Goal: Task Accomplishment & Management: Complete application form

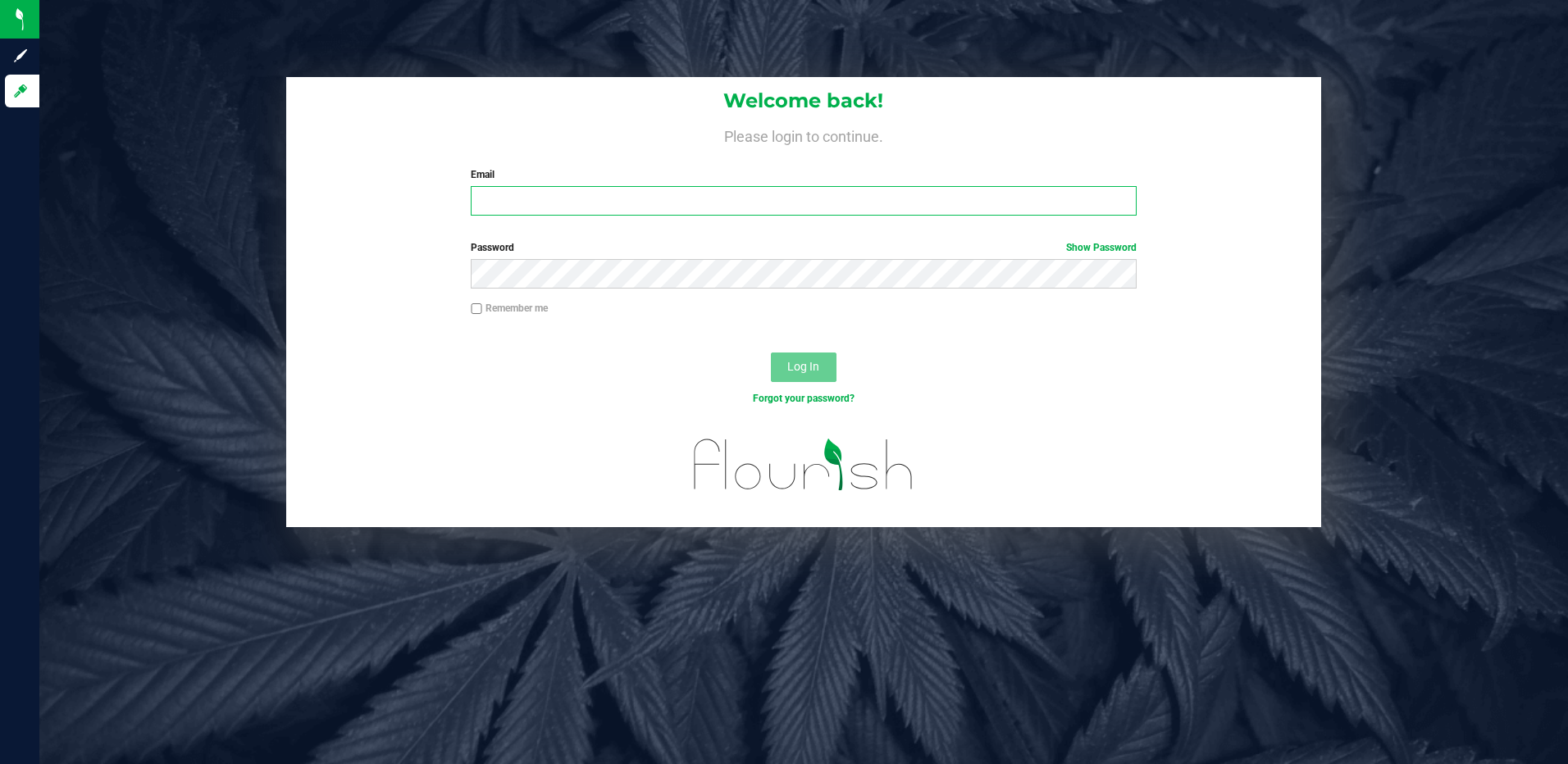
click at [657, 195] on input "Email" at bounding box center [804, 201] width 666 height 30
type input "jfaurie@liveparallel.com"
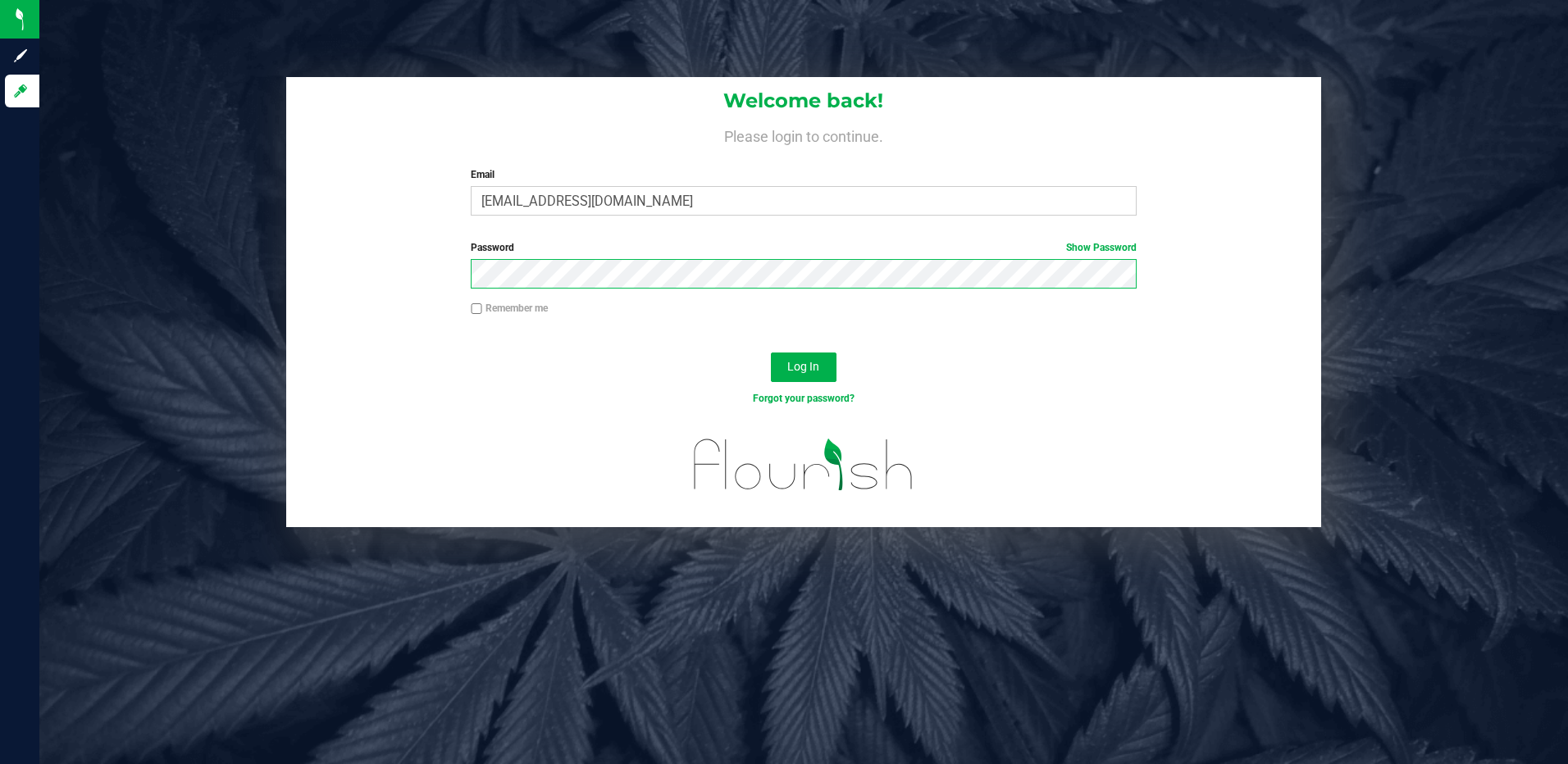
click at [771, 352] on button "Log In" at bounding box center [804, 367] width 66 height 30
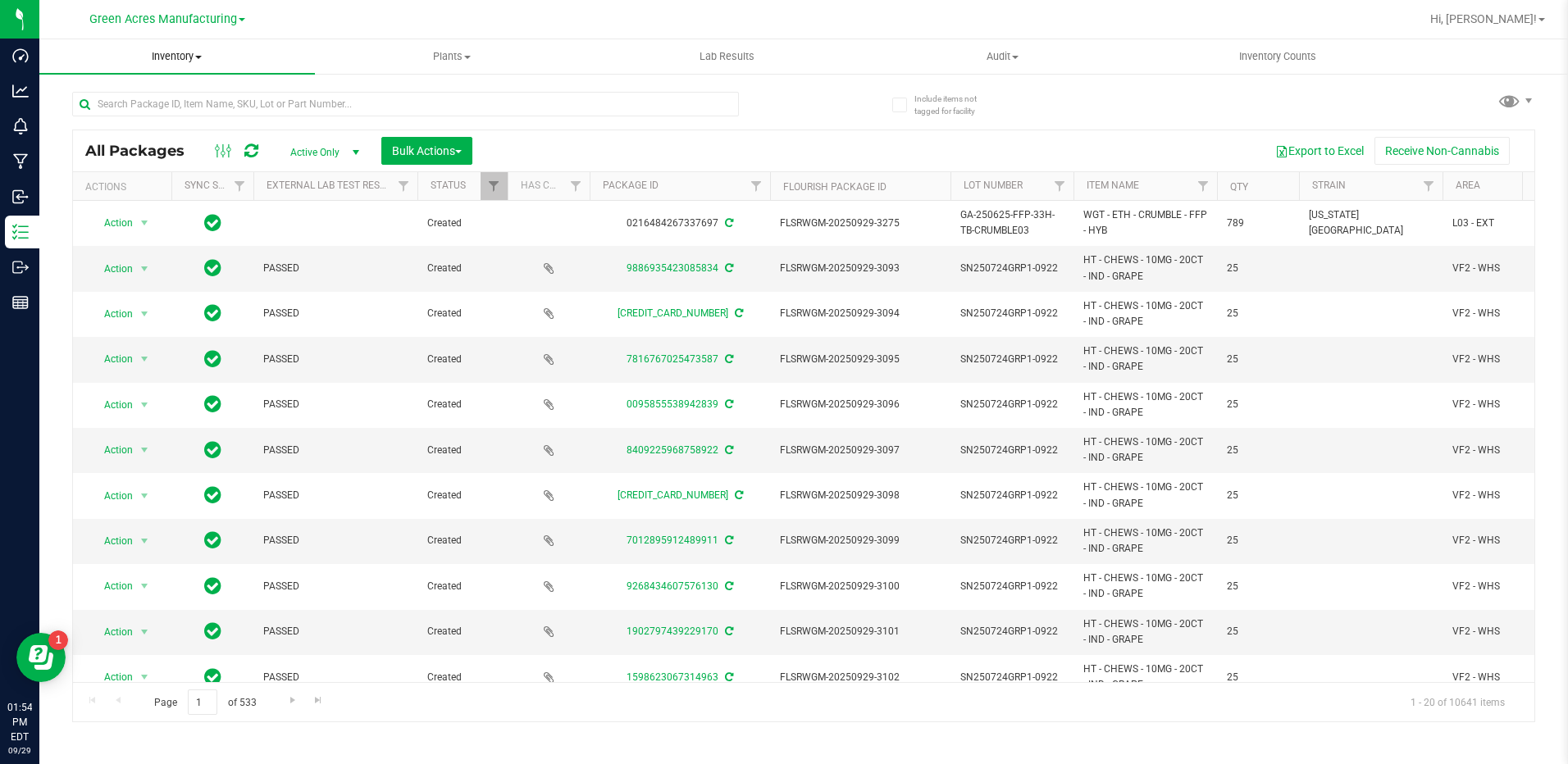
click at [168, 58] on span "Inventory" at bounding box center [177, 57] width 275 height 15
click at [164, 201] on span "From bill of materials" at bounding box center [113, 197] width 149 height 14
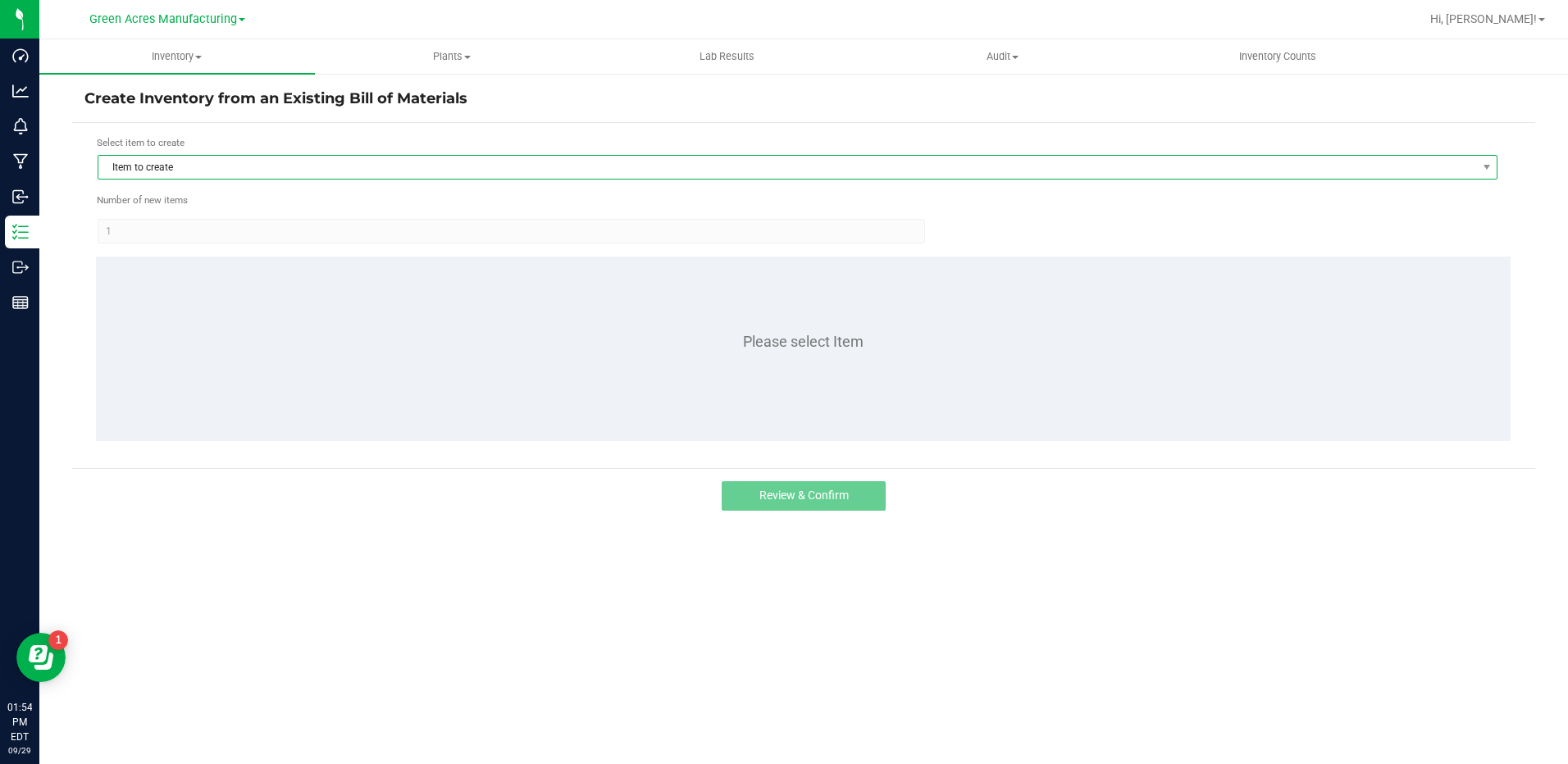
click at [567, 165] on span "Item to create" at bounding box center [787, 167] width 1377 height 23
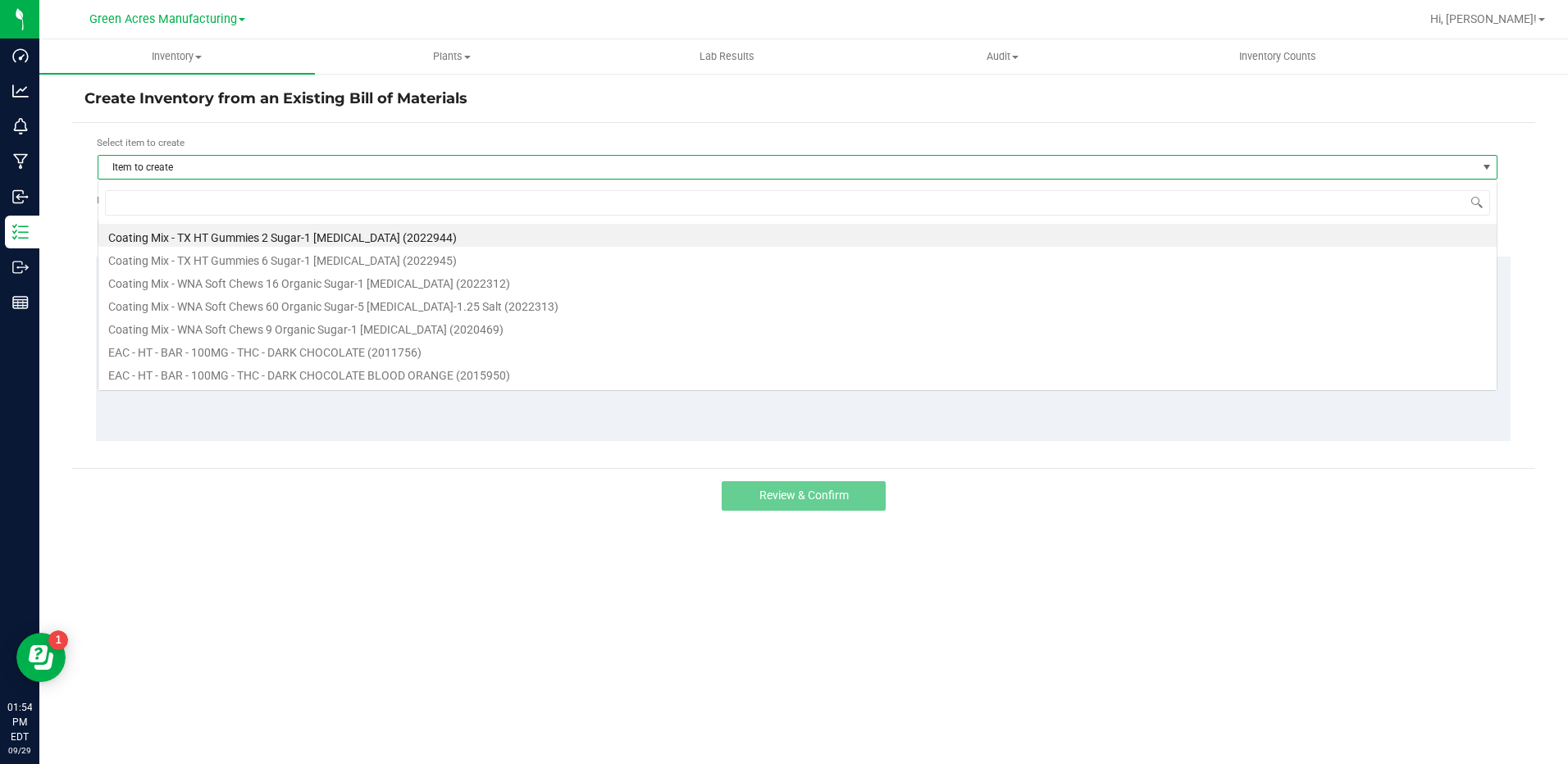
scroll to position [24, 1400]
type input "chew"
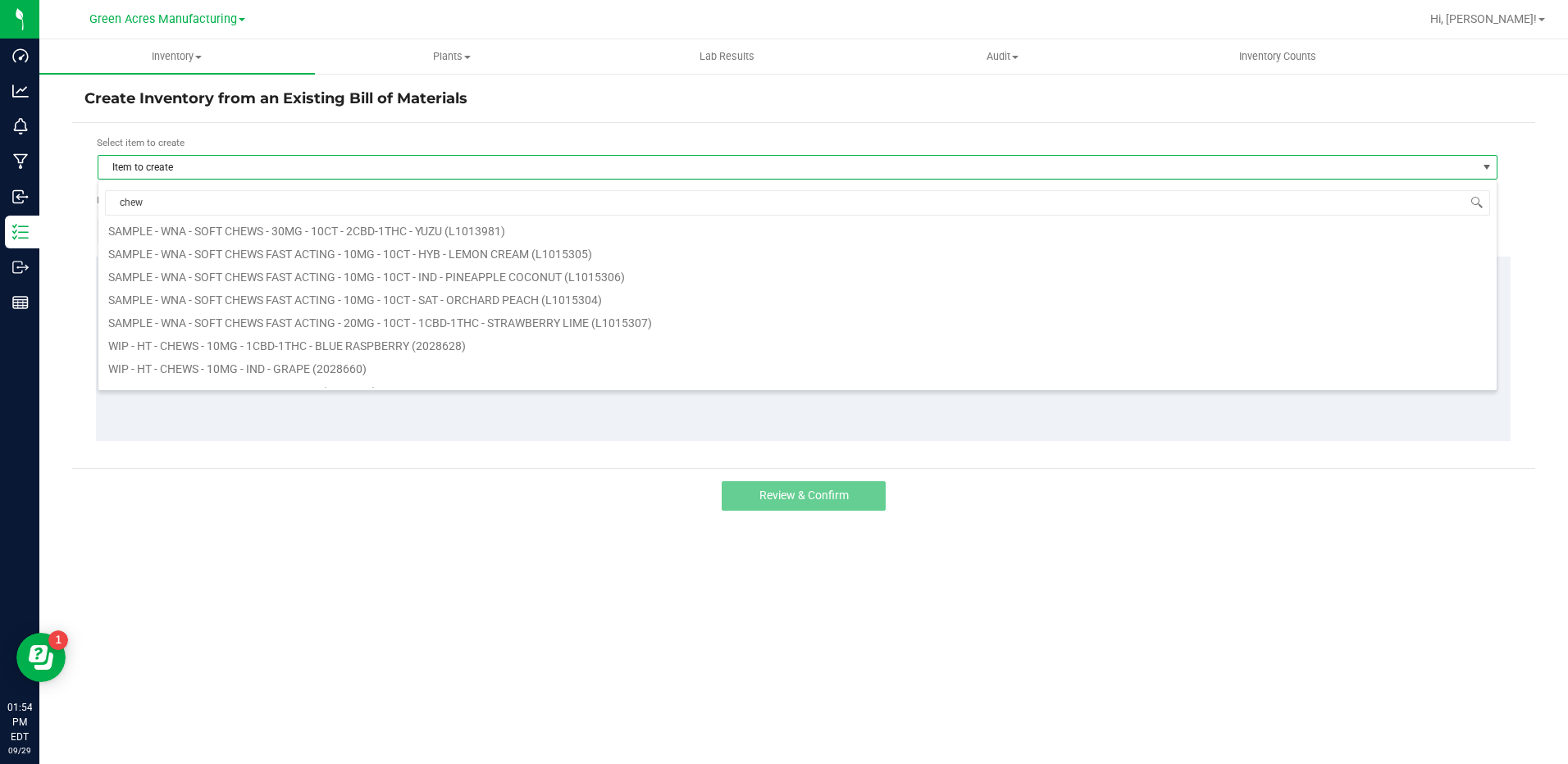
scroll to position [1557, 0]
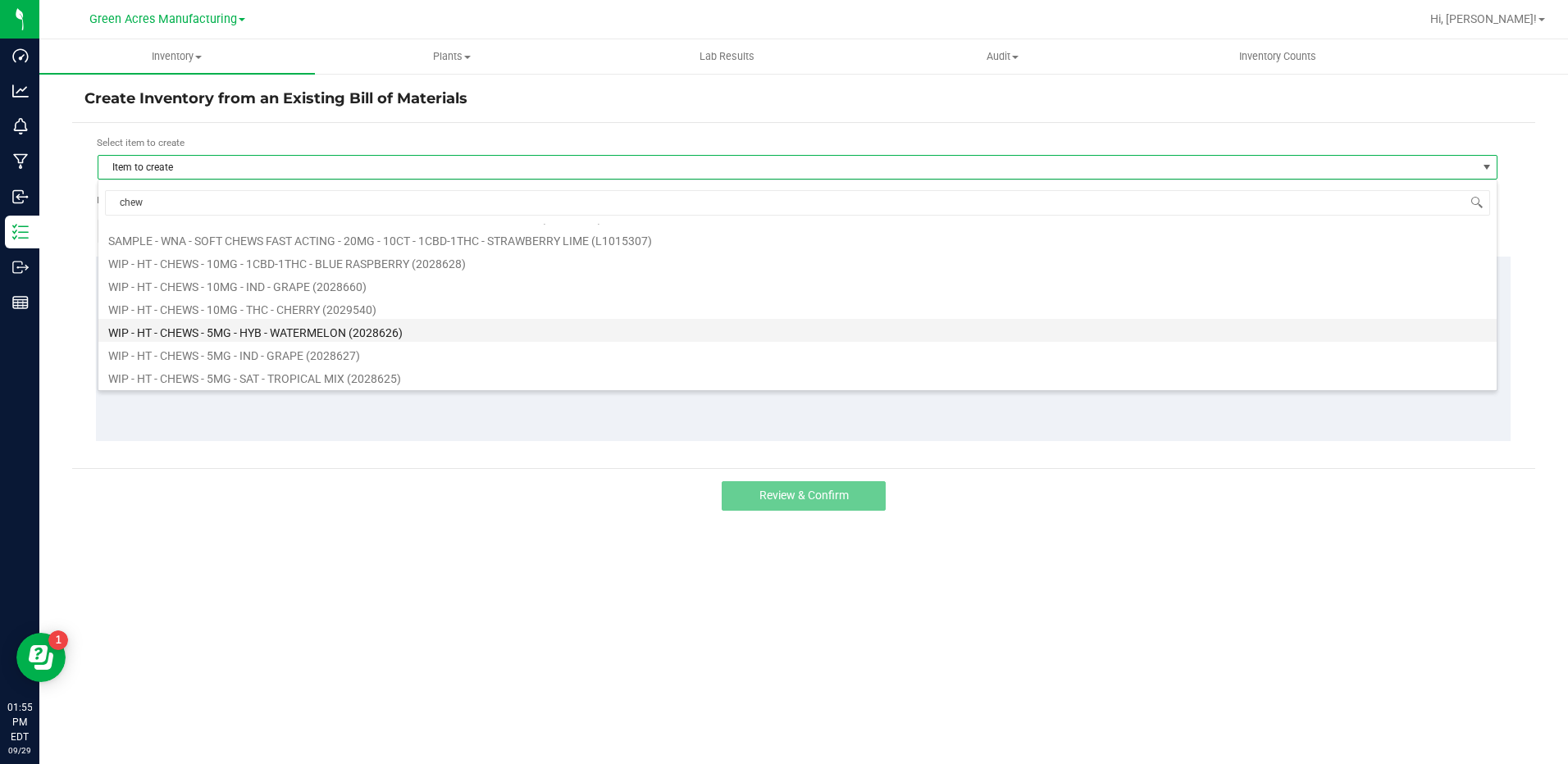
click at [348, 325] on li "WIP - HT - CHEWS - 5MG - HYB - WATERMELON (2028626)" at bounding box center [797, 330] width 1398 height 23
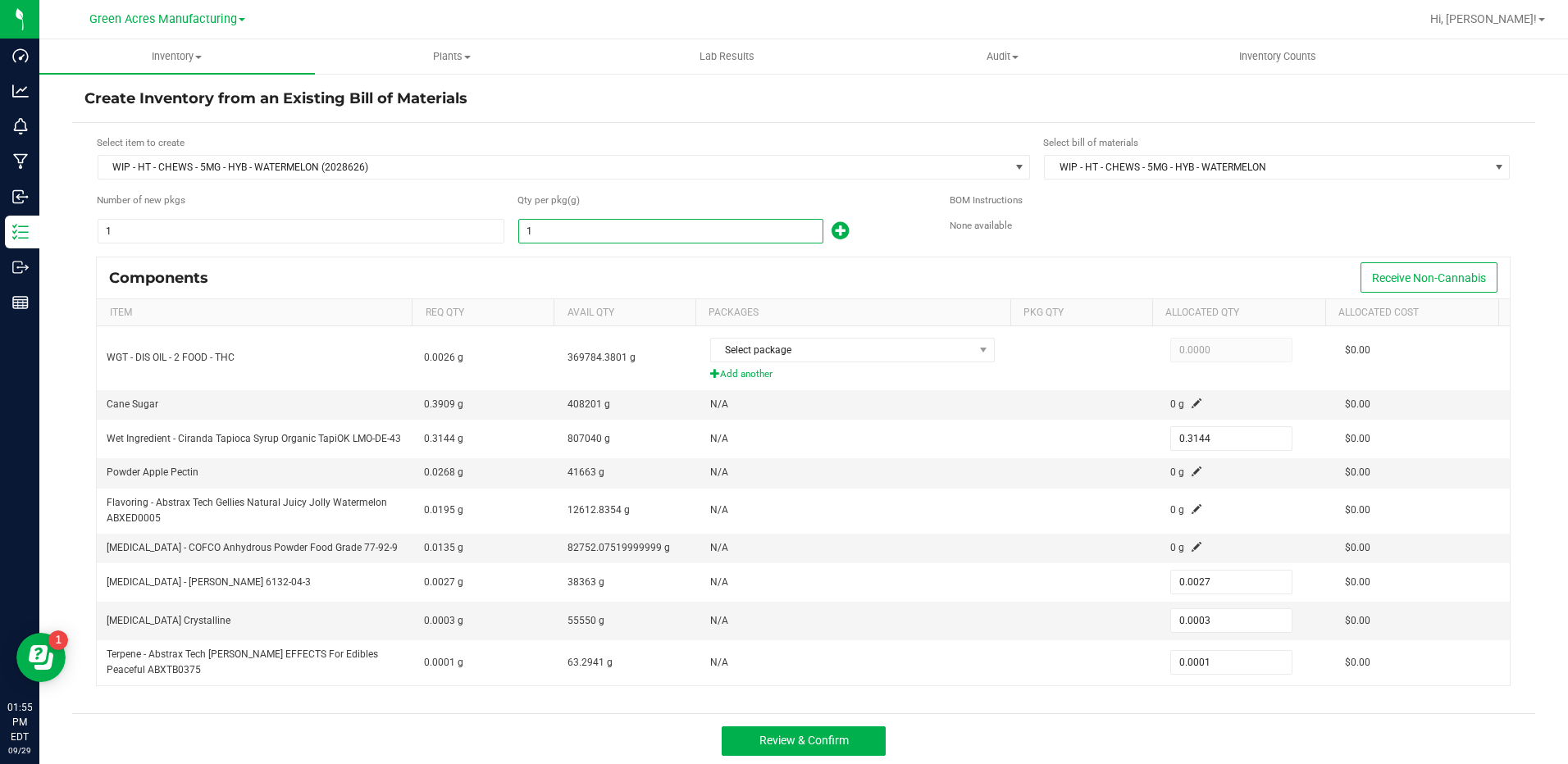
click at [642, 239] on input "1" at bounding box center [671, 231] width 303 height 23
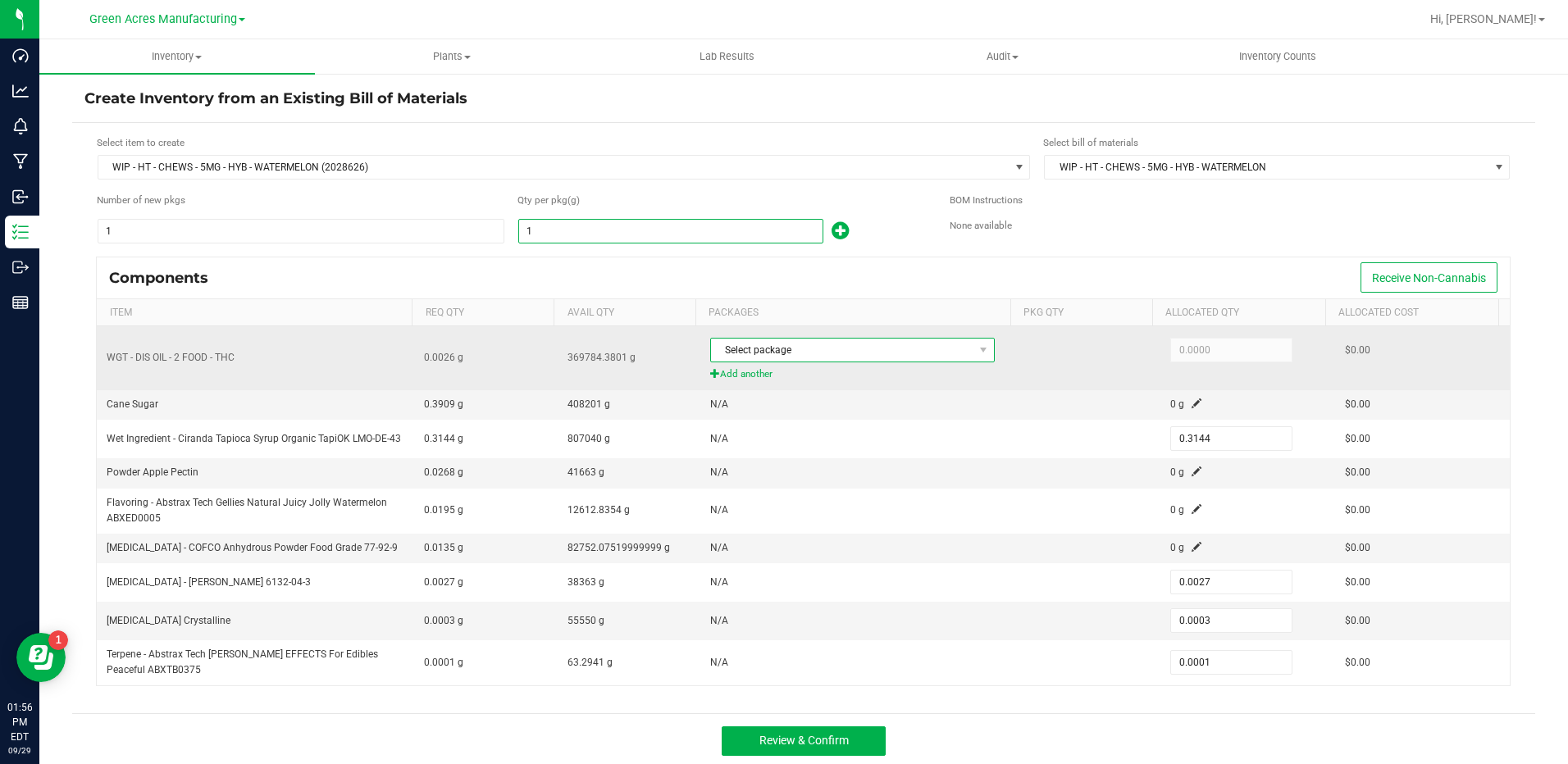
type input "1.0000"
click at [930, 349] on span "Select package" at bounding box center [842, 349] width 262 height 23
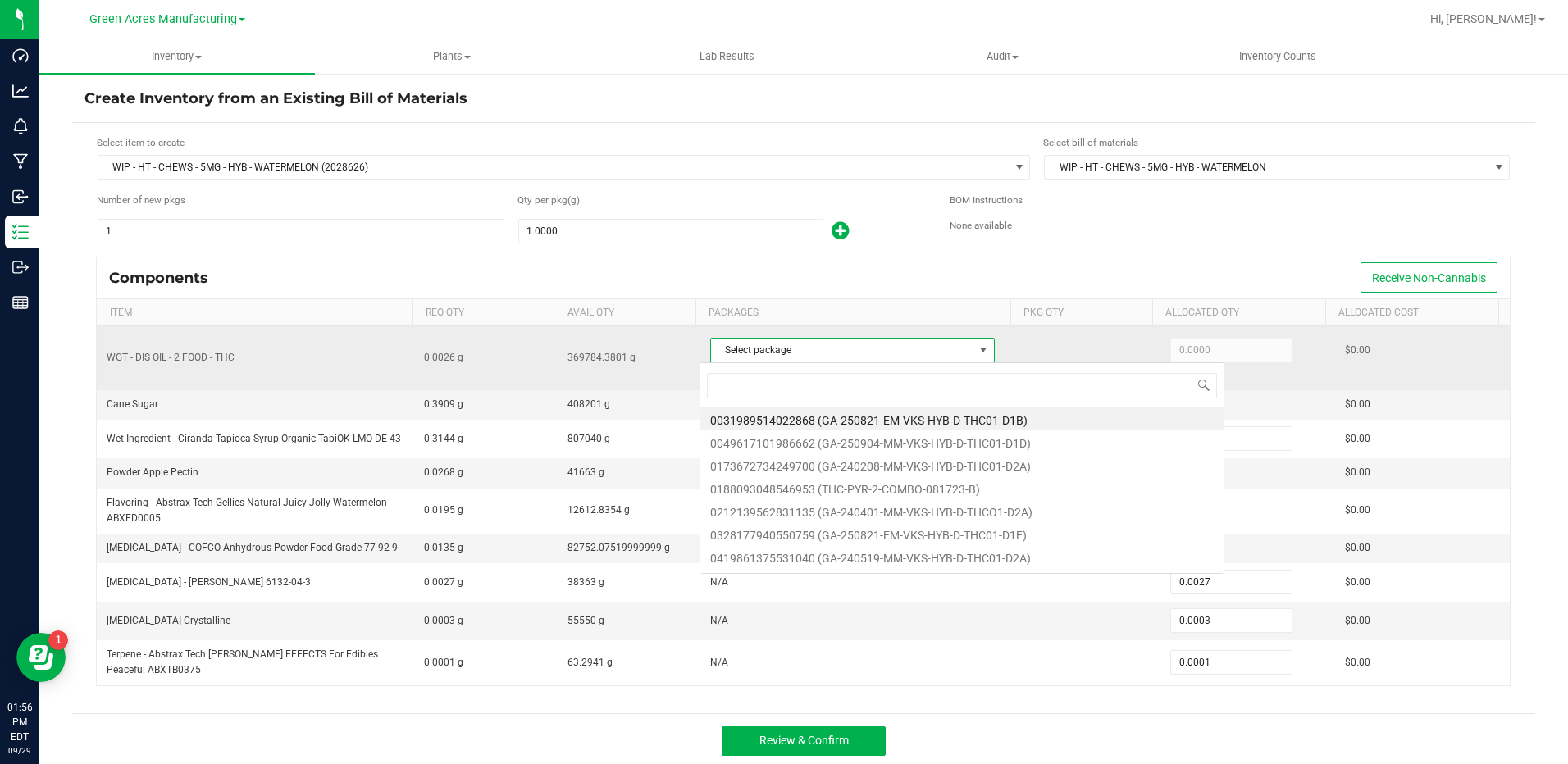
scroll to position [24, 280]
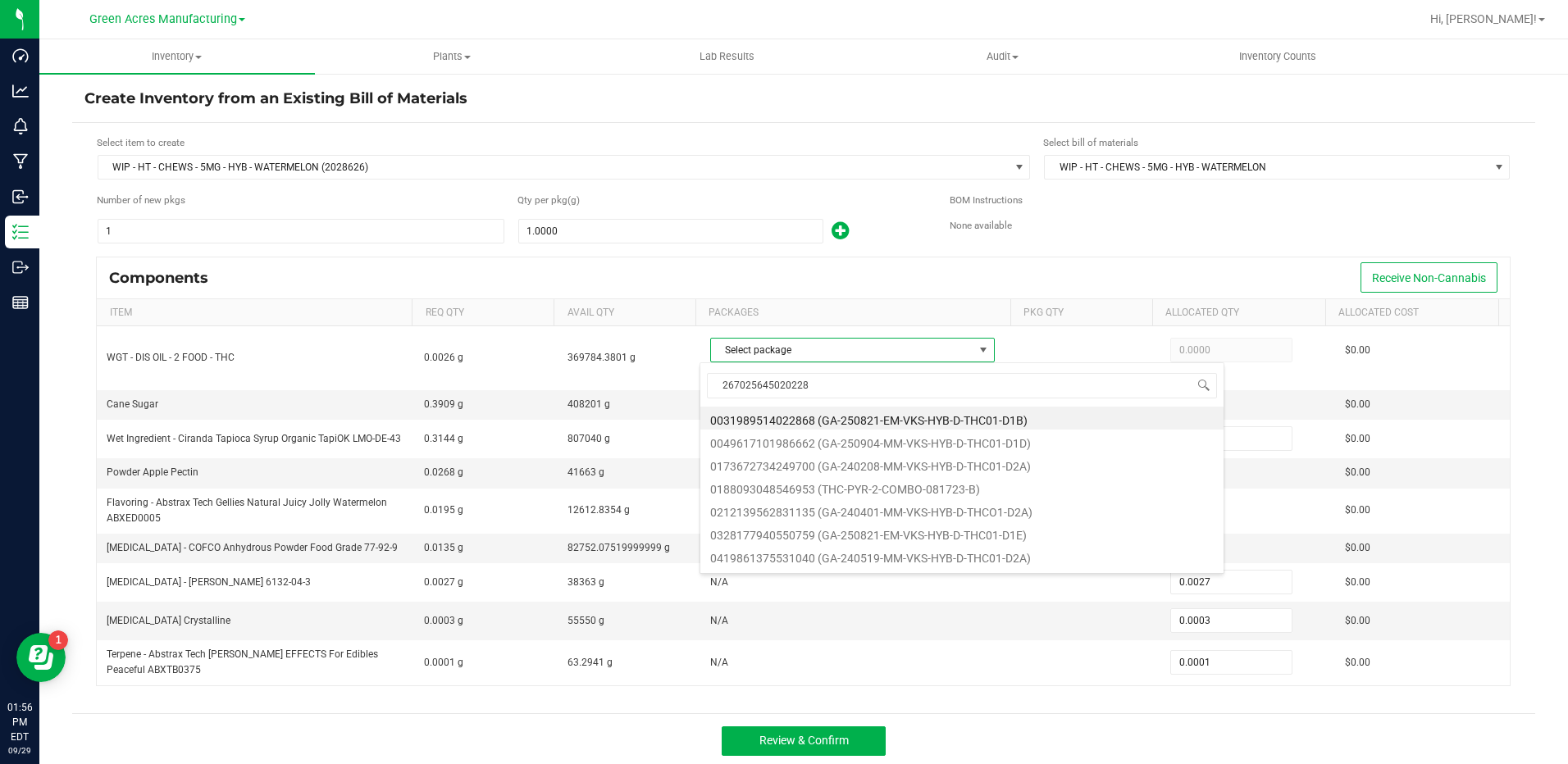
type input "2670256450202283"
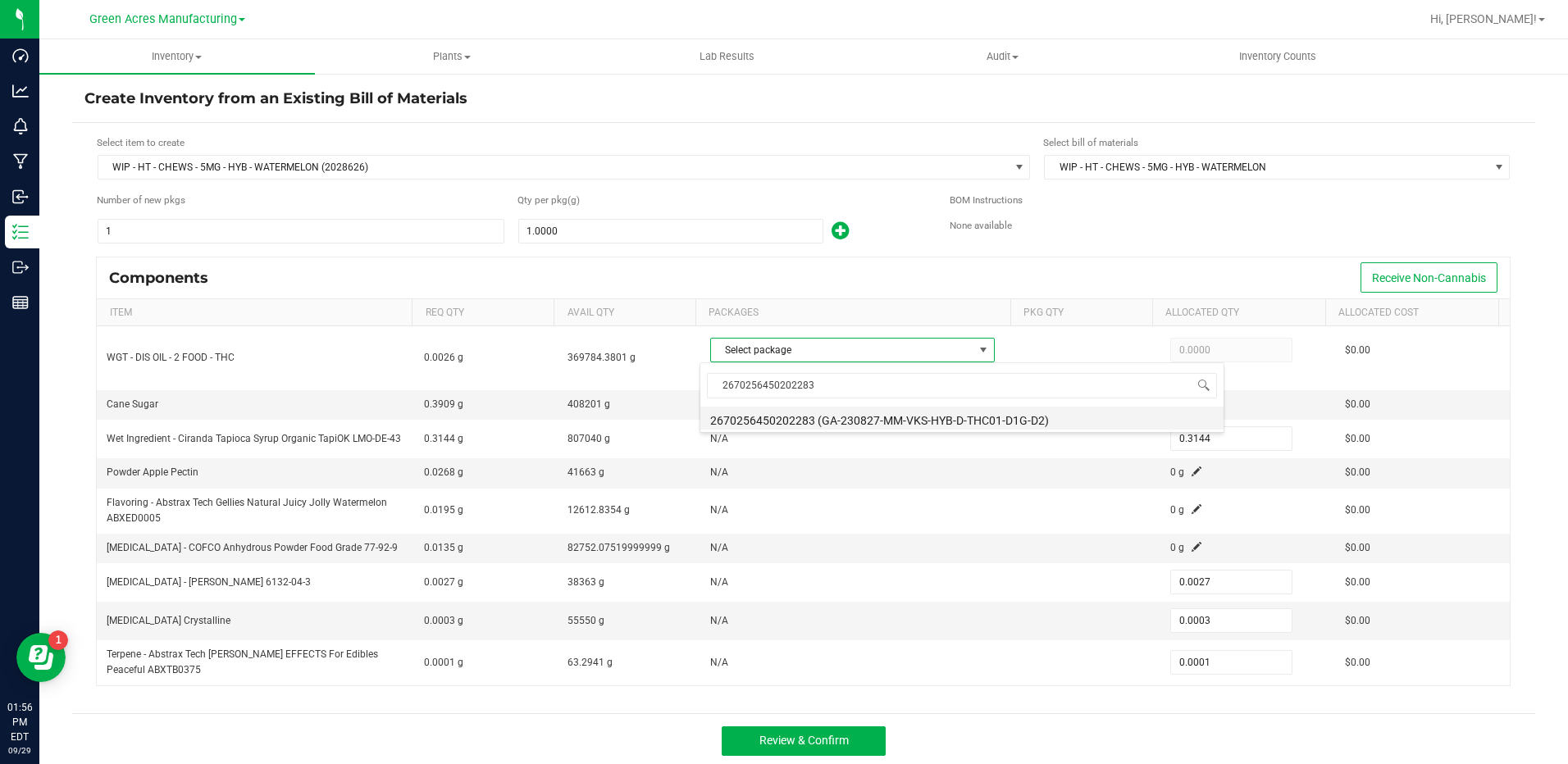
click at [966, 419] on li "2670256450202283 (GA-230827-MM-VKS-HYB-D-THC01-D1G-D2)" at bounding box center [962, 417] width 524 height 23
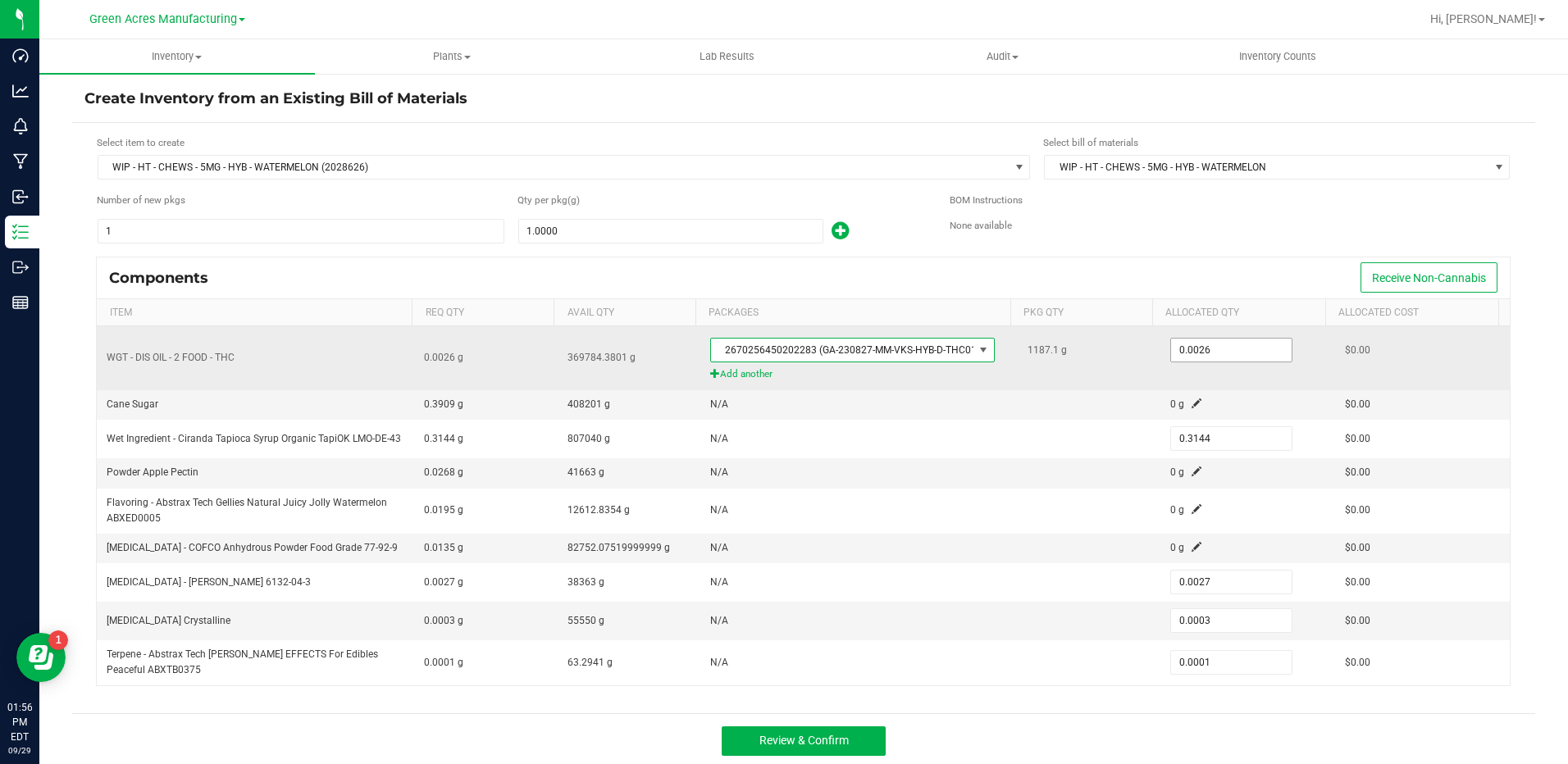
click at [1173, 351] on input "0.0026" at bounding box center [1231, 349] width 121 height 23
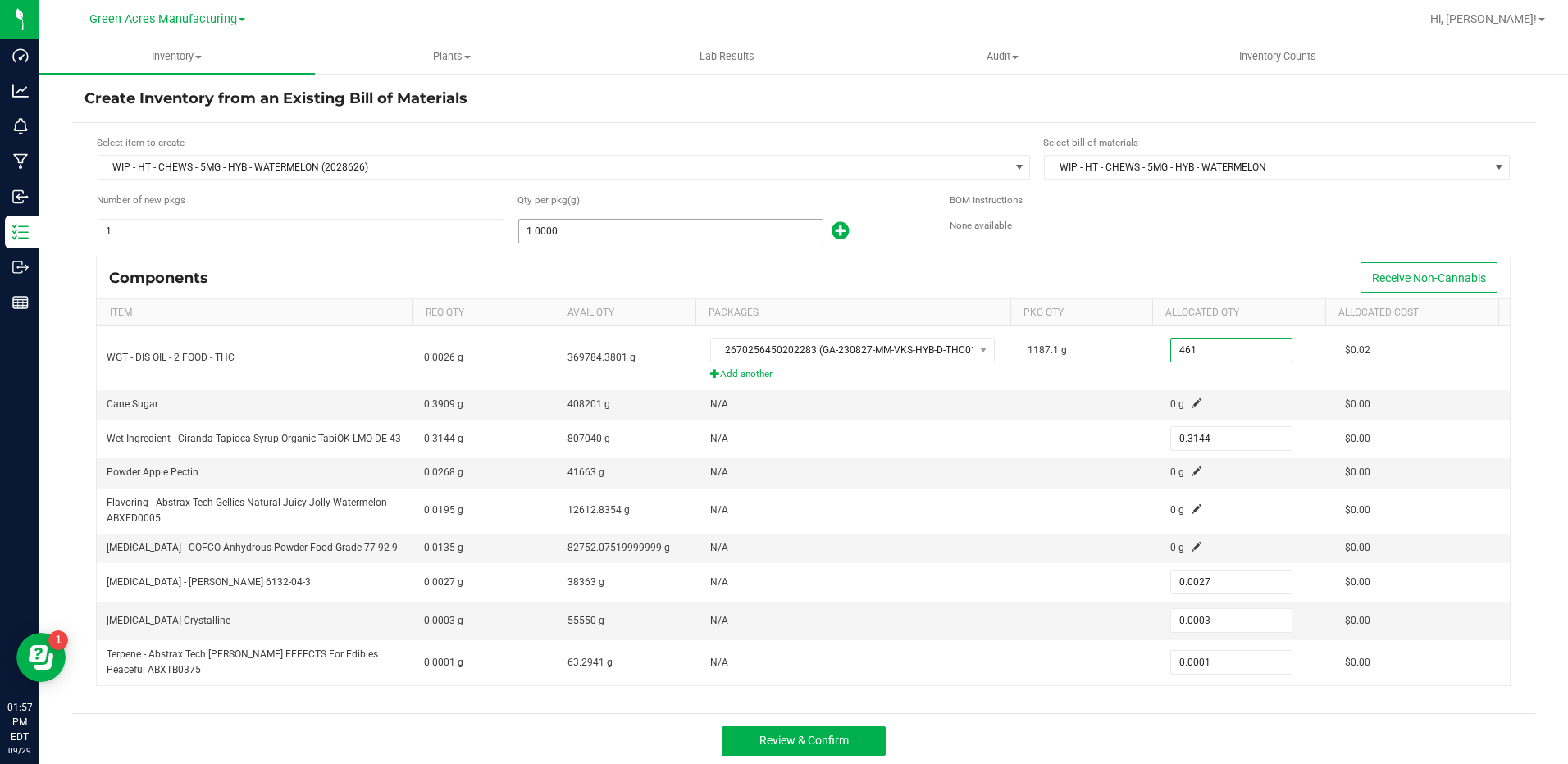
type input "461"
type input "1"
type input "461.0000"
click at [654, 225] on input "1" at bounding box center [671, 231] width 303 height 23
type input "13"
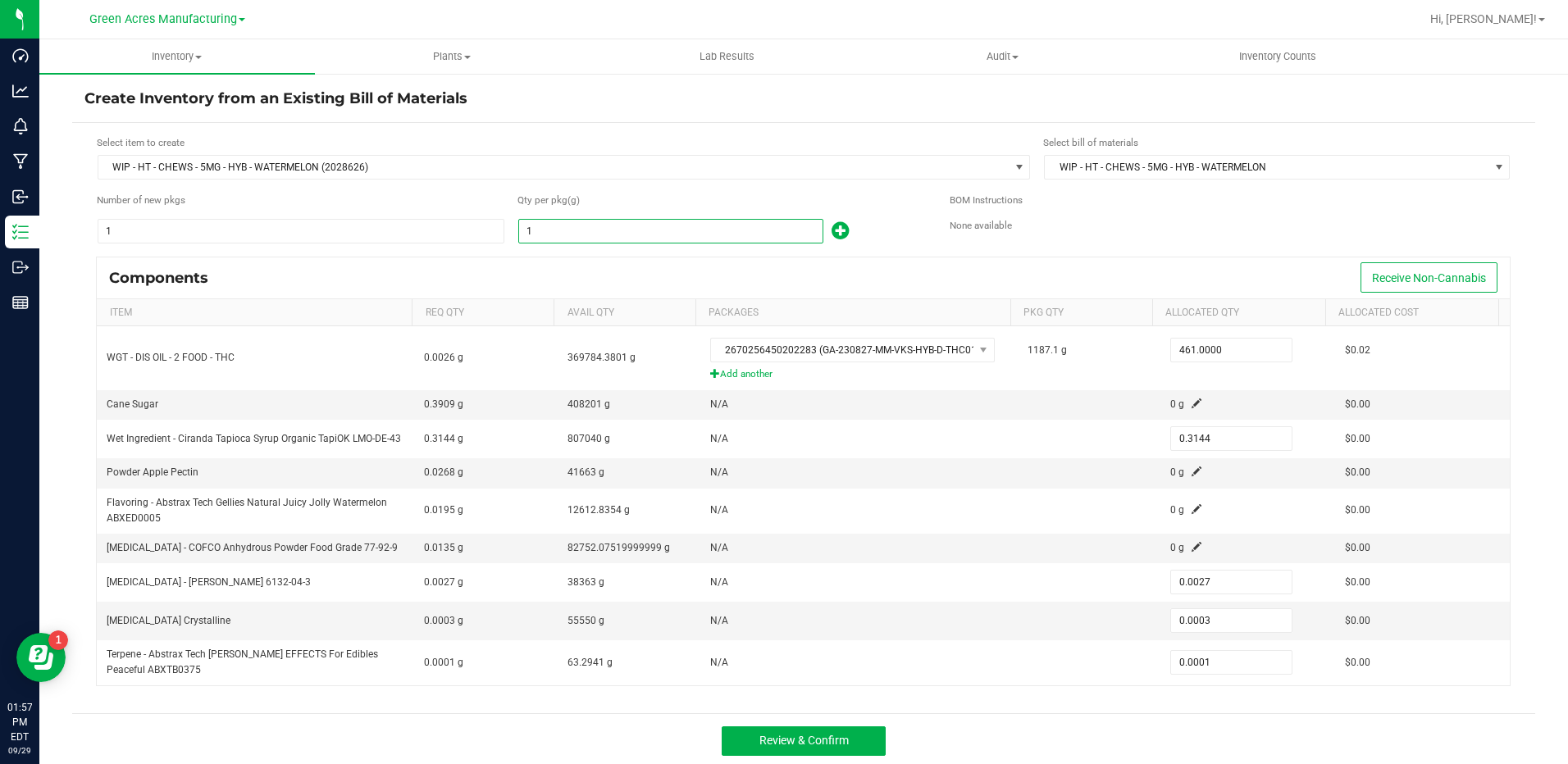
type input "4.0872"
type input "0.0351"
type input "0.0039"
type input "0.0013"
type input "139"
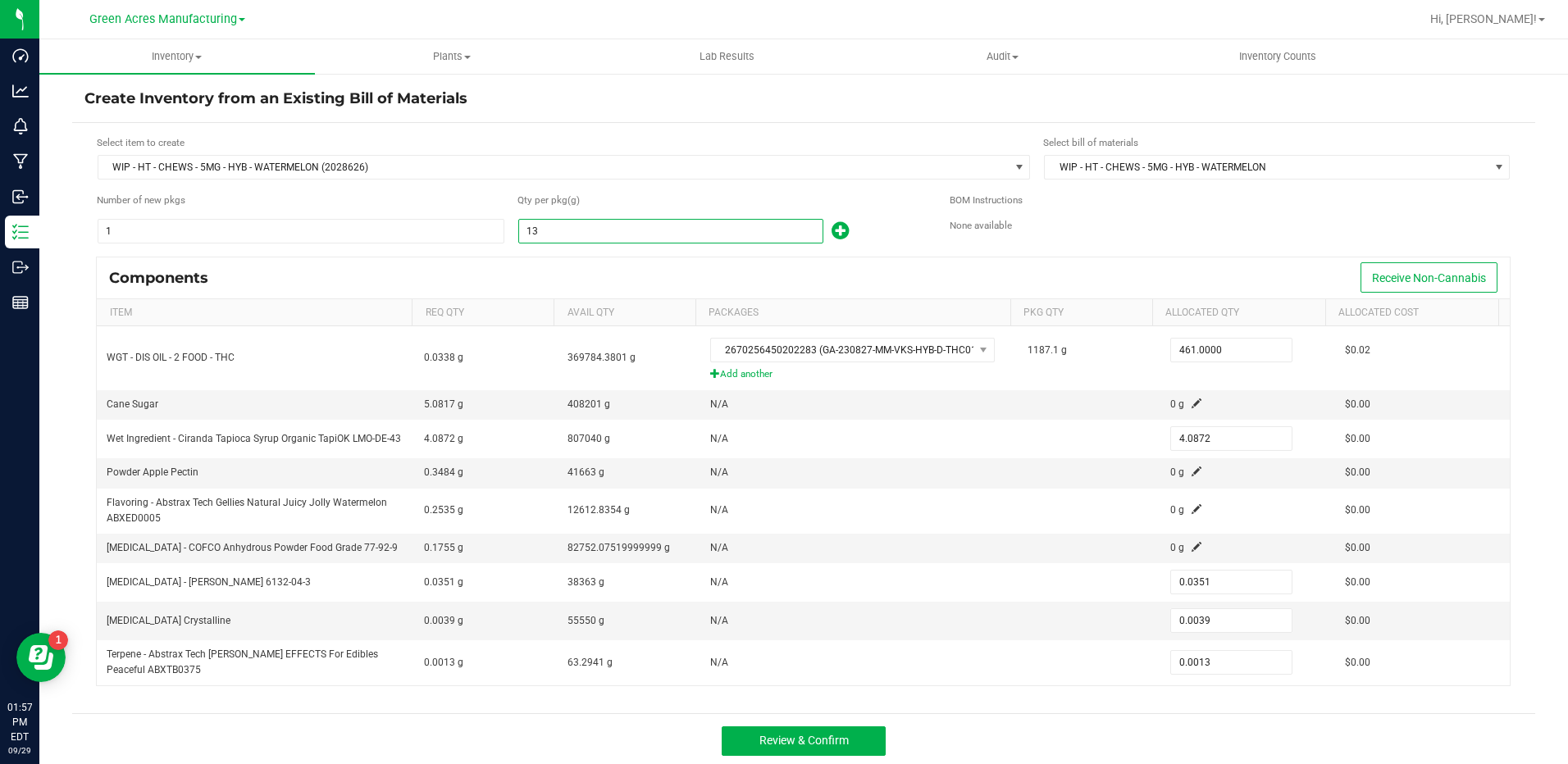
type input "43.7016"
type input "0.3753"
type input "0.0417"
type input "0.0139"
type input "1393"
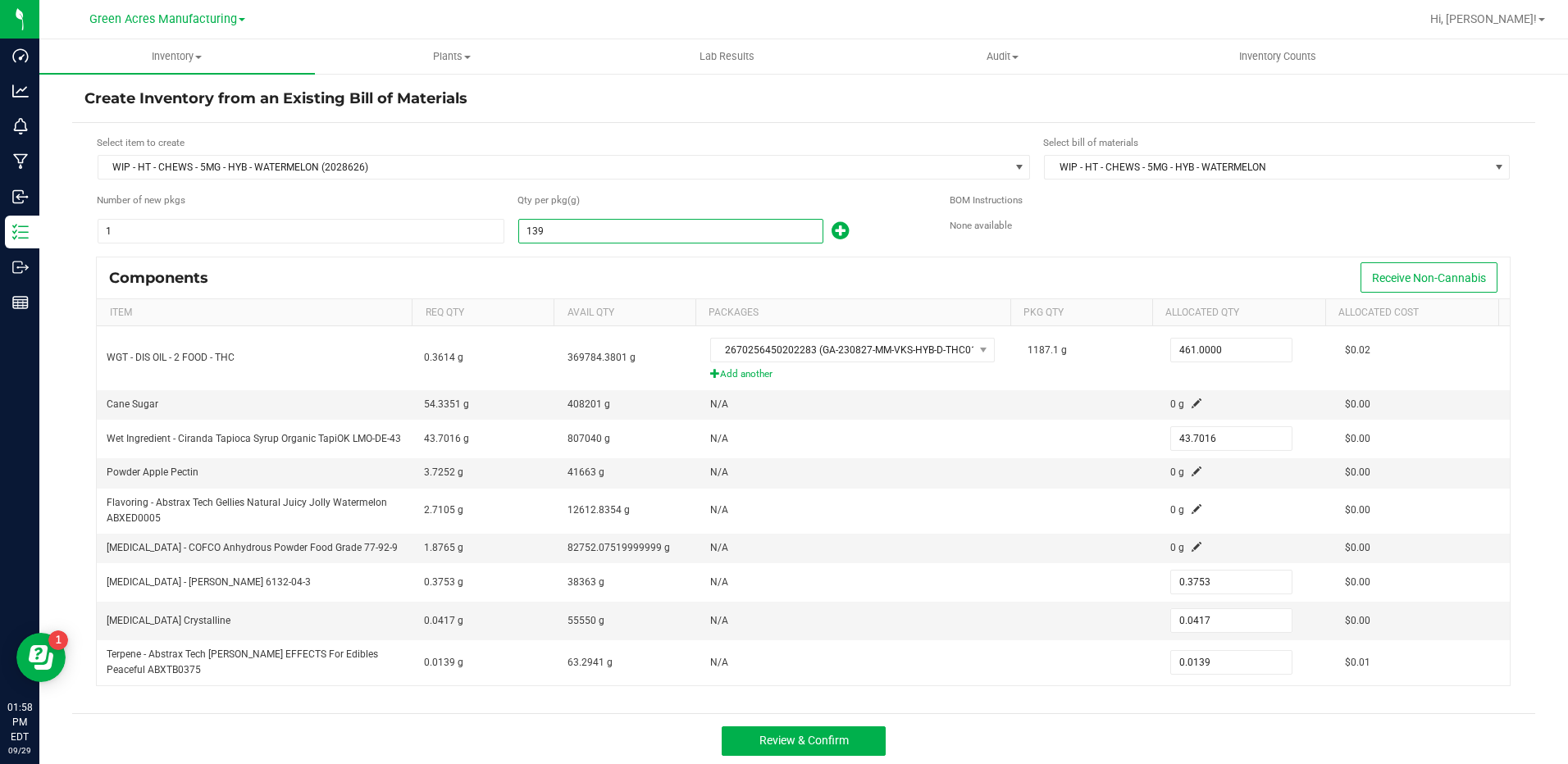
type input "437.9592"
type input "3.7611"
type input "0.4179"
type input "0.1393"
type input "13934"
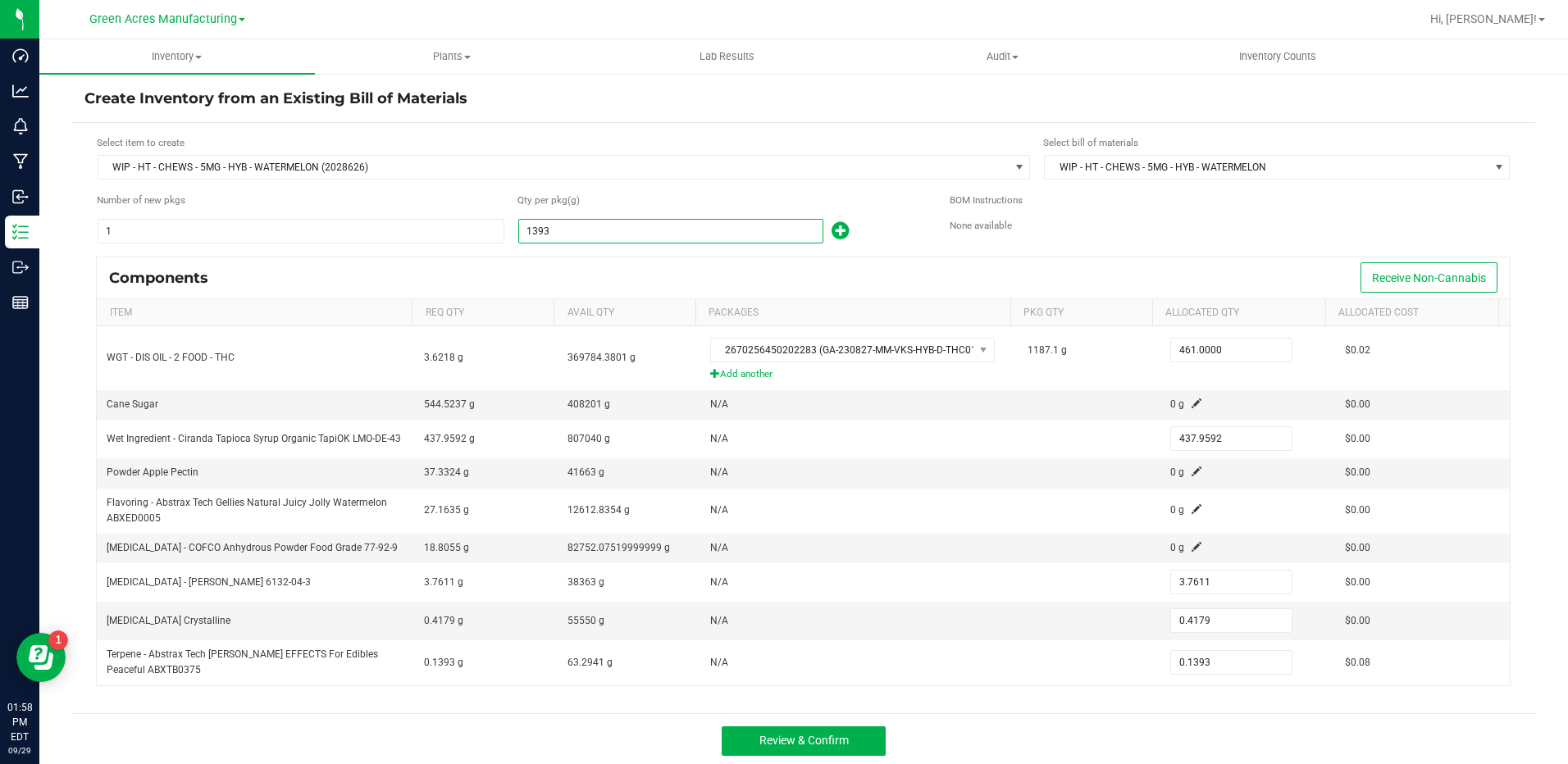
type input "4,380.8496"
type input "37.6218"
type input "4.1802"
type input "1.3934"
type input "139341"
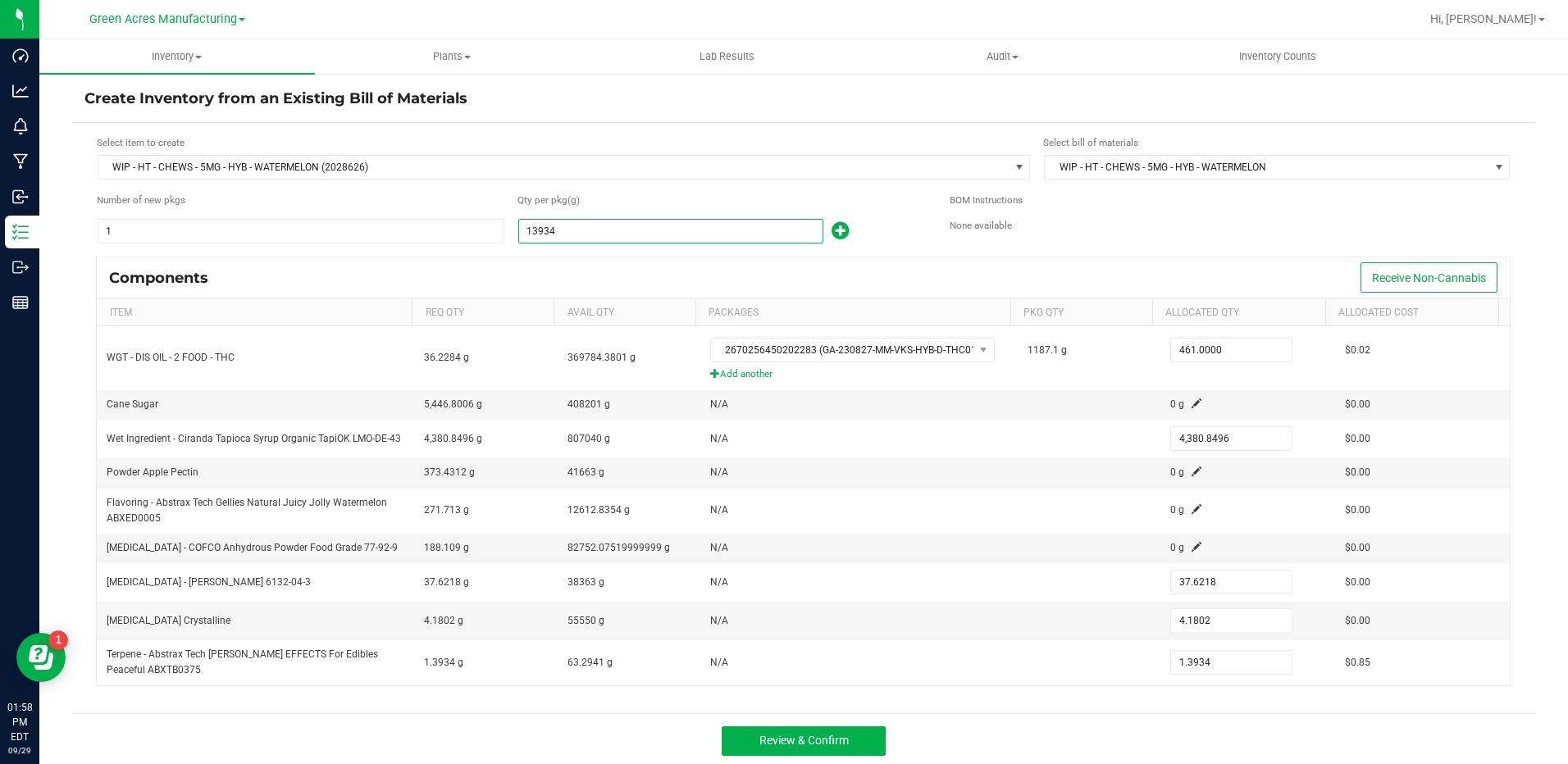
type input "43,808.8104"
type input "376.2207"
type input "41.8023"
type input "13.9341"
type input "139,341.0000"
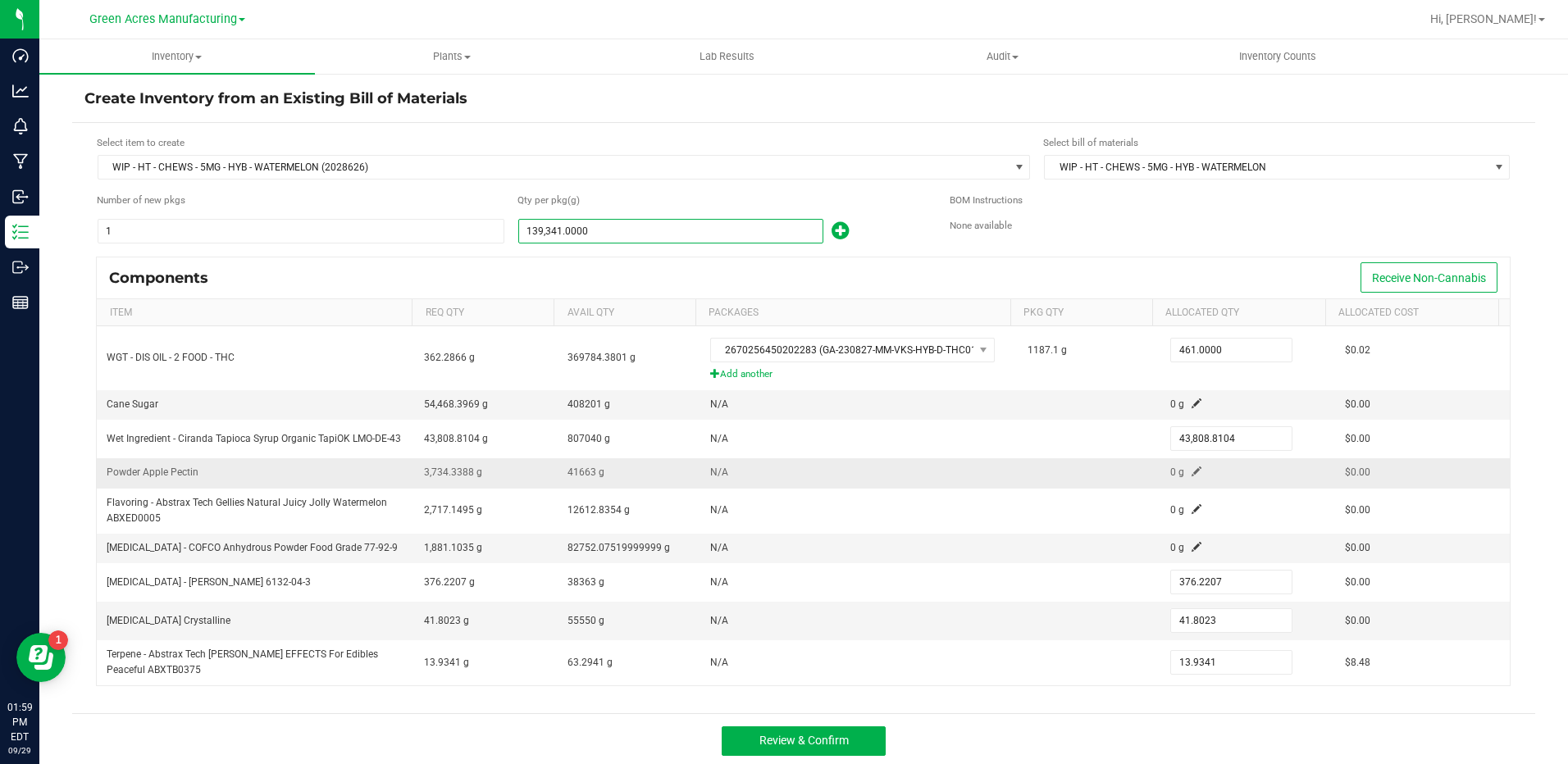
click at [967, 459] on td "N/A" at bounding box center [858, 473] width 317 height 30
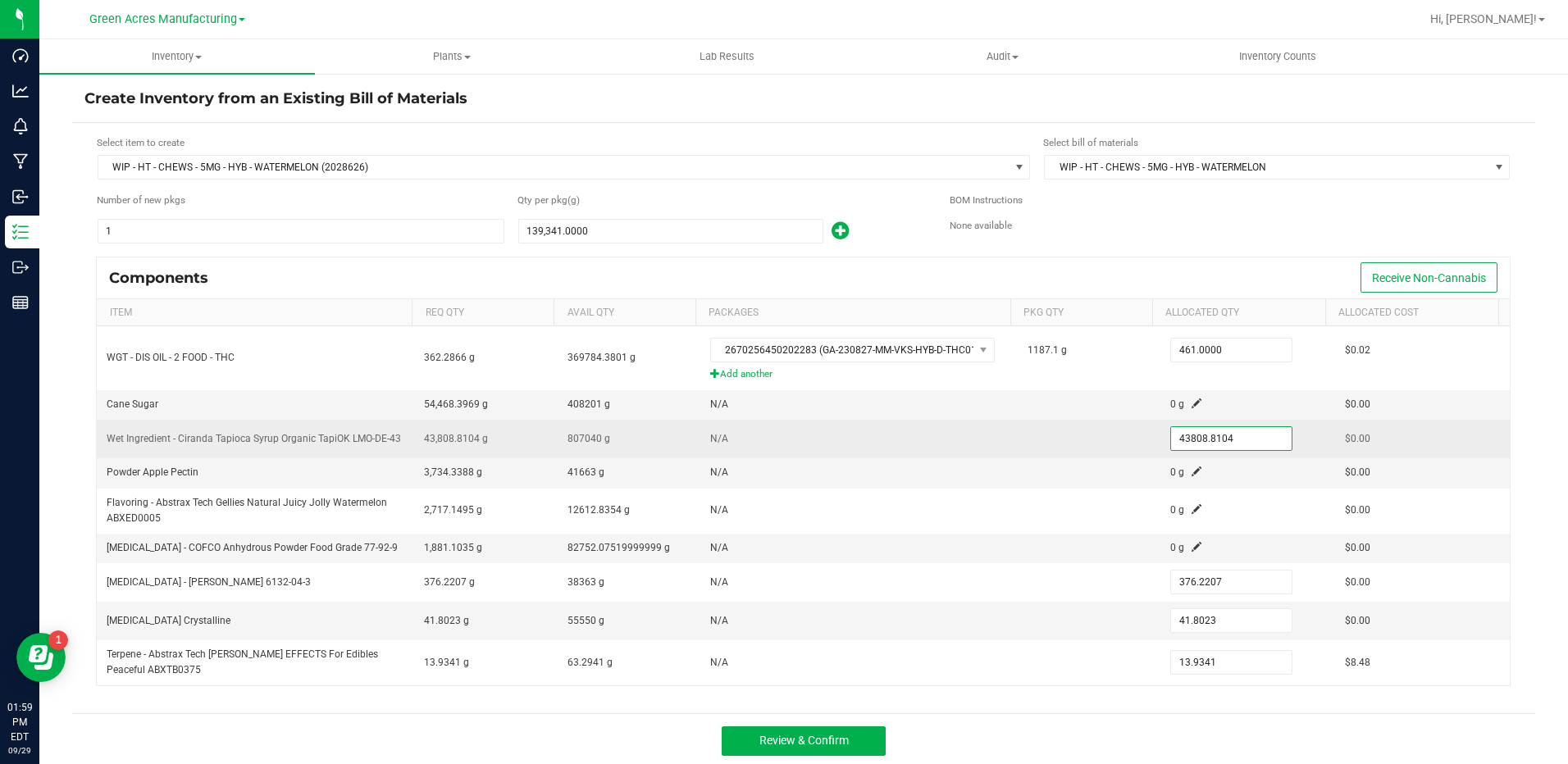
click at [1189, 440] on input "43808.8104" at bounding box center [1231, 438] width 121 height 23
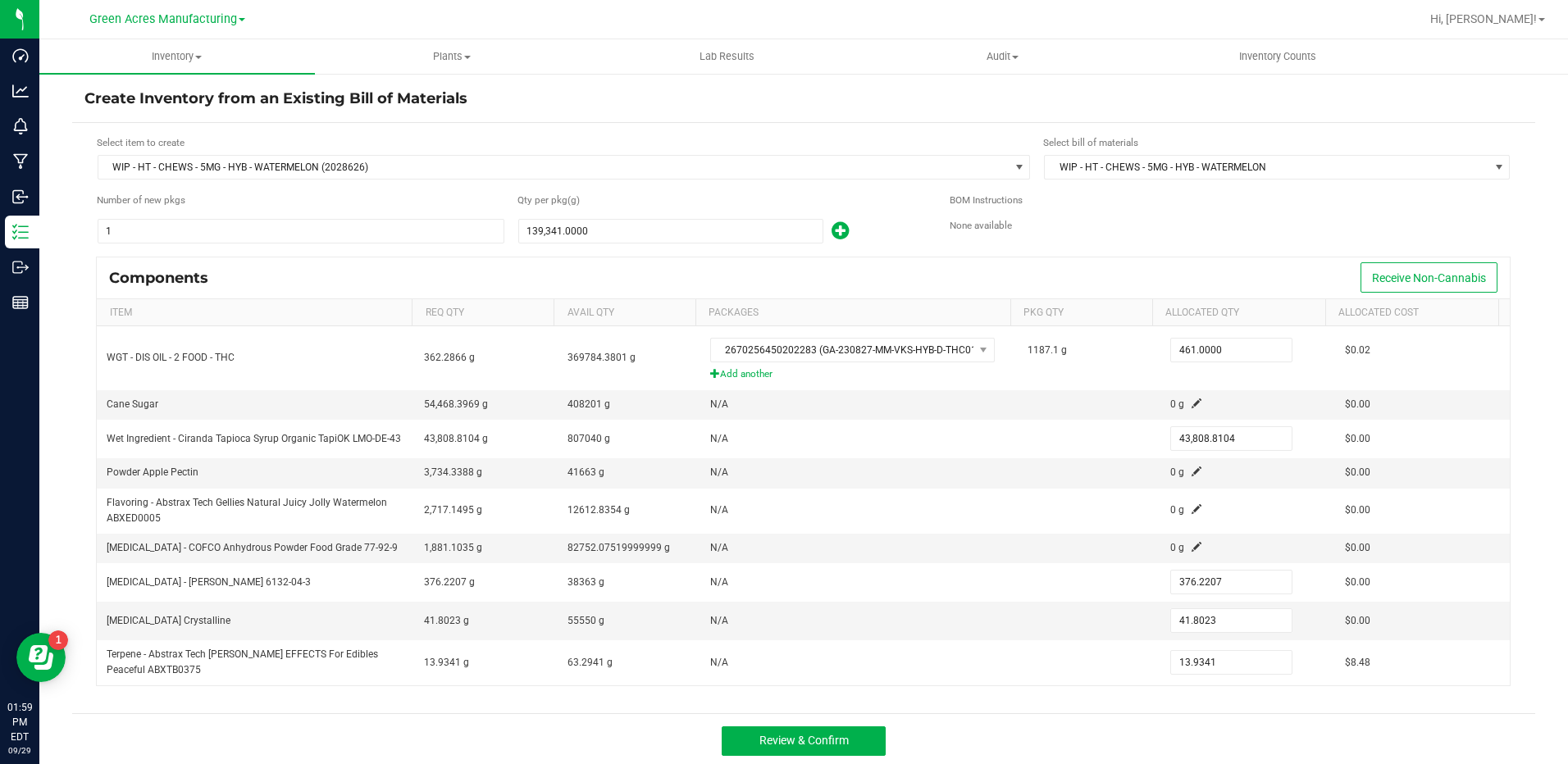
type input "43808.8104"
type input "139341"
type input "43,808.8104"
click at [610, 224] on input "139341" at bounding box center [671, 231] width 303 height 23
type input "1"
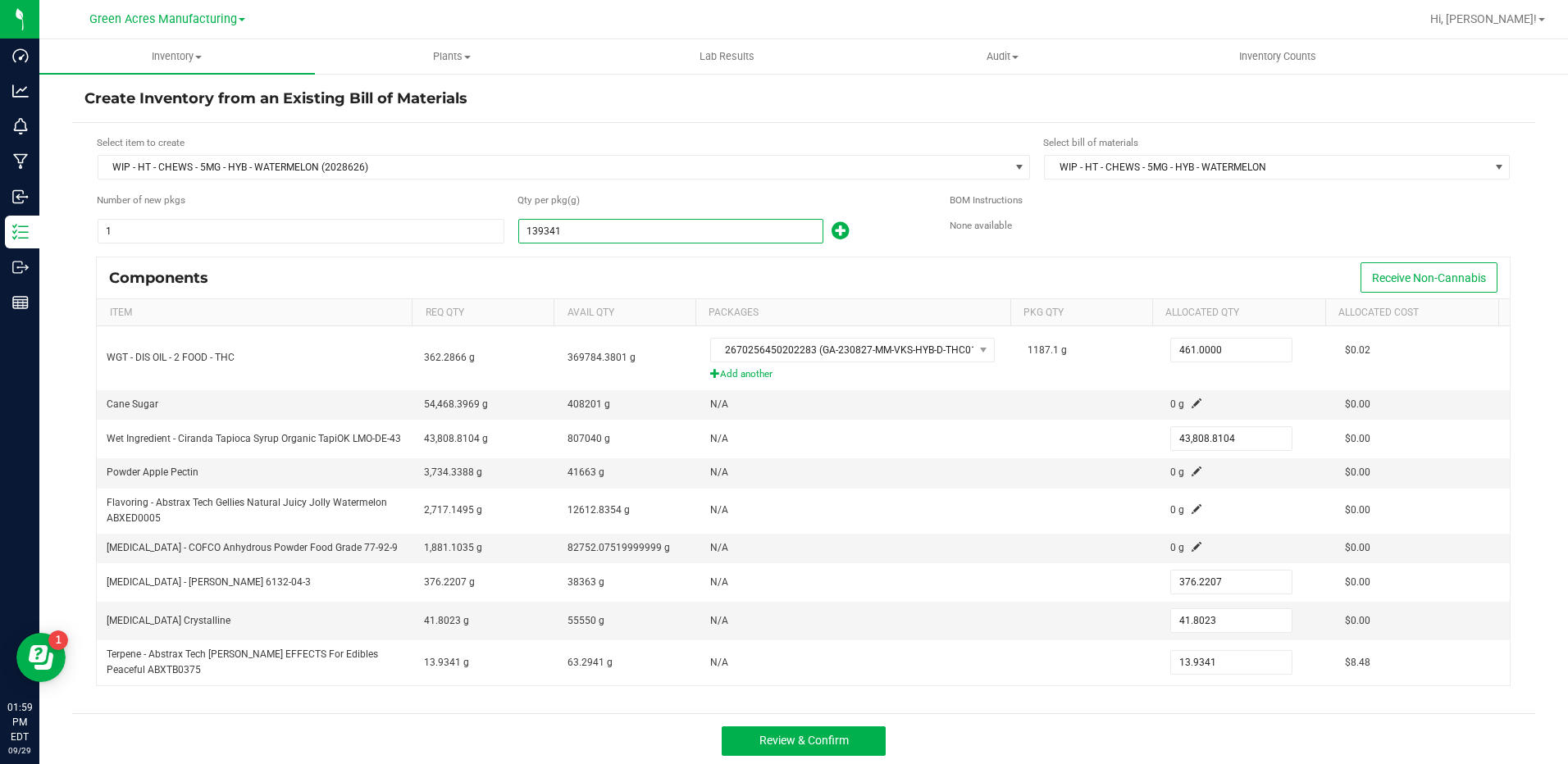
type input "0.3144"
type input "0.0027"
type input "0.0003"
type input "0.0001"
type input "14"
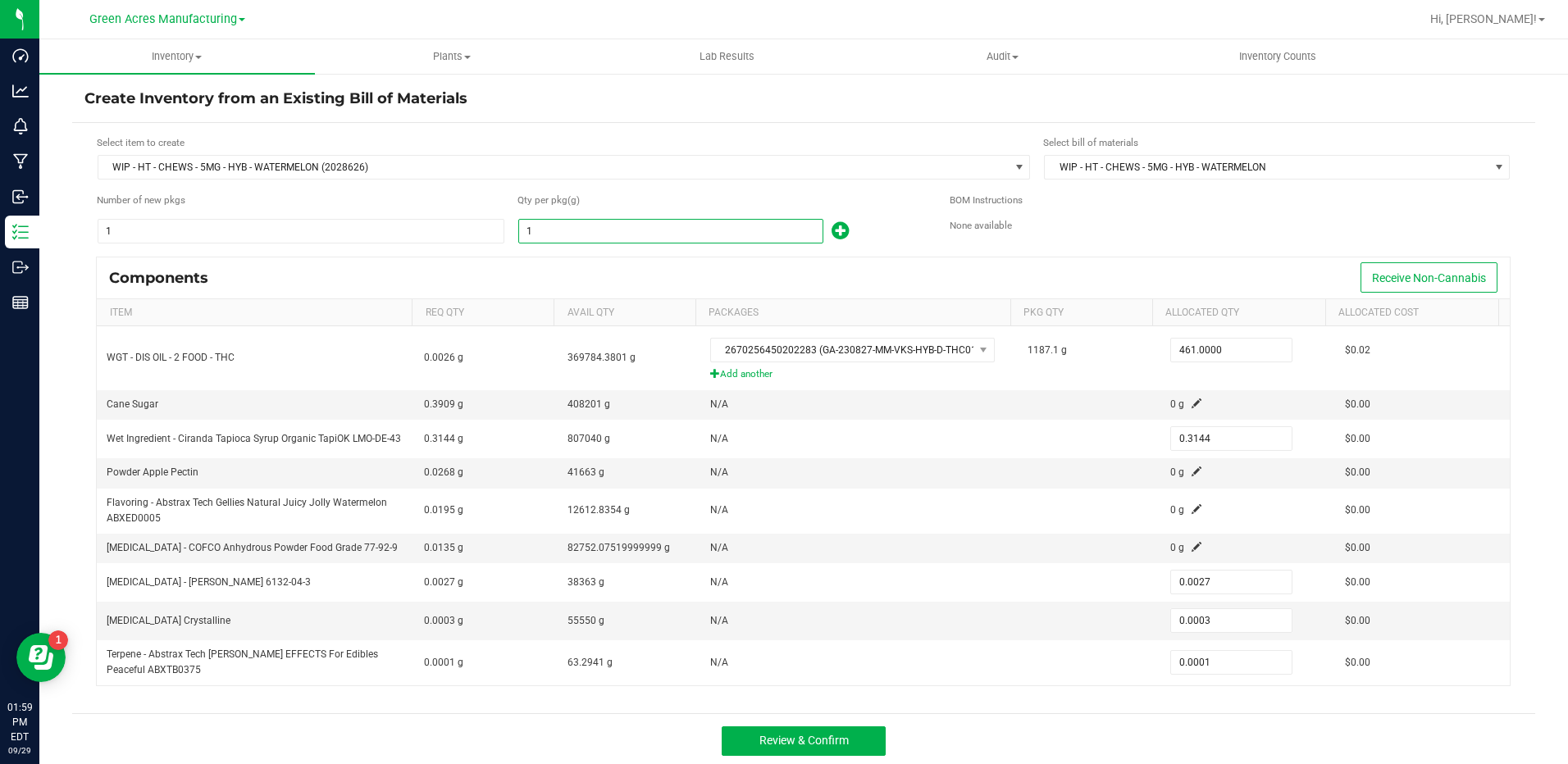
type input "4.4016"
type input "0.0378"
type input "0.0042"
type input "0.0014"
type input "149"
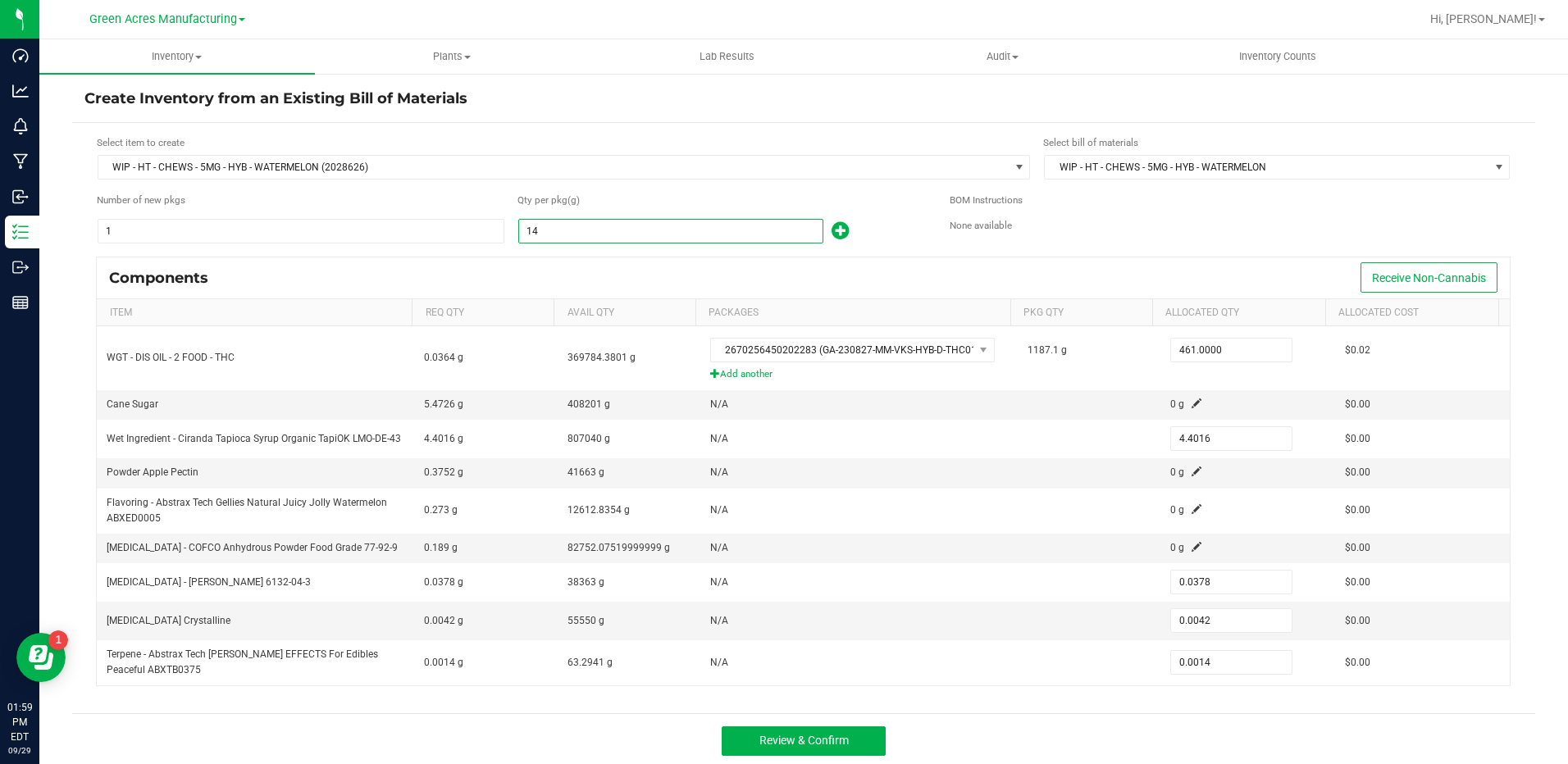
type input "46.8456"
type input "0.4023"
type input "0.0447"
type input "0.0149"
type input "1498"
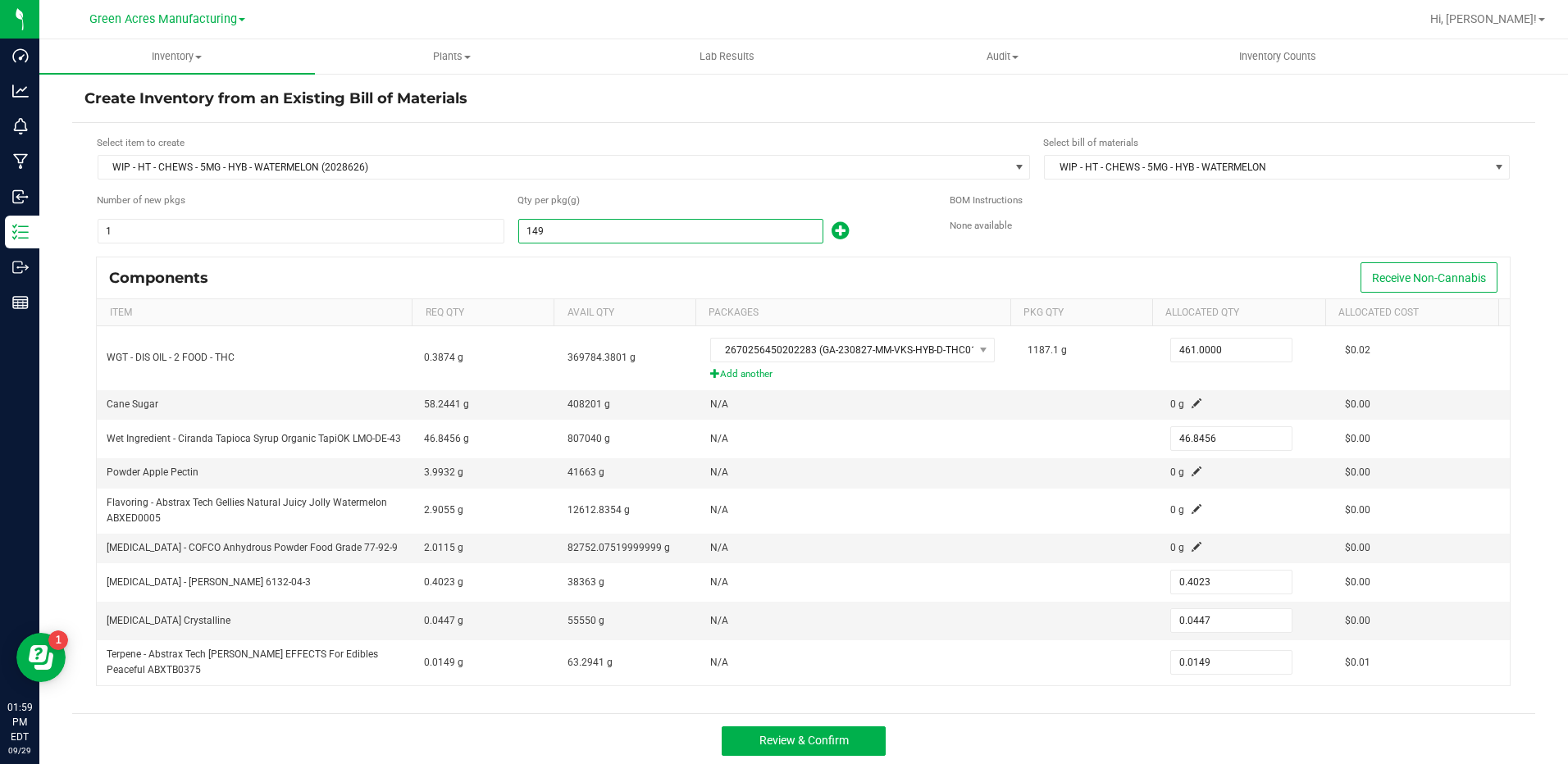
type input "470.9712"
type input "4.0446"
type input "0.4494"
type input "0.1498"
type input "14982"
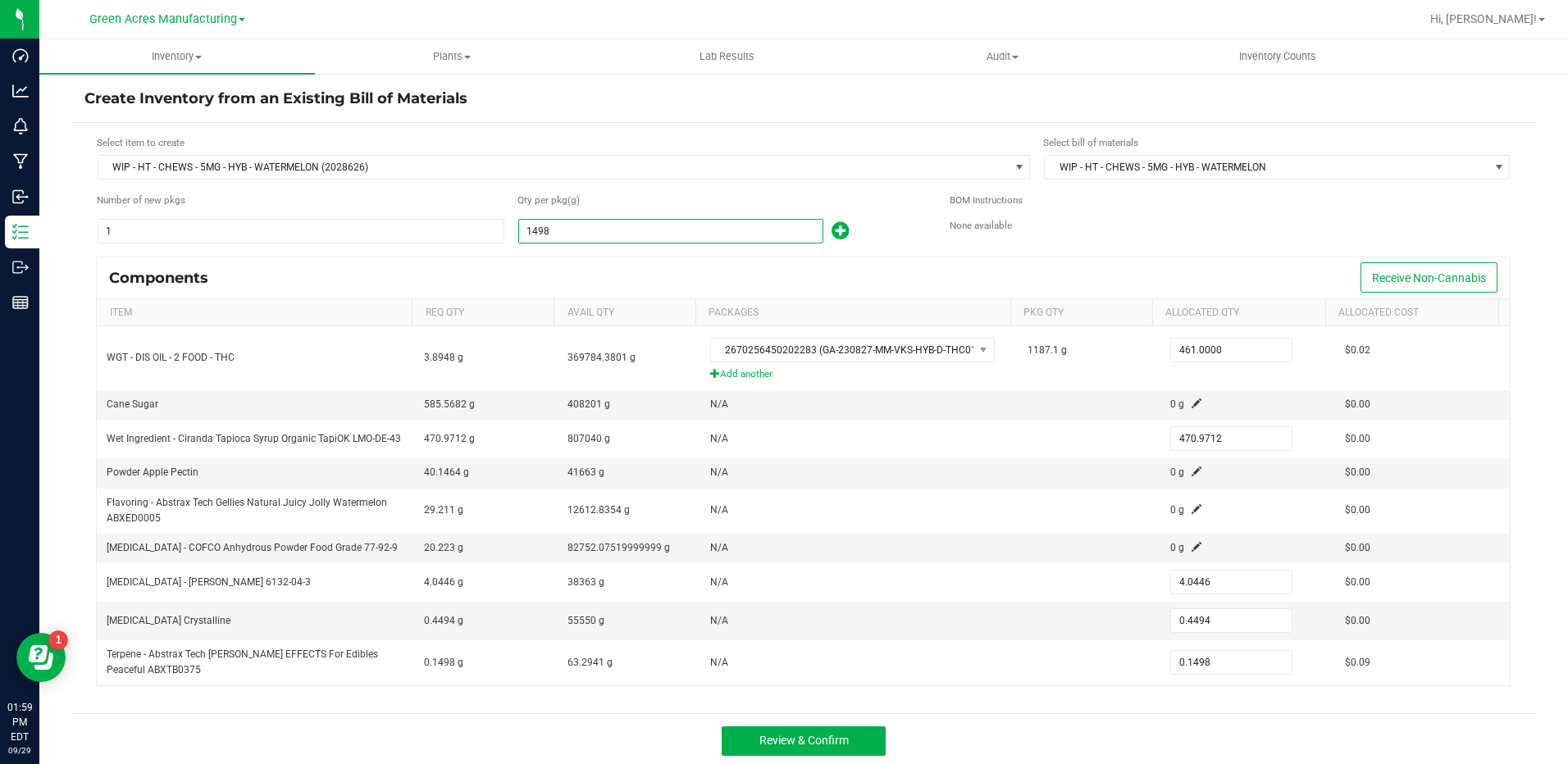
type input "4,710.3408"
type input "40.4514"
type input "4.4946"
type input "1.4982"
type input "149821"
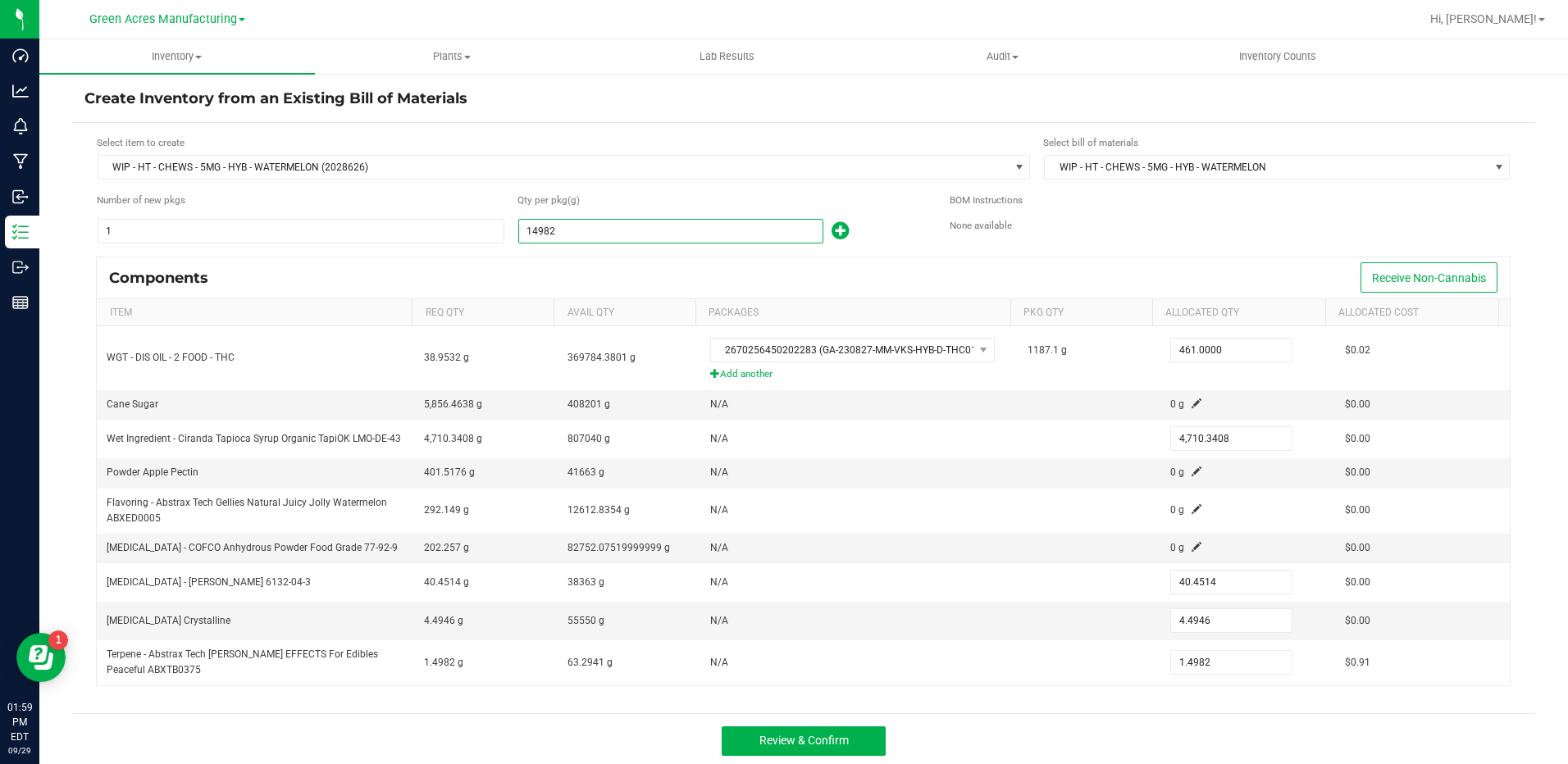
type input "47,103.7224"
type input "404.5167"
type input "44.9463"
type input "14.9821"
type input "149,821.0000"
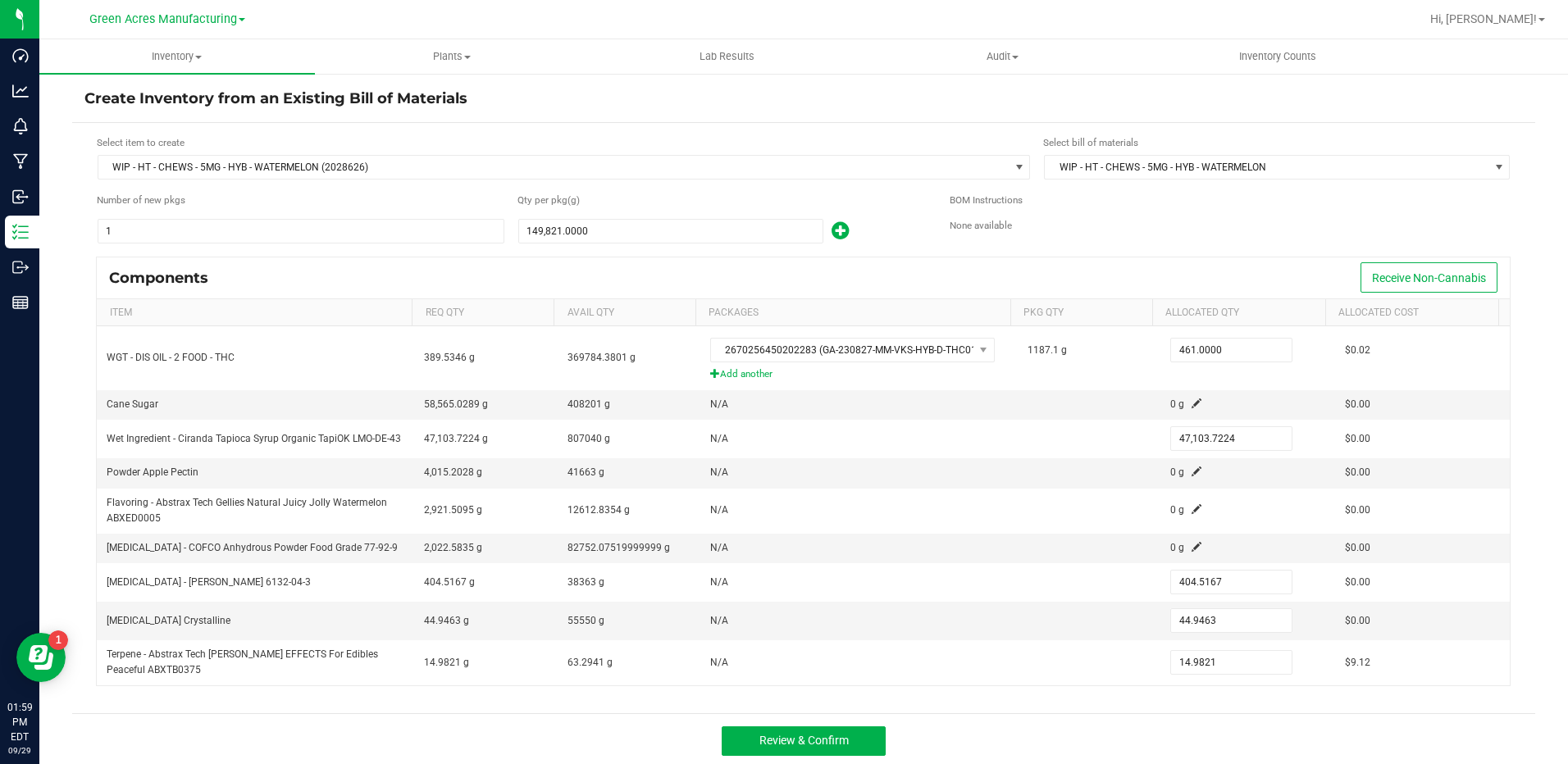
click at [738, 270] on div "Components Receive Non-Cannabis" at bounding box center [803, 278] width 1413 height 41
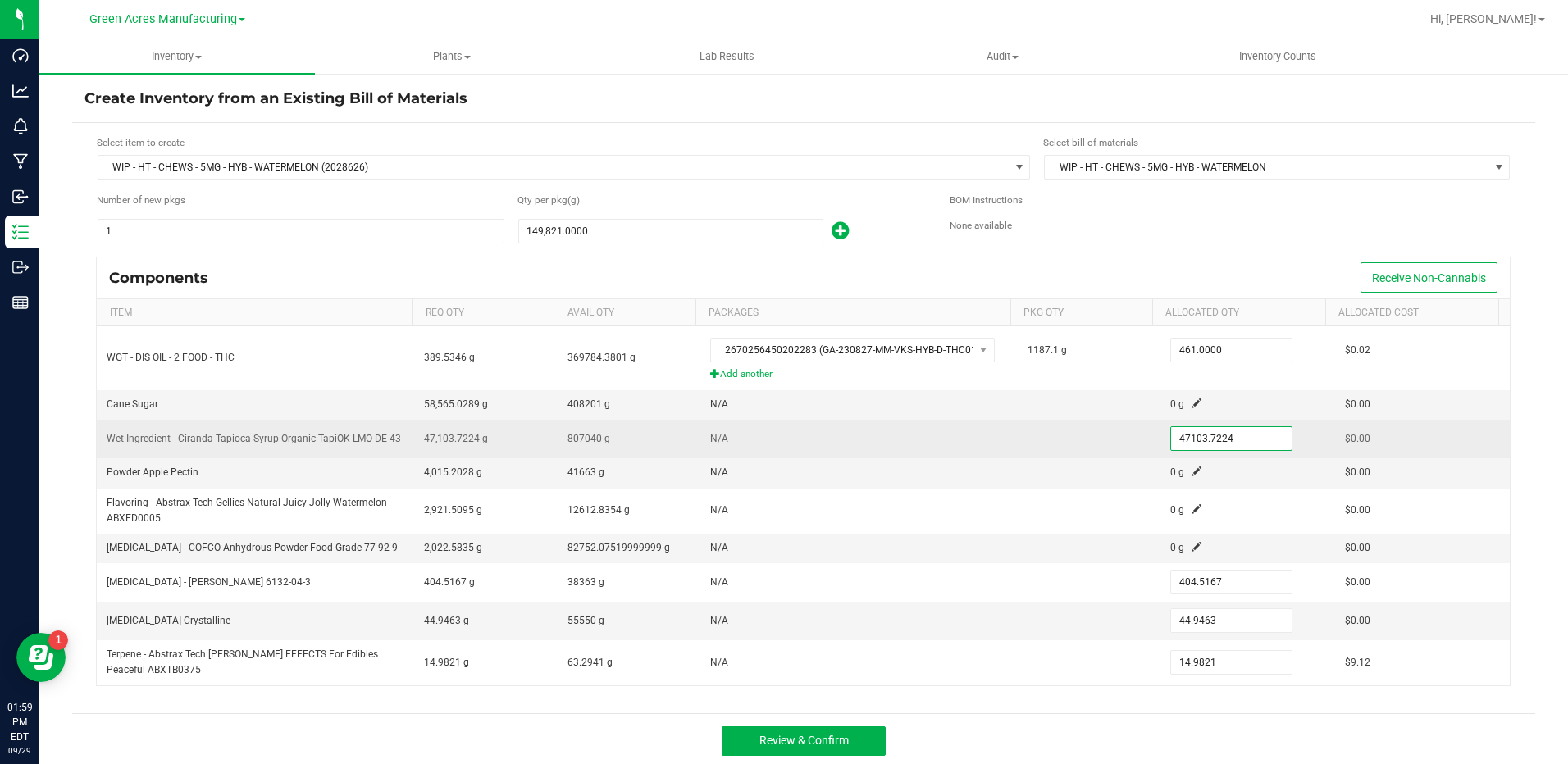
click at [1171, 433] on input "47103.7224" at bounding box center [1231, 438] width 121 height 23
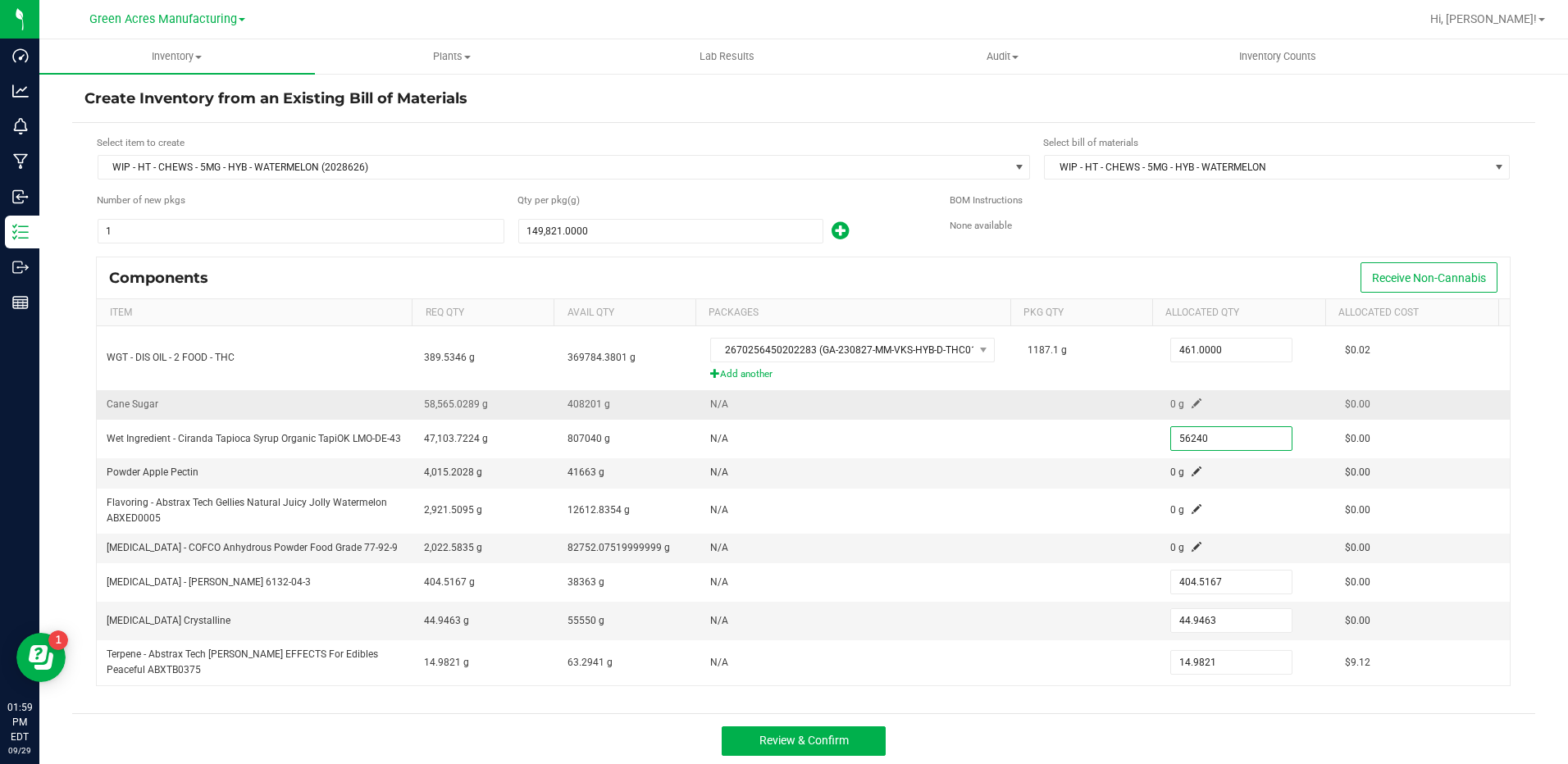
type input "56,240.0000"
click at [1191, 402] on span at bounding box center [1196, 402] width 10 height 10
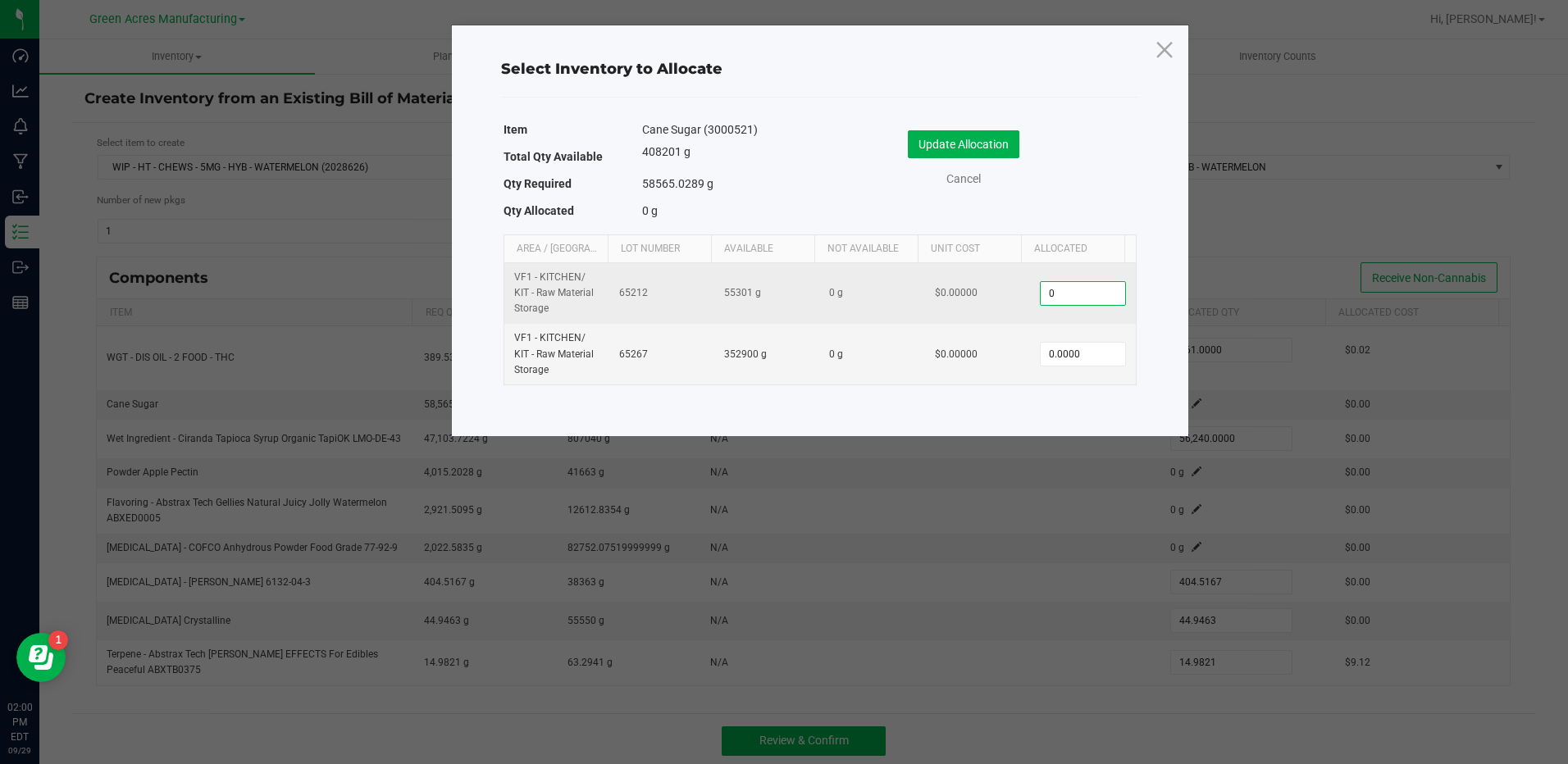
click at [1077, 283] on input "0" at bounding box center [1083, 293] width 84 height 23
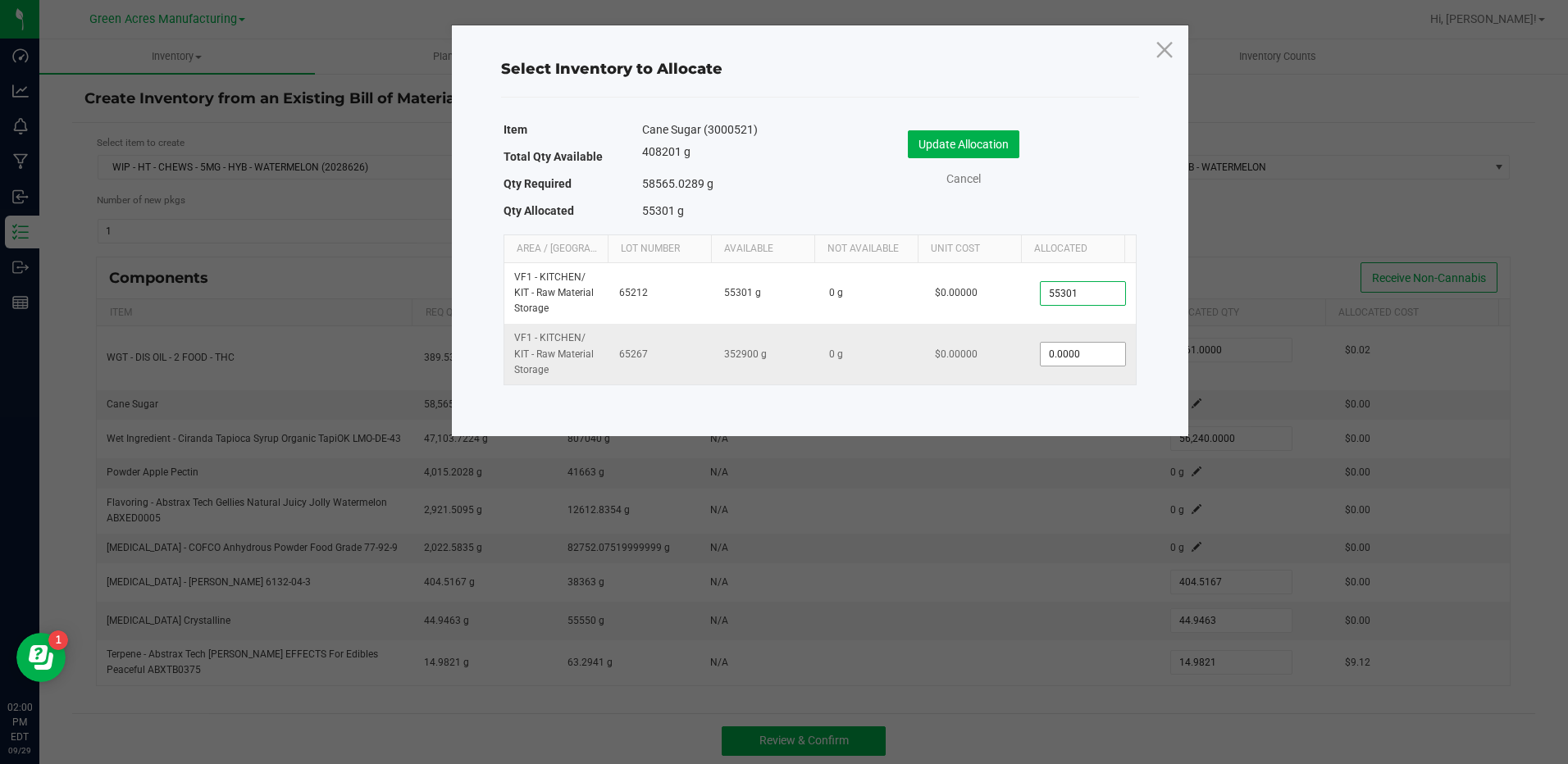
type input "55,301.0000"
click at [1081, 356] on input "0" at bounding box center [1083, 354] width 84 height 23
type input "14,619.0000"
click at [988, 142] on button "Update Allocation" at bounding box center [963, 144] width 112 height 28
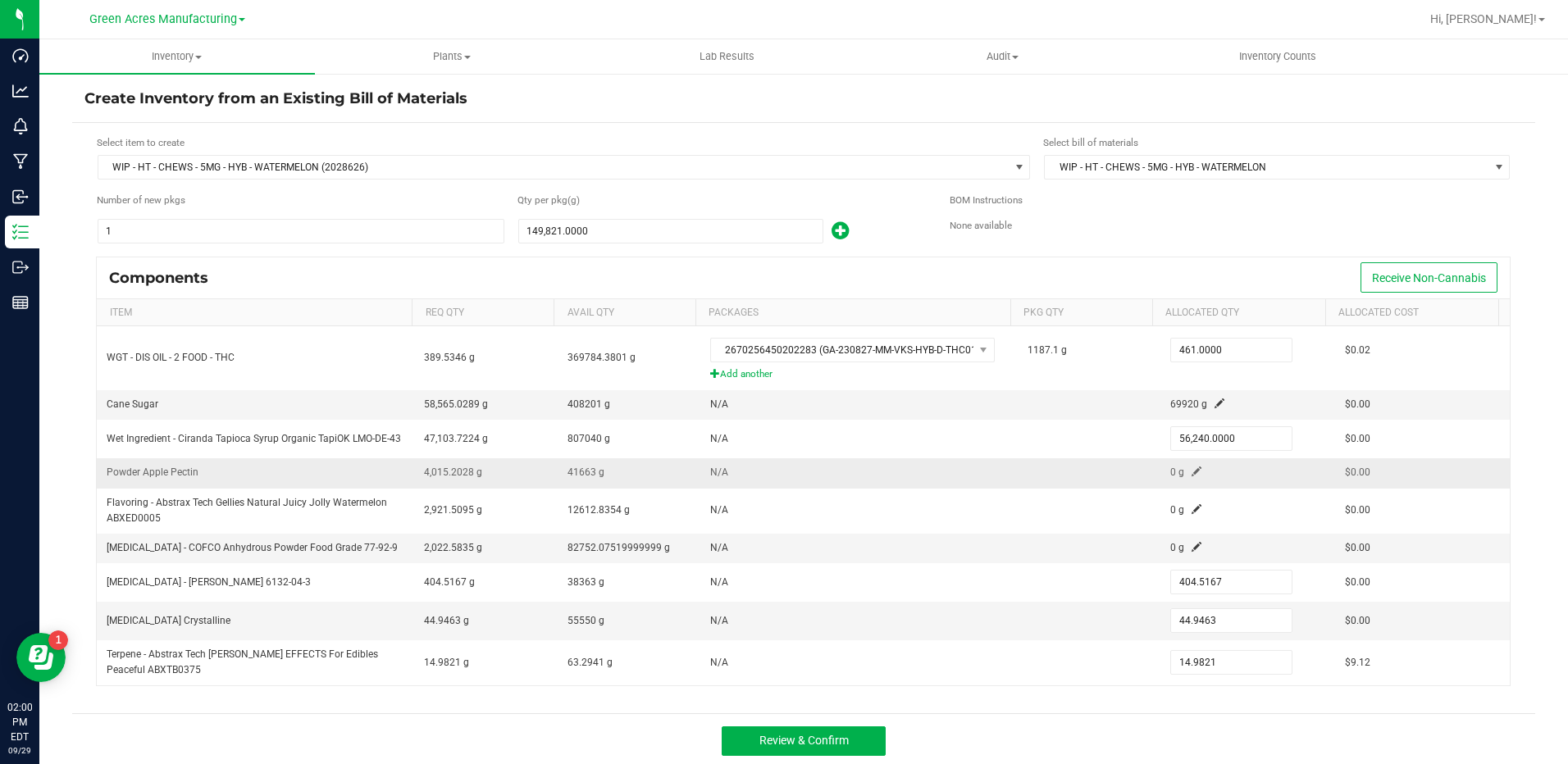
click at [1191, 475] on span at bounding box center [1196, 471] width 10 height 10
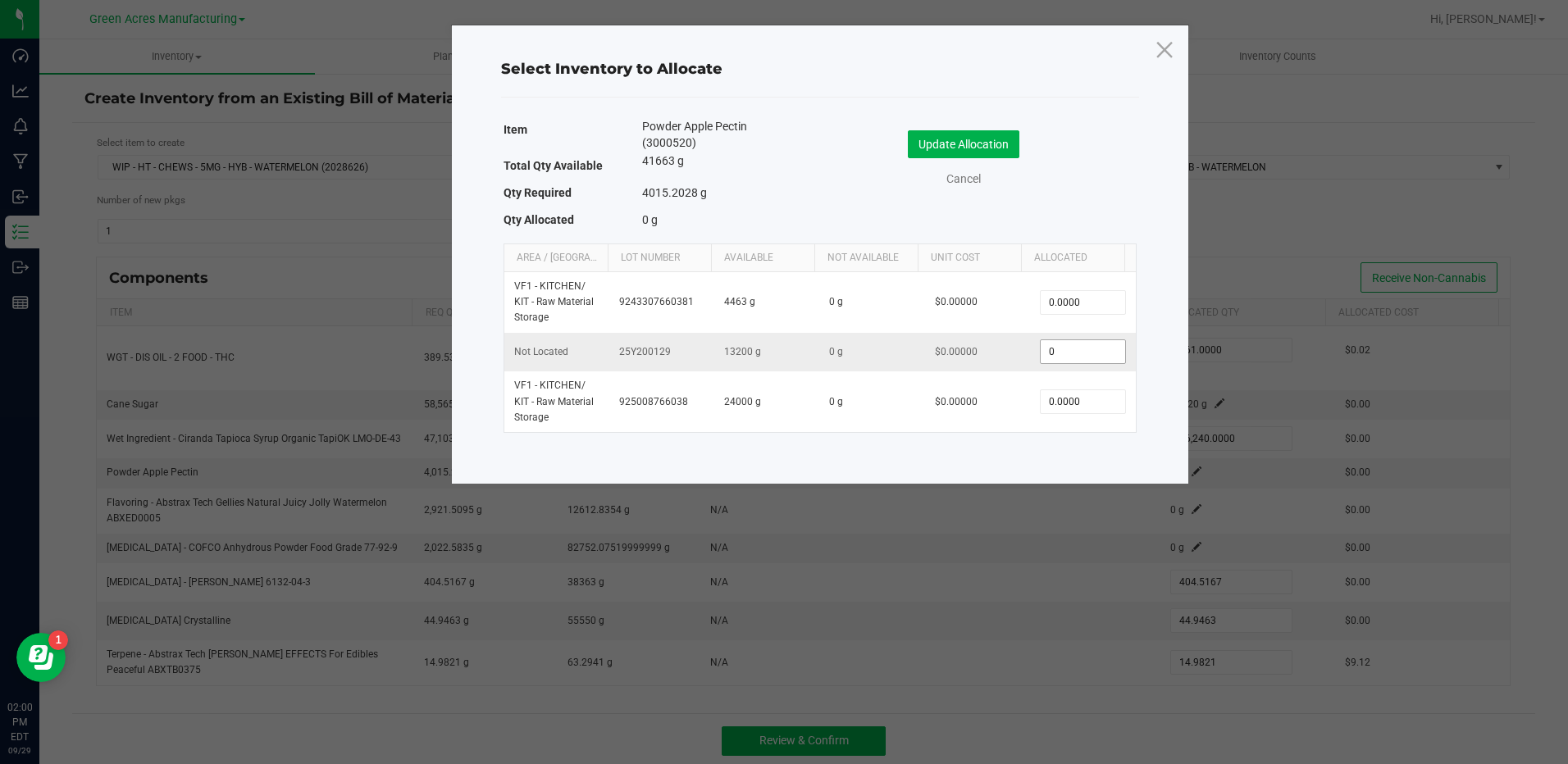
click at [1041, 351] on input "0" at bounding box center [1083, 351] width 84 height 23
type input "4,800.0000"
click at [1000, 140] on button "Update Allocation" at bounding box center [963, 144] width 112 height 28
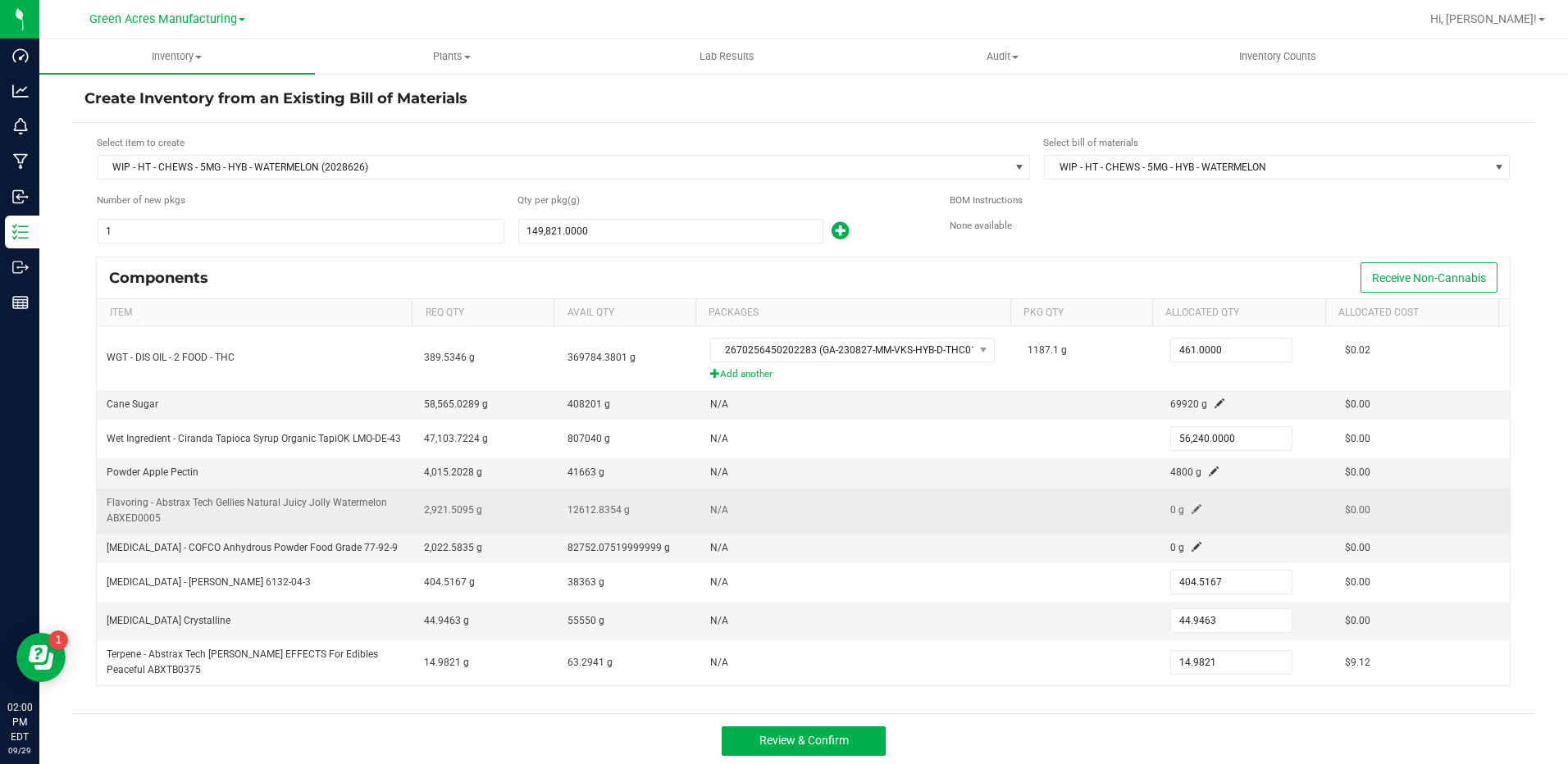
click at [1191, 513] on span at bounding box center [1196, 508] width 10 height 10
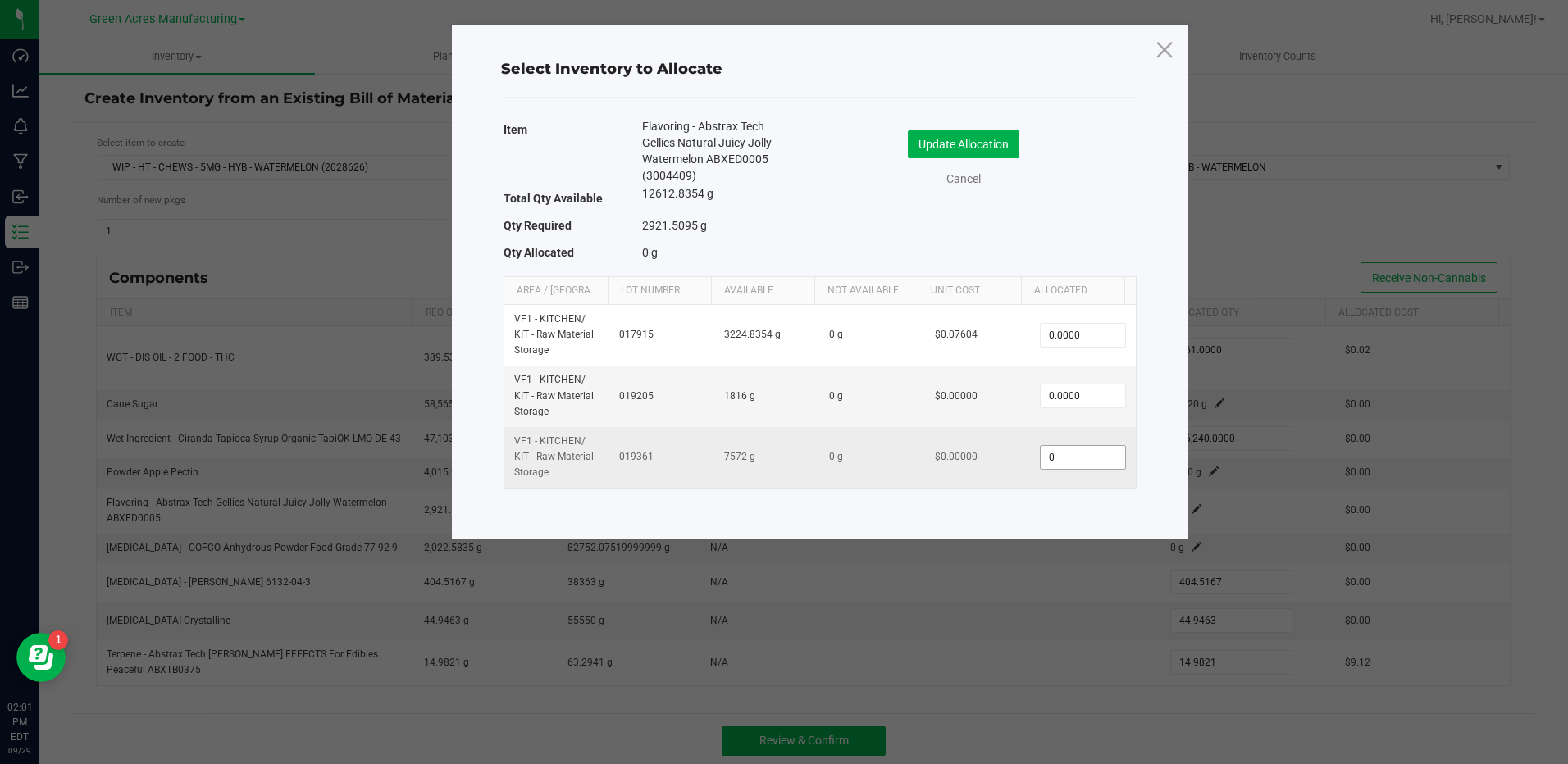
click at [1054, 457] on input "0" at bounding box center [1083, 457] width 84 height 23
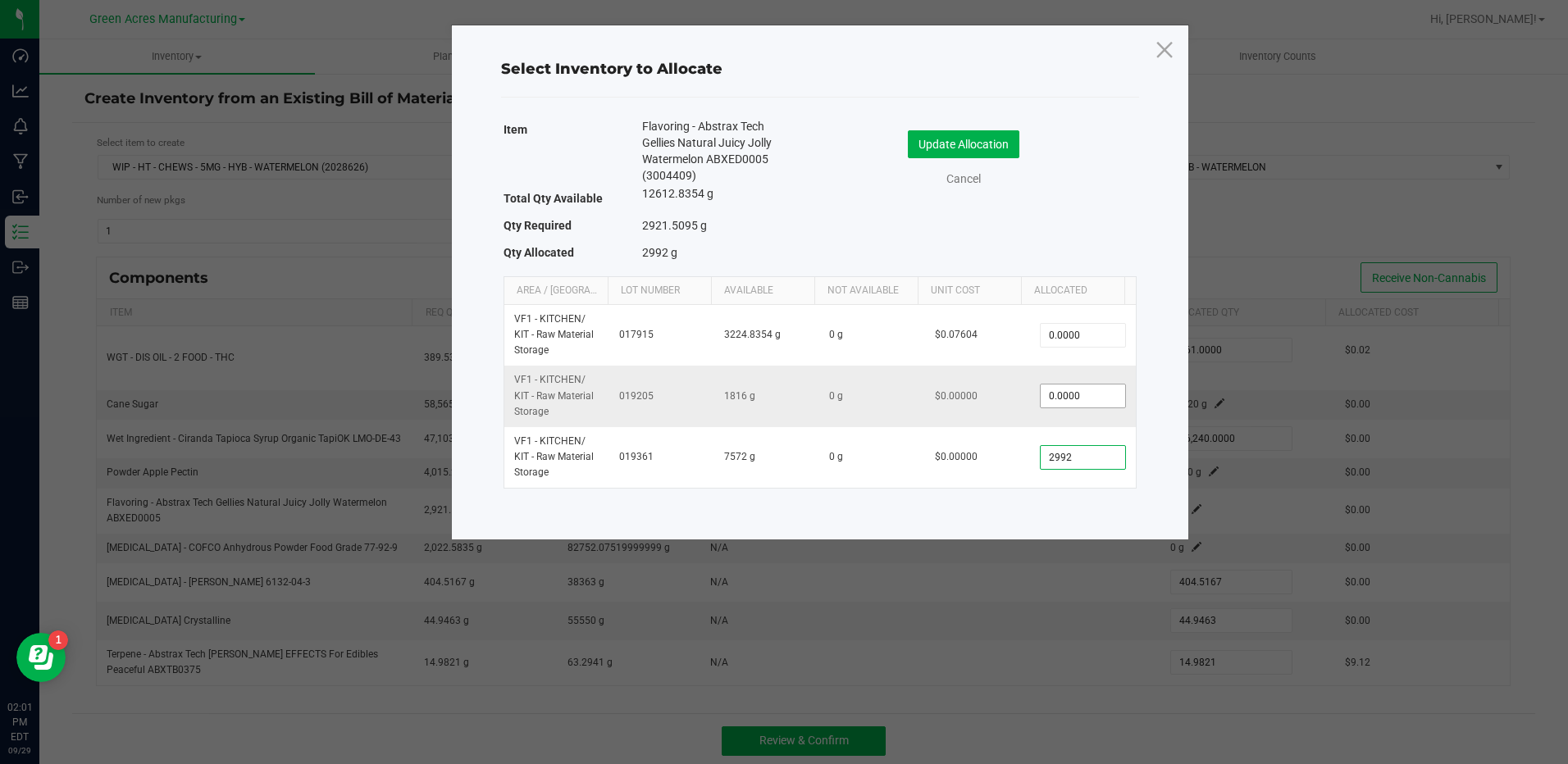
type input "2992"
type input "0"
type input "2,992.0000"
click at [1078, 398] on input "0" at bounding box center [1083, 396] width 84 height 23
type input "500.0000"
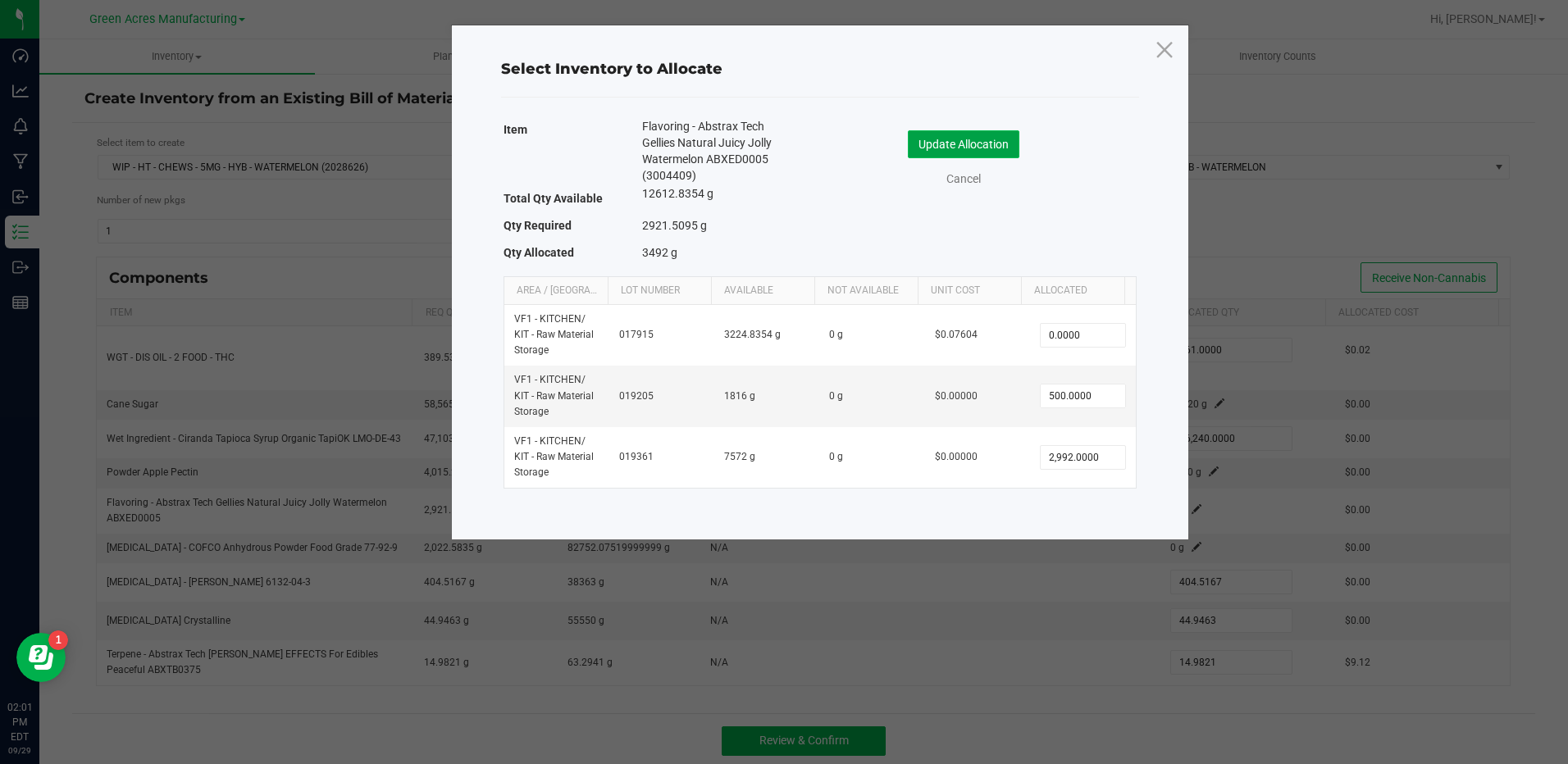
click at [924, 151] on button "Update Allocation" at bounding box center [963, 144] width 112 height 28
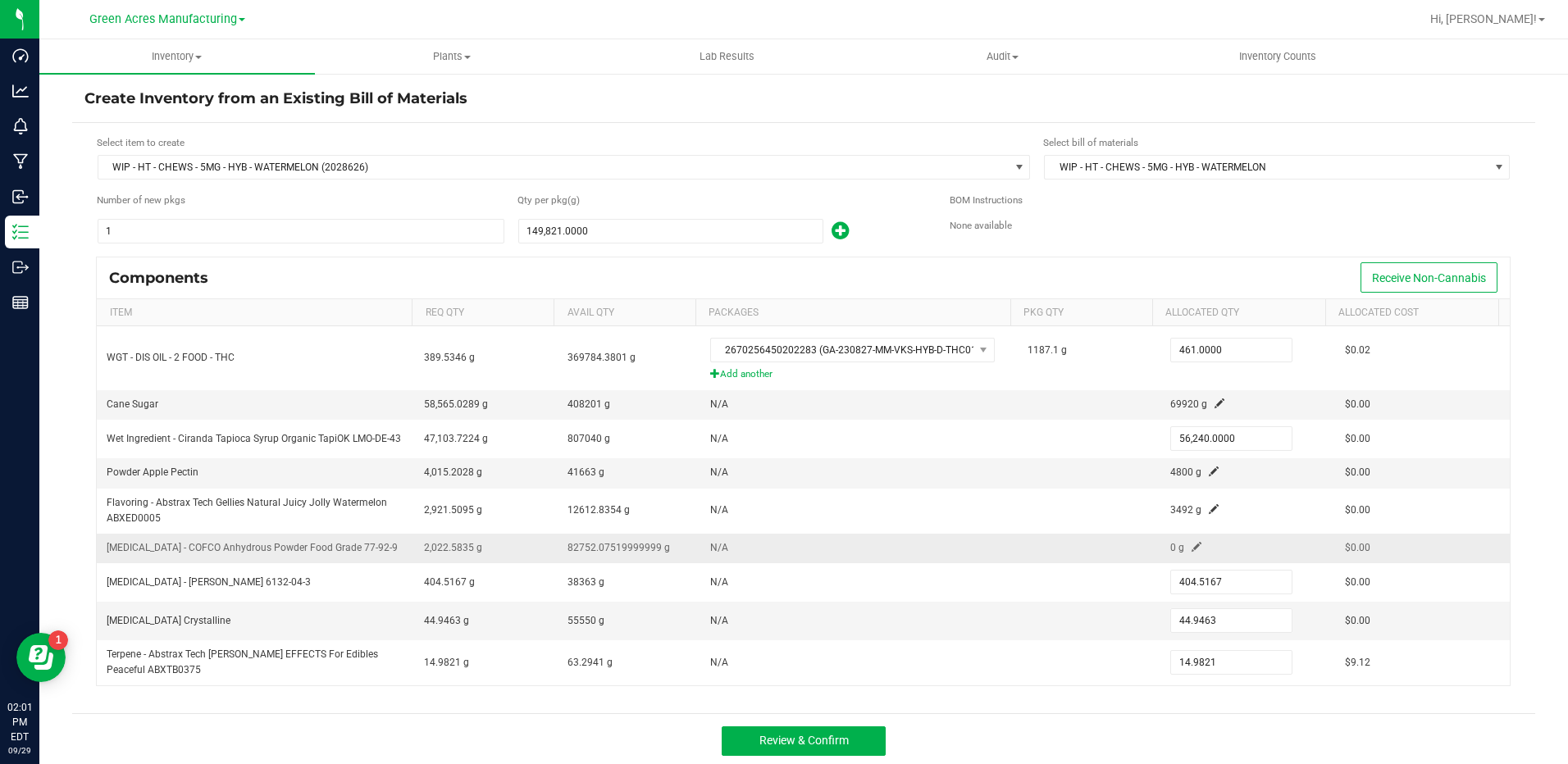
click at [1191, 548] on span at bounding box center [1196, 547] width 10 height 10
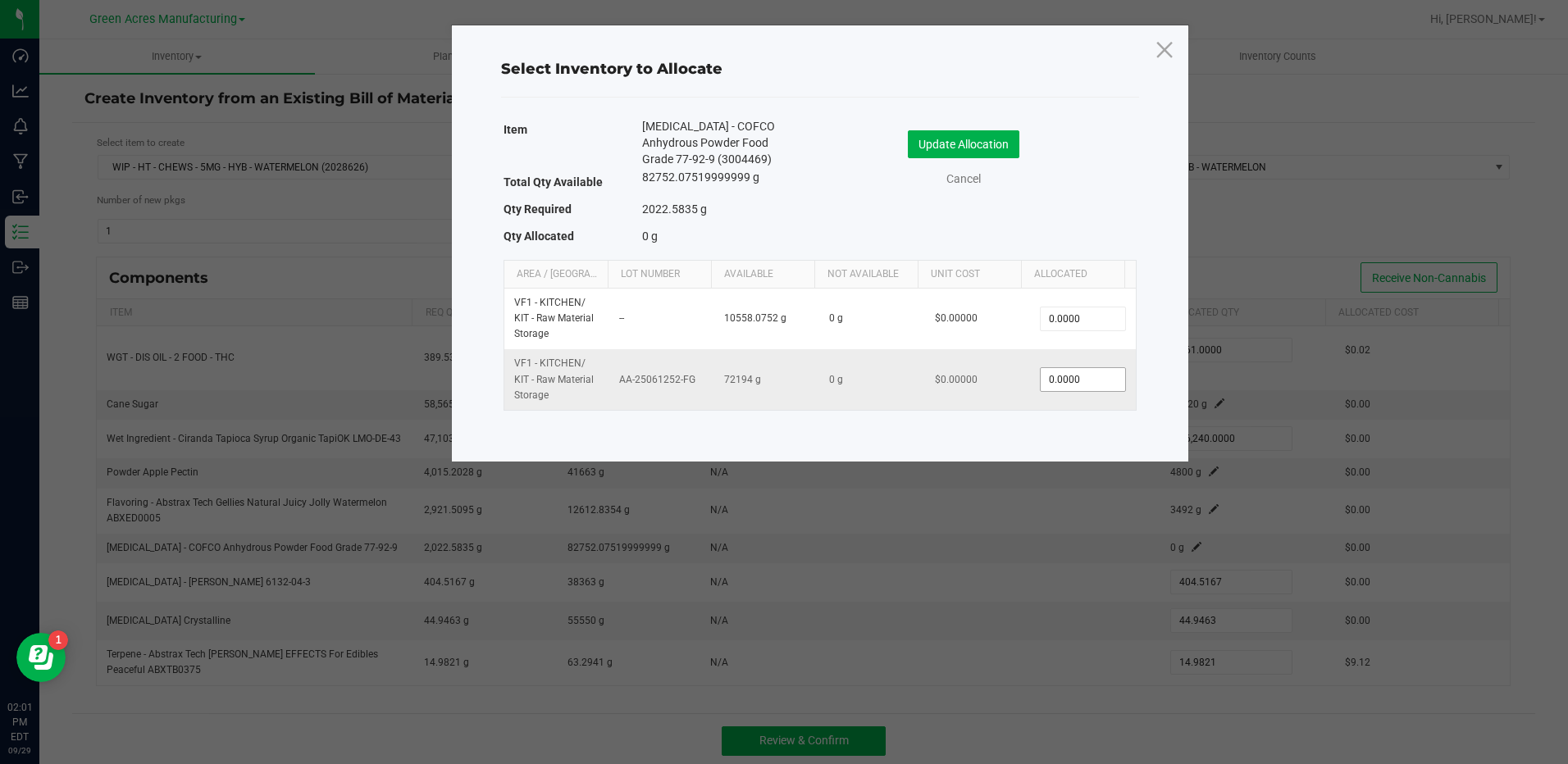
click at [1085, 367] on span "0.0000" at bounding box center [1083, 379] width 86 height 24
click at [1087, 375] on input "0" at bounding box center [1083, 379] width 84 height 23
type input "3,000.0000"
click at [1017, 158] on div "Update Allocation Cancel" at bounding box center [978, 159] width 292 height 58
click at [1009, 147] on button "Update Allocation" at bounding box center [963, 144] width 112 height 28
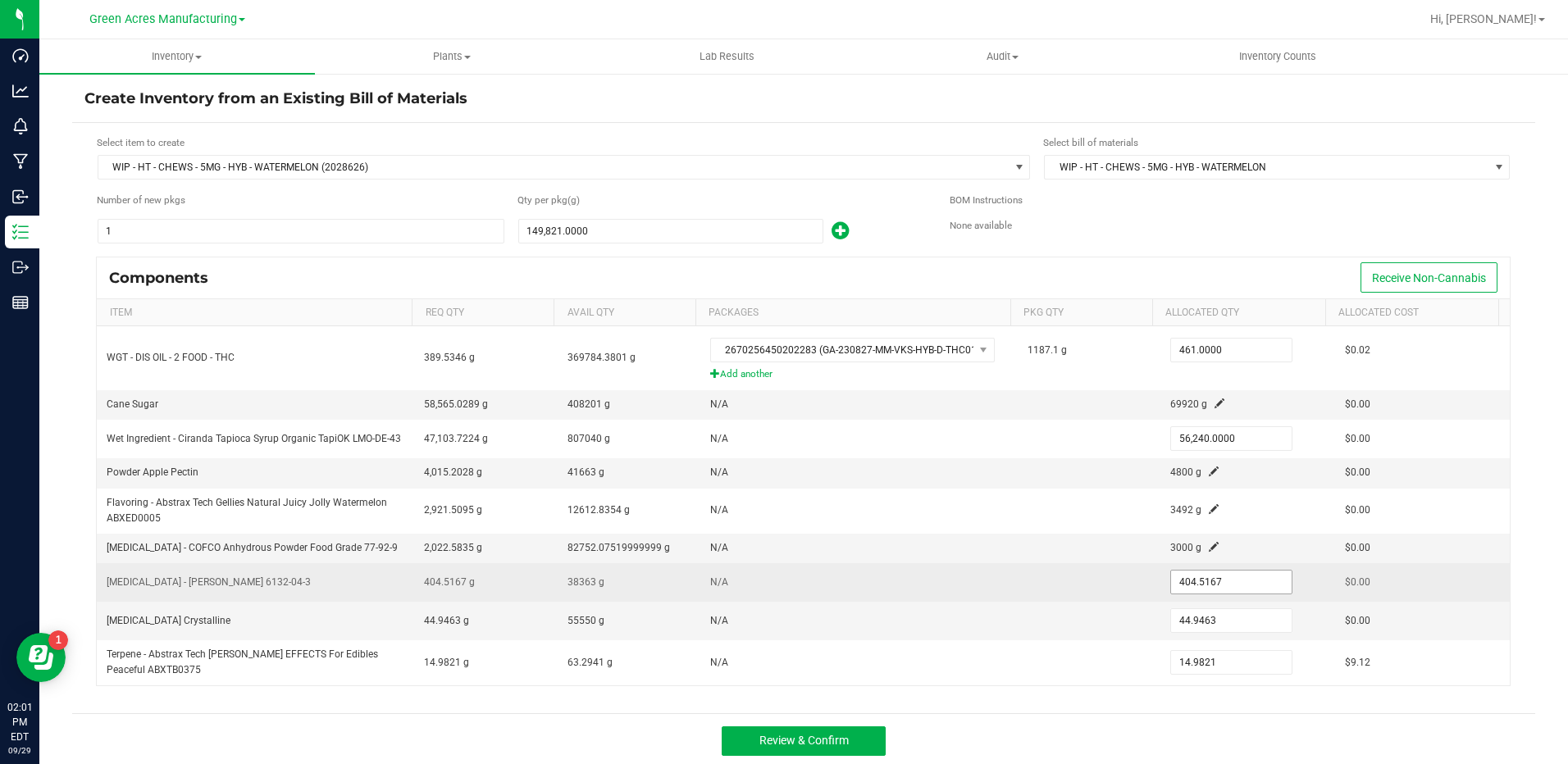
click at [1173, 579] on input "404.5167" at bounding box center [1231, 582] width 121 height 23
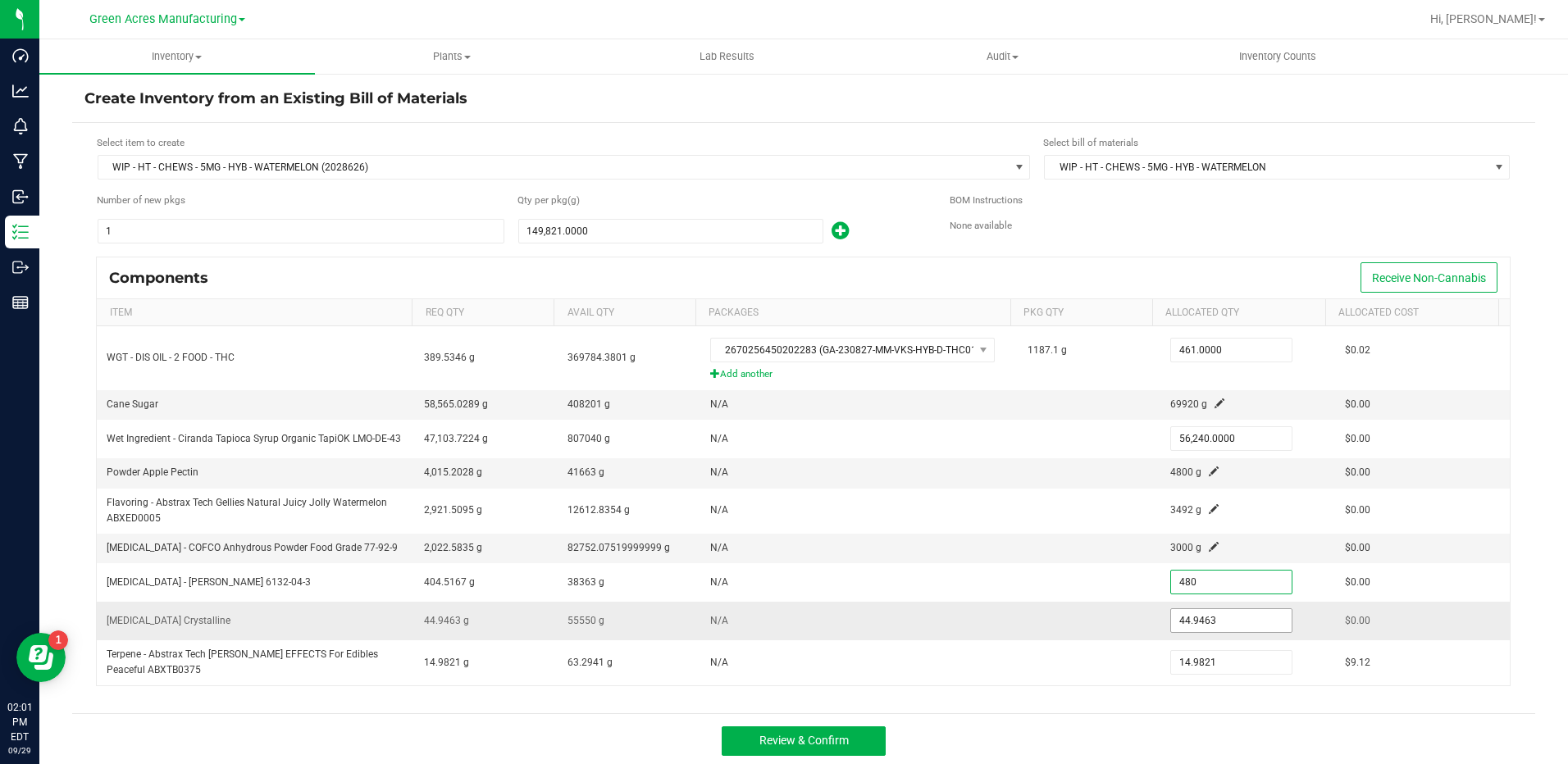
type input "480.0000"
click at [1199, 620] on input "44.9463" at bounding box center [1231, 620] width 121 height 23
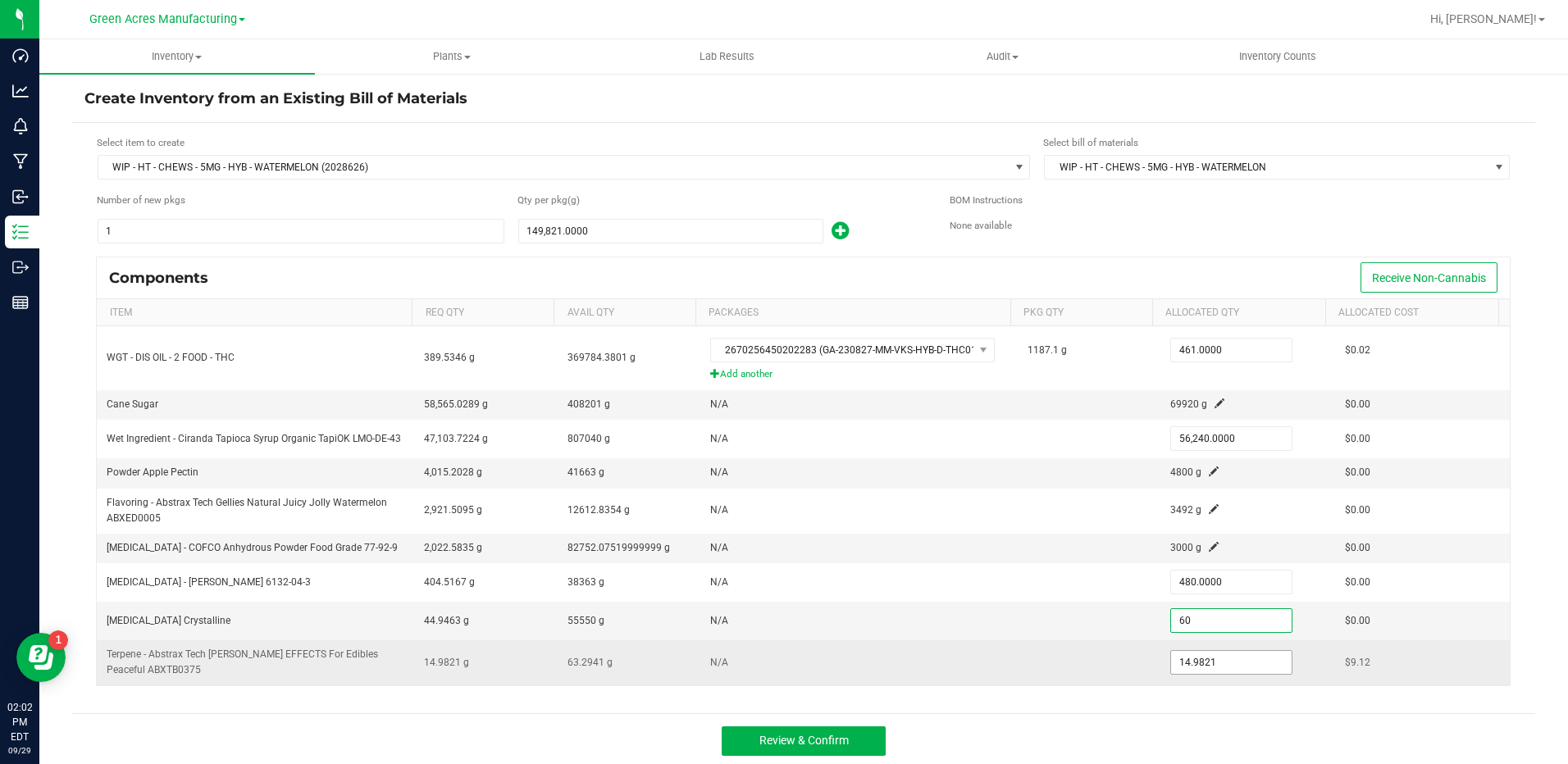
type input "60.0000"
click at [1177, 665] on input "14.9821" at bounding box center [1231, 662] width 121 height 23
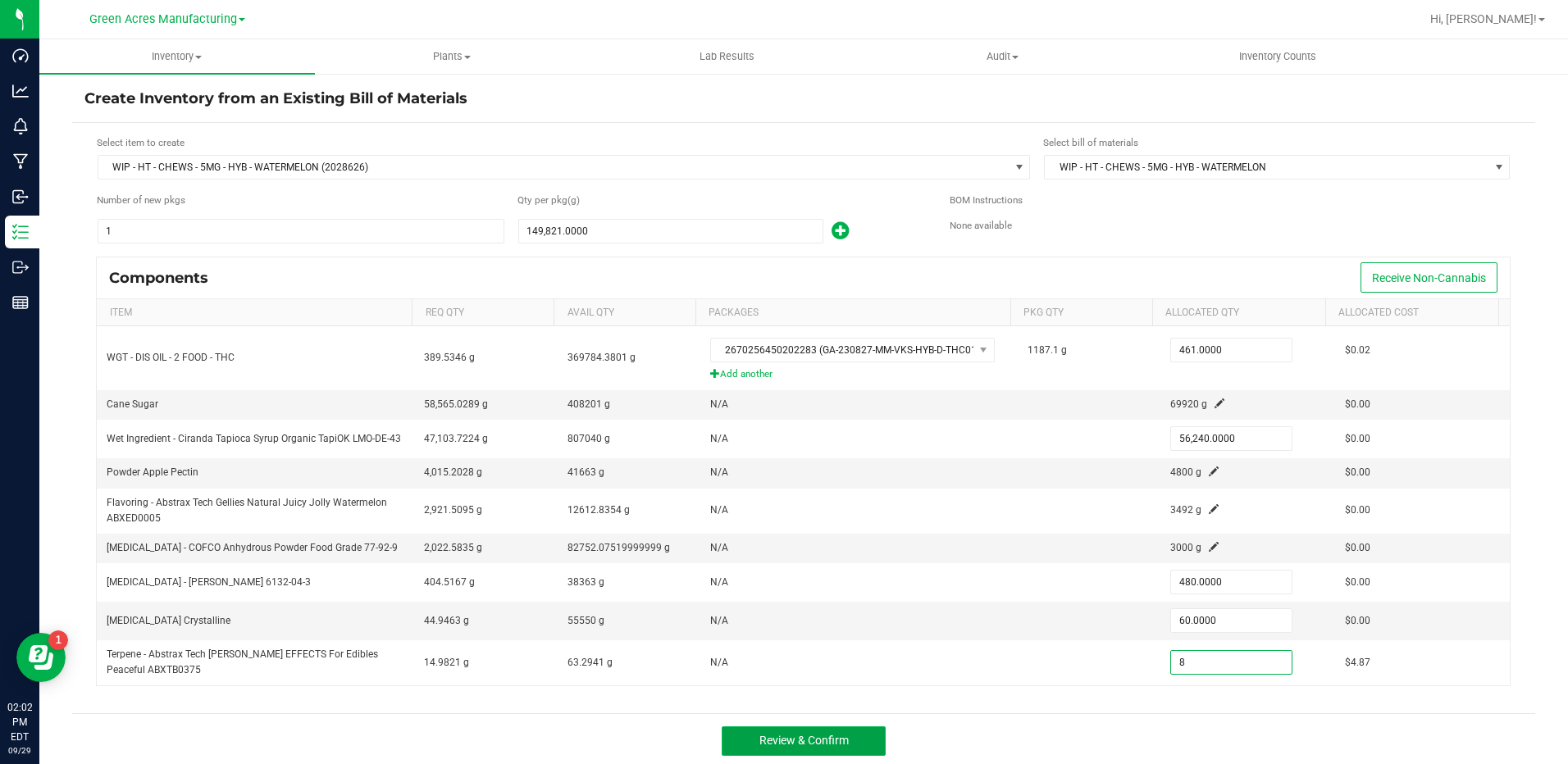
type input "8.0000"
click at [862, 738] on button "Review & Confirm" at bounding box center [804, 741] width 164 height 30
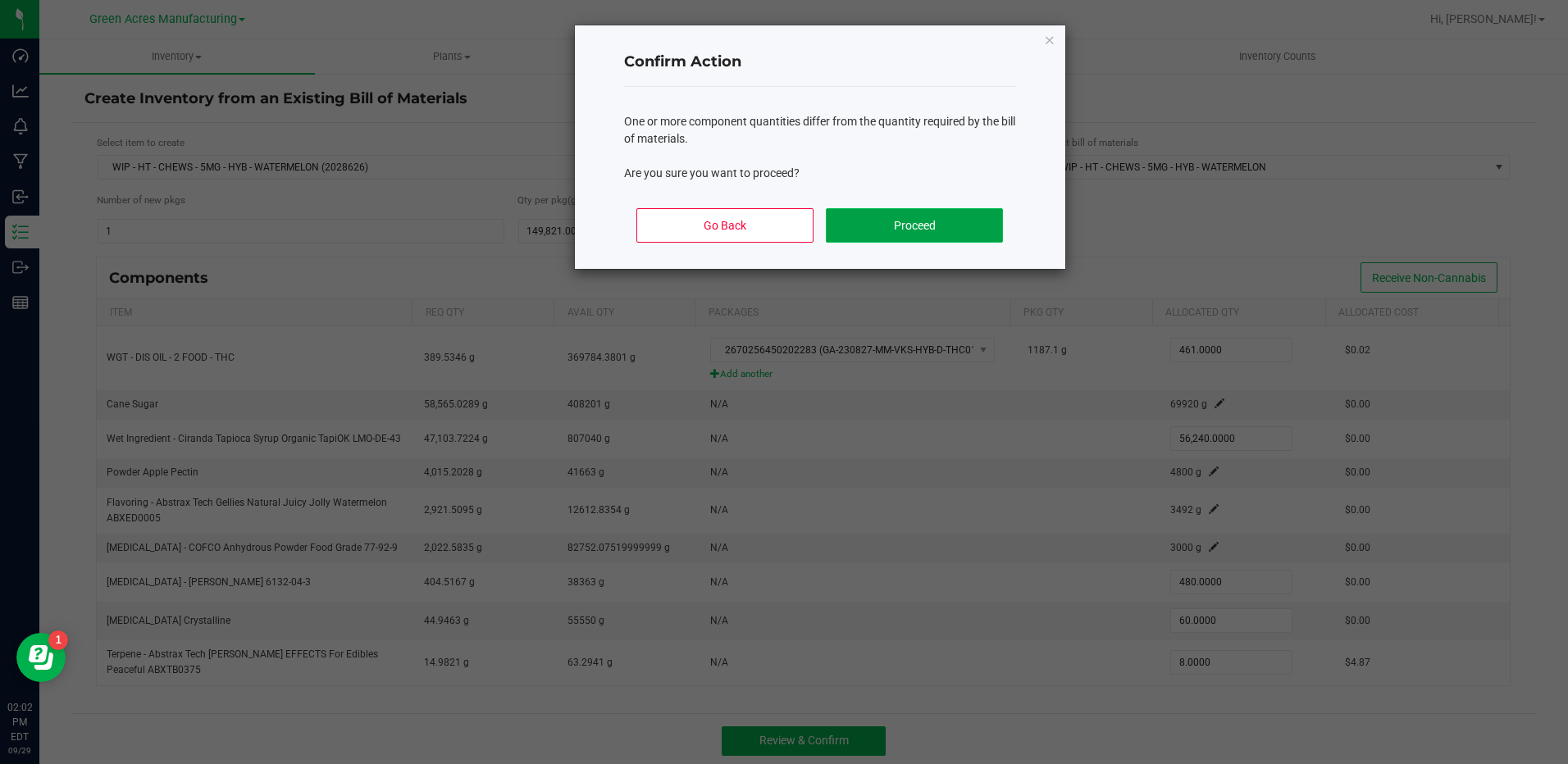
click at [946, 231] on button "Proceed" at bounding box center [914, 225] width 177 height 34
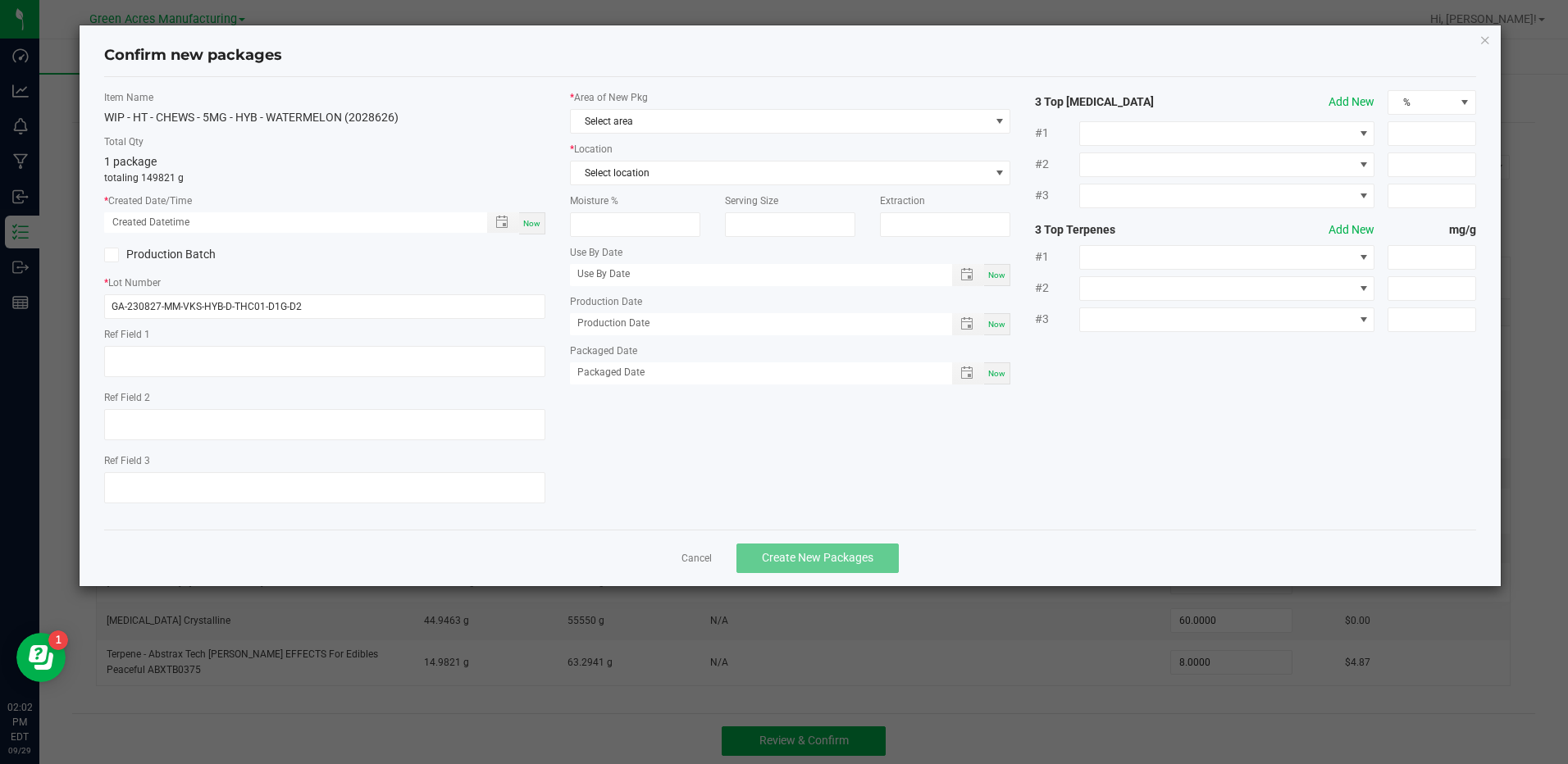
click at [529, 223] on span "Now" at bounding box center [532, 223] width 18 height 9
type input "09/29/2025 02:02 PM"
drag, startPoint x: 476, startPoint y: 307, endPoint x: 75, endPoint y: 311, distance: 401.0
click at [75, 311] on ngb-modal-window "Confirm new packages Item Name WIP - HT - CHEWS - 5MG - HYB - WATERMELON (20286…" at bounding box center [790, 382] width 1580 height 764
type input "s"
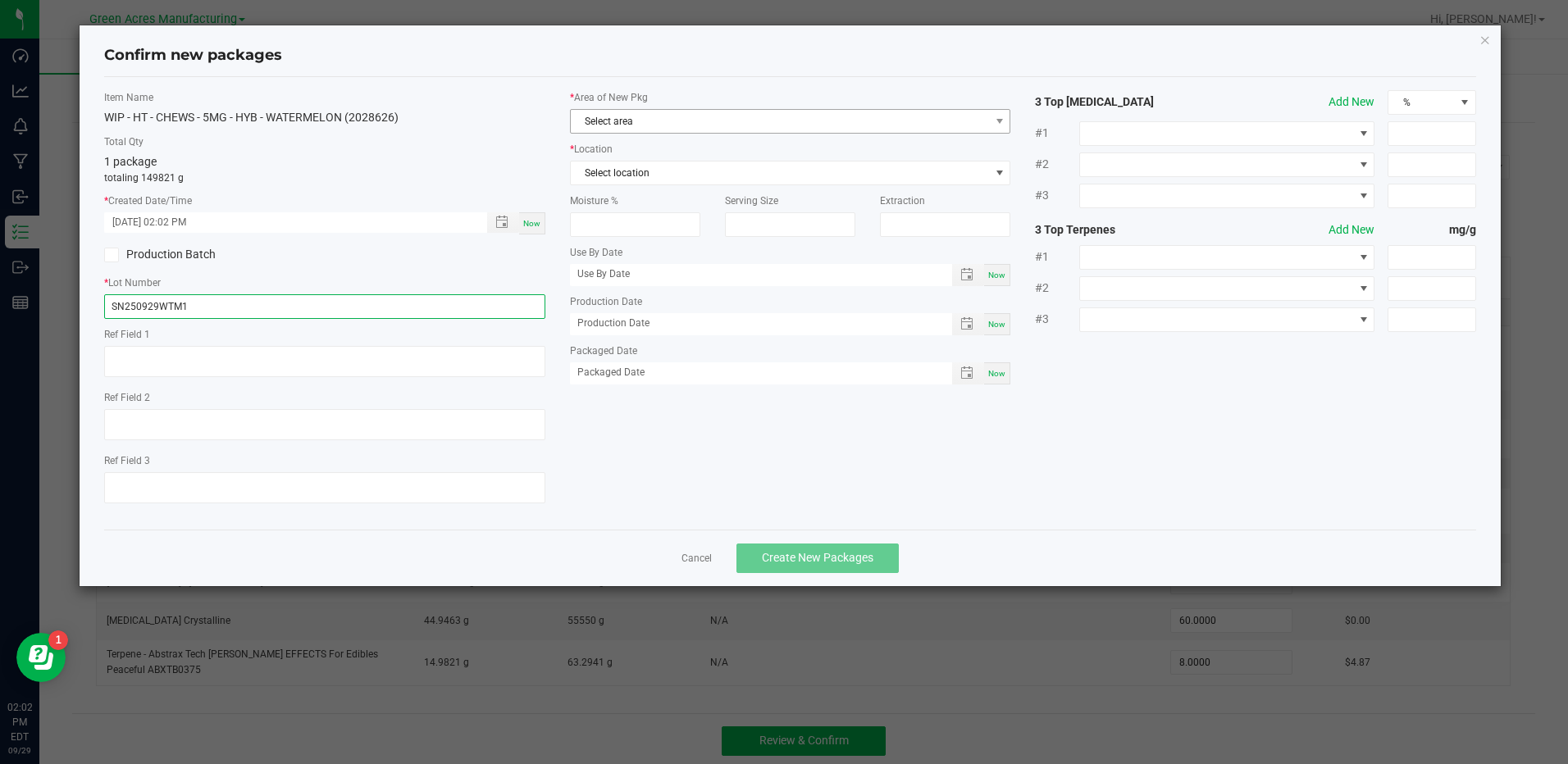
type input "SN250929WTM1"
click at [731, 117] on span "Select area" at bounding box center [780, 121] width 419 height 23
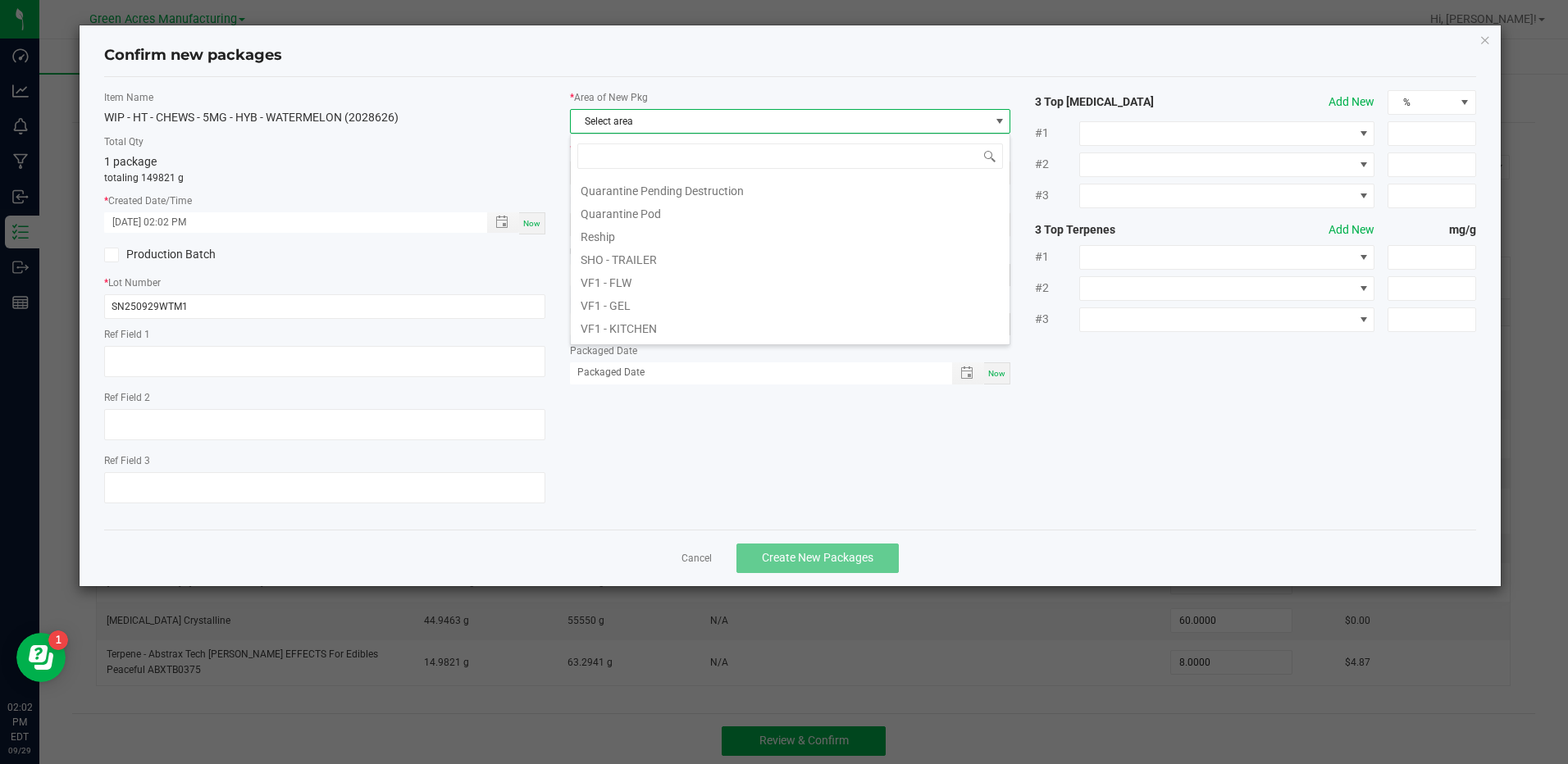
scroll to position [655, 0]
click at [704, 293] on li "VF1 - PKG" at bounding box center [791, 290] width 439 height 23
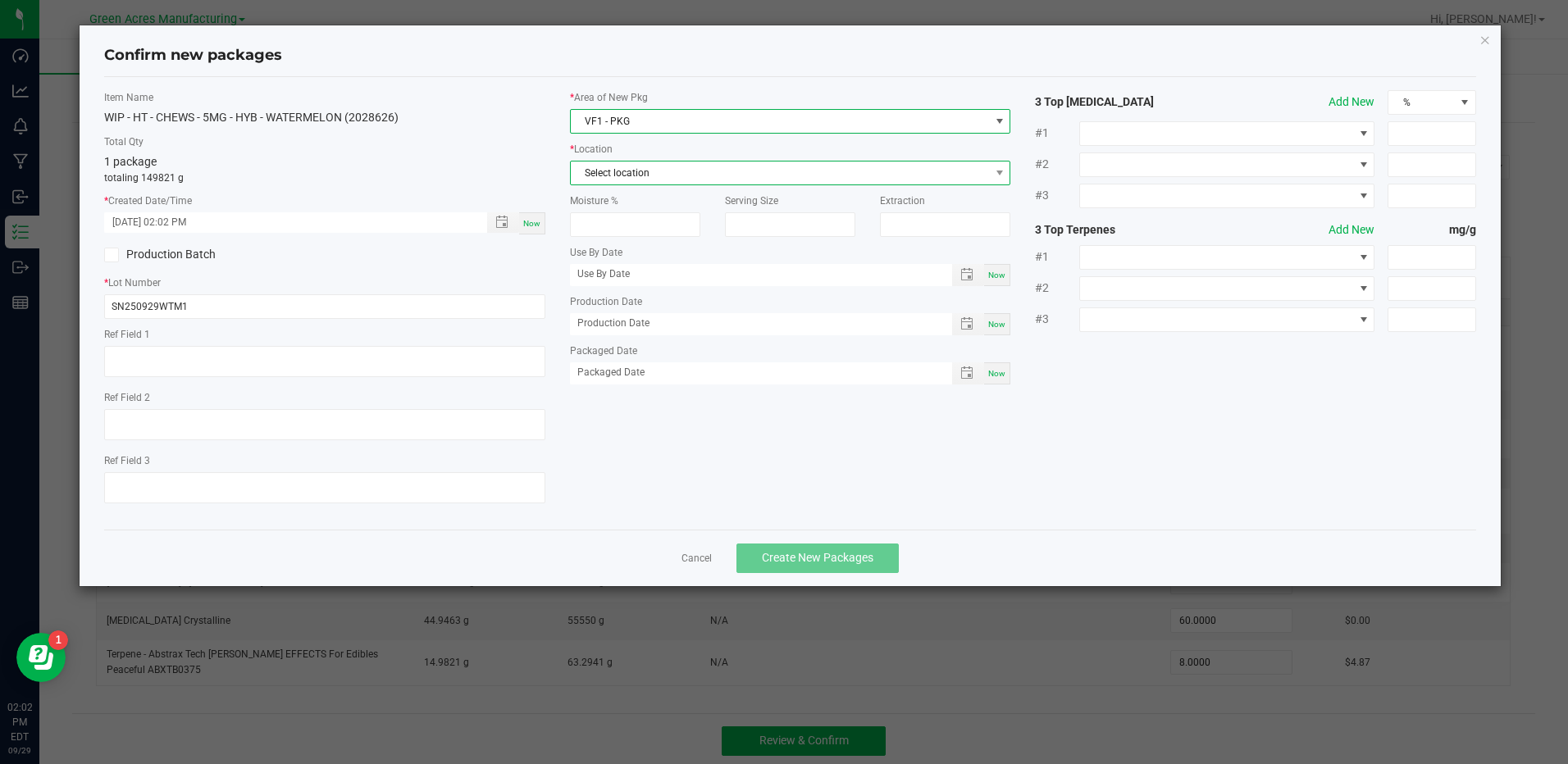
click at [777, 181] on span "Select location" at bounding box center [780, 173] width 419 height 23
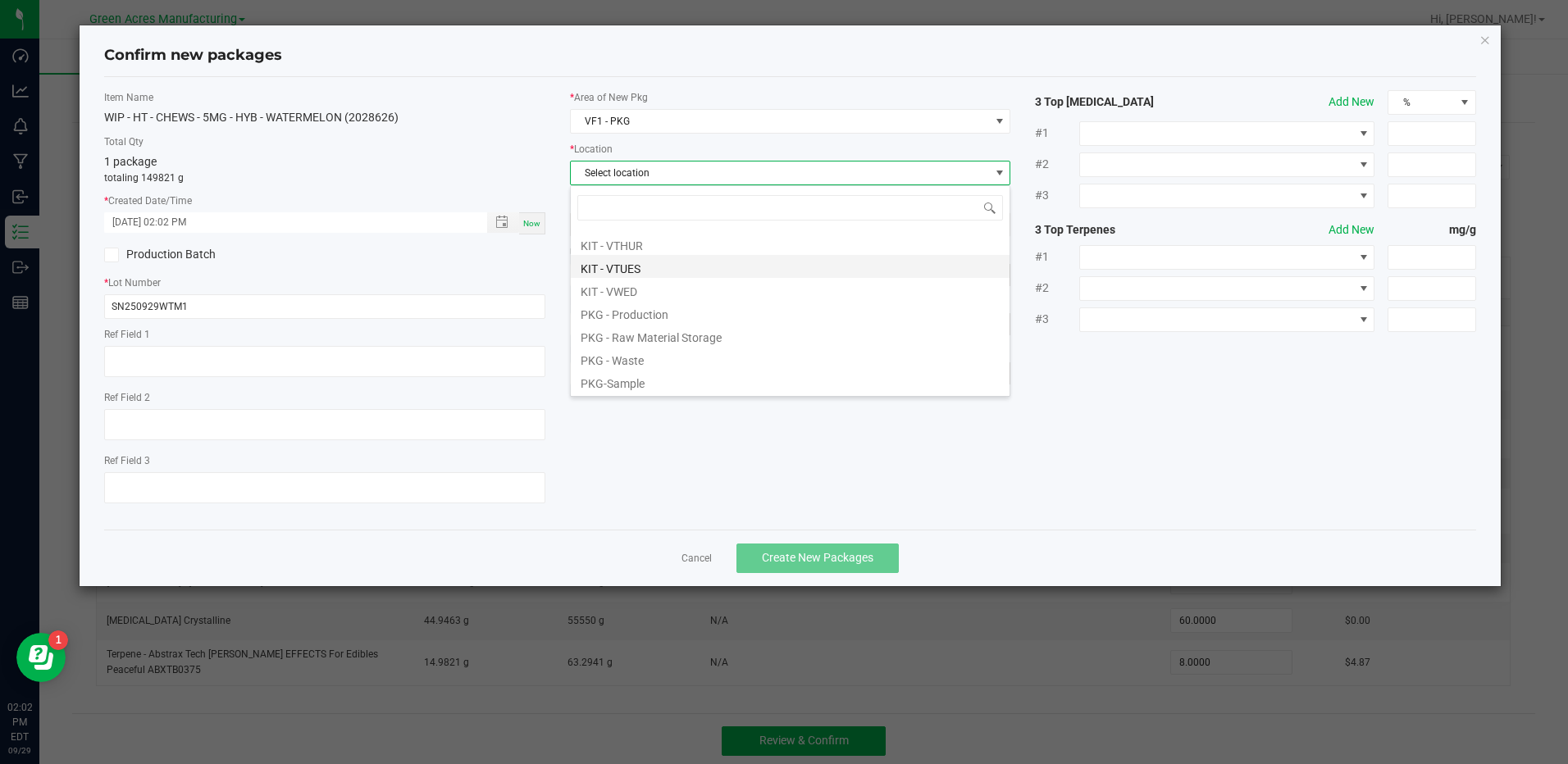
scroll to position [0, 0]
click at [764, 238] on li "KIT - Ready to Package" at bounding box center [791, 240] width 439 height 23
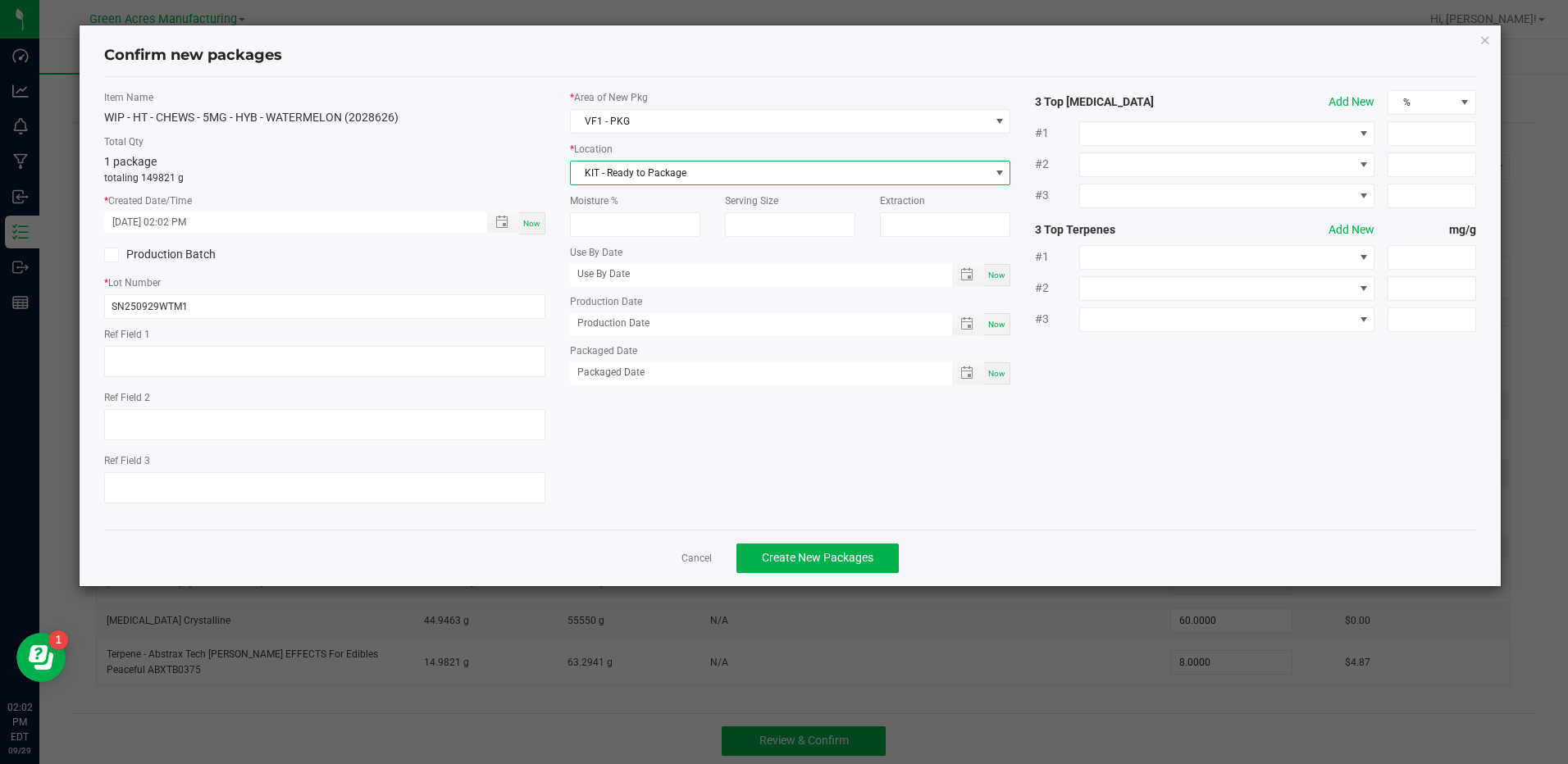
click at [990, 323] on span "Now" at bounding box center [996, 324] width 18 height 9
type input "09/29/2025"
click at [968, 274] on span "Toggle popup" at bounding box center [966, 274] width 13 height 13
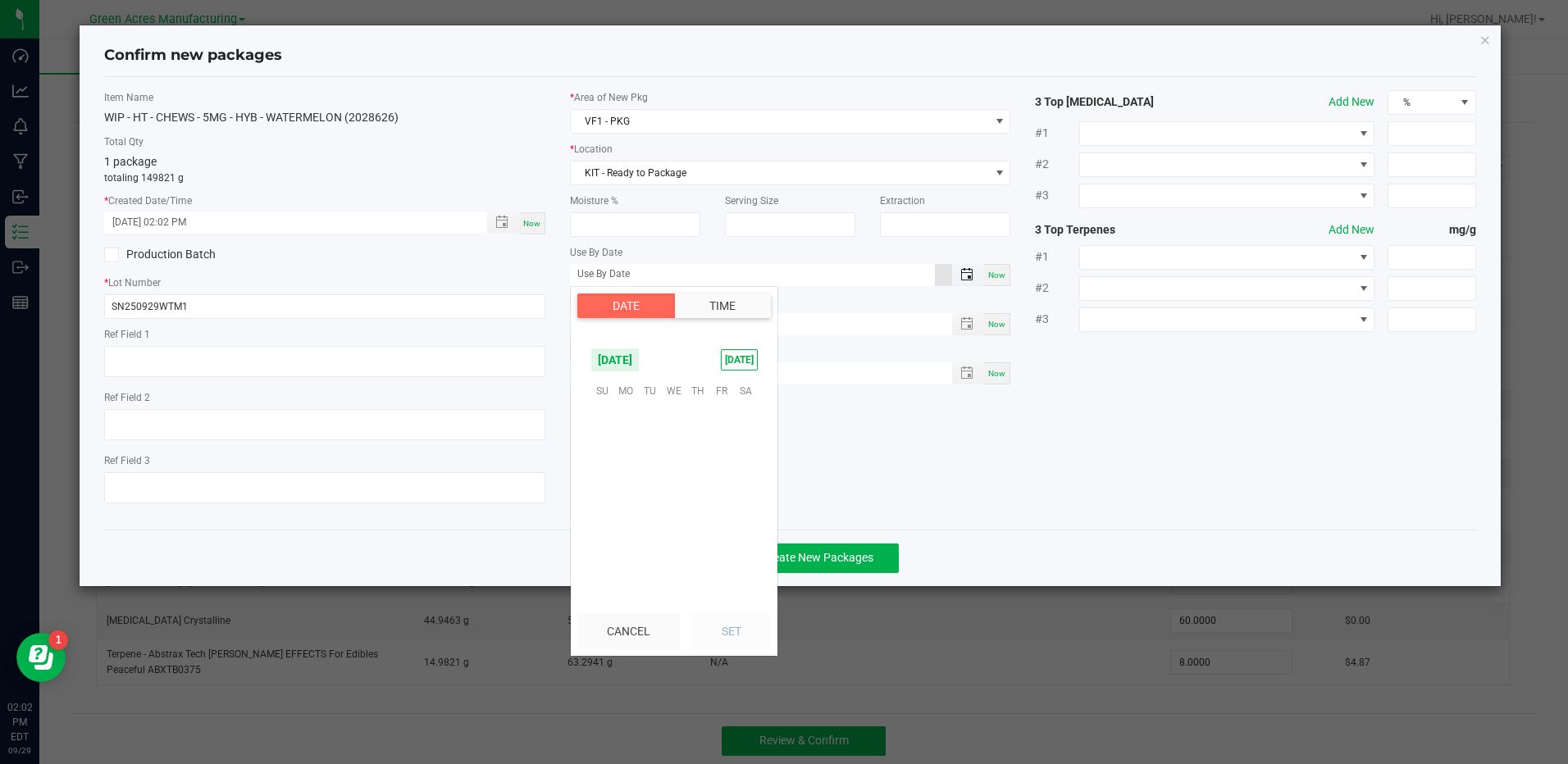
scroll to position [265765, 0]
click at [640, 359] on span "September 2025" at bounding box center [615, 360] width 49 height 24
click at [711, 520] on span "Apr" at bounding box center [707, 520] width 33 height 33
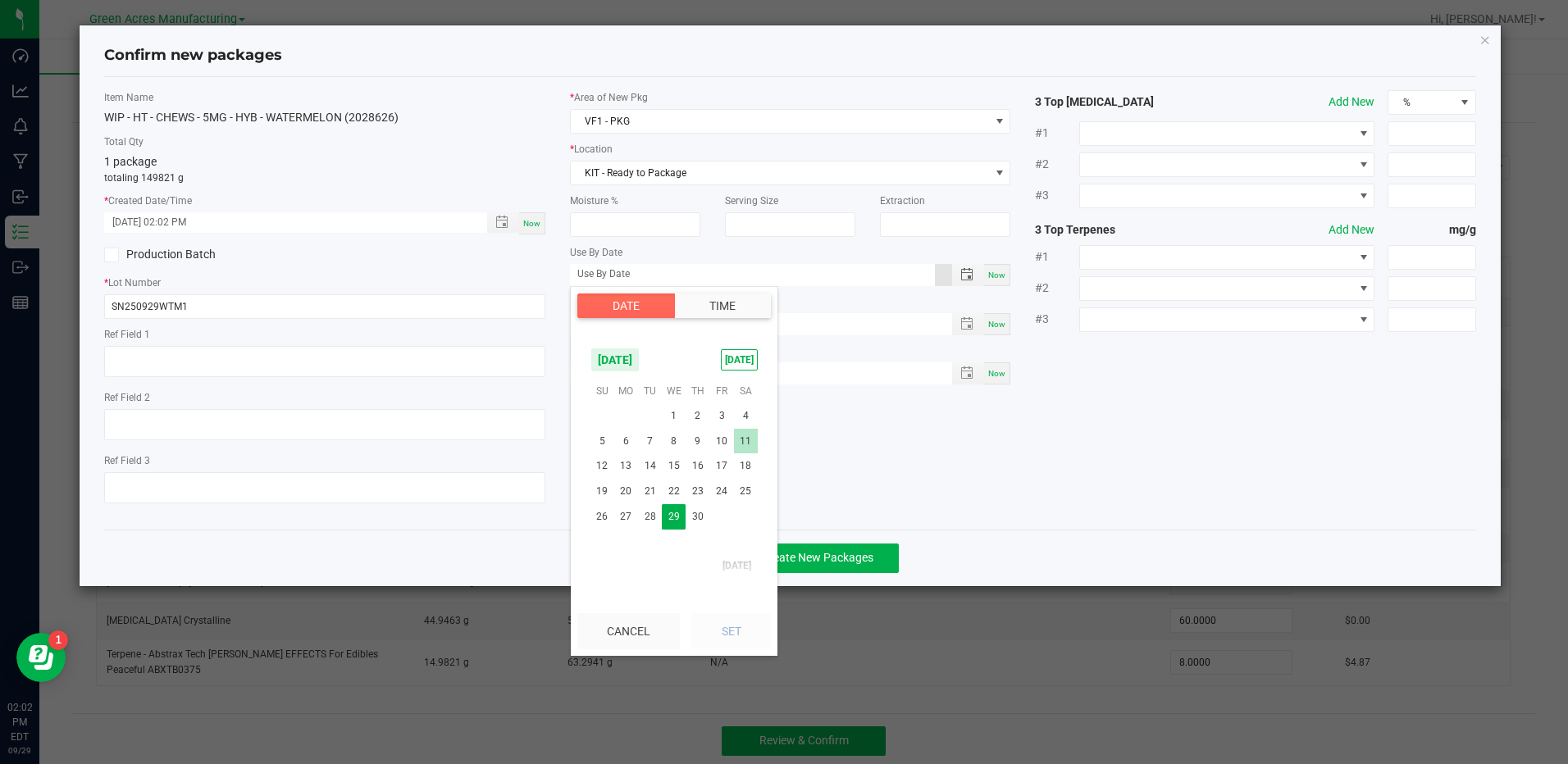
click at [750, 444] on span "11" at bounding box center [746, 441] width 24 height 25
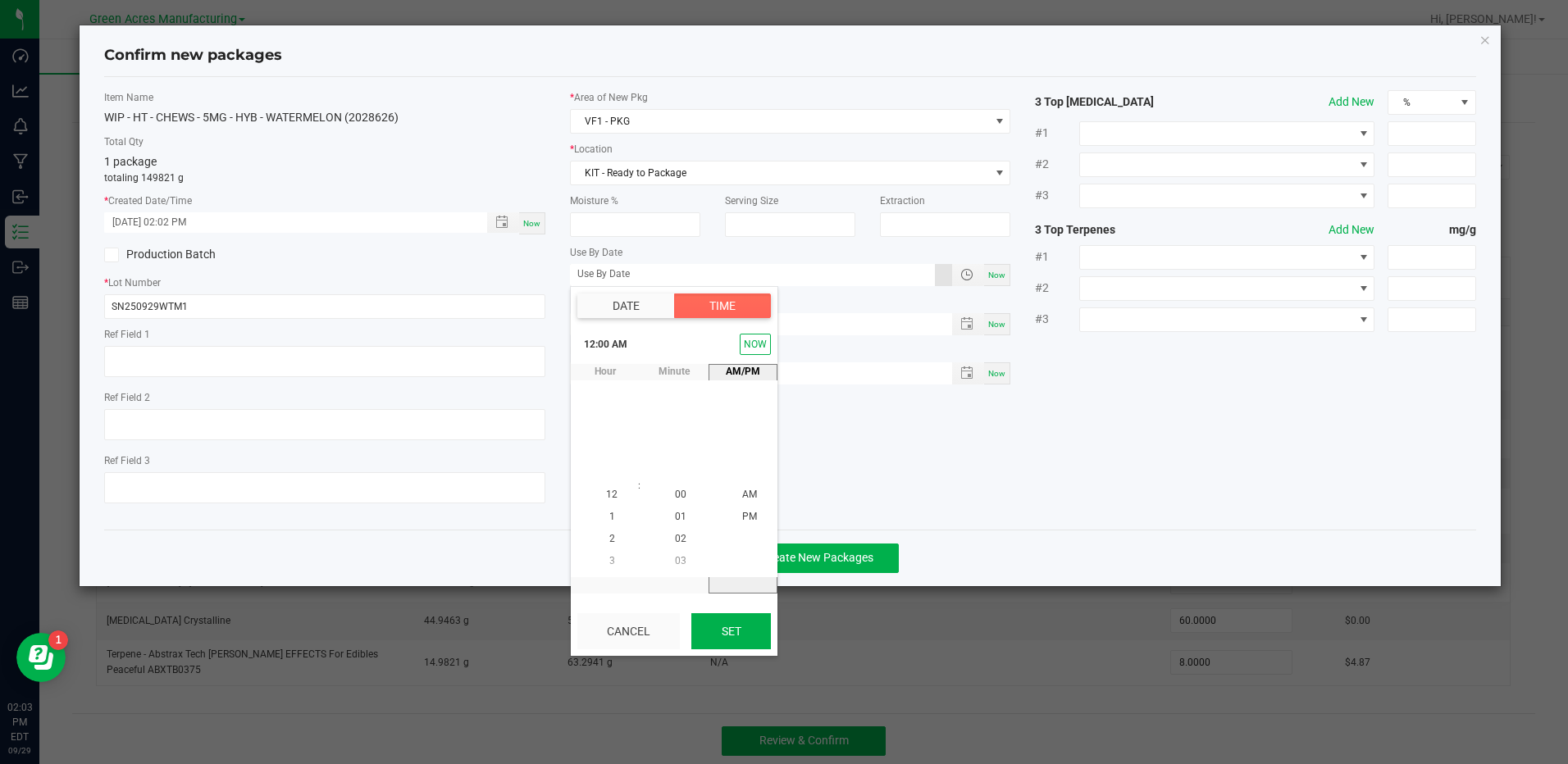
click at [737, 620] on button "Set" at bounding box center [731, 630] width 80 height 36
type input "04/11/2026"
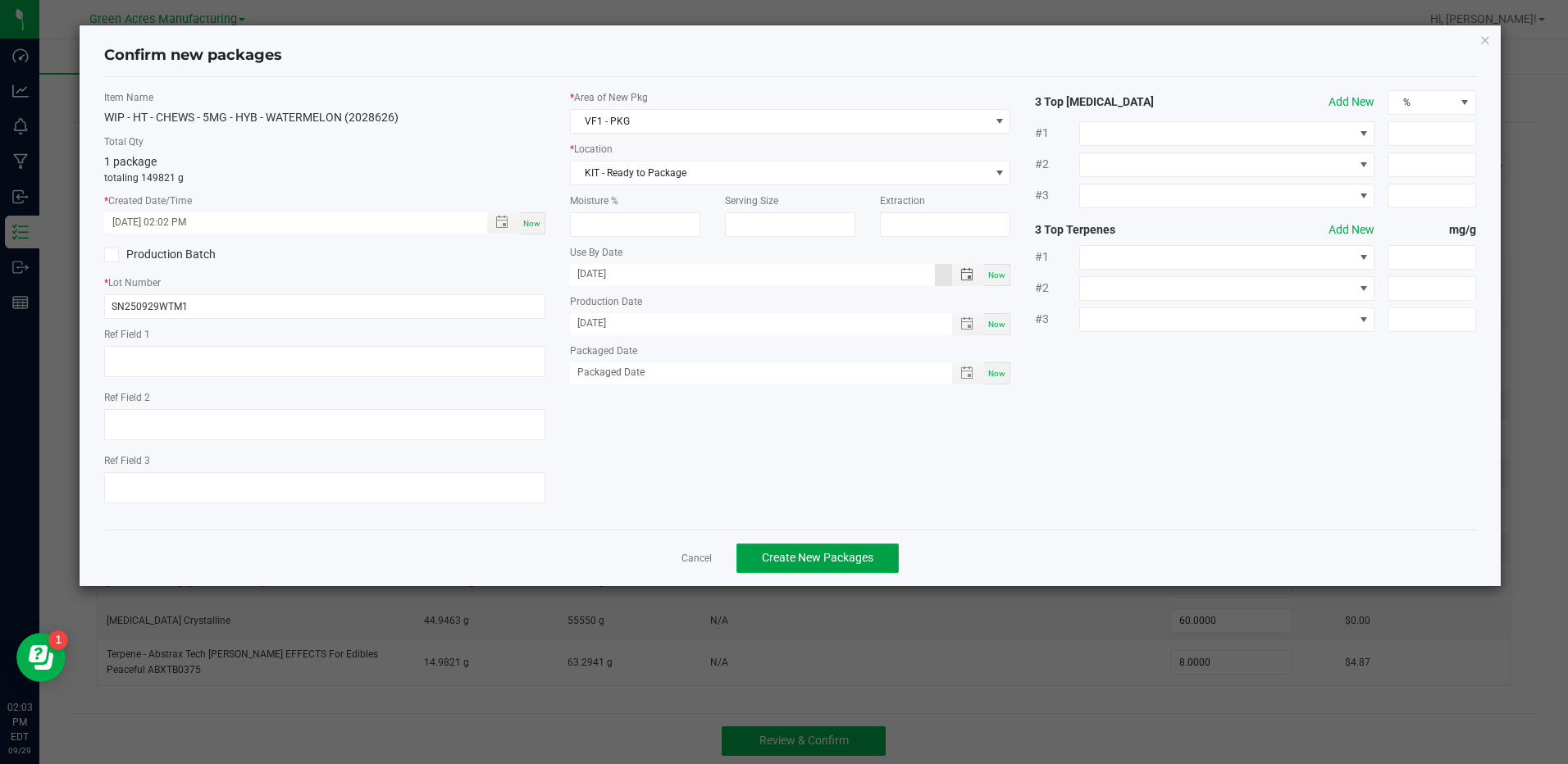
click at [835, 570] on button "Create New Packages" at bounding box center [817, 559] width 163 height 30
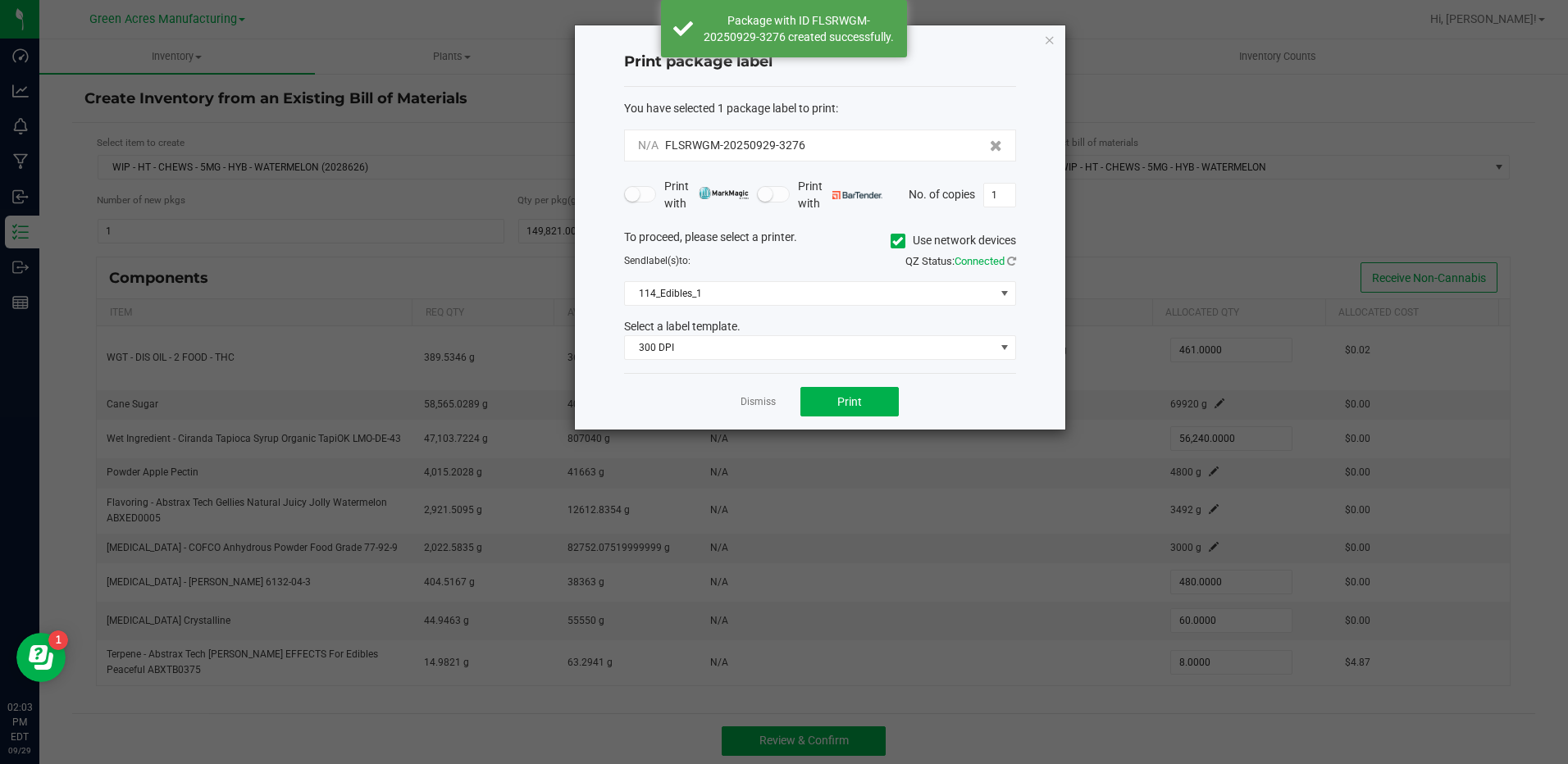
click at [1016, 247] on label "Use network devices" at bounding box center [953, 241] width 126 height 18
click at [0, 0] on input "Use network devices" at bounding box center [0, 0] width 0 height 0
click at [1006, 270] on div "To proceed, please select a printer. Use network devices Send label(s) to: QZ S…" at bounding box center [819, 295] width 392 height 132
click at [1008, 261] on icon at bounding box center [1012, 260] width 9 height 10
click at [882, 247] on div "To proceed, please select a printer. Use network devices" at bounding box center [820, 241] width 417 height 24
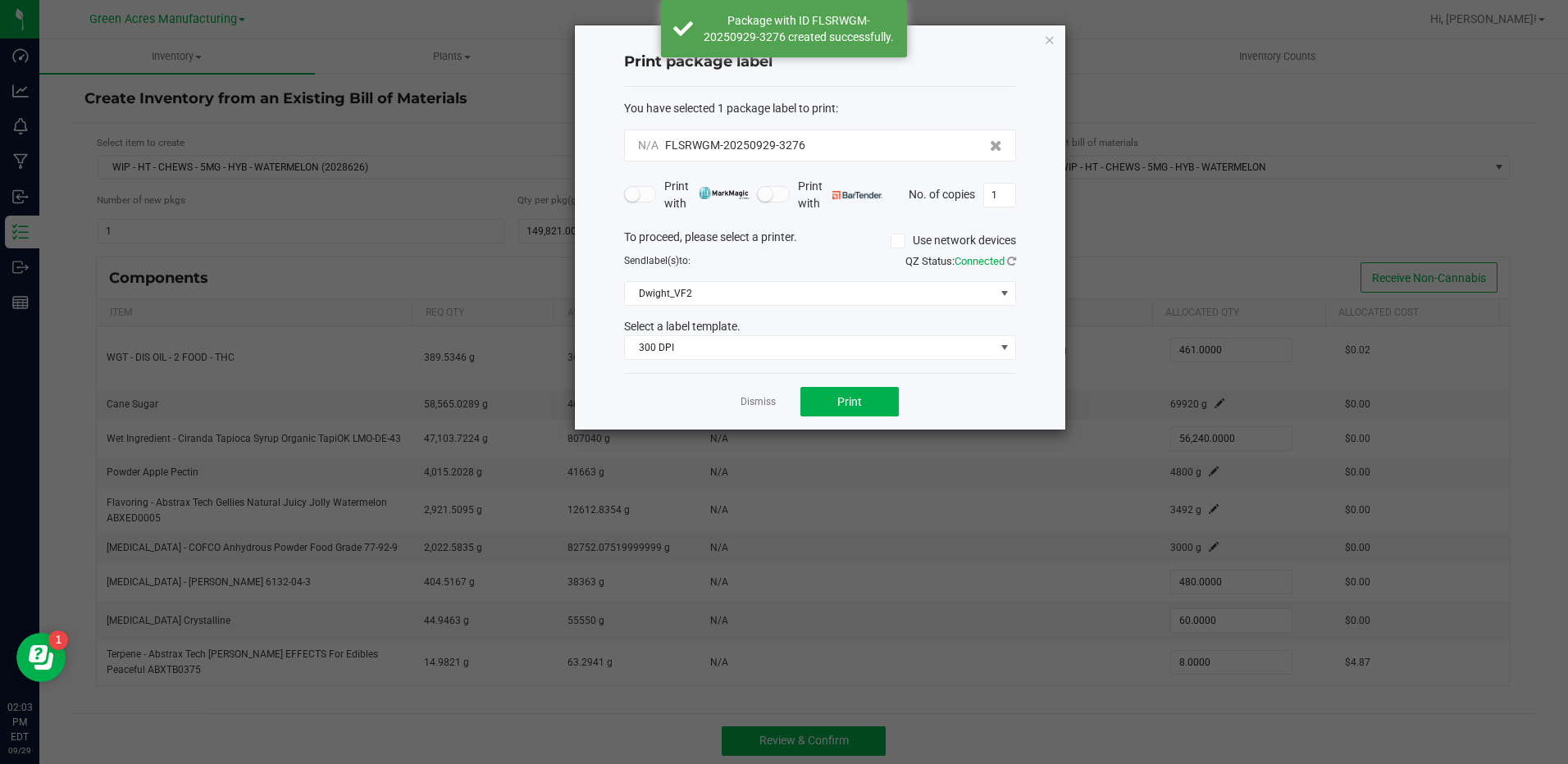
click at [903, 239] on span at bounding box center [898, 241] width 15 height 15
click at [0, 0] on input "Use network devices" at bounding box center [0, 0] width 0 height 0
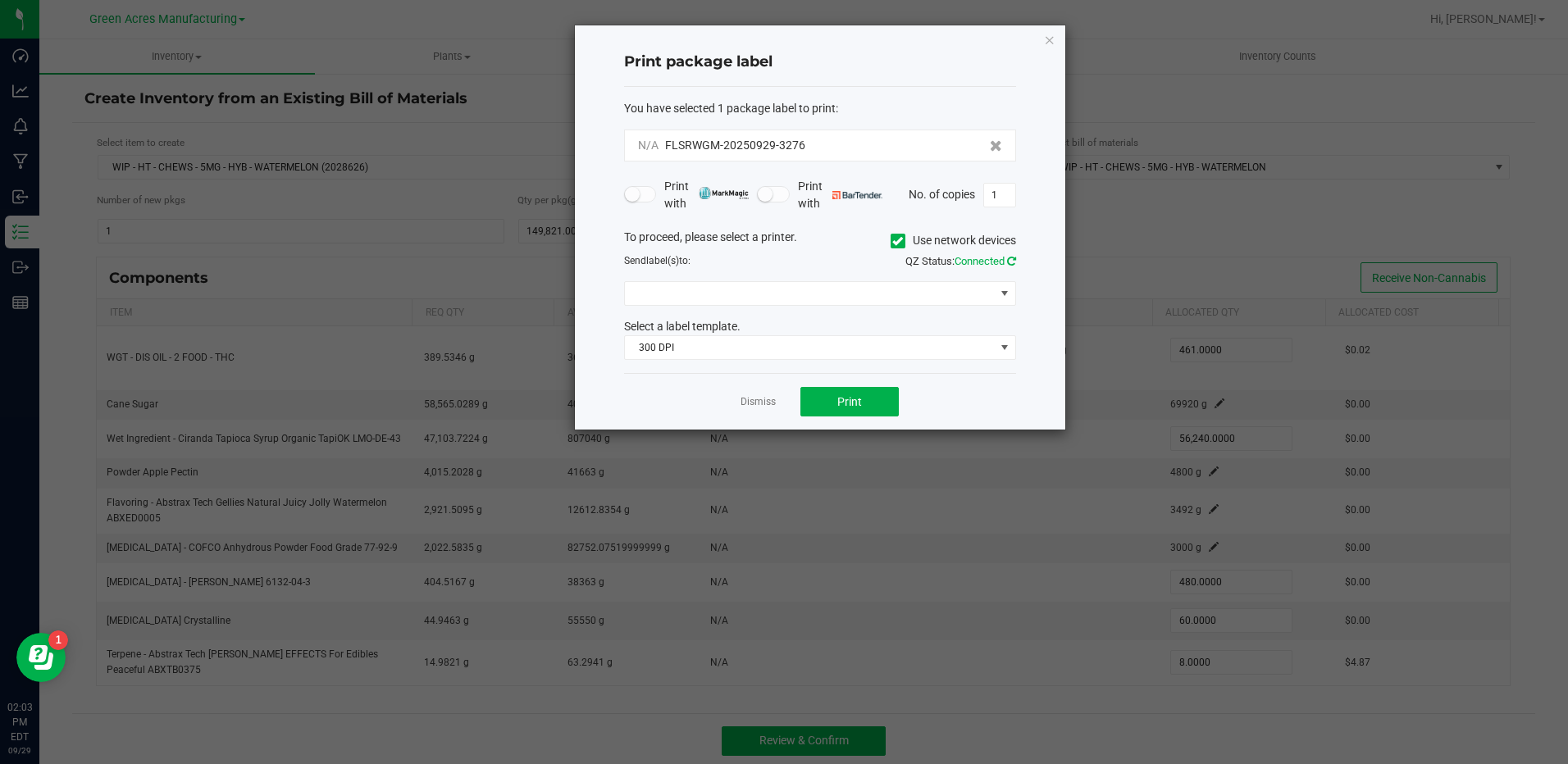
click at [1015, 261] on icon at bounding box center [1012, 260] width 9 height 10
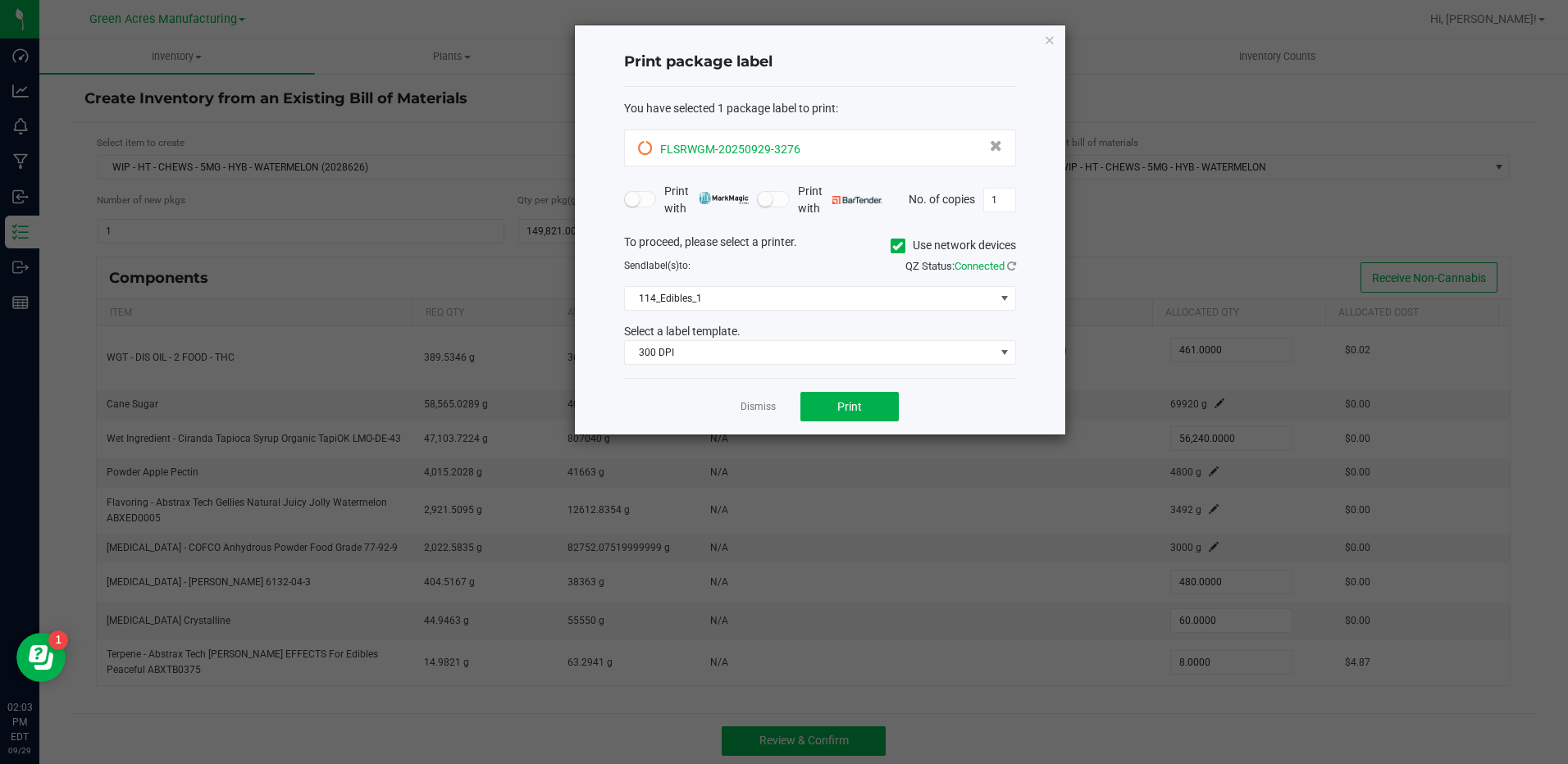
click at [645, 149] on icon at bounding box center [645, 149] width 15 height 15
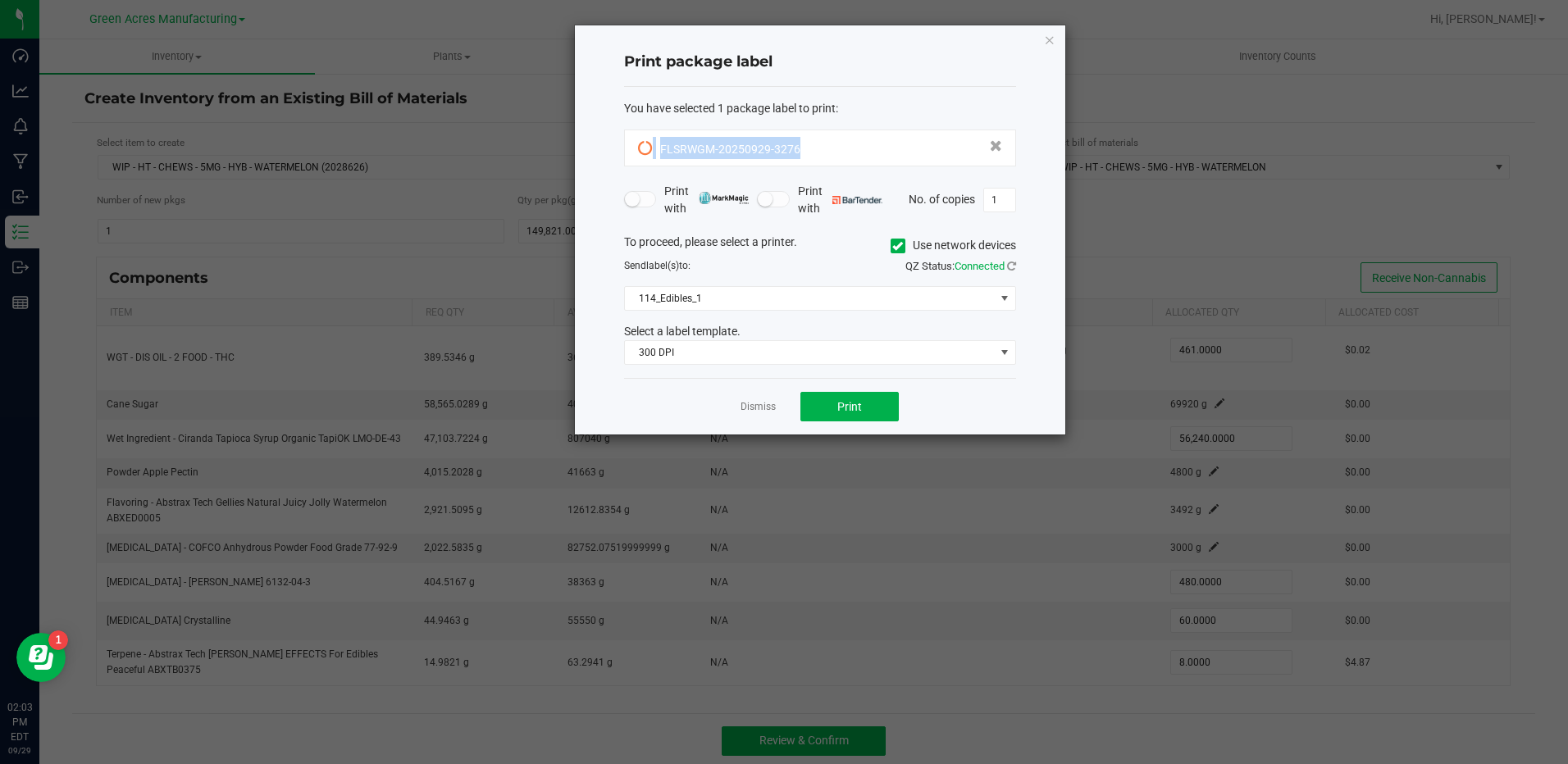
click at [645, 149] on icon at bounding box center [645, 149] width 15 height 15
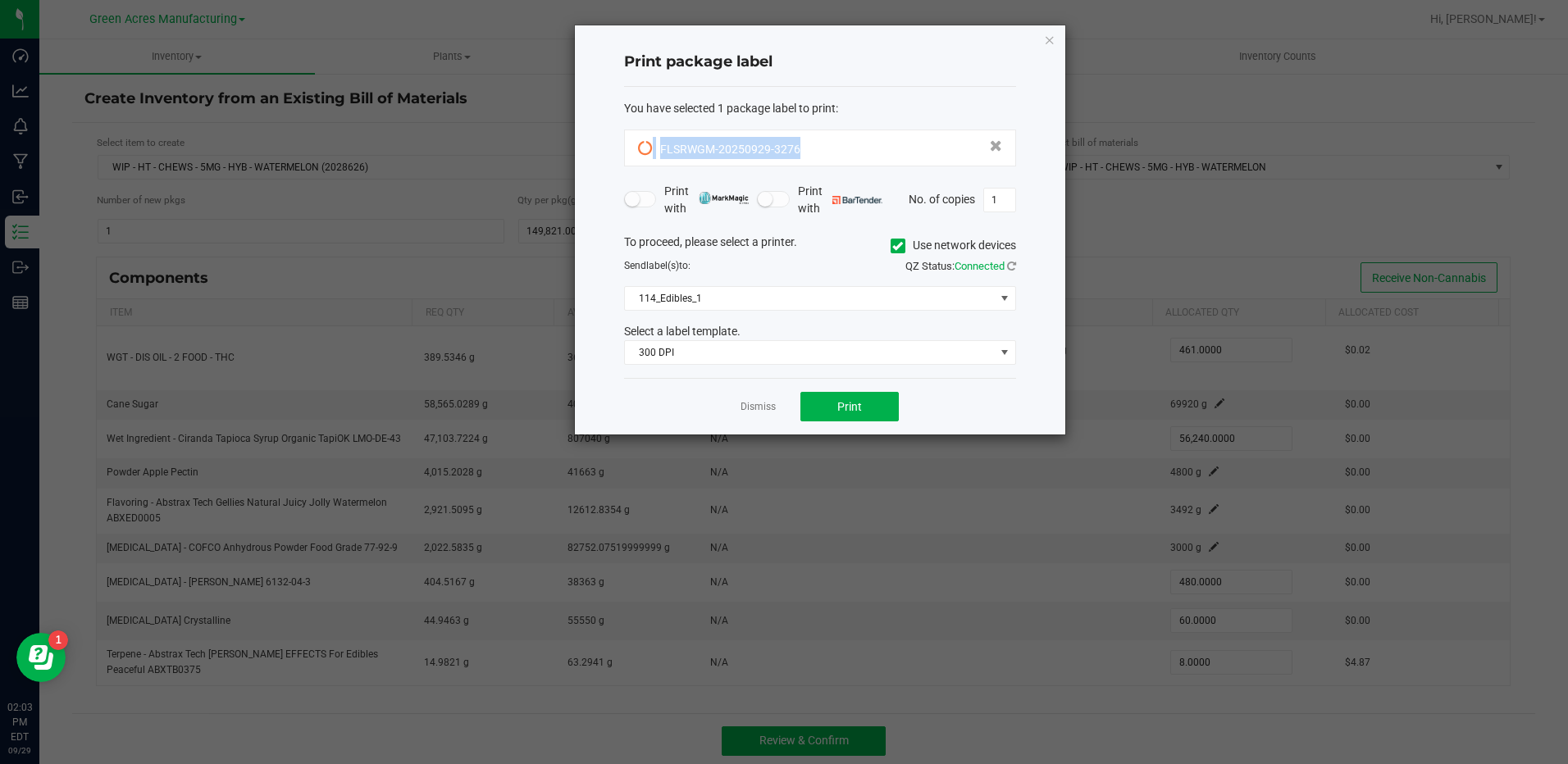
click at [645, 149] on icon at bounding box center [645, 149] width 15 height 15
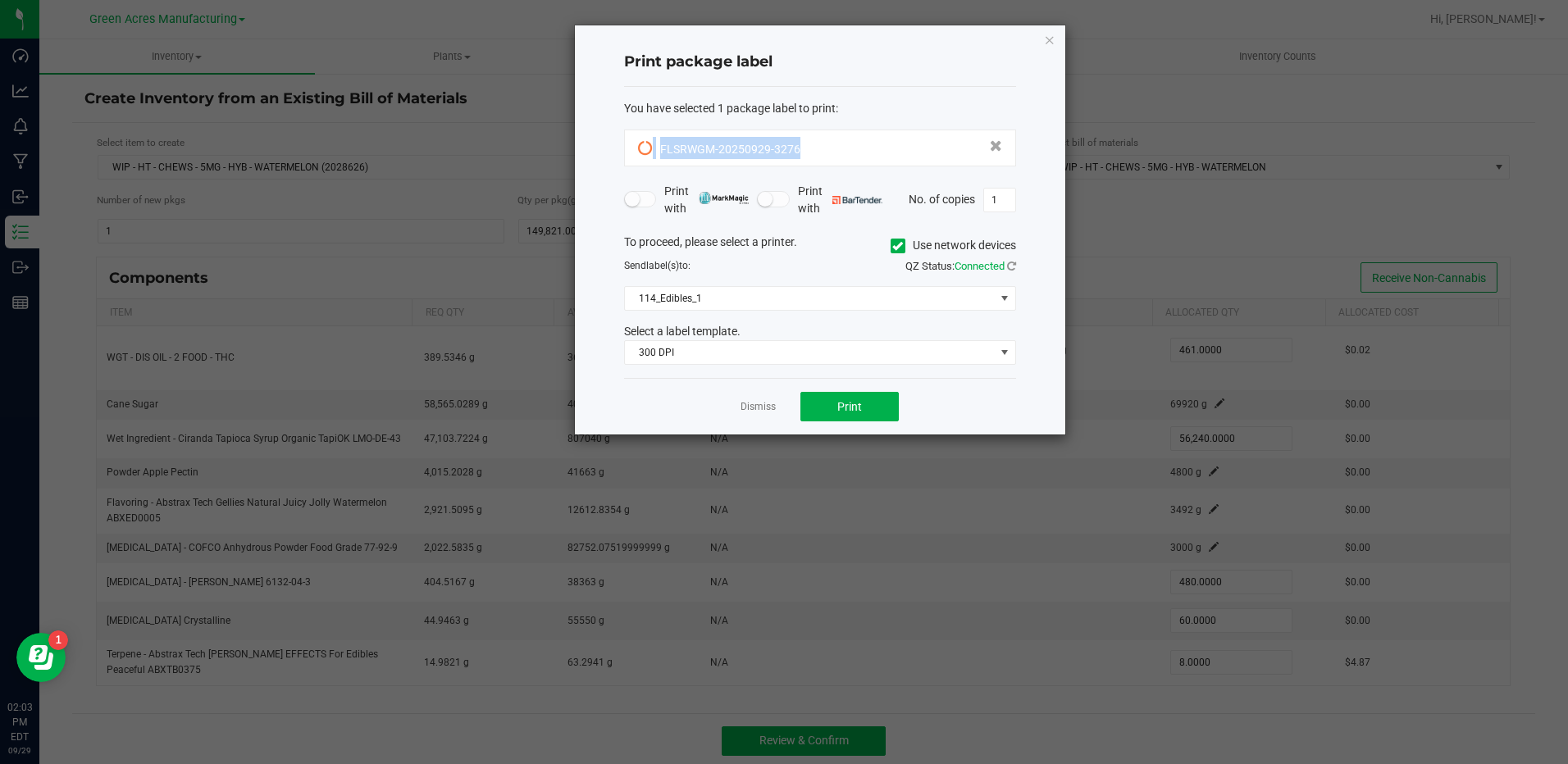
click at [645, 149] on icon at bounding box center [645, 149] width 15 height 15
click at [825, 408] on button "Print" at bounding box center [850, 406] width 99 height 30
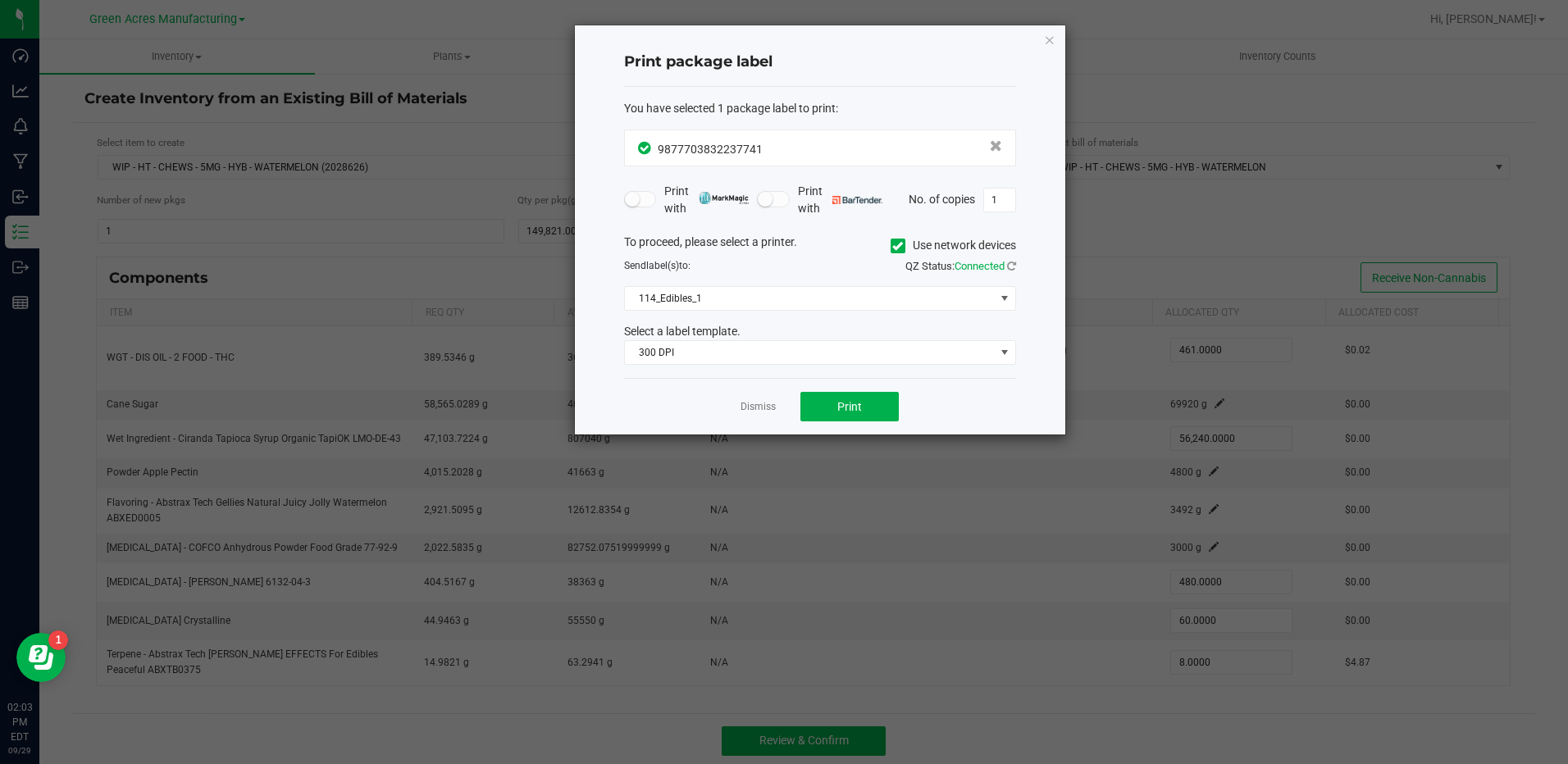
click at [779, 405] on div "Dismiss Print" at bounding box center [819, 405] width 392 height 57
click at [765, 408] on link "Dismiss" at bounding box center [758, 406] width 35 height 14
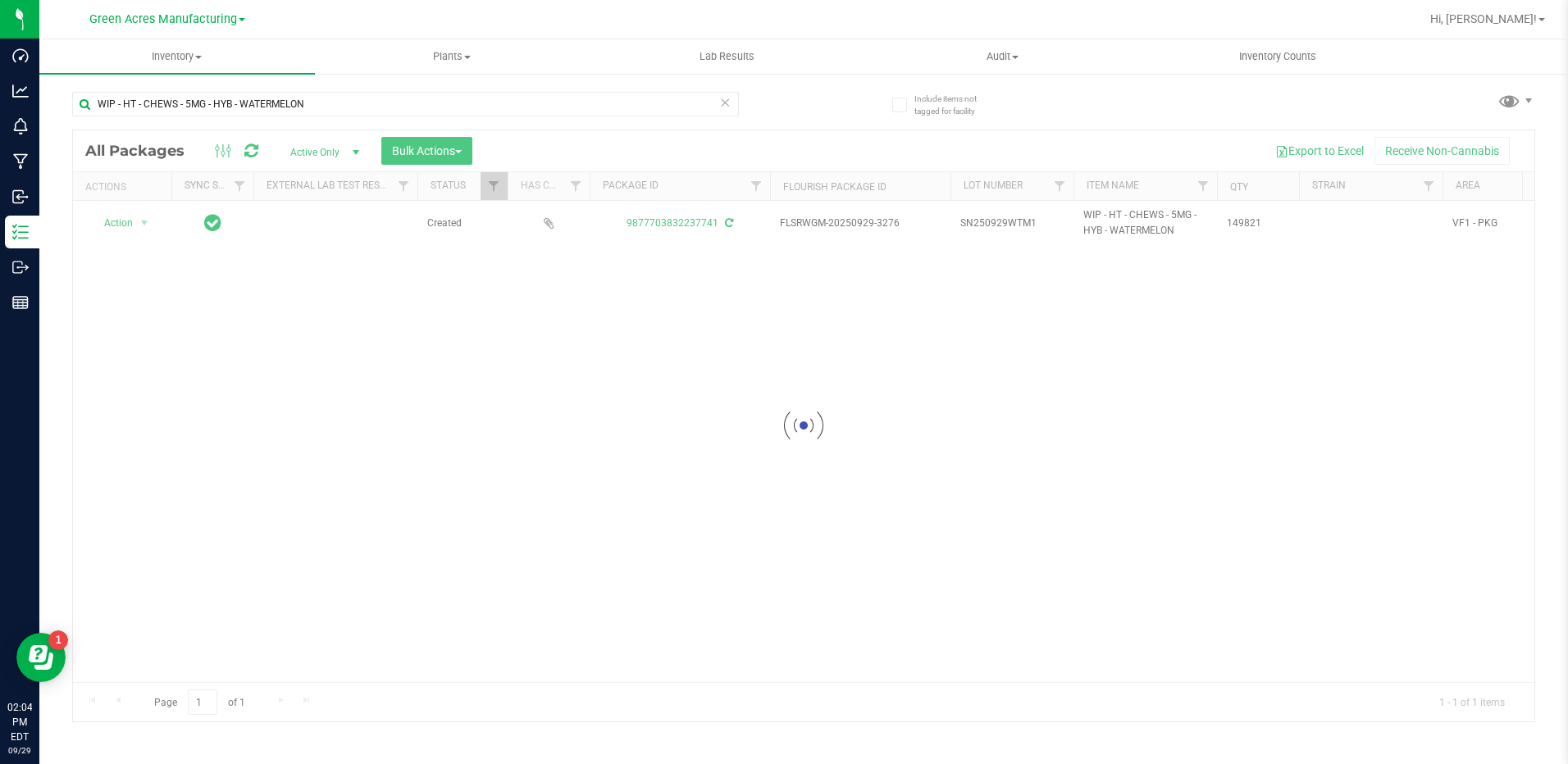
click at [206, 376] on div at bounding box center [803, 426] width 1461 height 591
click at [230, 437] on div at bounding box center [803, 426] width 1461 height 591
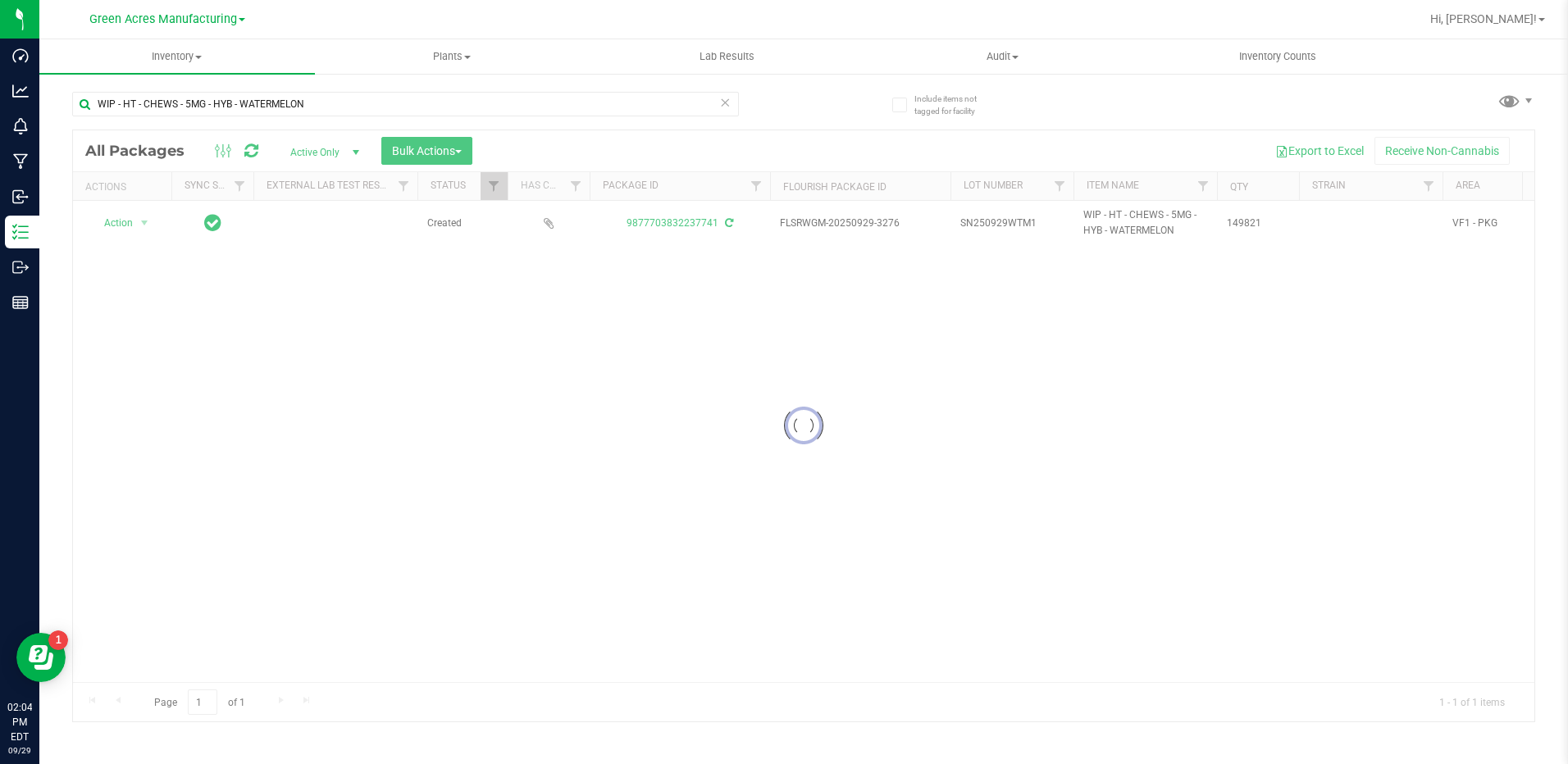
click at [230, 437] on div at bounding box center [803, 426] width 1461 height 591
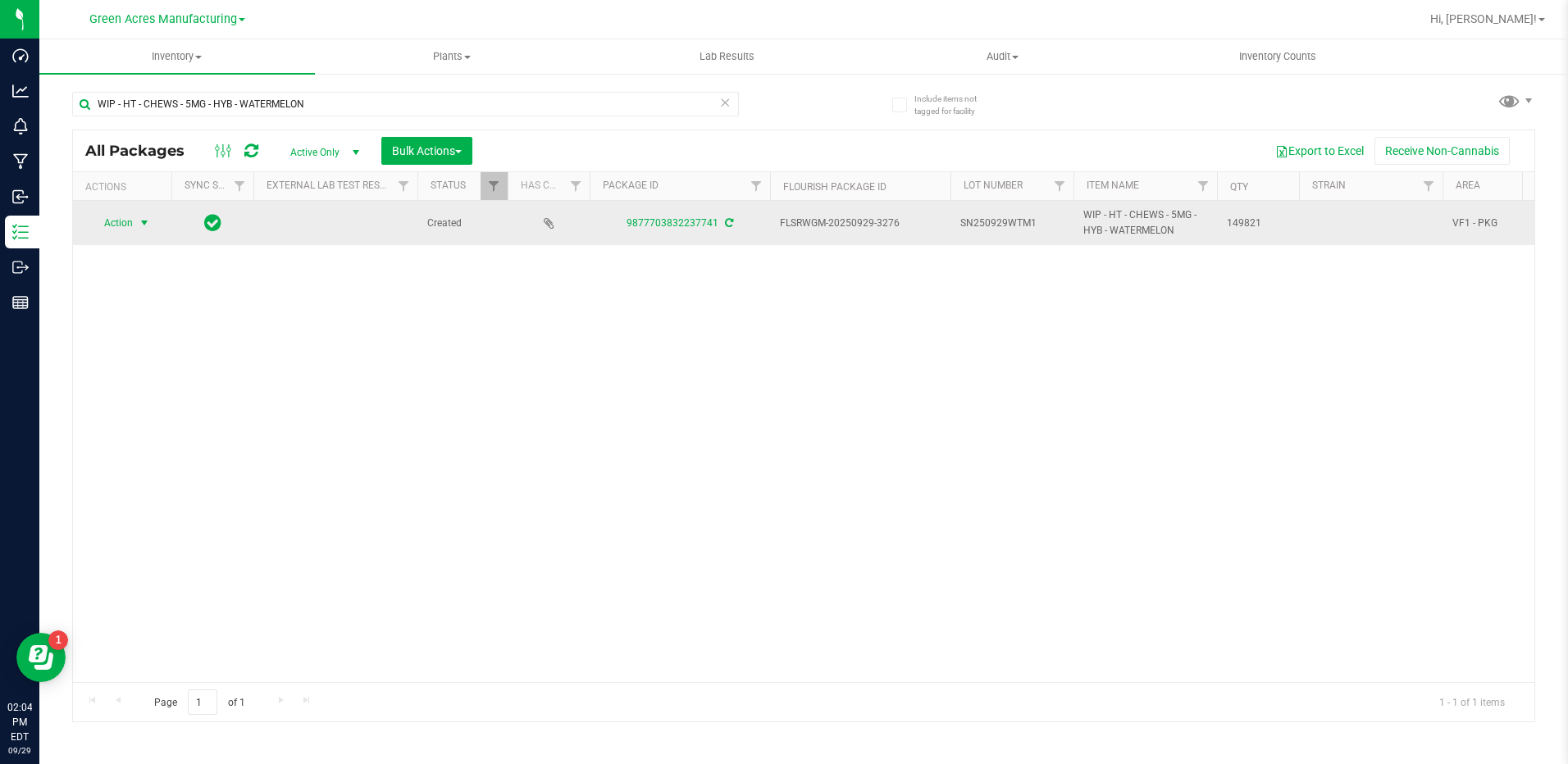
click at [145, 225] on span "select" at bounding box center [144, 223] width 13 height 13
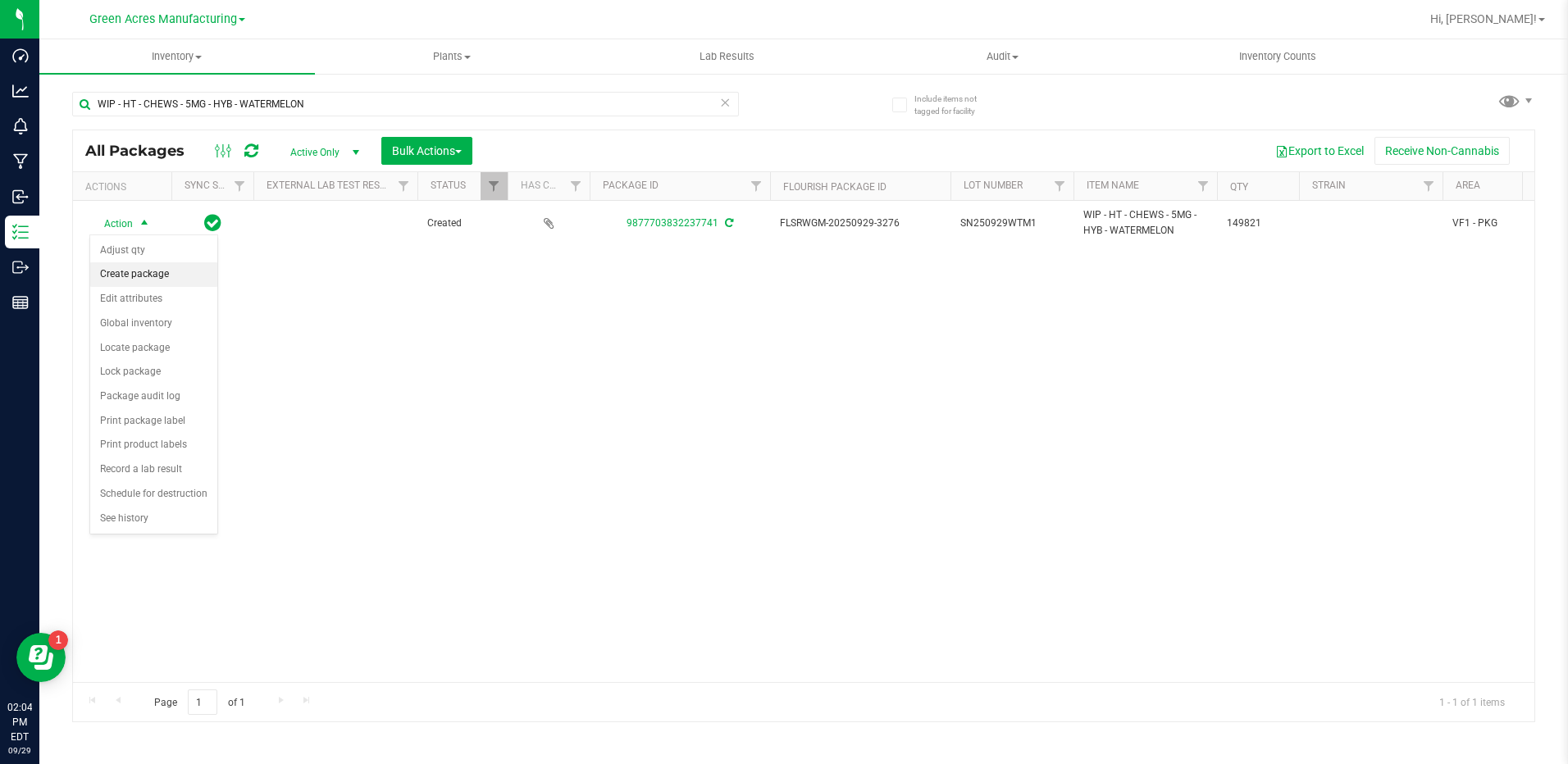
click at [153, 267] on li "Create package" at bounding box center [153, 274] width 127 height 24
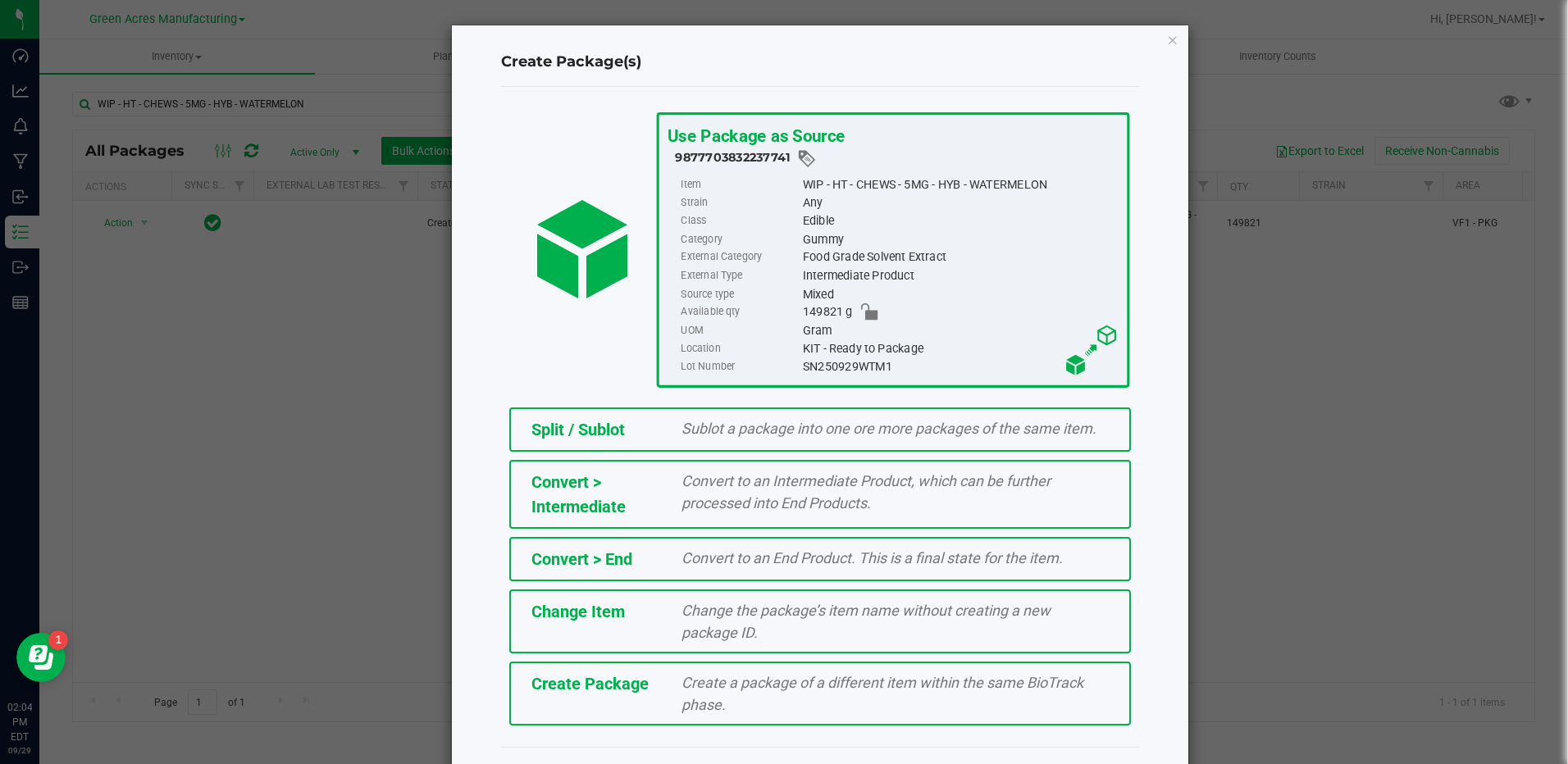
click at [645, 508] on div "Convert > Intermediate" at bounding box center [594, 494] width 151 height 49
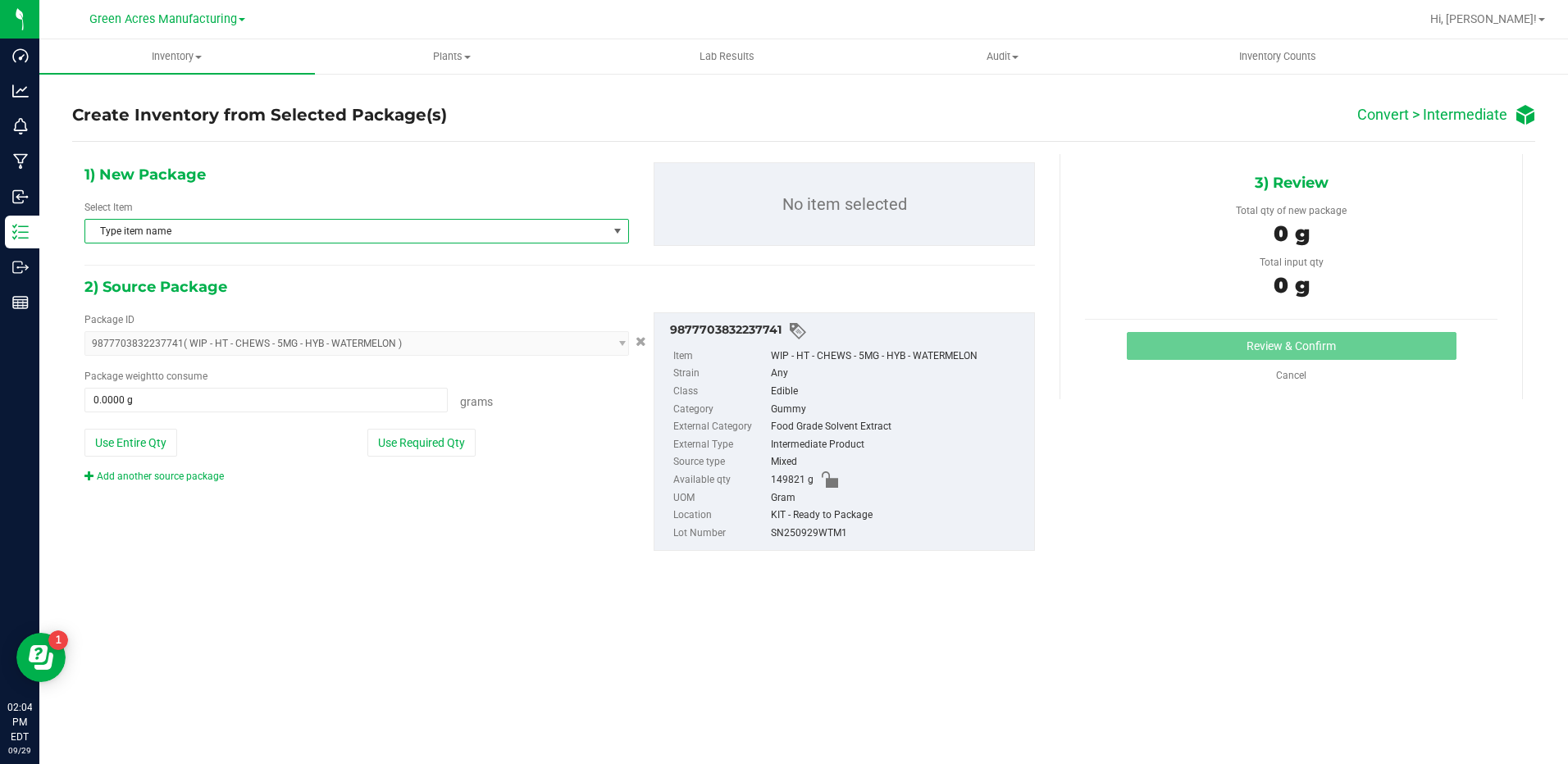
click at [421, 237] on span "Type item name" at bounding box center [347, 231] width 523 height 23
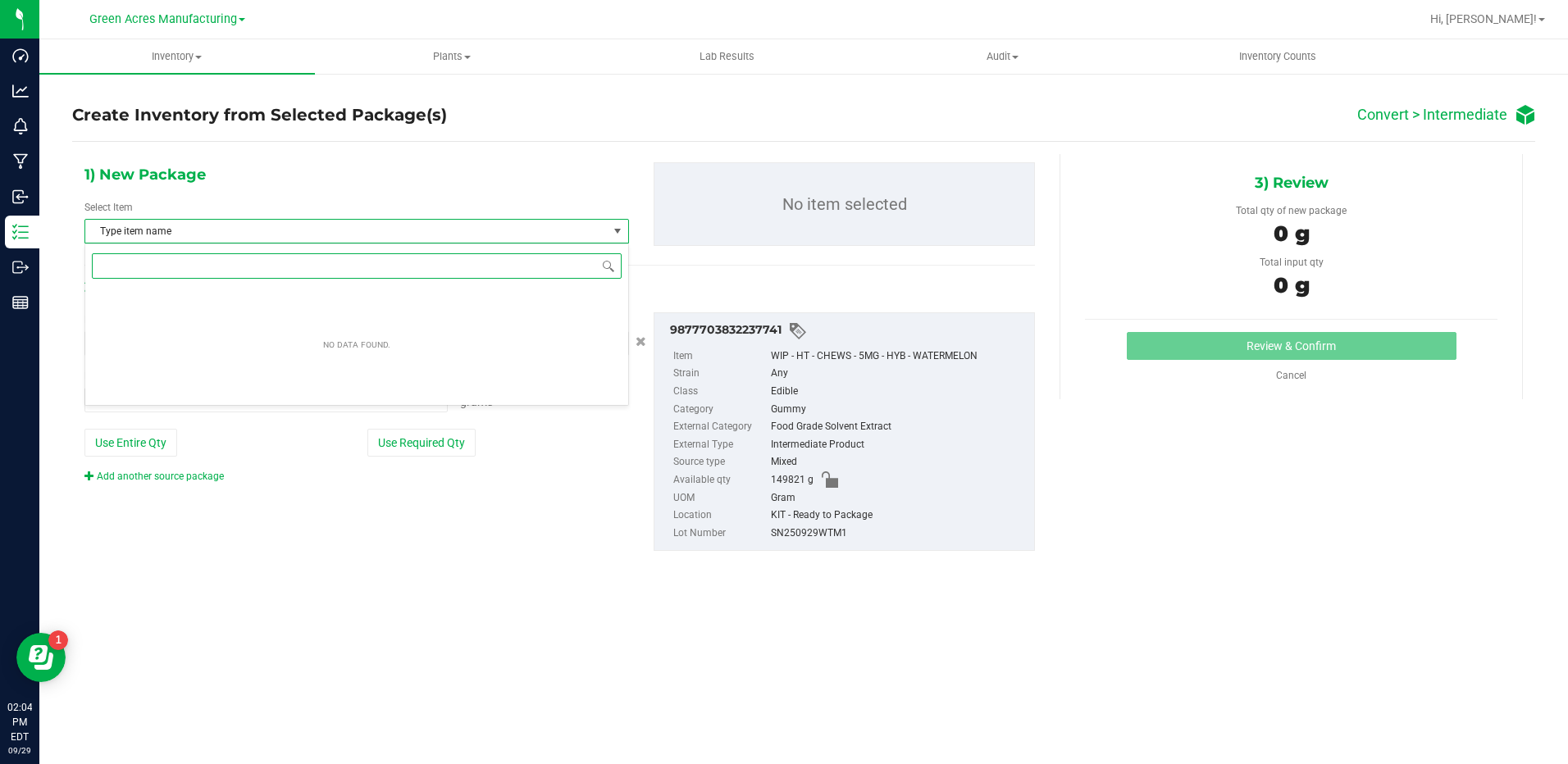
click at [420, 273] on input at bounding box center [357, 265] width 530 height 25
type input "CHEW"
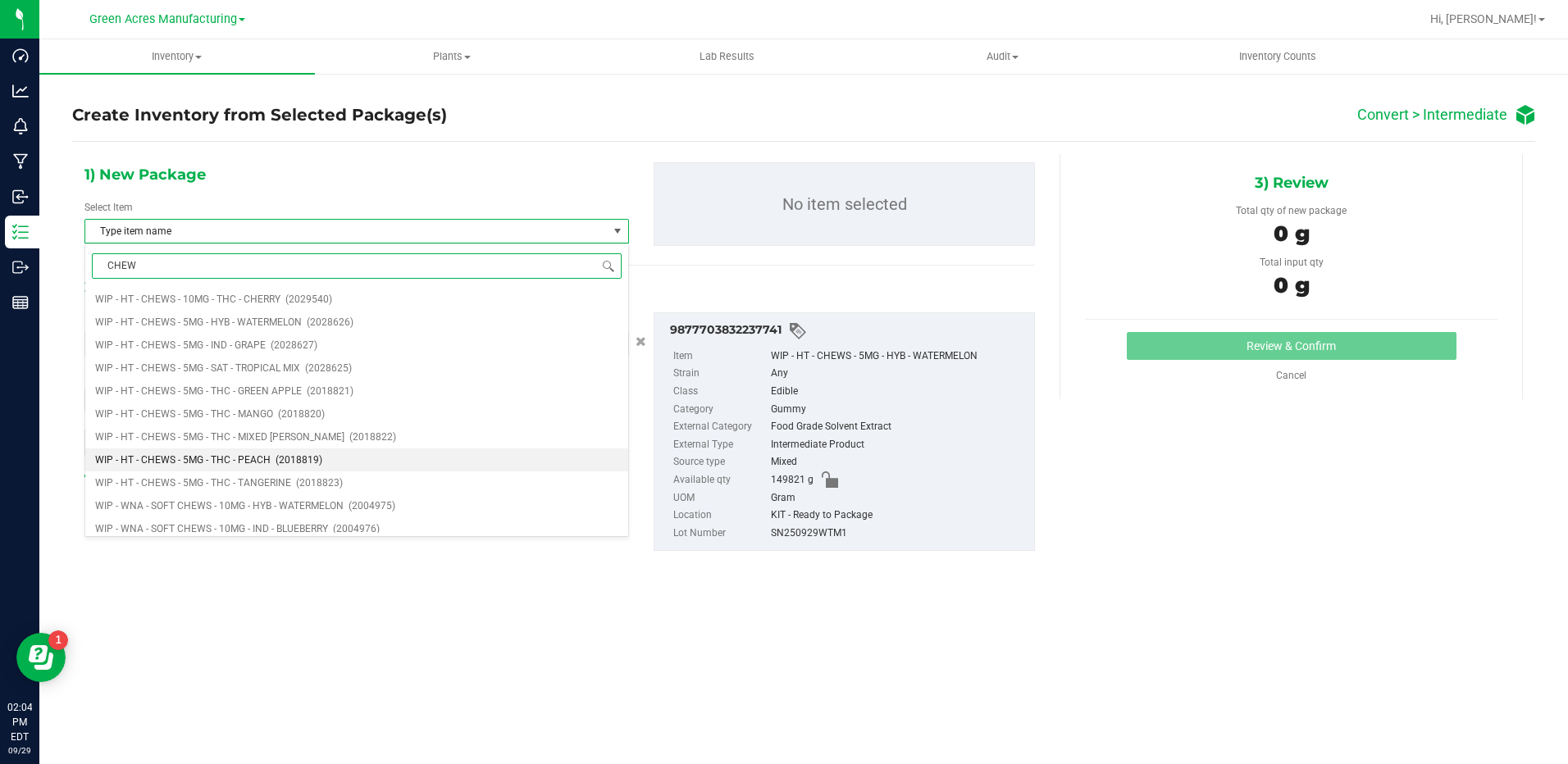
scroll to position [541, 0]
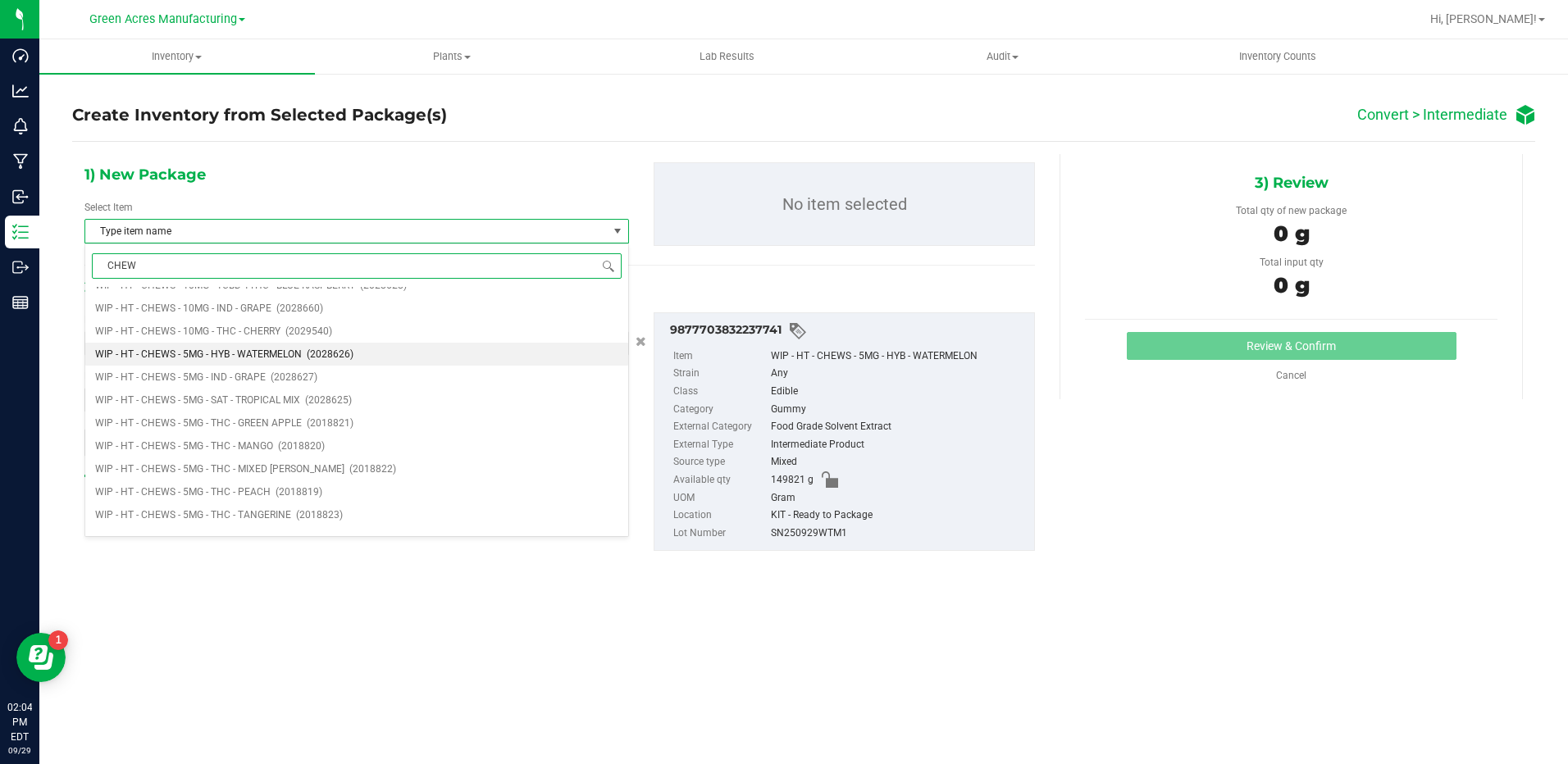
click at [399, 344] on li "WIP - HT - CHEWS - 5MG - HYB - WATERMELON (2028626)" at bounding box center [357, 354] width 543 height 23
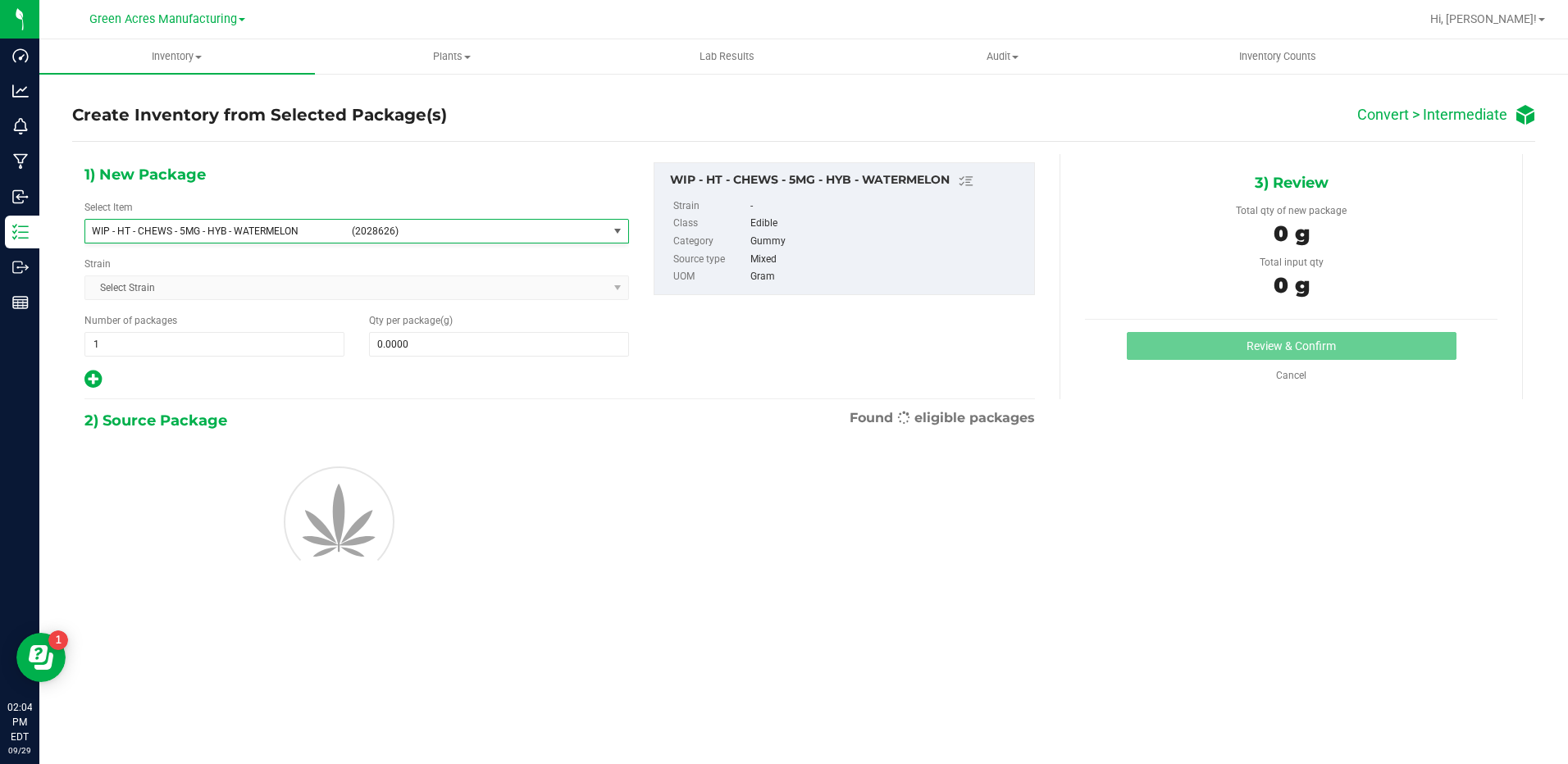
scroll to position [130856, 0]
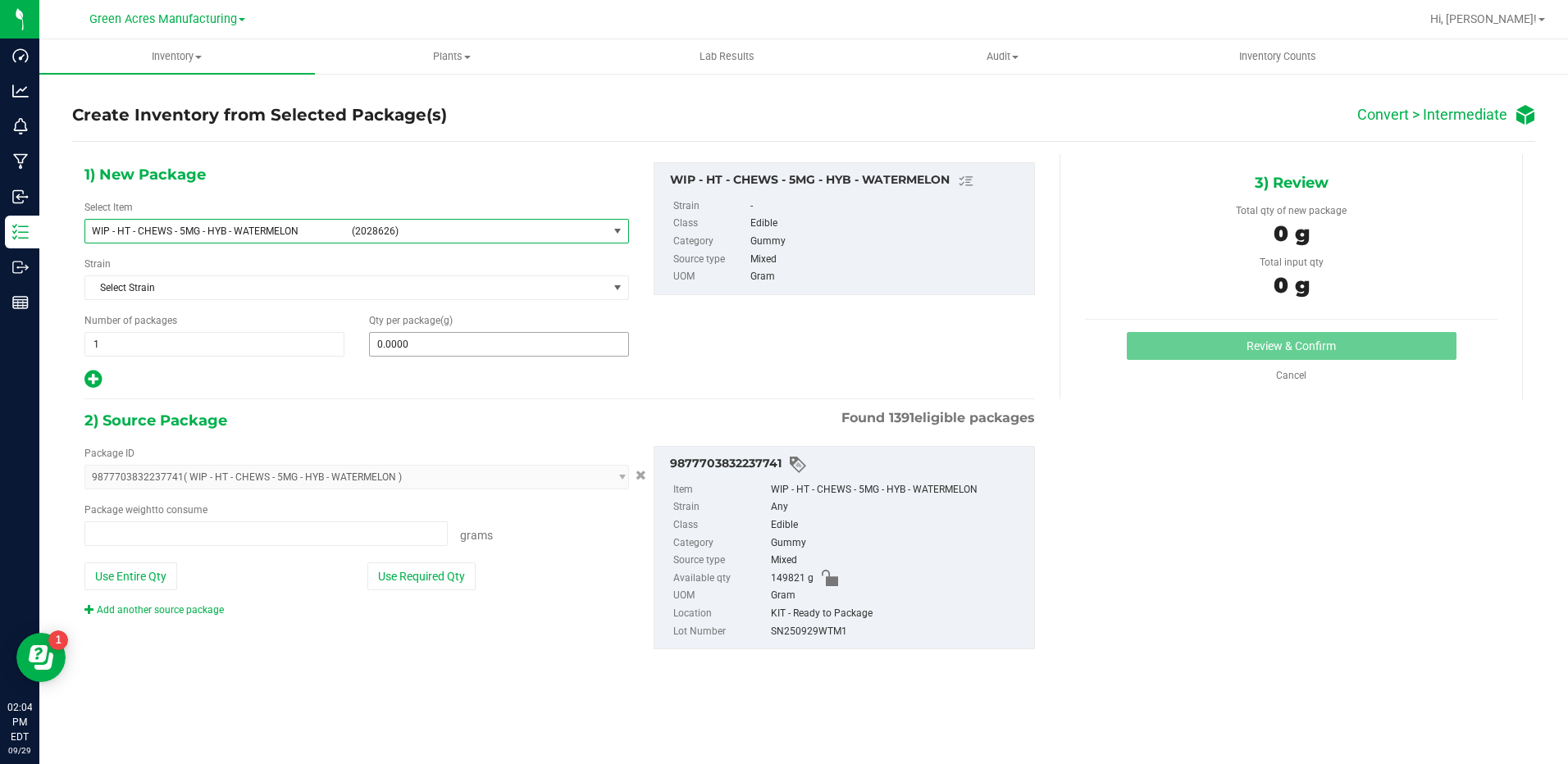
type input "0.0000 g"
click at [445, 353] on span at bounding box center [498, 344] width 259 height 24
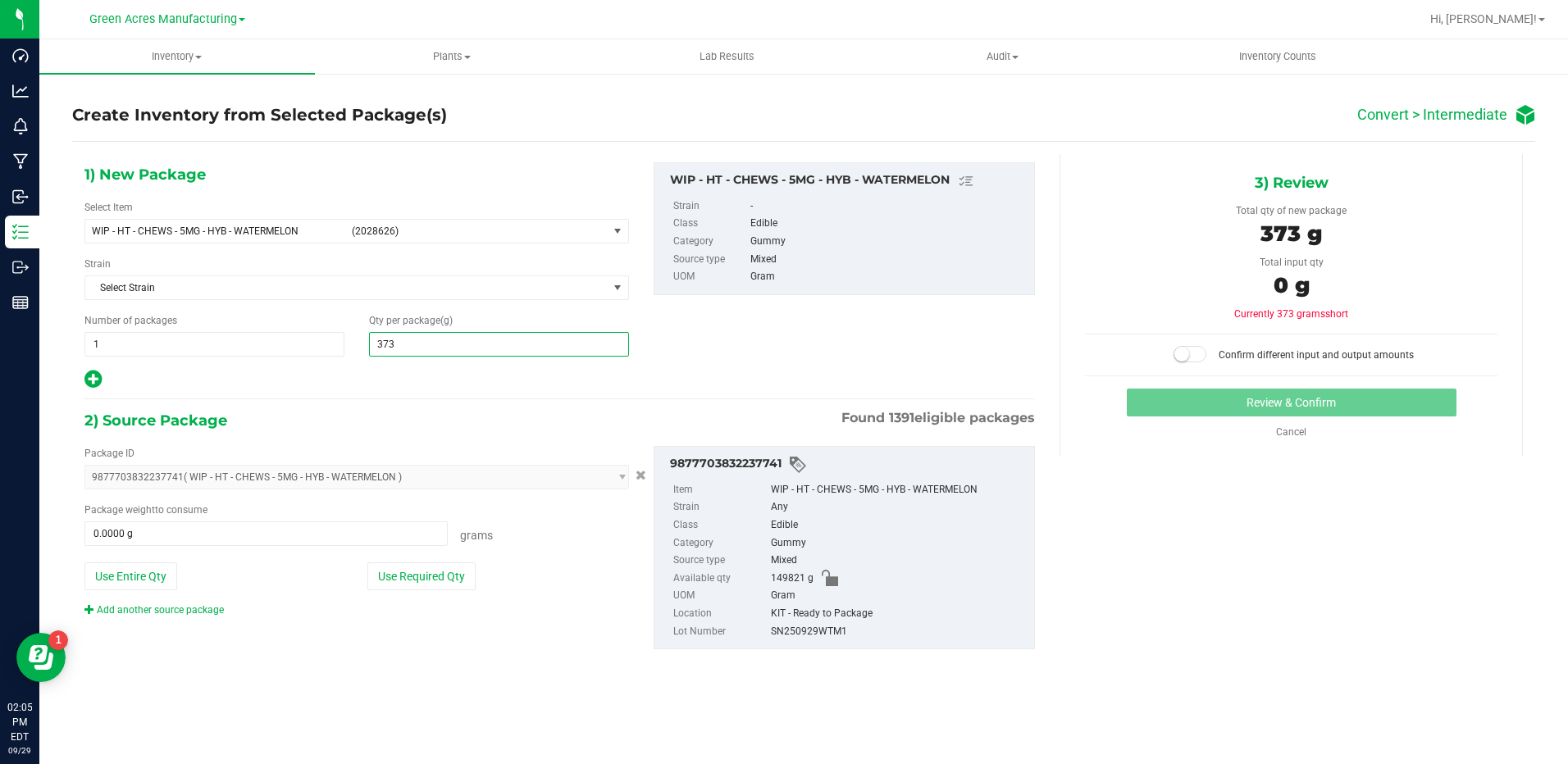
type input "3735"
type input "3,735.0000"
click at [399, 586] on button "Use Required Qty" at bounding box center [421, 576] width 108 height 28
type input "3735.0000 g"
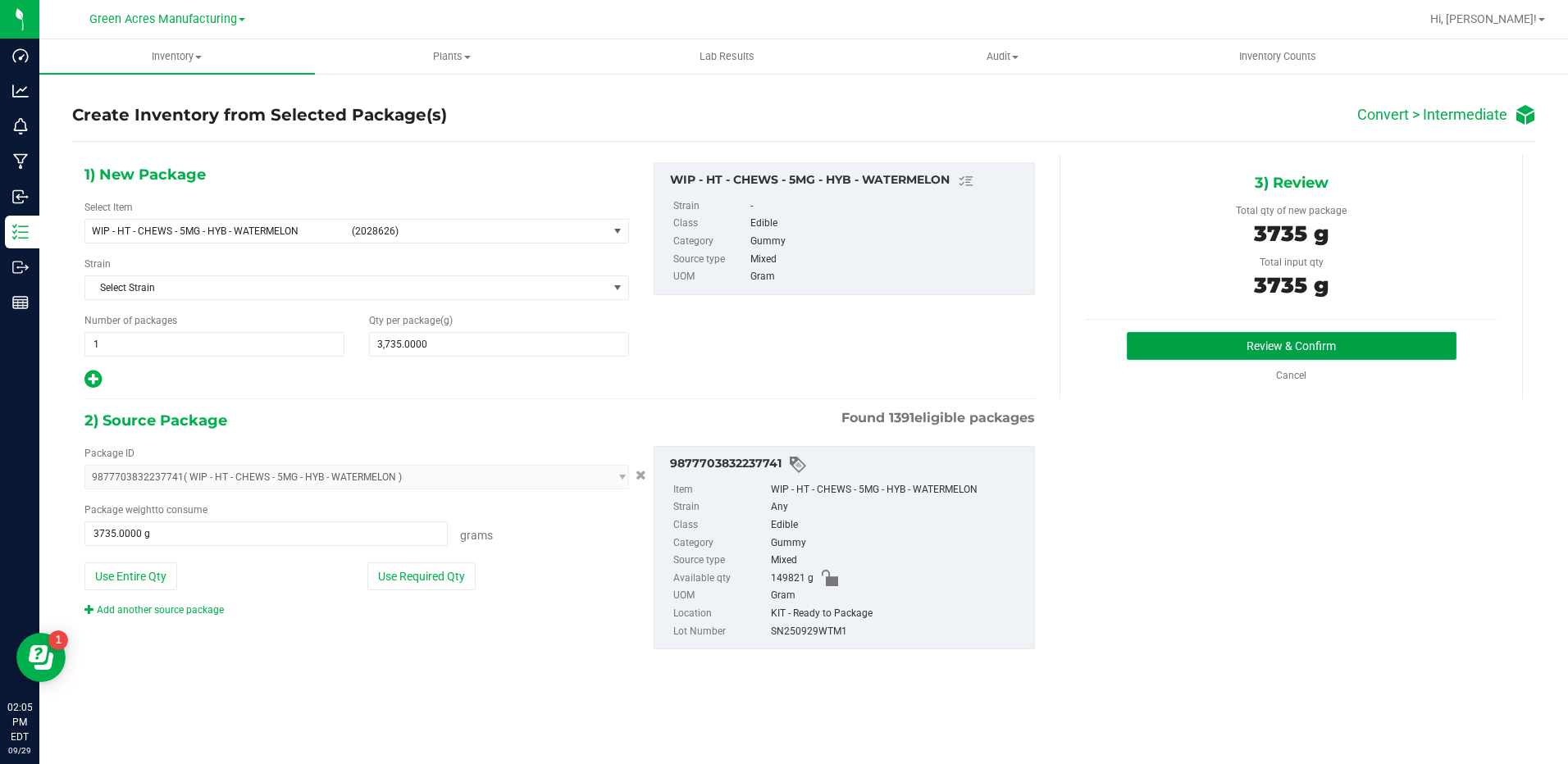
click at [1208, 336] on button "Review & Confirm" at bounding box center [1291, 346] width 329 height 28
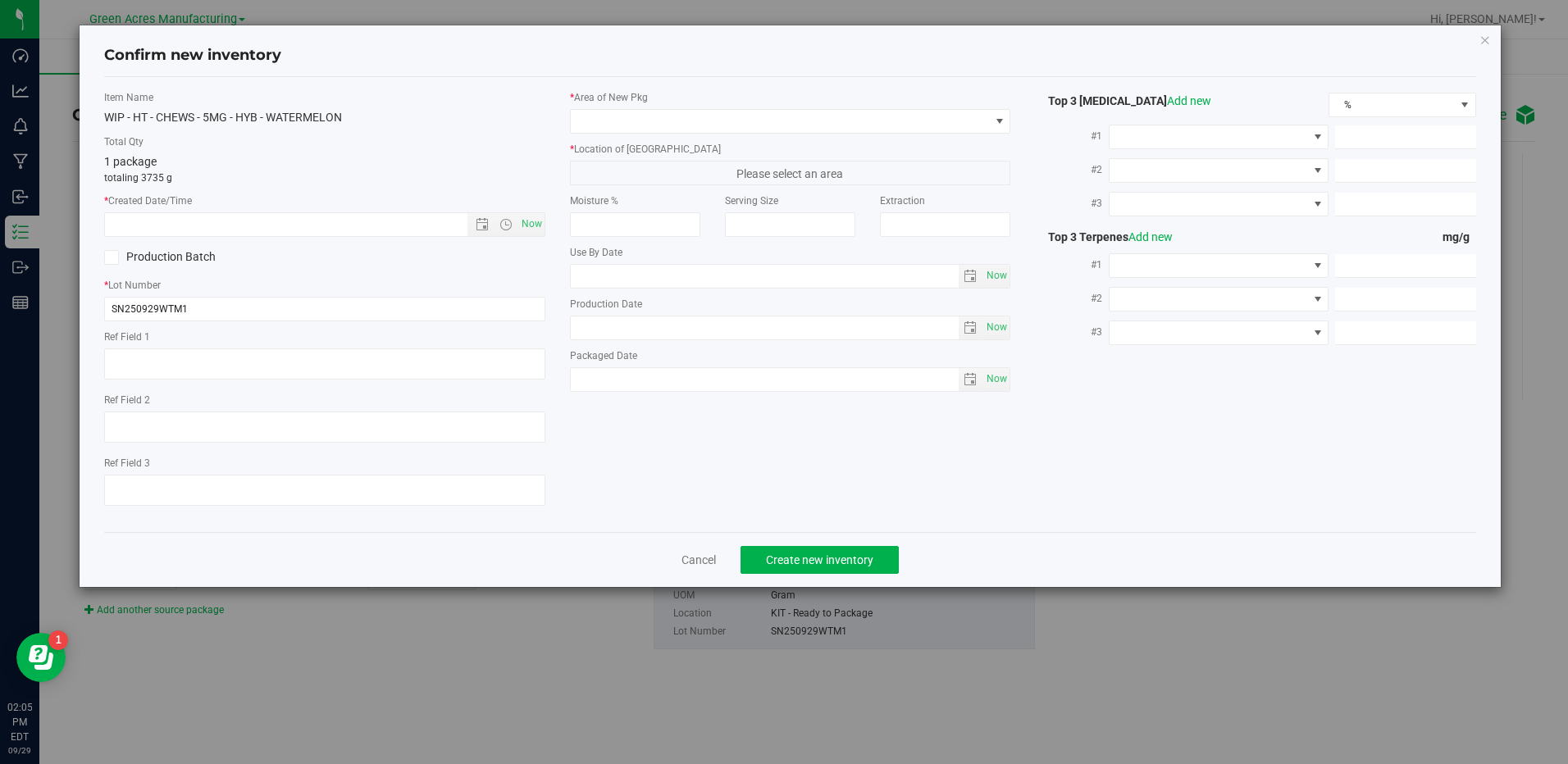
type input "2026-04-11"
type input "2025-09-29"
click at [530, 223] on span "Now" at bounding box center [531, 224] width 28 height 24
type input "9/29/2025 2:05 PM"
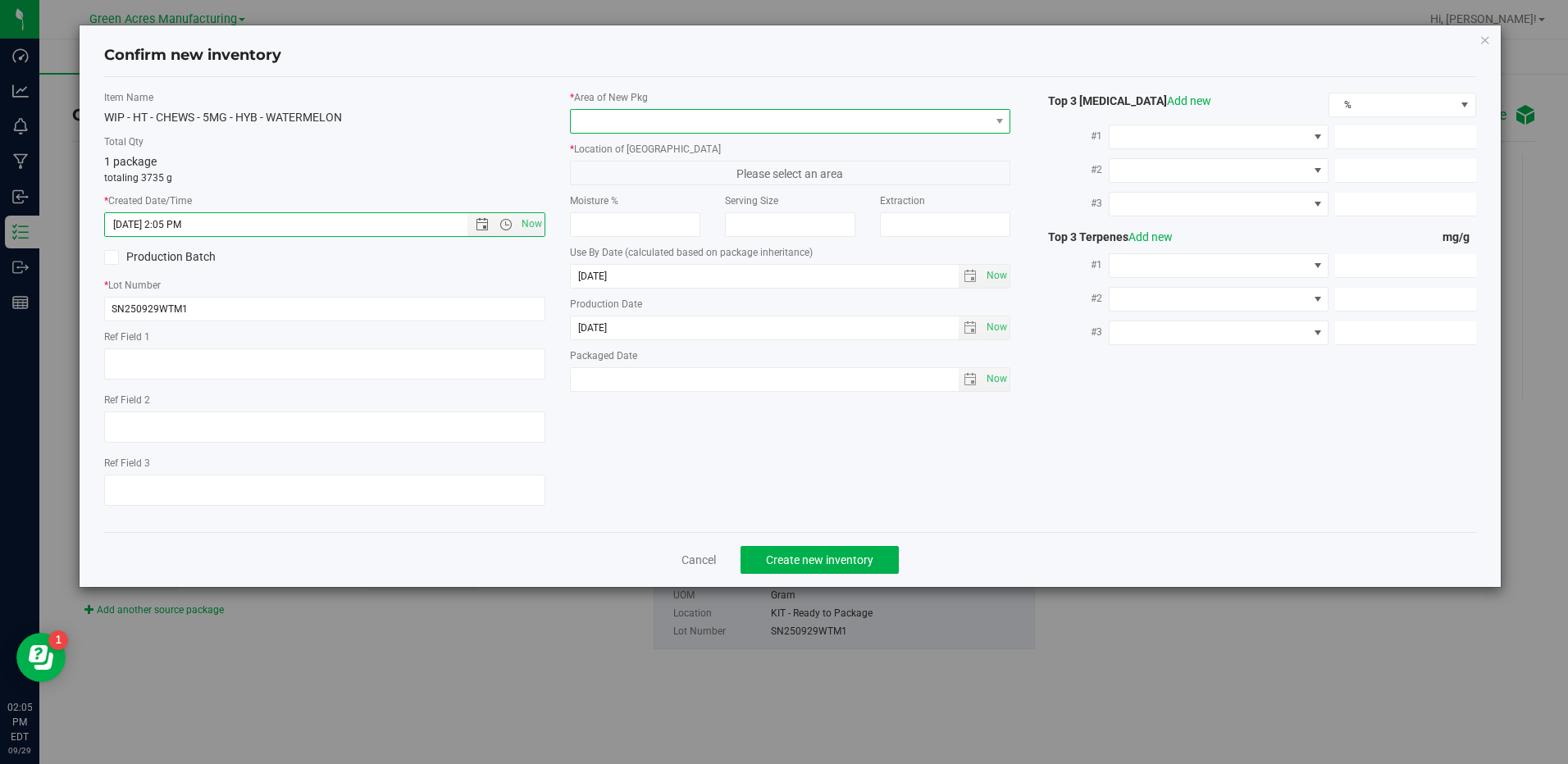
click at [707, 117] on span at bounding box center [780, 121] width 419 height 23
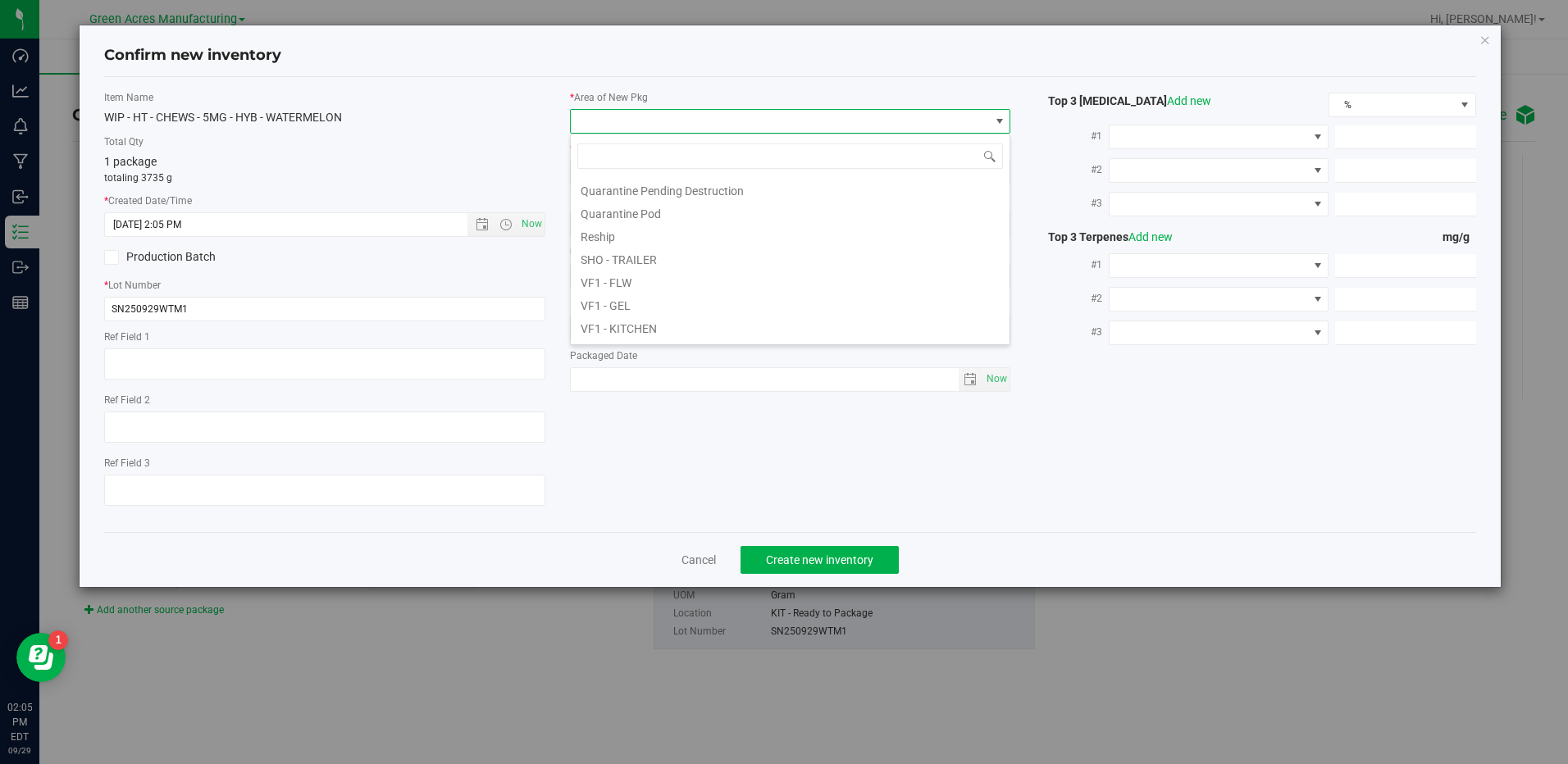
scroll to position [655, 0]
click at [698, 289] on li "VF1 - PKG" at bounding box center [791, 290] width 439 height 23
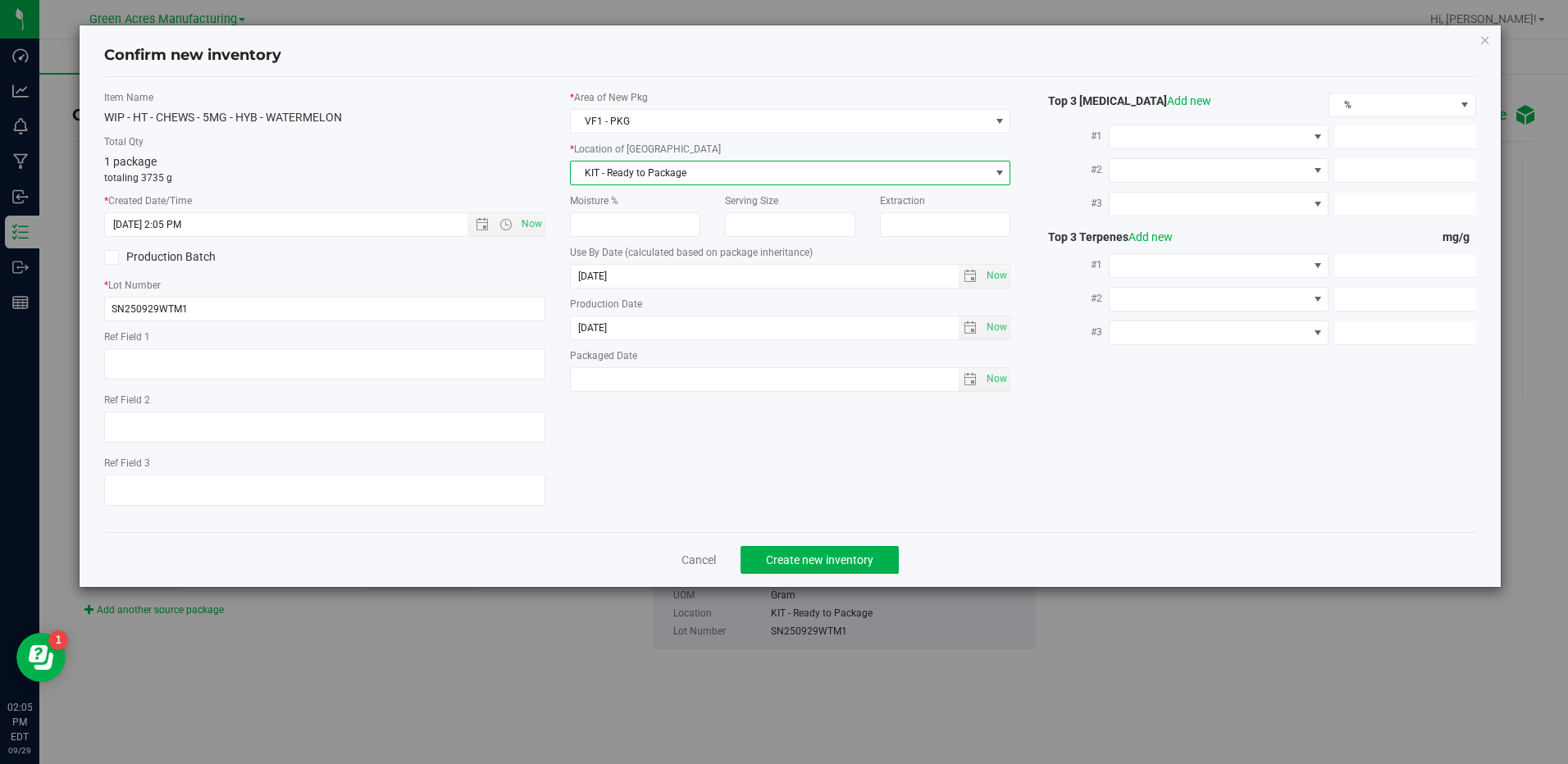
click at [724, 173] on span "KIT - Ready to Package" at bounding box center [780, 173] width 419 height 23
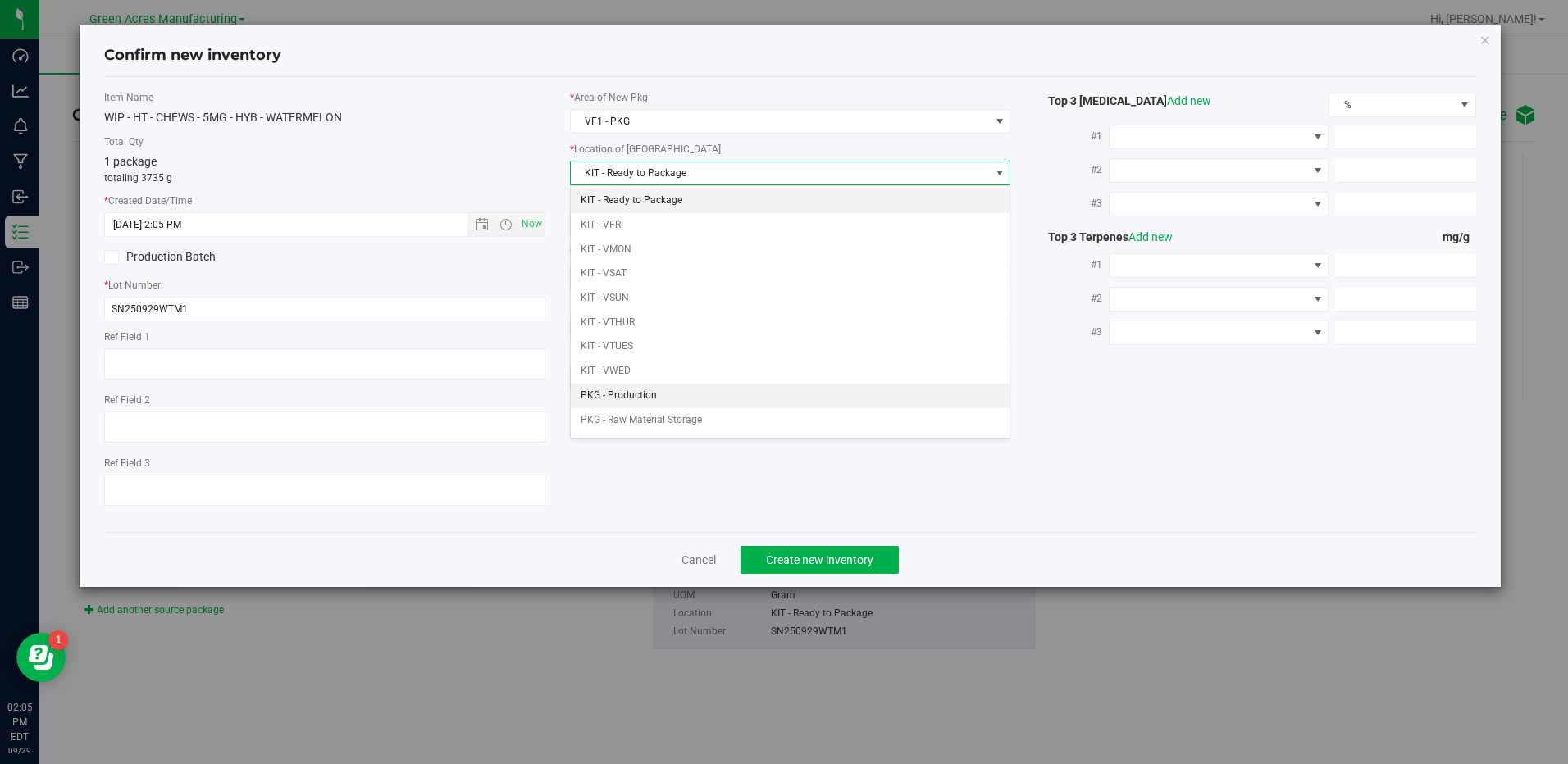
scroll to position [46, 0]
click at [669, 388] on li "PKG - Waste" at bounding box center [791, 397] width 439 height 24
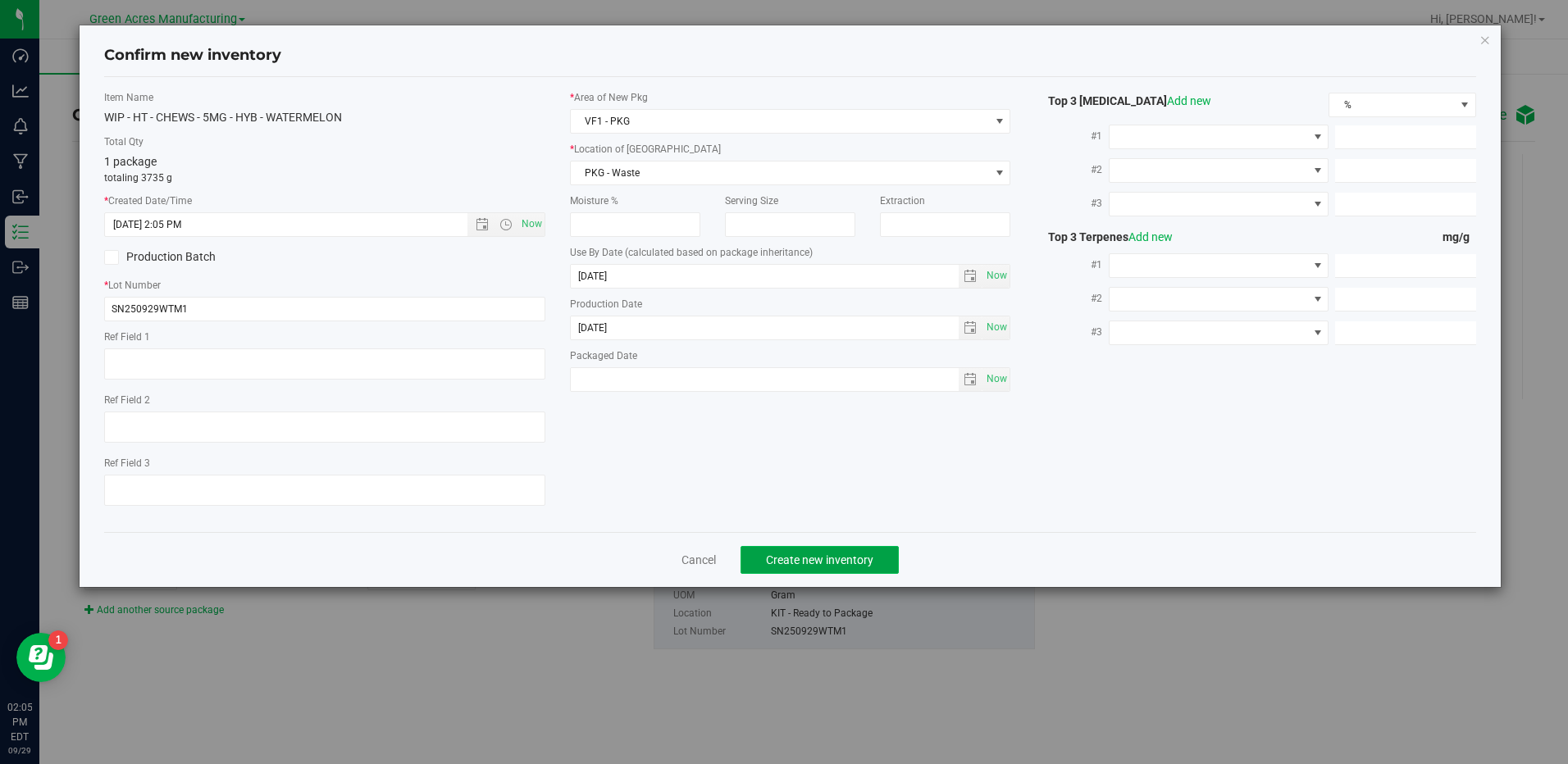
click at [807, 554] on span "Create new inventory" at bounding box center [819, 560] width 108 height 13
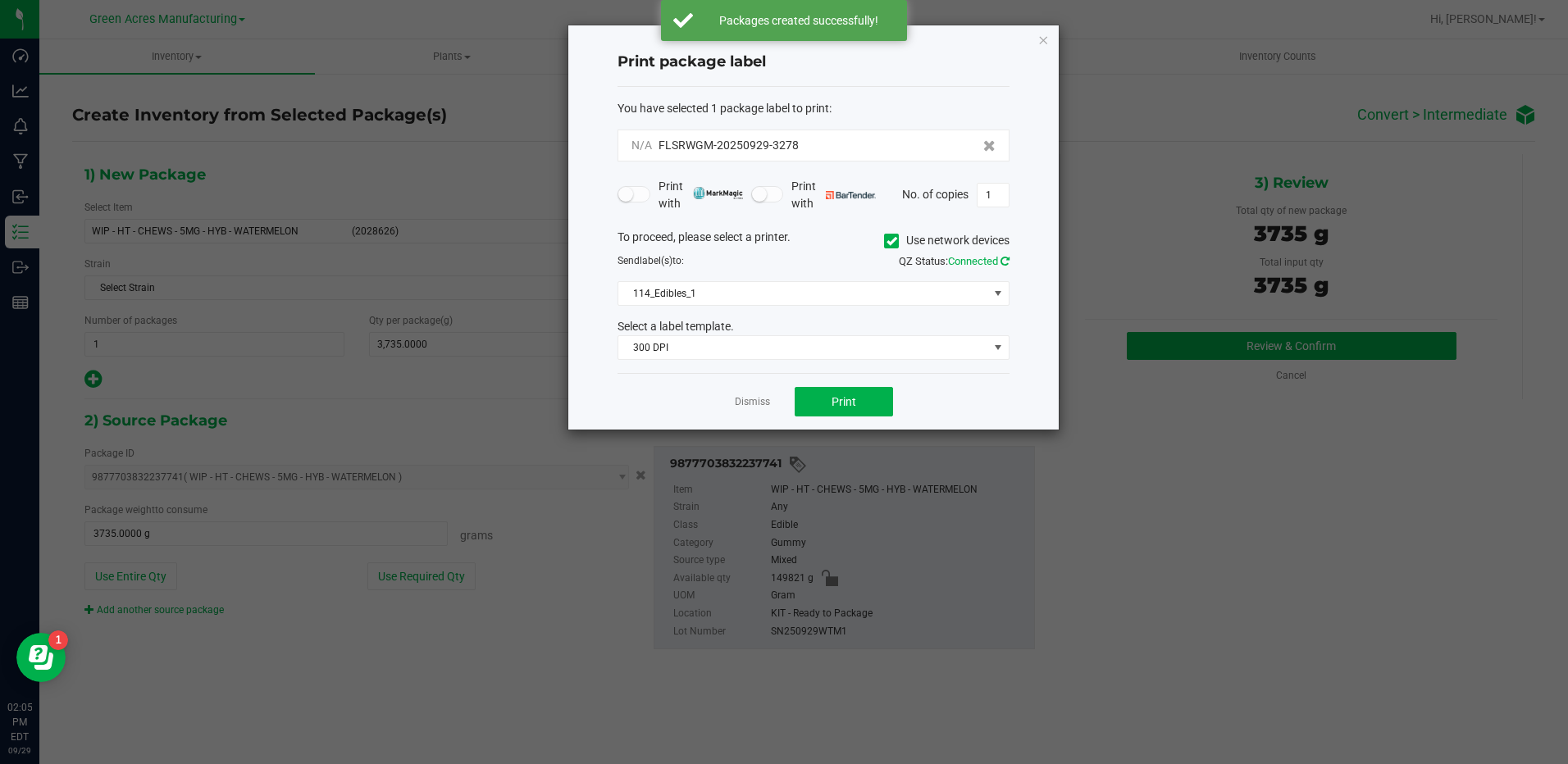
click at [1002, 267] on link at bounding box center [1005, 260] width 9 height 12
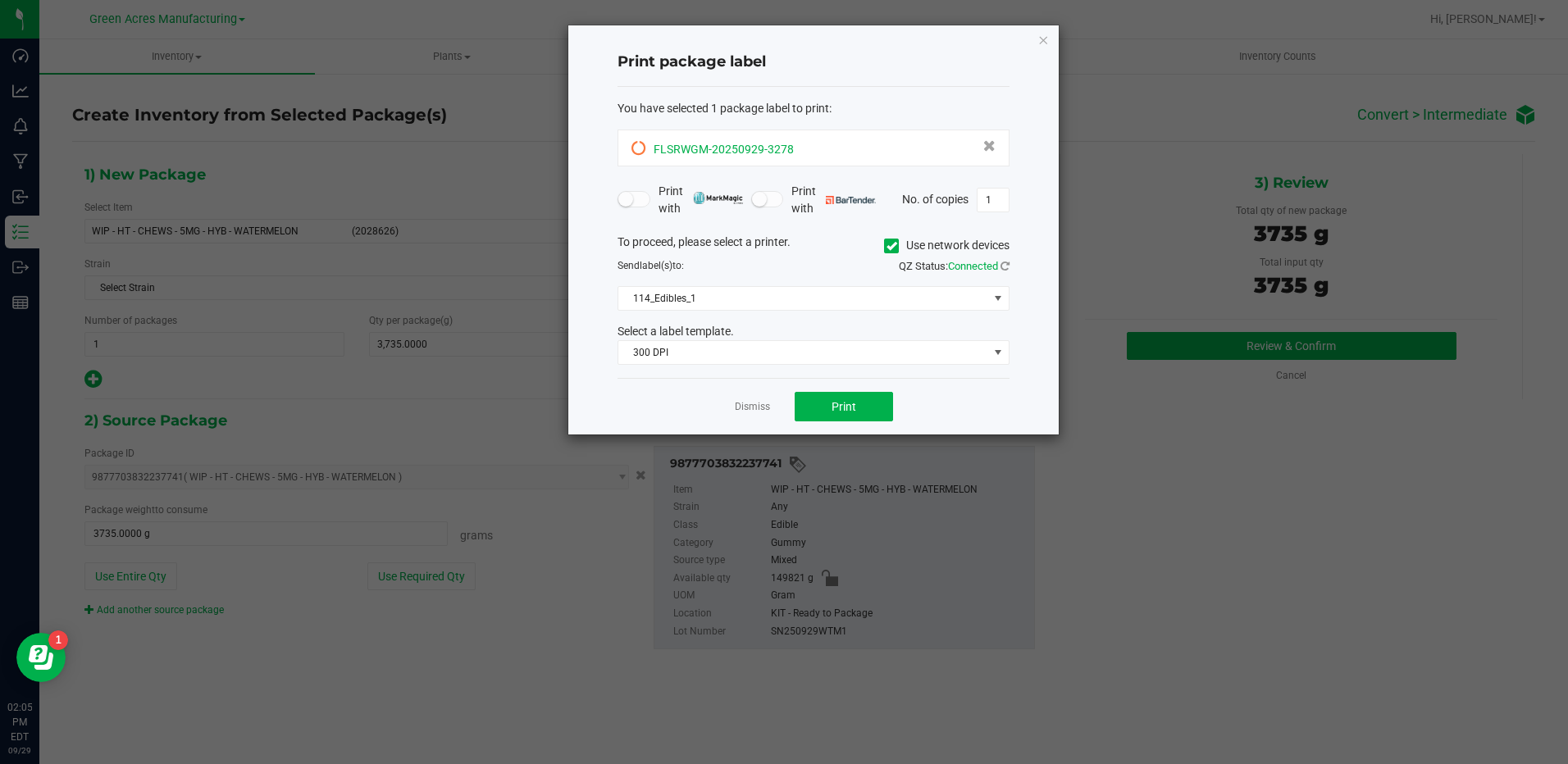
click at [641, 145] on icon at bounding box center [639, 149] width 15 height 15
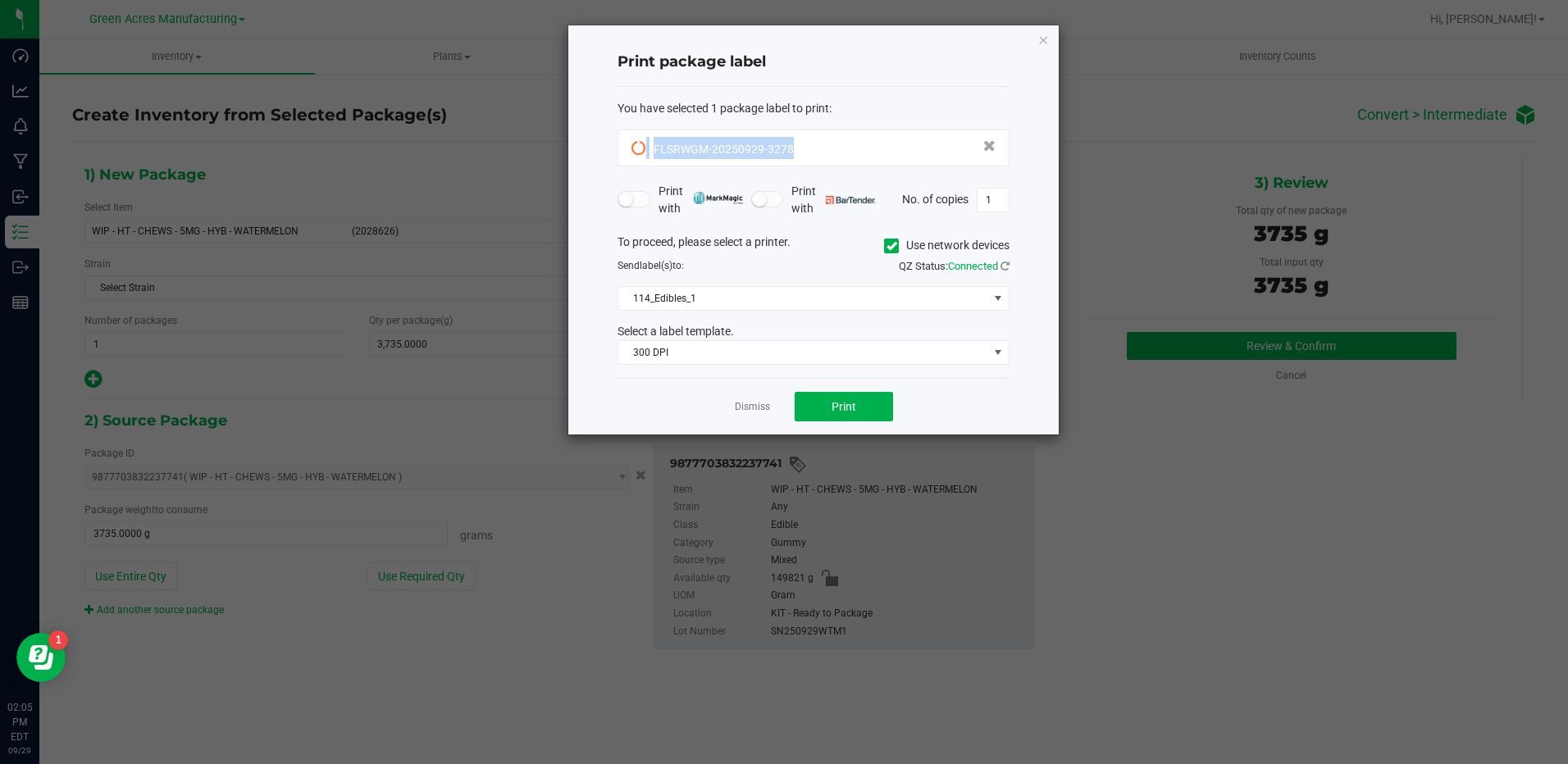
click at [641, 145] on icon at bounding box center [639, 149] width 15 height 15
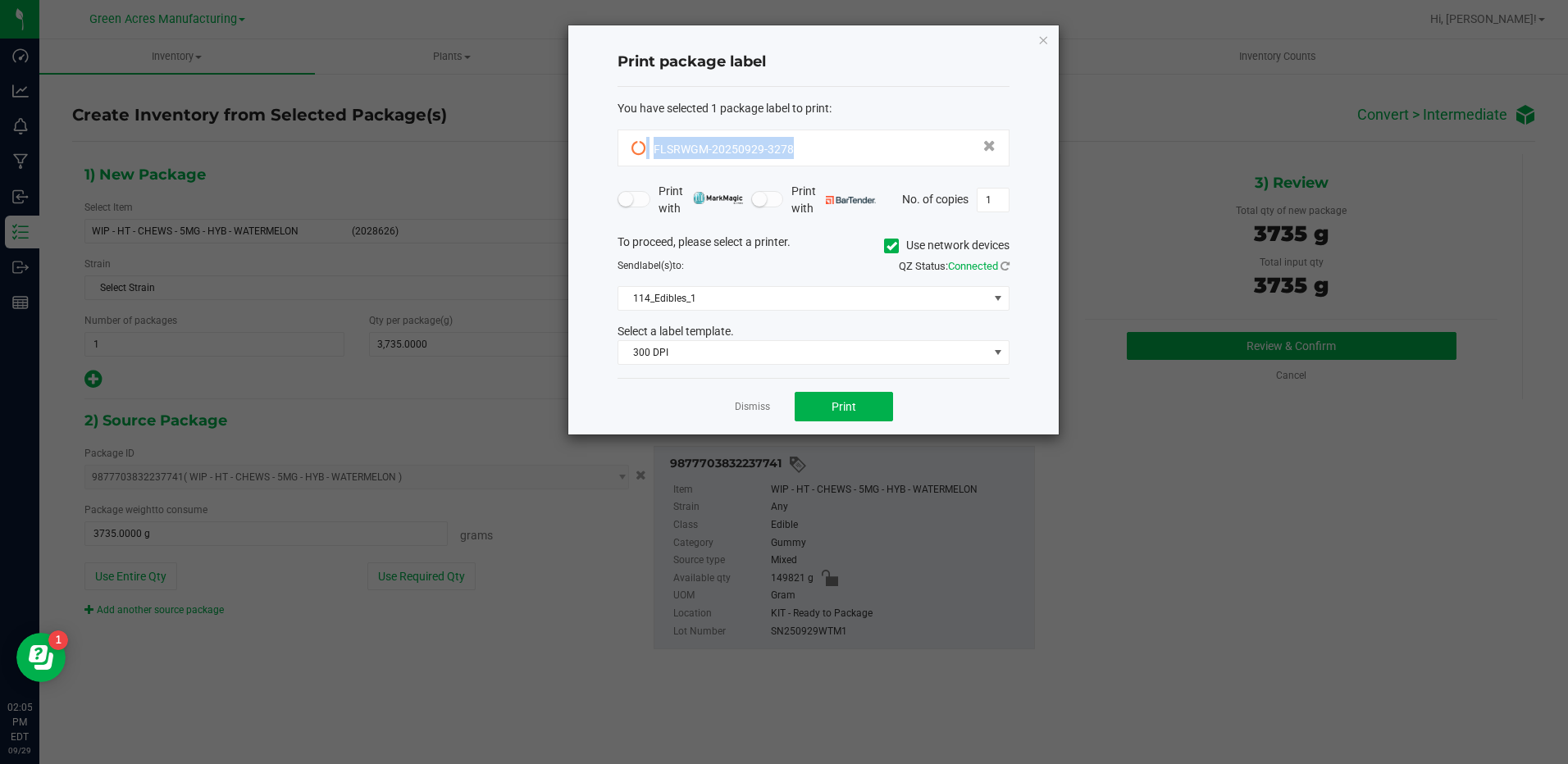
click at [641, 145] on icon at bounding box center [639, 149] width 15 height 15
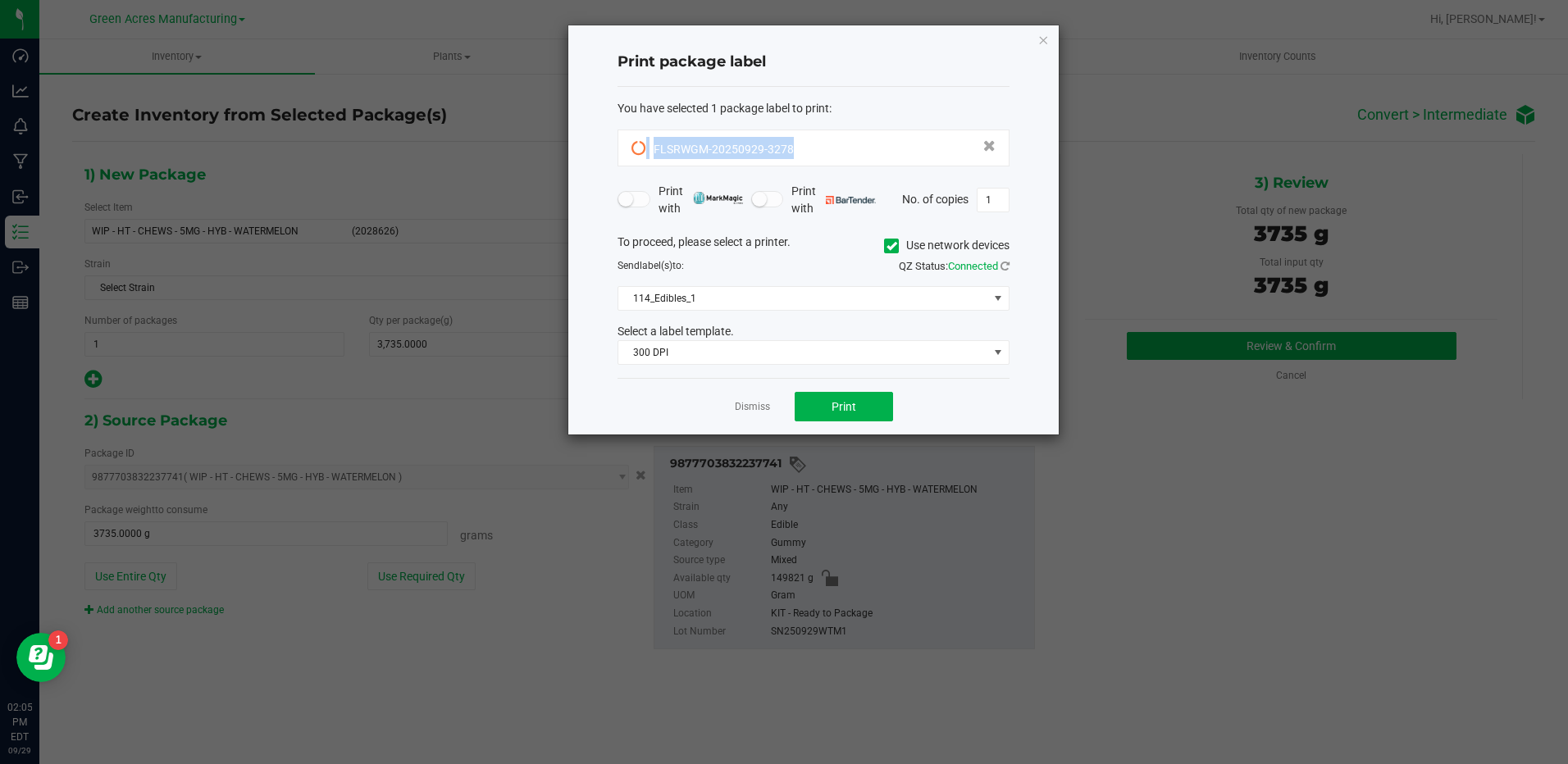
click at [641, 145] on icon at bounding box center [639, 149] width 15 height 15
click at [822, 410] on button "Print" at bounding box center [844, 406] width 99 height 30
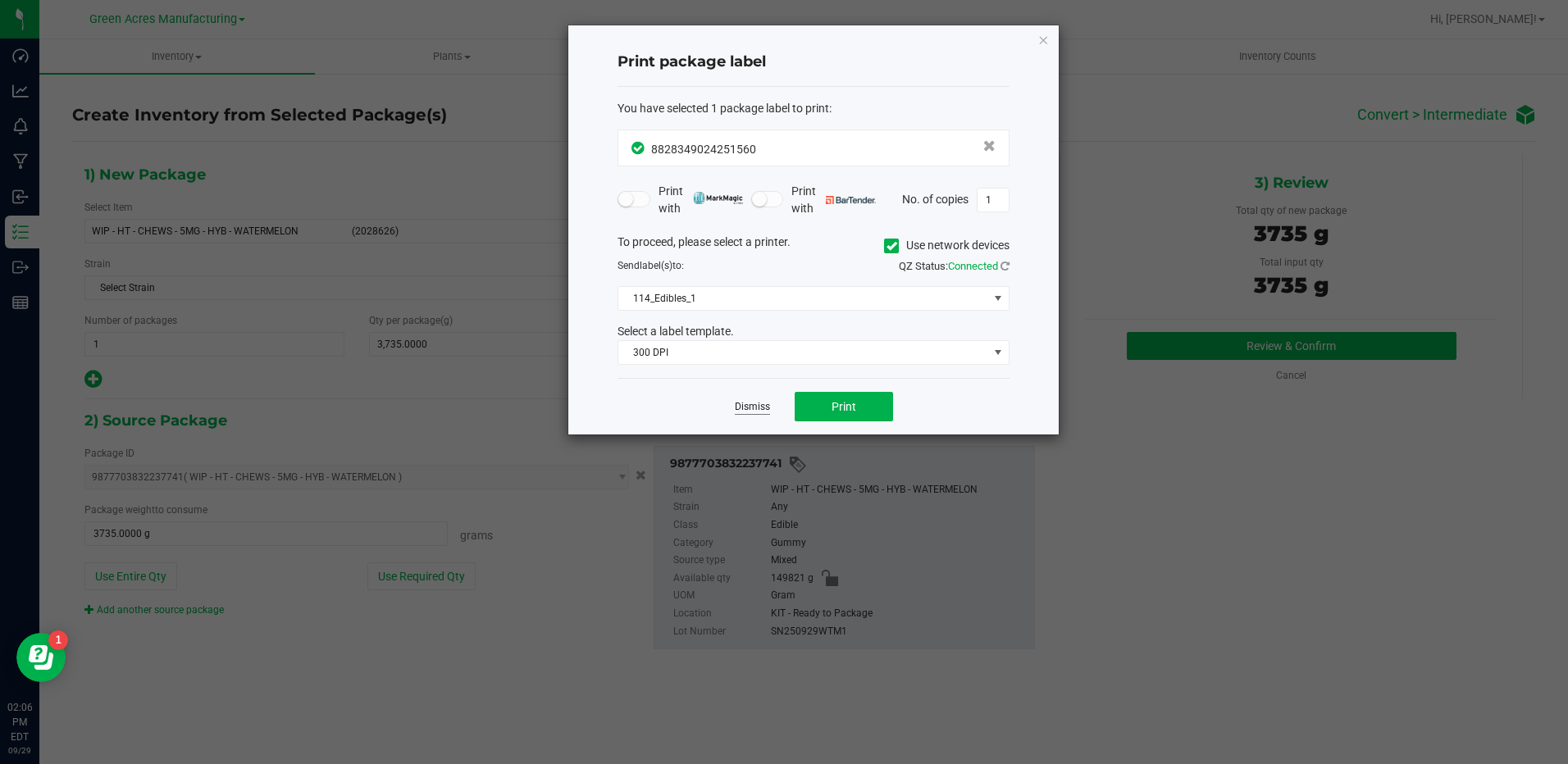
click at [759, 406] on link "Dismiss" at bounding box center [752, 406] width 35 height 14
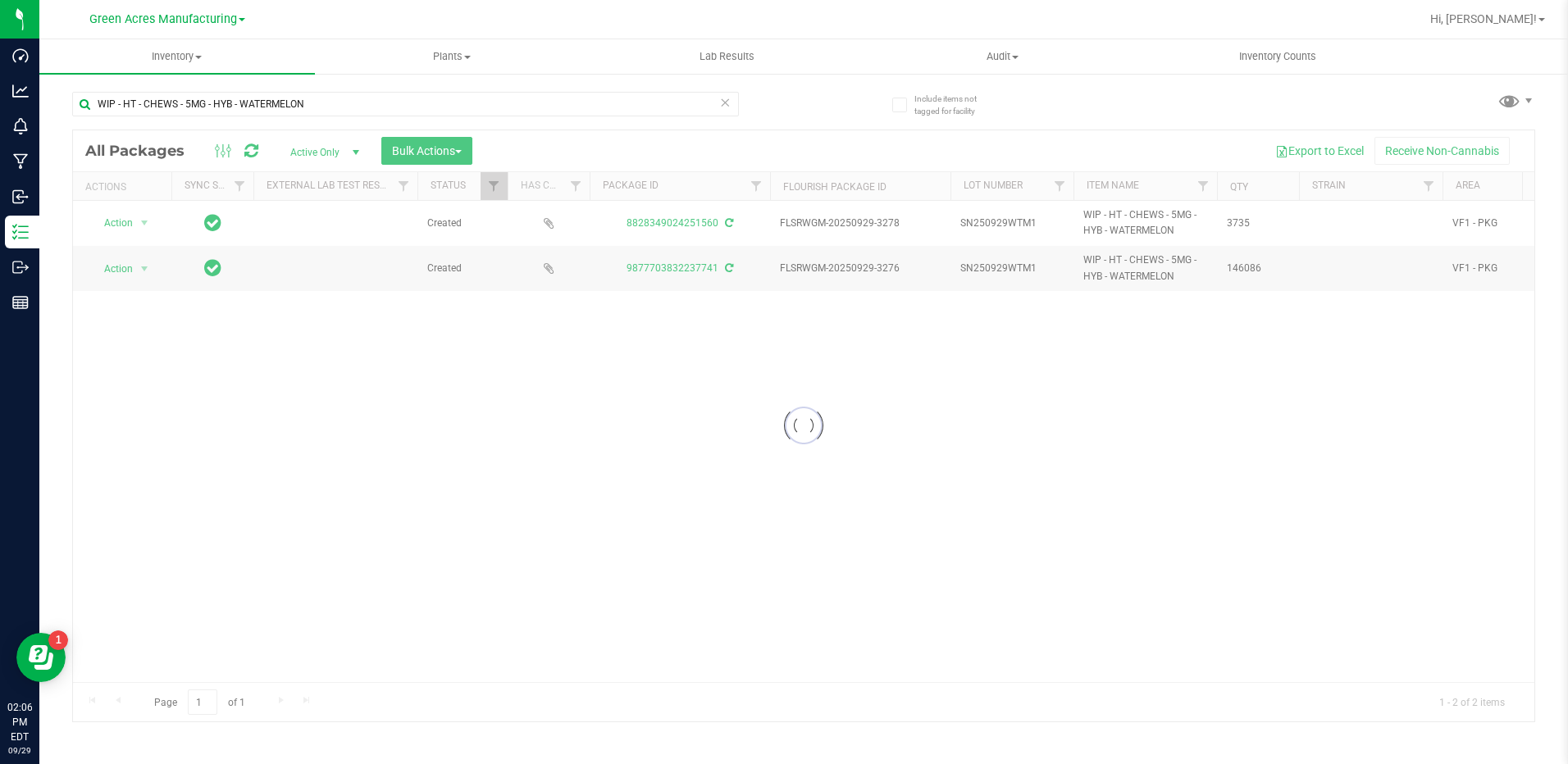
click at [407, 649] on div at bounding box center [803, 426] width 1461 height 591
click at [467, 568] on div at bounding box center [803, 426] width 1461 height 591
click at [801, 421] on div at bounding box center [803, 426] width 1461 height 591
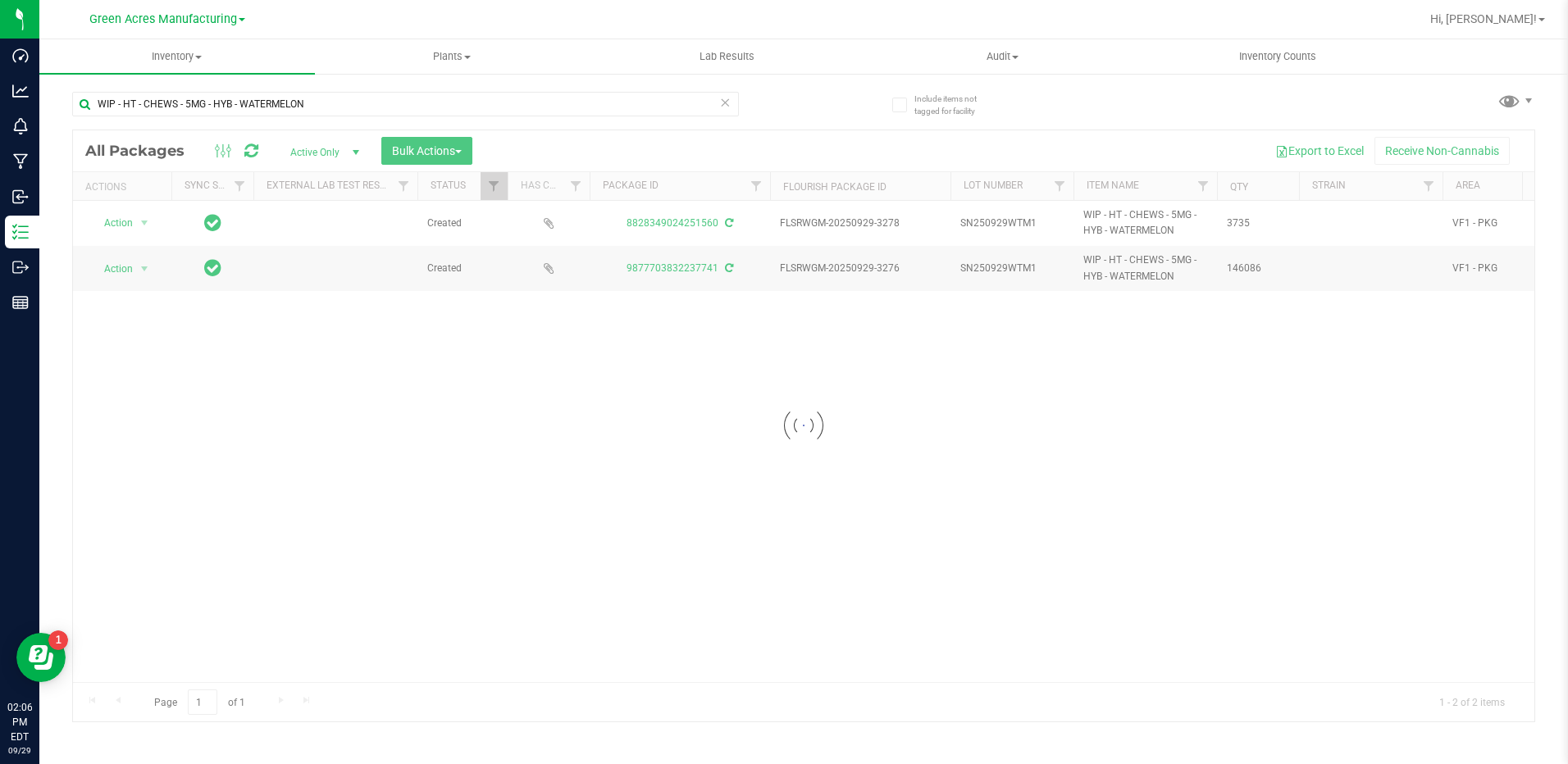
click at [801, 421] on div at bounding box center [803, 426] width 1461 height 591
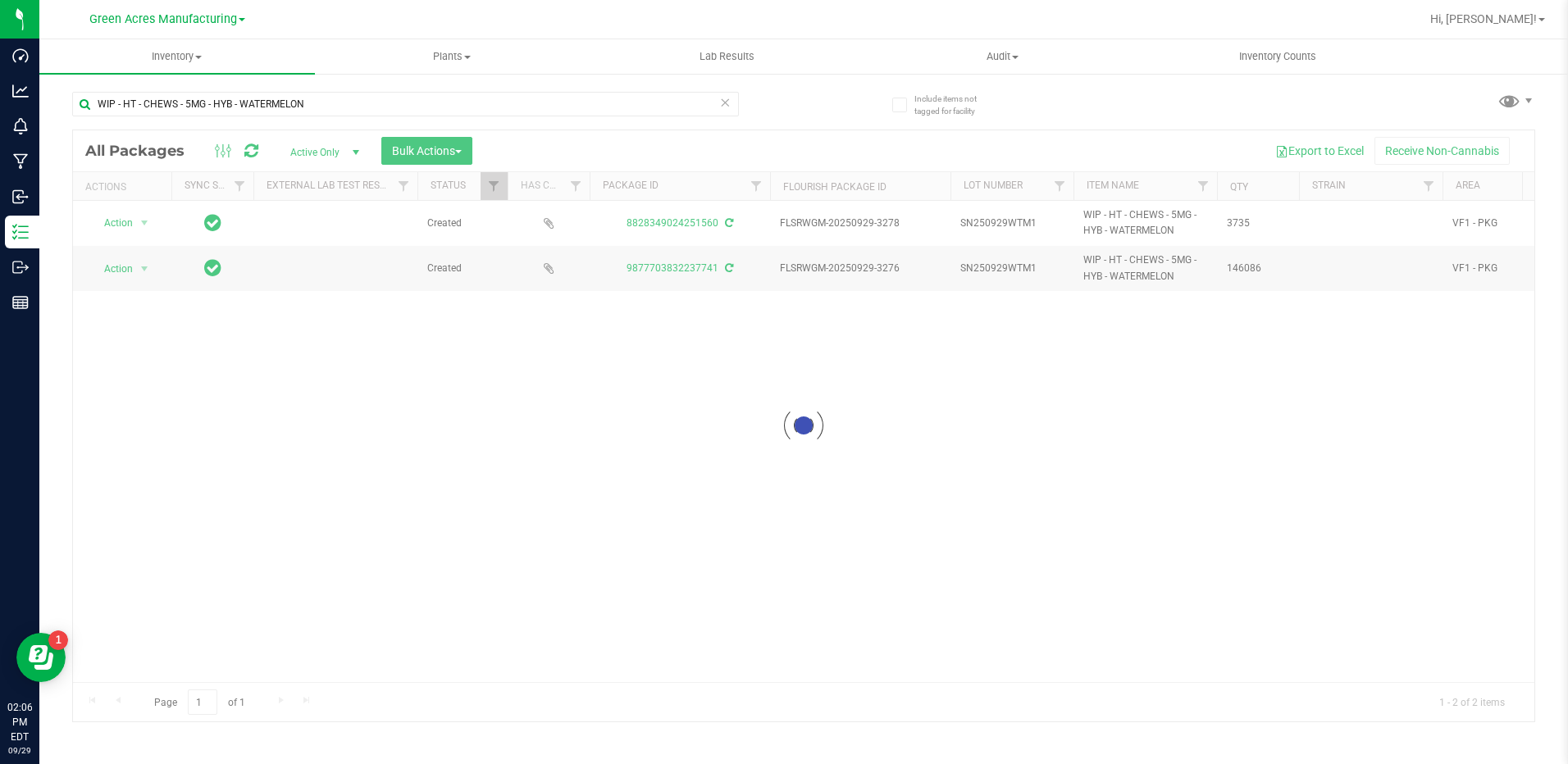
click at [801, 421] on div at bounding box center [803, 426] width 1461 height 591
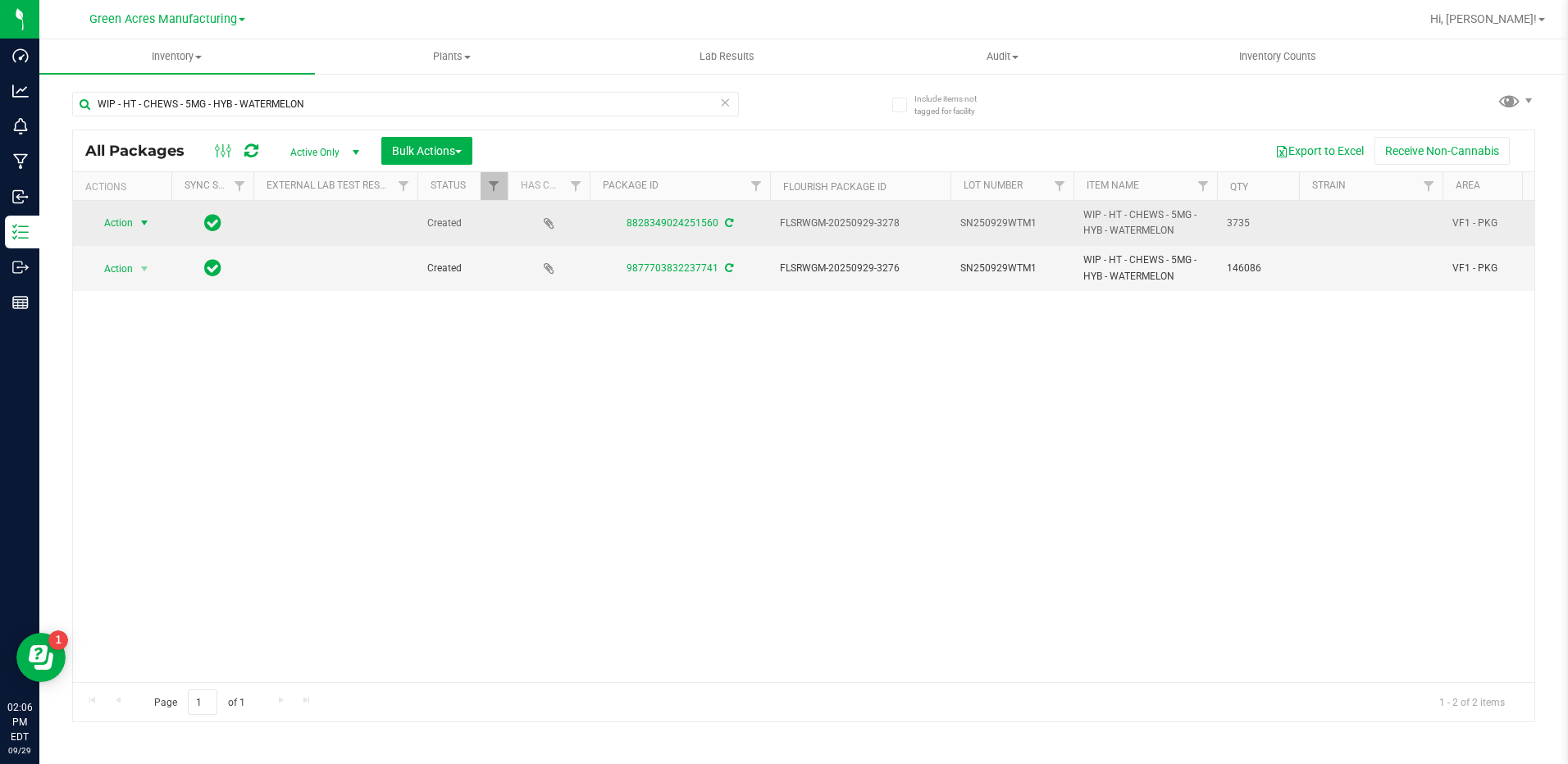
click at [142, 225] on span "select" at bounding box center [144, 223] width 13 height 13
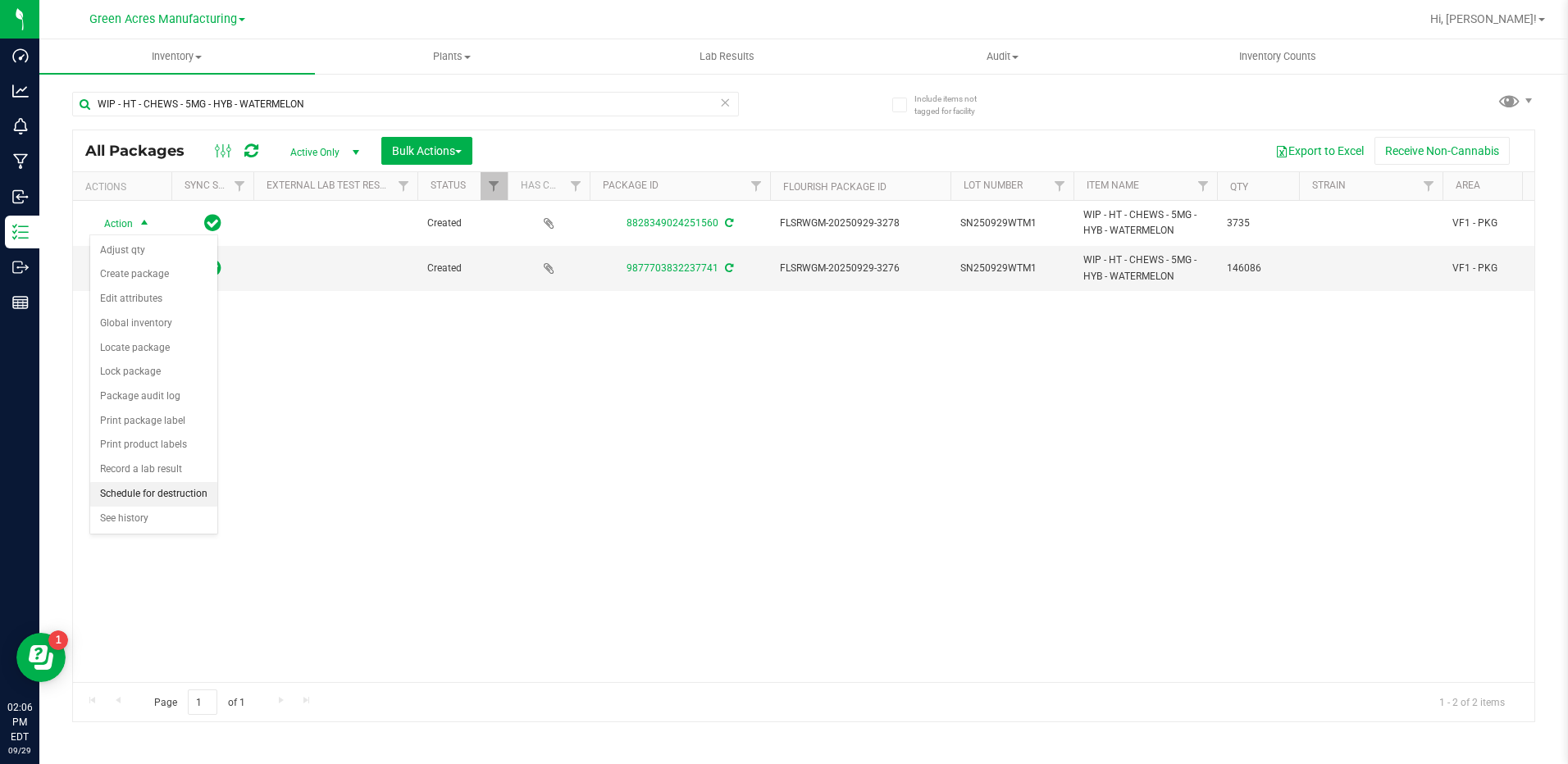
click at [142, 491] on li "Schedule for destruction" at bounding box center [153, 494] width 127 height 24
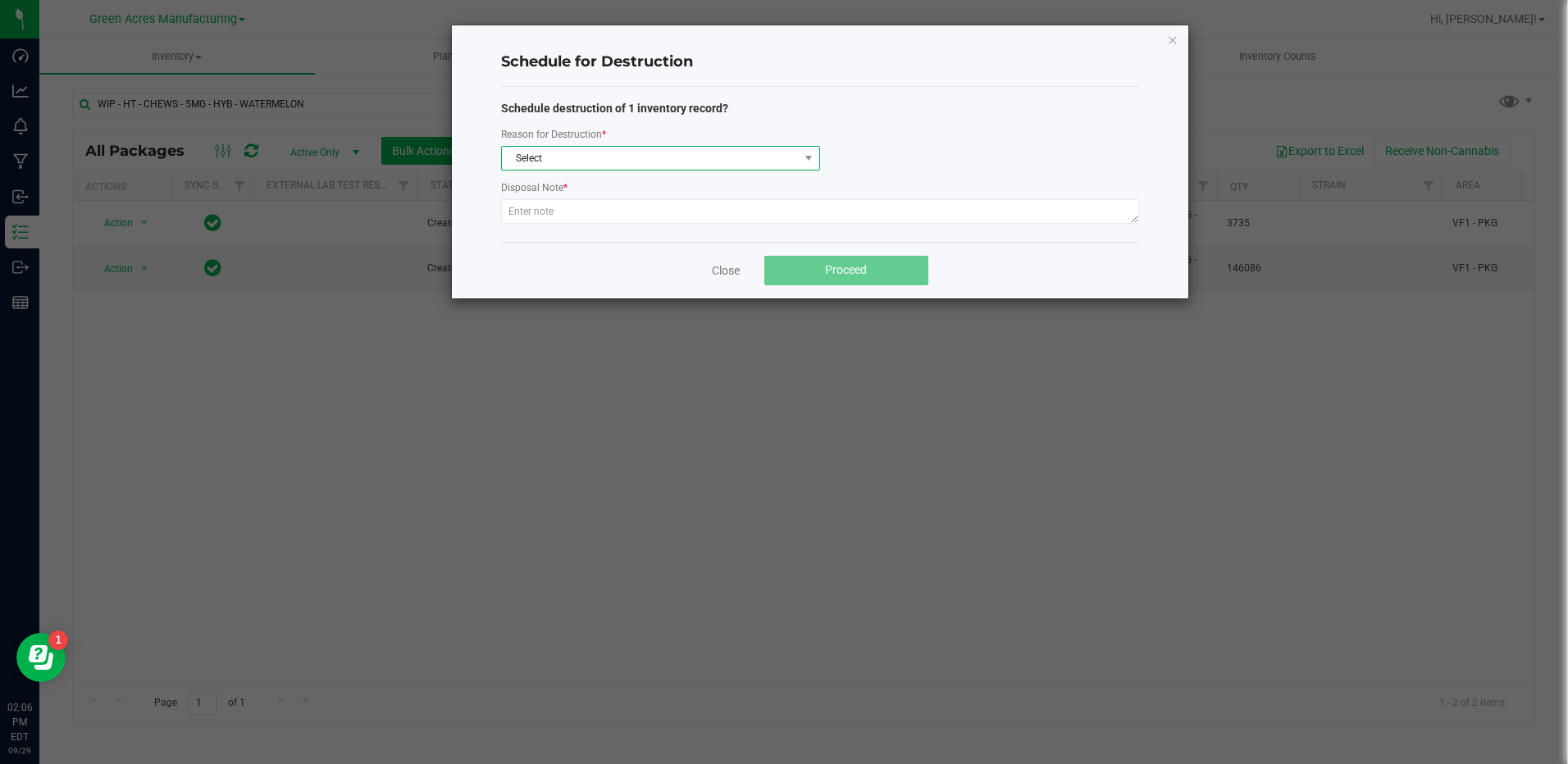
click at [738, 154] on span "Select" at bounding box center [650, 158] width 297 height 23
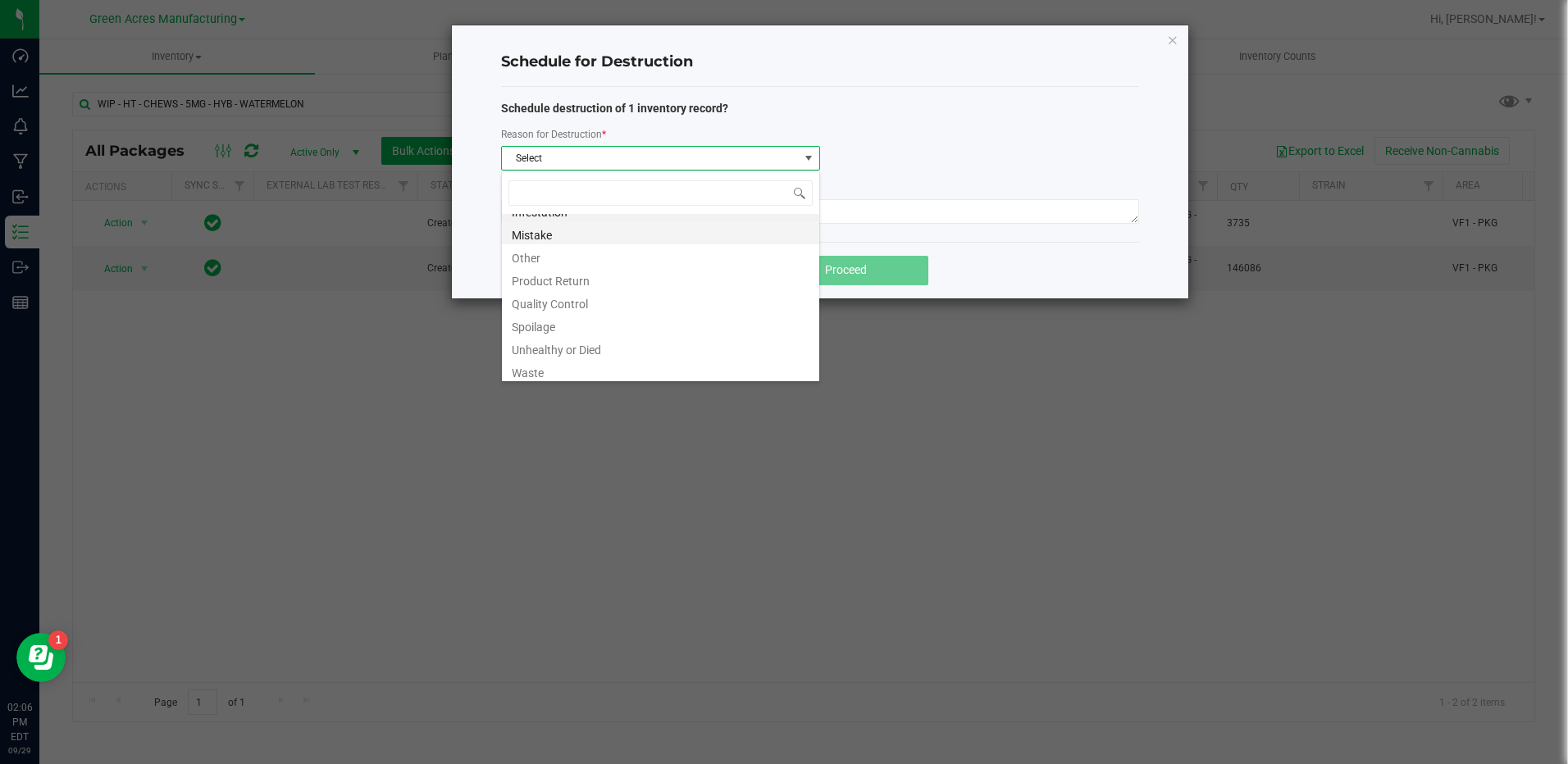
scroll to position [20, 0]
click at [693, 357] on li "Waste" at bounding box center [660, 366] width 317 height 23
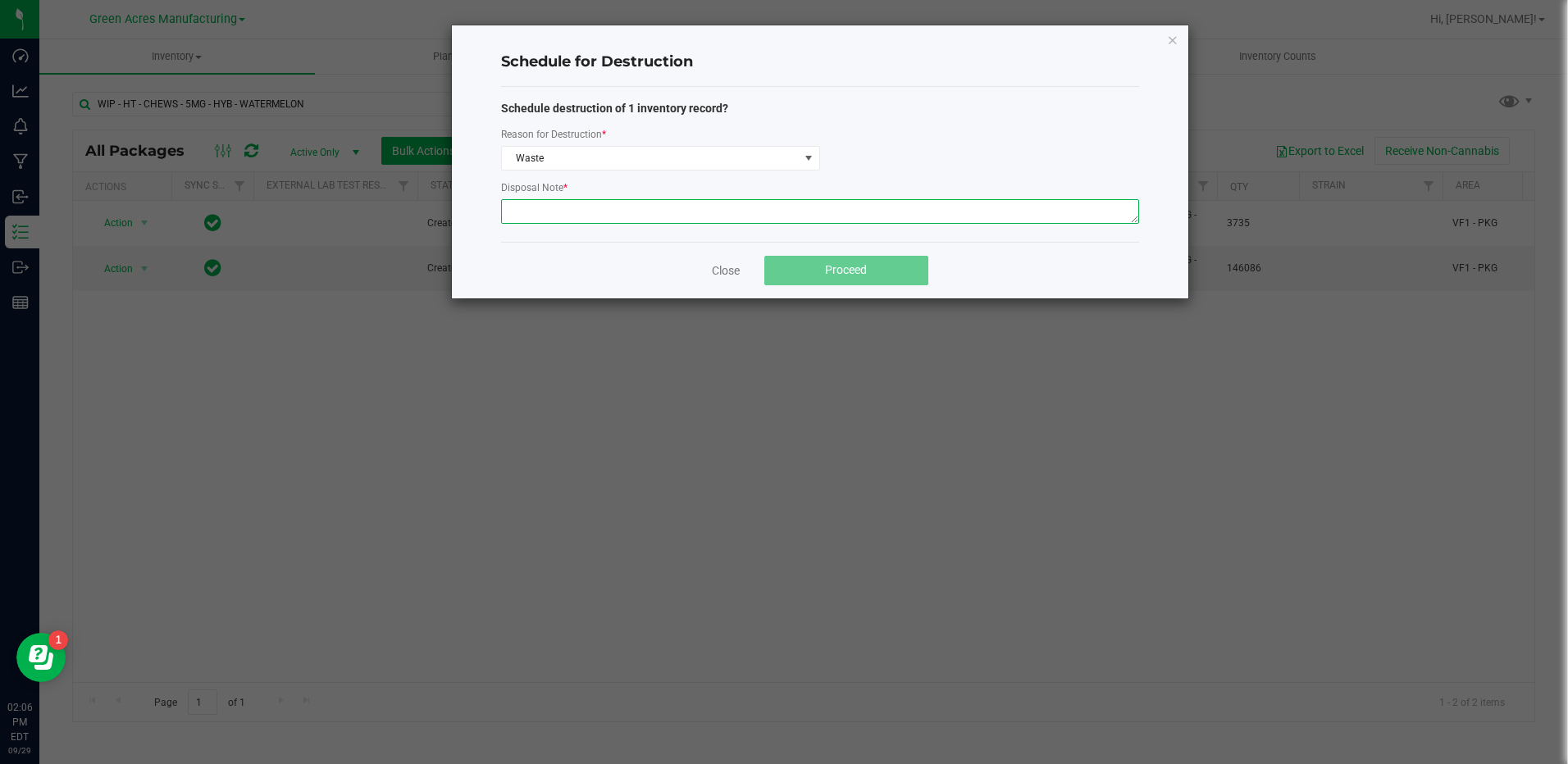
click at [715, 216] on textarea at bounding box center [820, 211] width 638 height 24
type textarea "PRODUCTION WASTE"
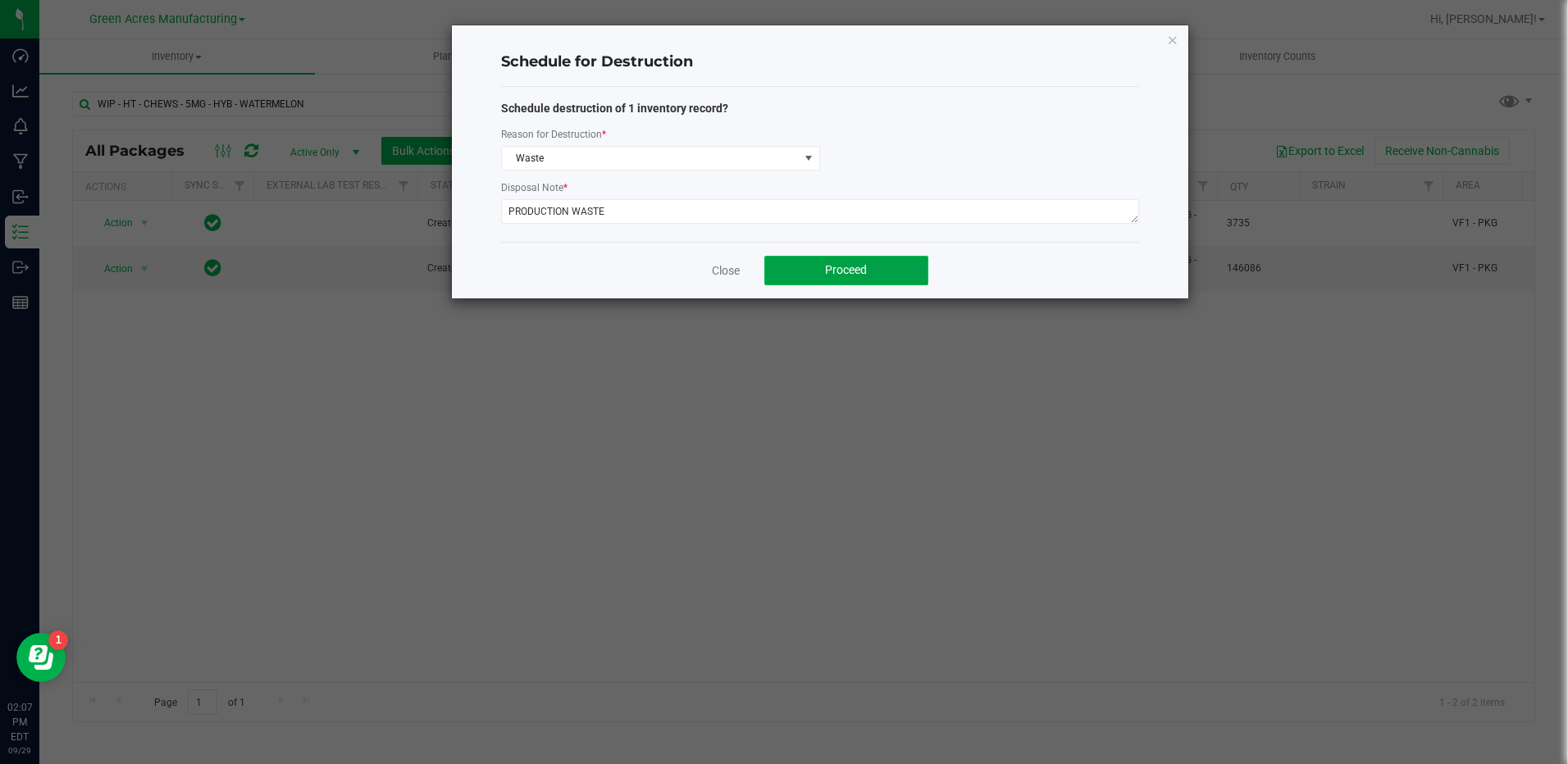
click at [784, 274] on button "Proceed" at bounding box center [846, 270] width 164 height 30
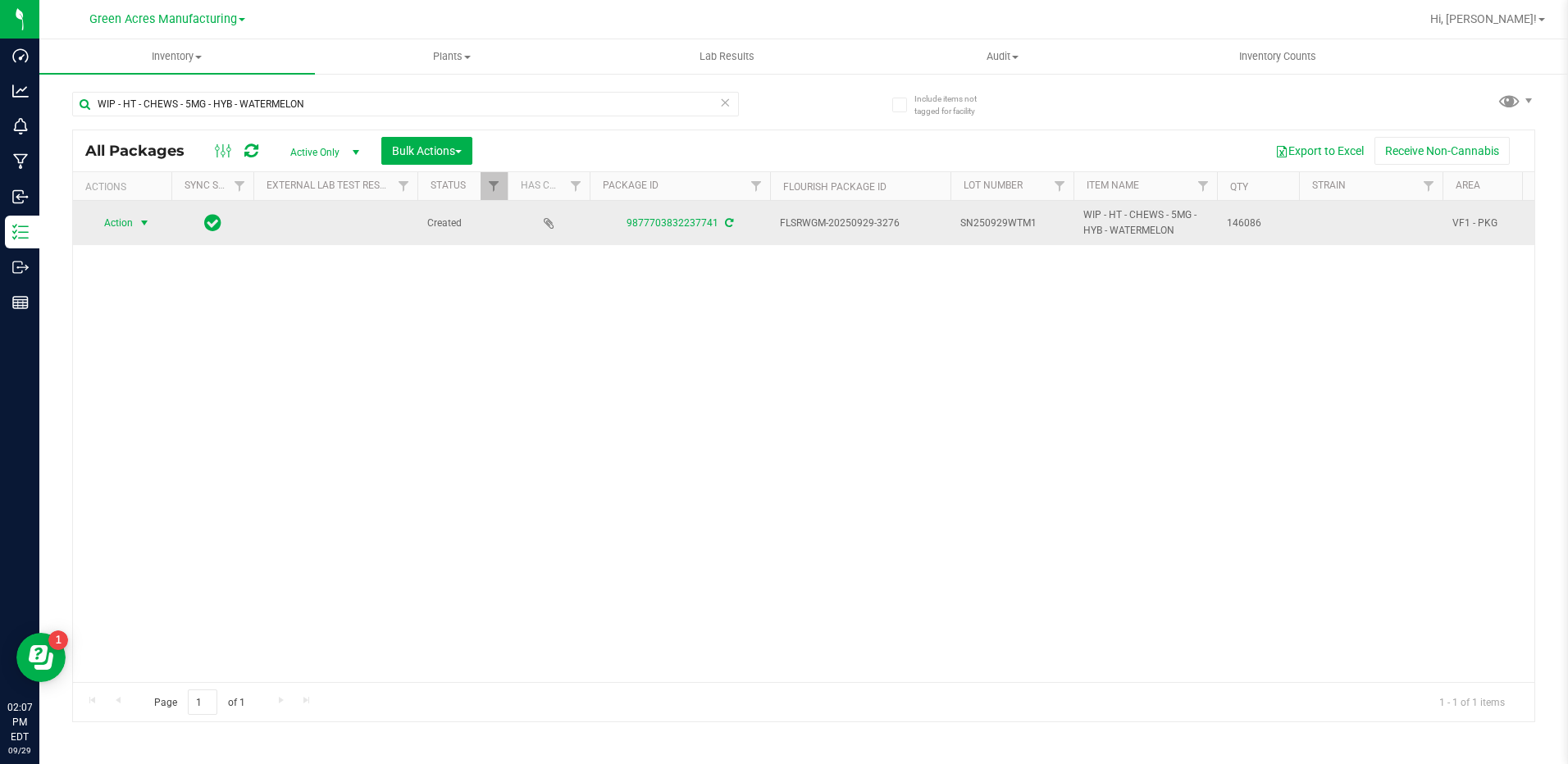
click at [144, 226] on span "select" at bounding box center [144, 223] width 13 height 13
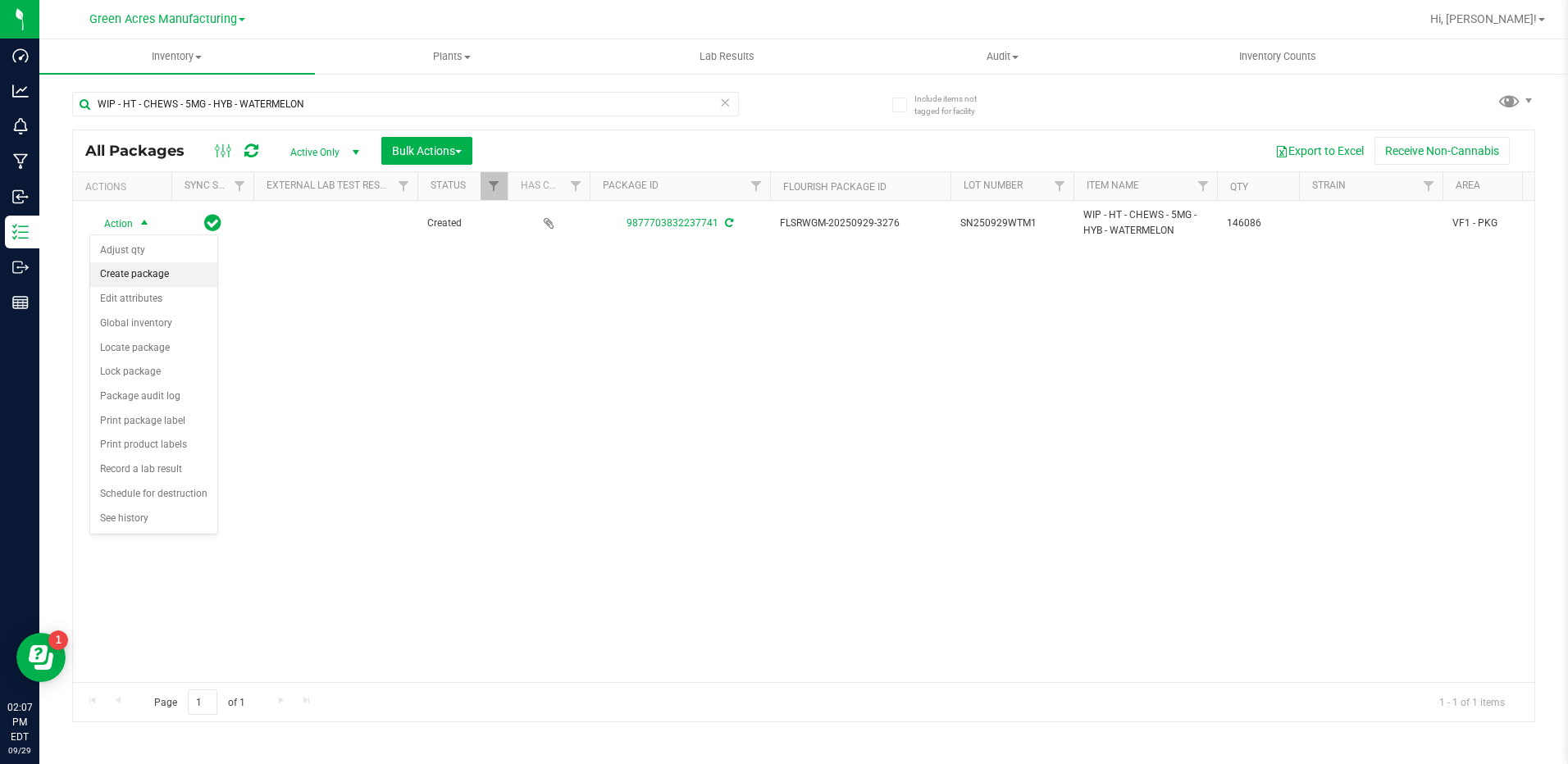
click at [142, 277] on li "Create package" at bounding box center [153, 274] width 127 height 24
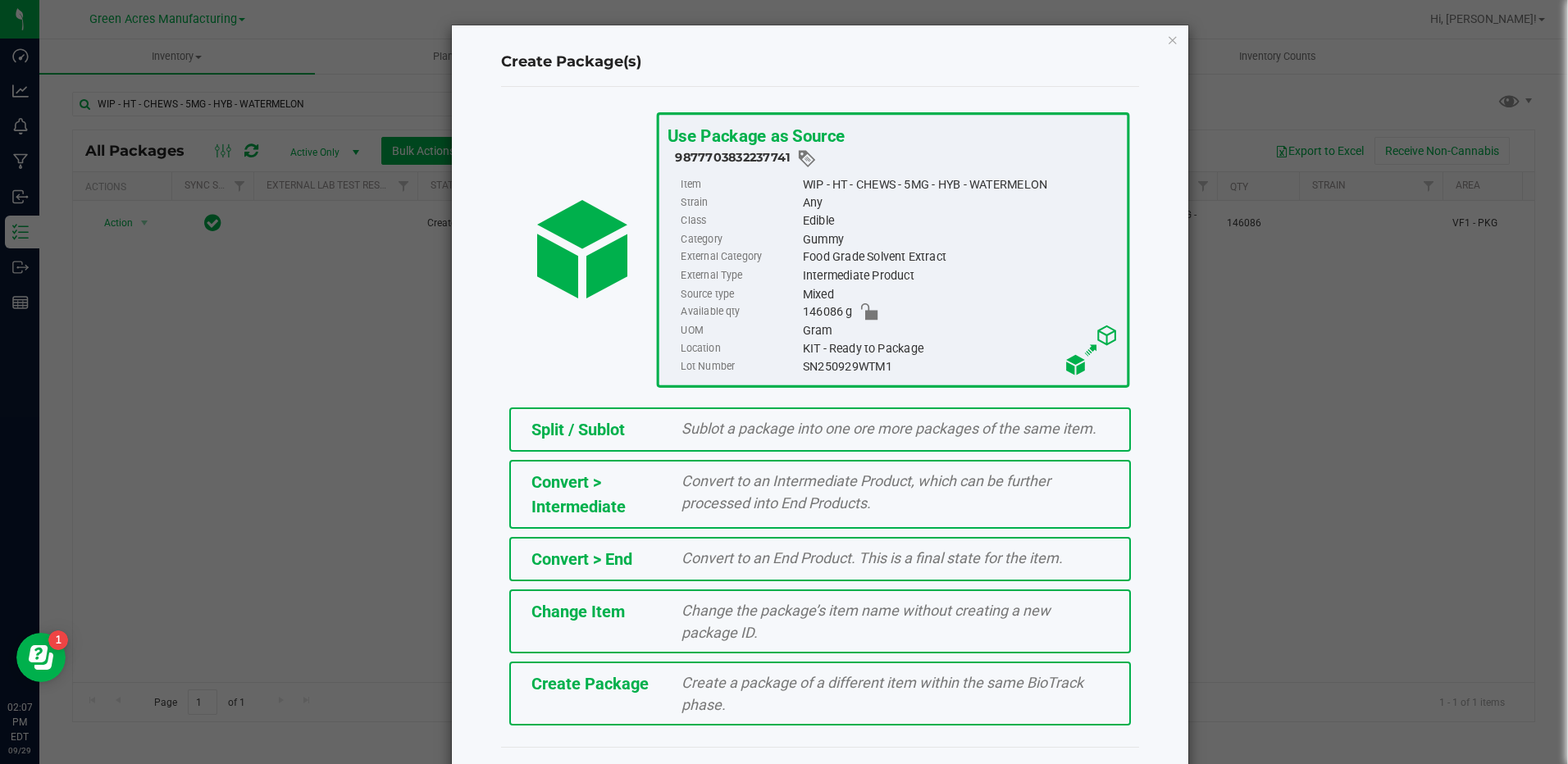
click at [756, 494] on span "Convert to an Intermediate Product, which can be further processed into End Pro…" at bounding box center [866, 492] width 369 height 39
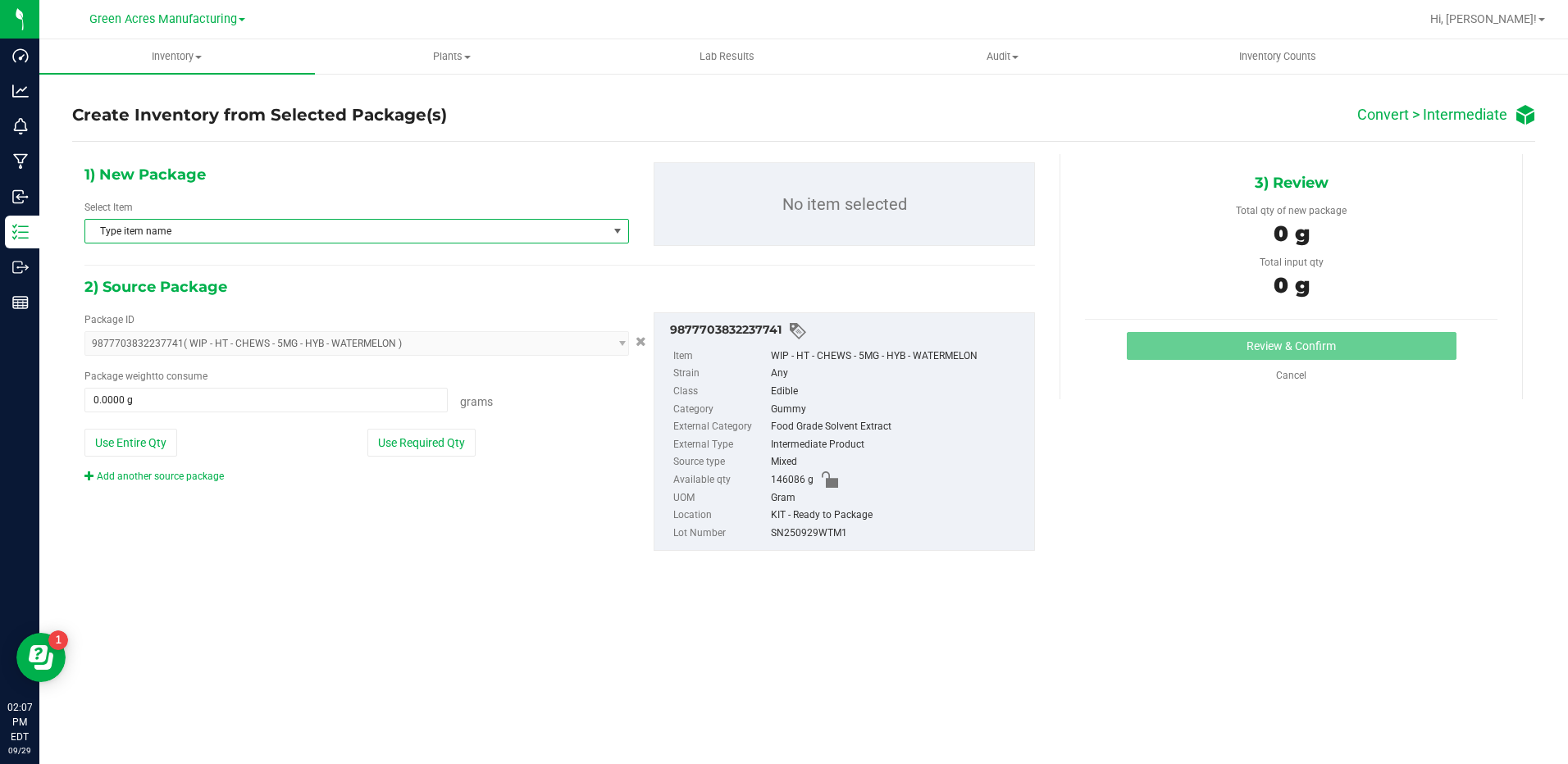
click at [568, 234] on span "Type item name" at bounding box center [347, 231] width 523 height 23
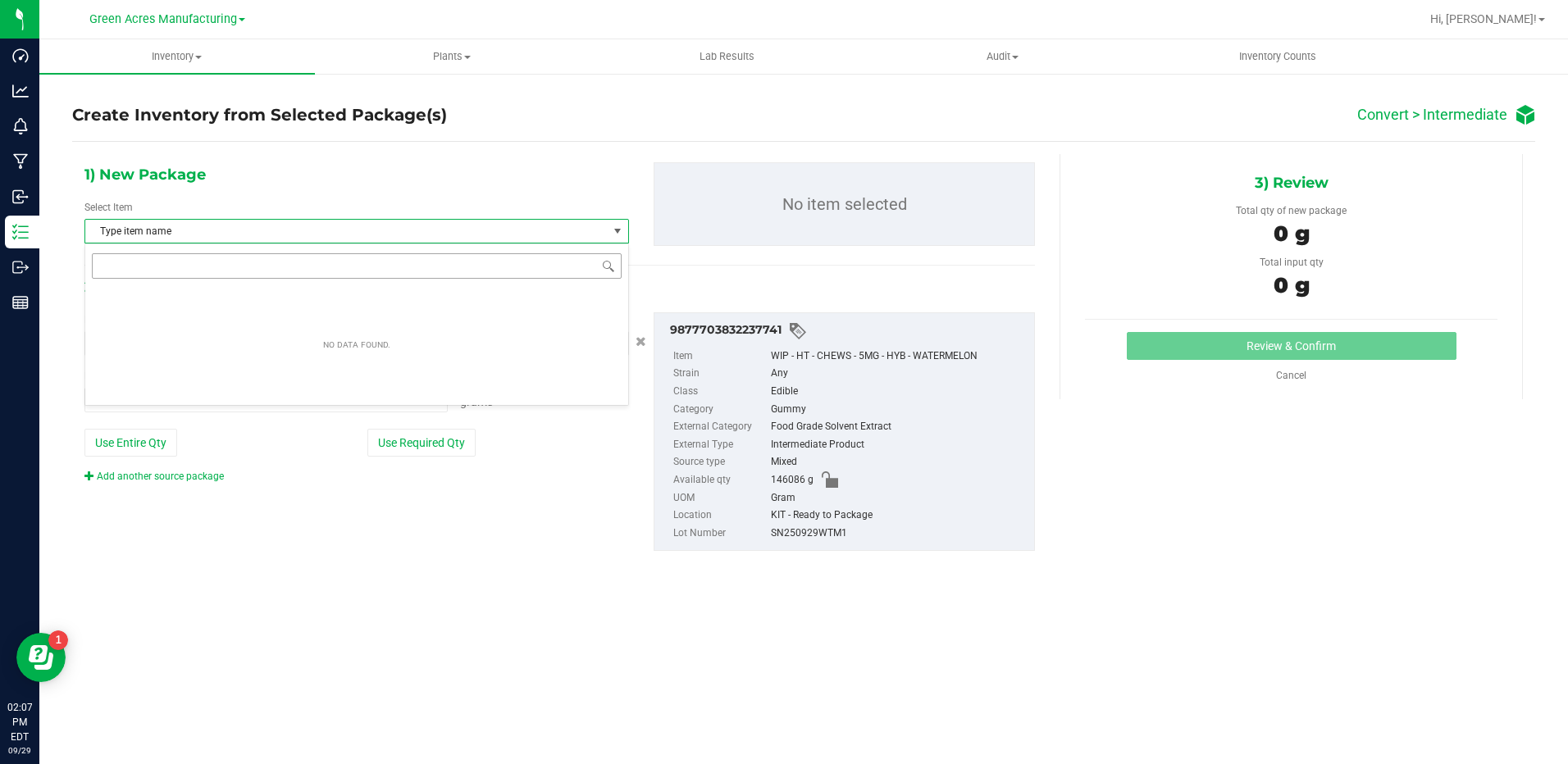
click at [342, 262] on input at bounding box center [357, 265] width 530 height 25
type input "CHEW"
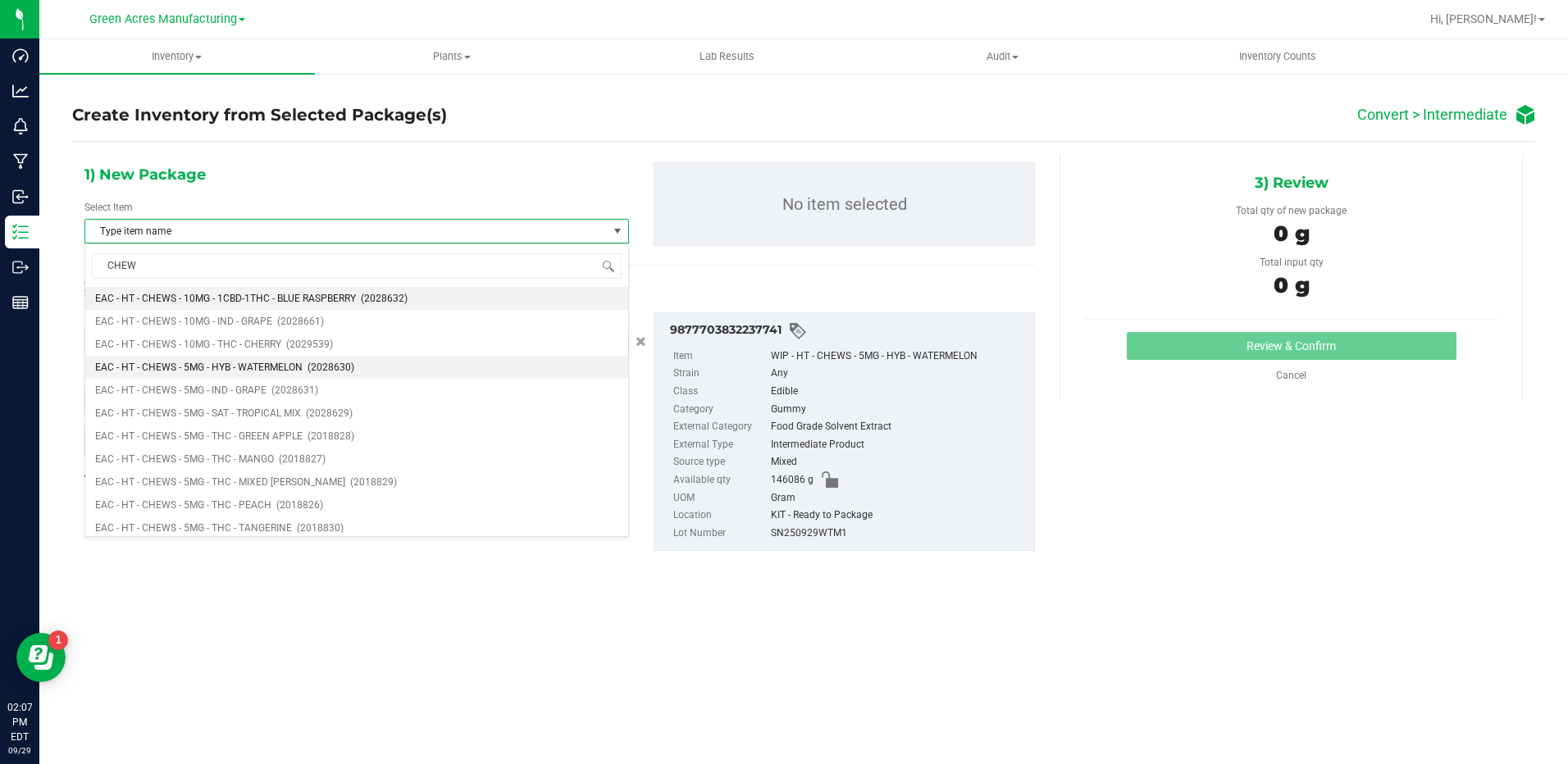
click at [287, 370] on span "EAC - HT - CHEWS - 5MG - HYB - WATERMELON" at bounding box center [198, 367] width 207 height 11
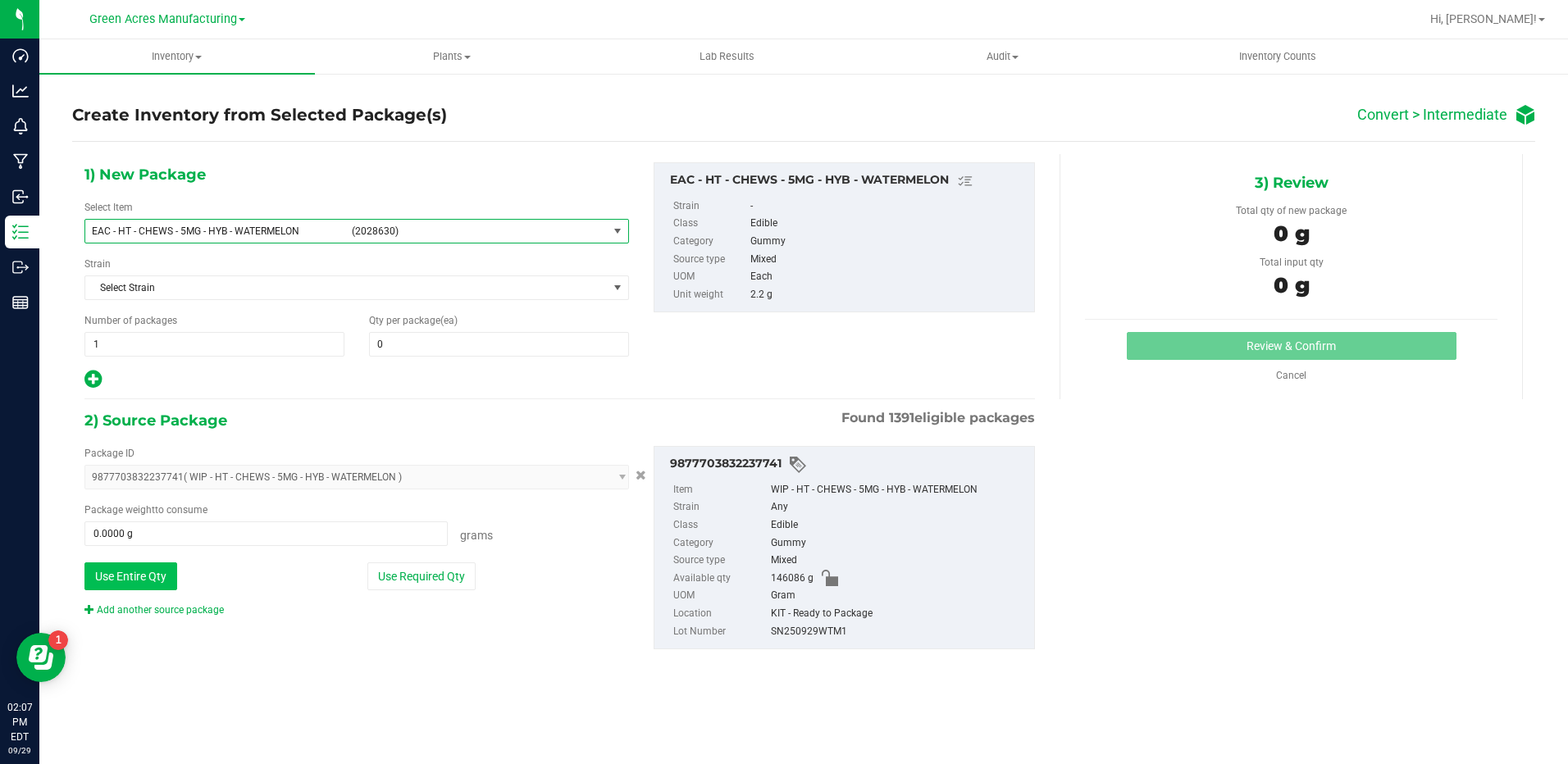
click at [155, 587] on button "Use Entire Qty" at bounding box center [131, 576] width 93 height 28
type input "146086.0000 g"
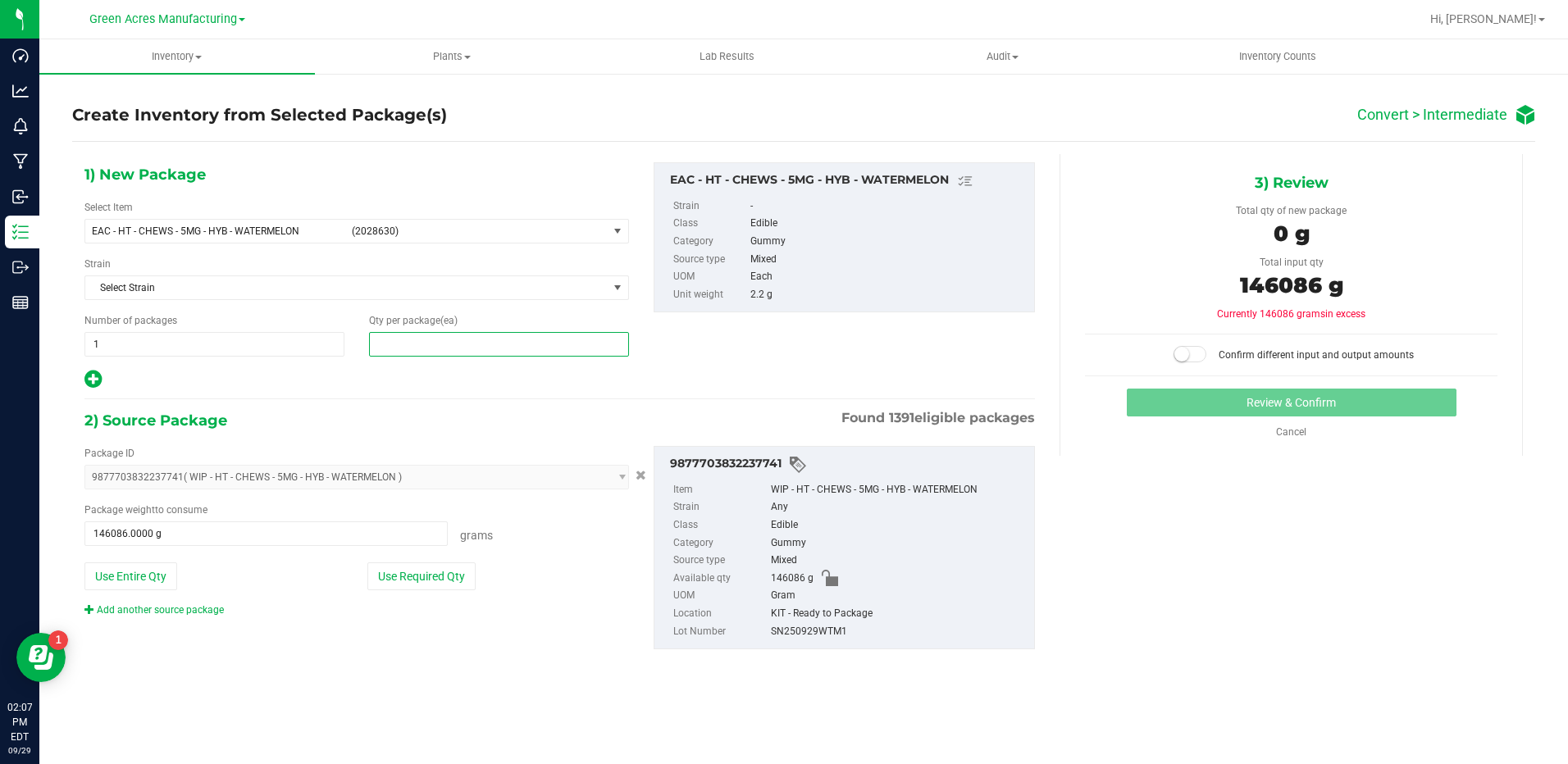
click at [498, 343] on span at bounding box center [498, 344] width 259 height 24
type input "66402"
type input "66,402"
click at [1183, 362] on span at bounding box center [1189, 354] width 33 height 17
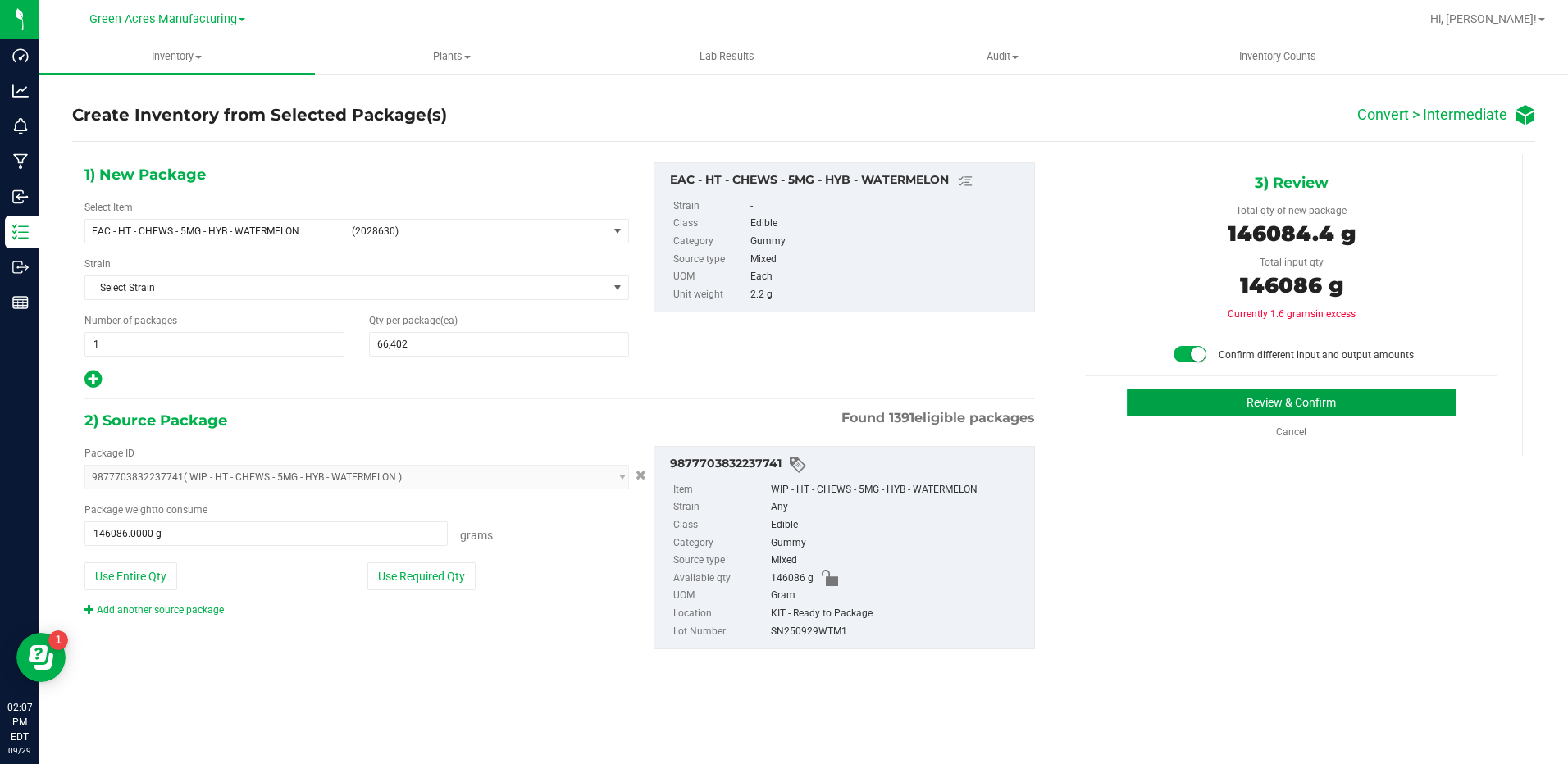
click at [1188, 391] on button "Review & Confirm" at bounding box center [1291, 402] width 329 height 28
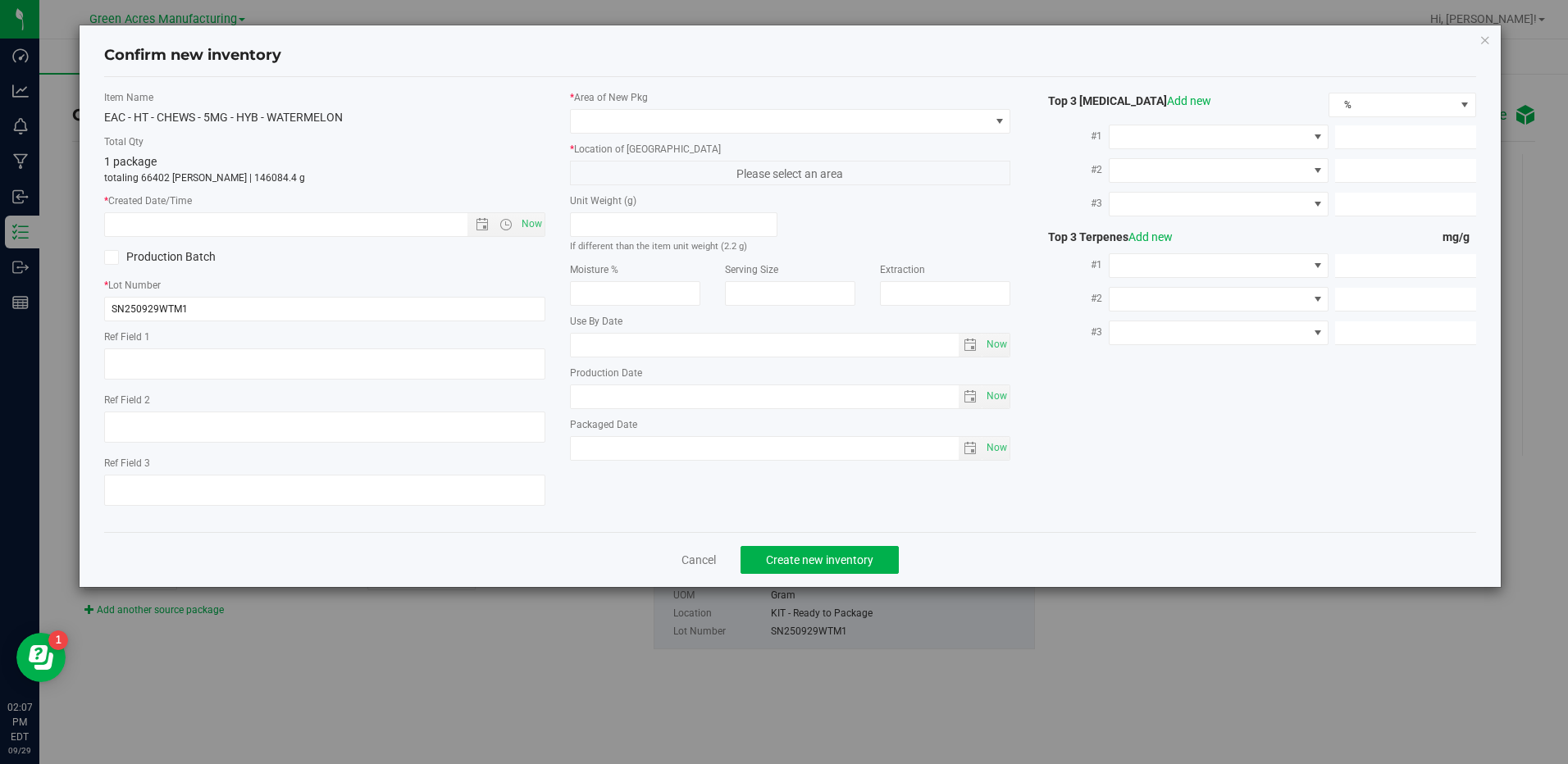
type input "2026-04-11"
type input "2025-09-29"
click at [541, 225] on span "Now" at bounding box center [531, 224] width 28 height 24
type input "9/29/2025 2:07 PM"
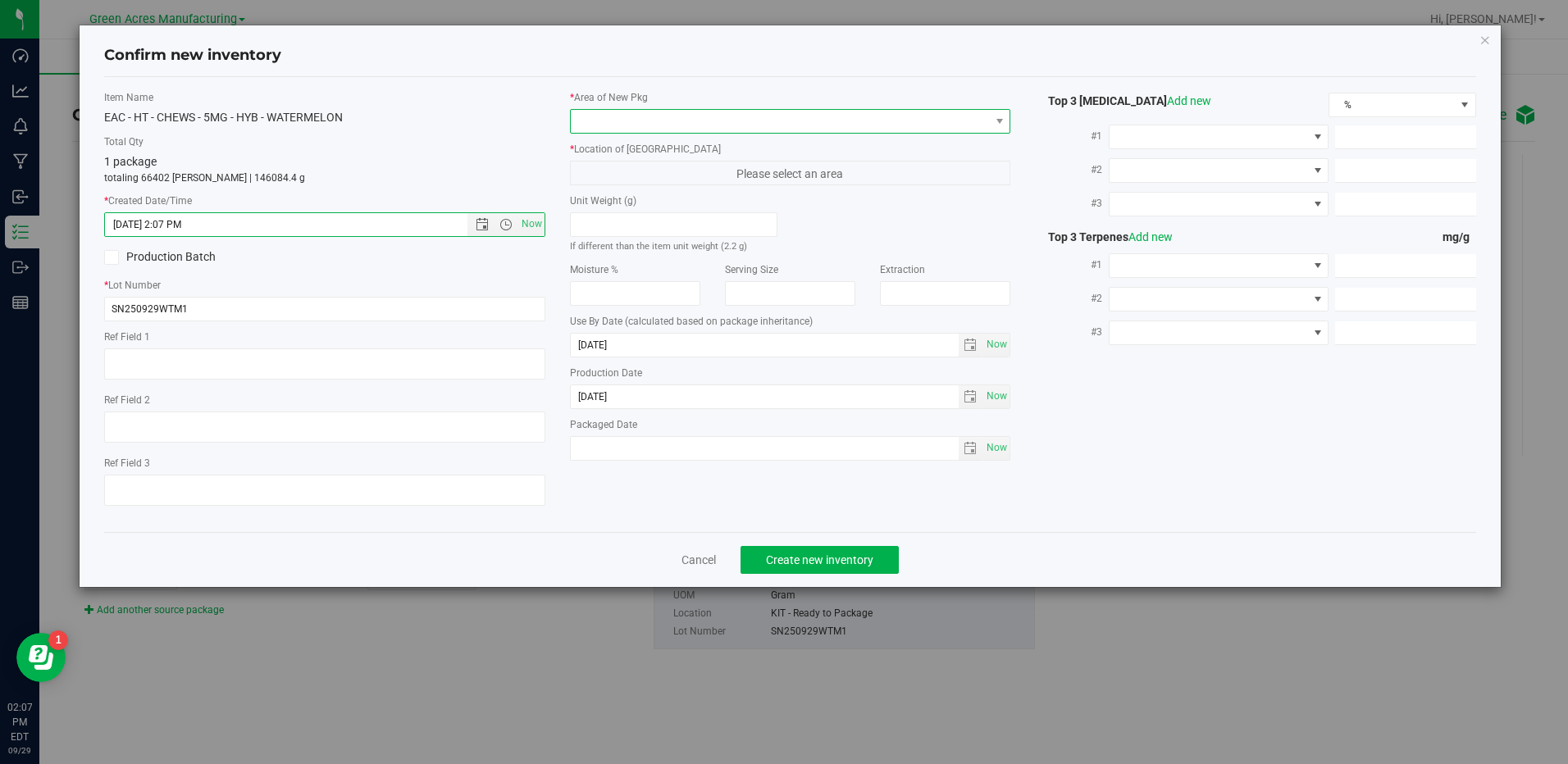
click at [836, 122] on span at bounding box center [780, 121] width 419 height 23
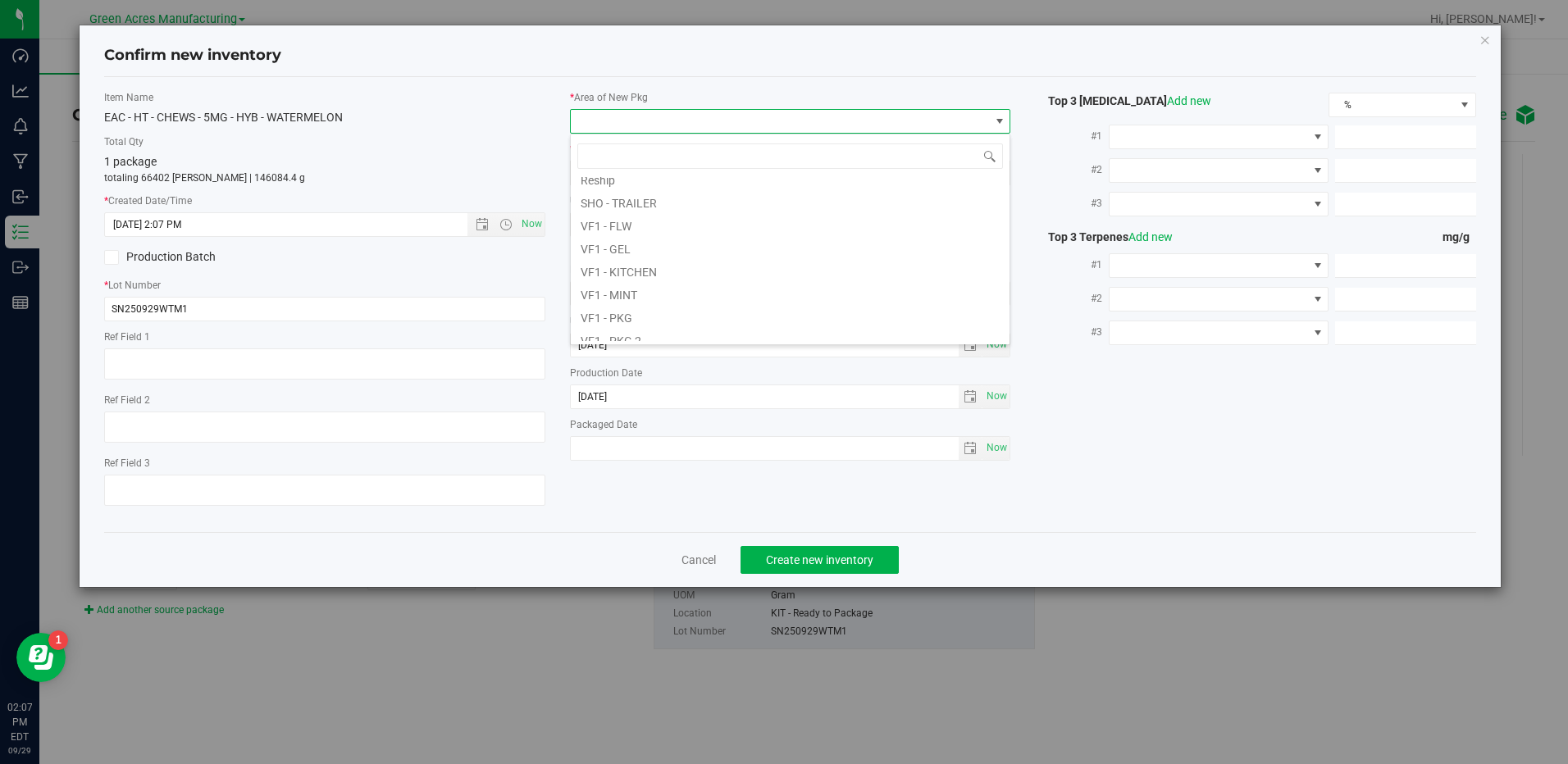
scroll to position [655, 0]
click at [779, 295] on li "VF1 - PKG" at bounding box center [791, 290] width 439 height 23
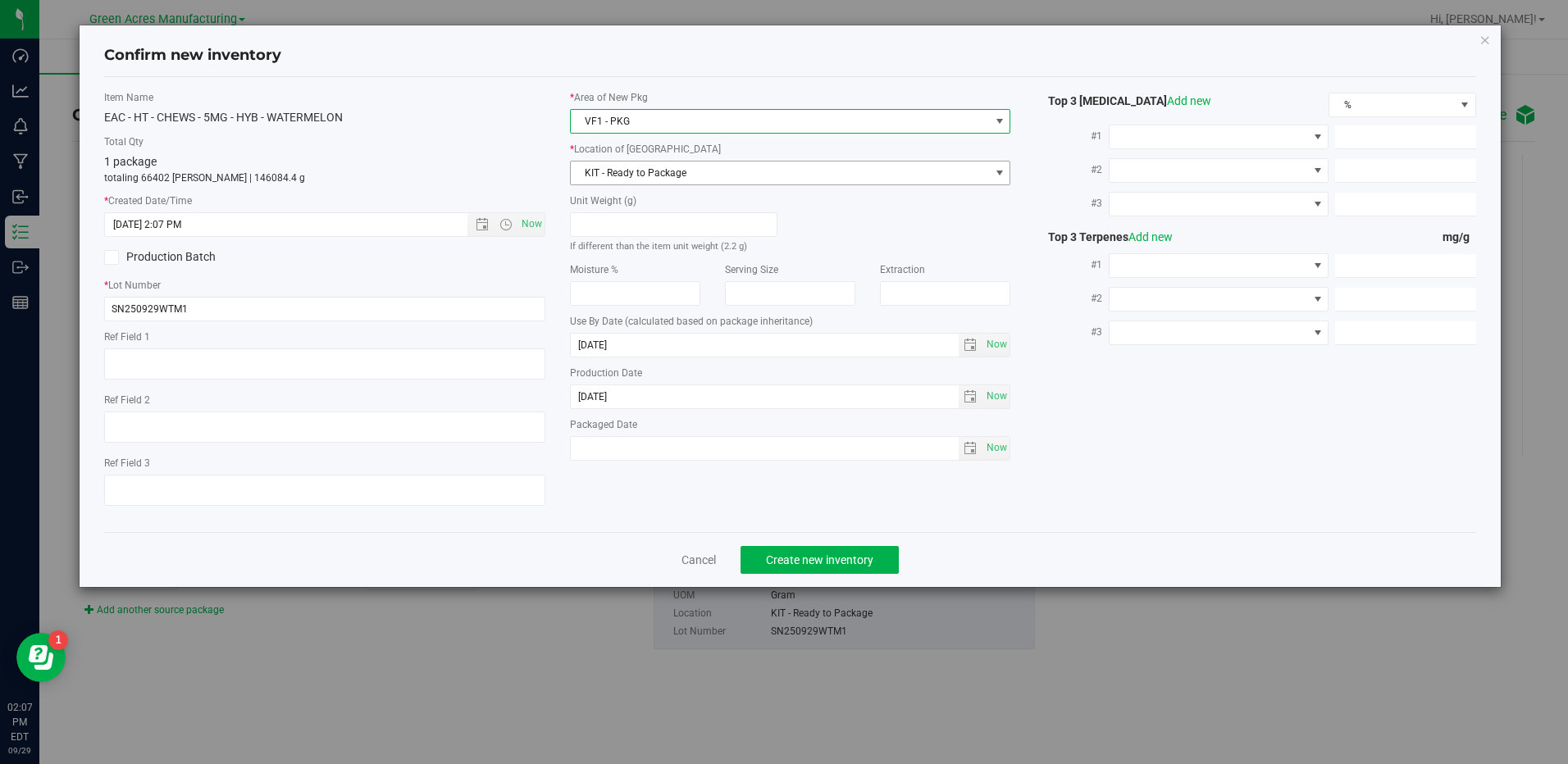
click at [821, 176] on span "KIT - Ready to Package" at bounding box center [780, 173] width 419 height 23
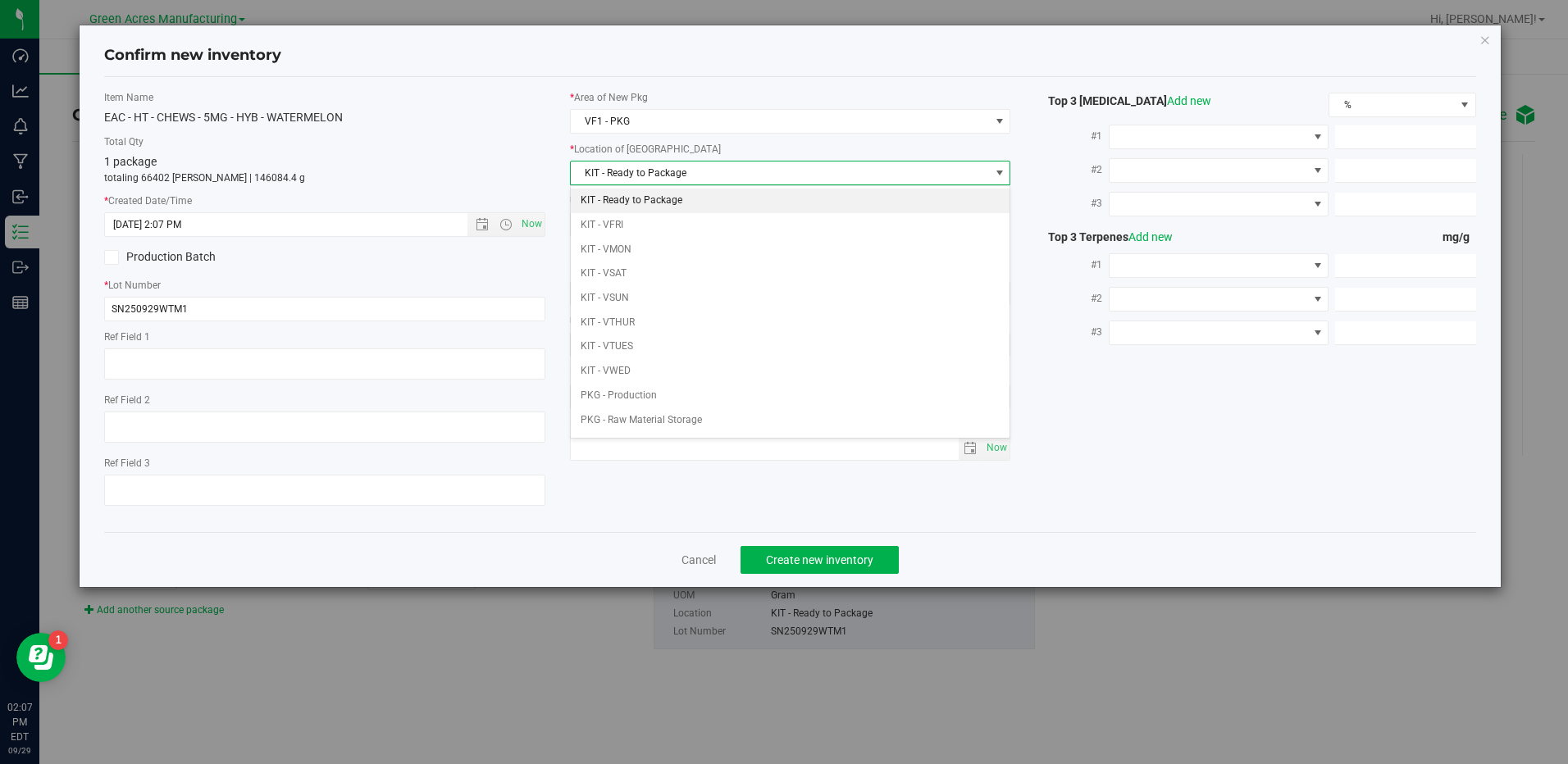
click at [817, 199] on li "KIT - Ready to Package" at bounding box center [791, 201] width 439 height 24
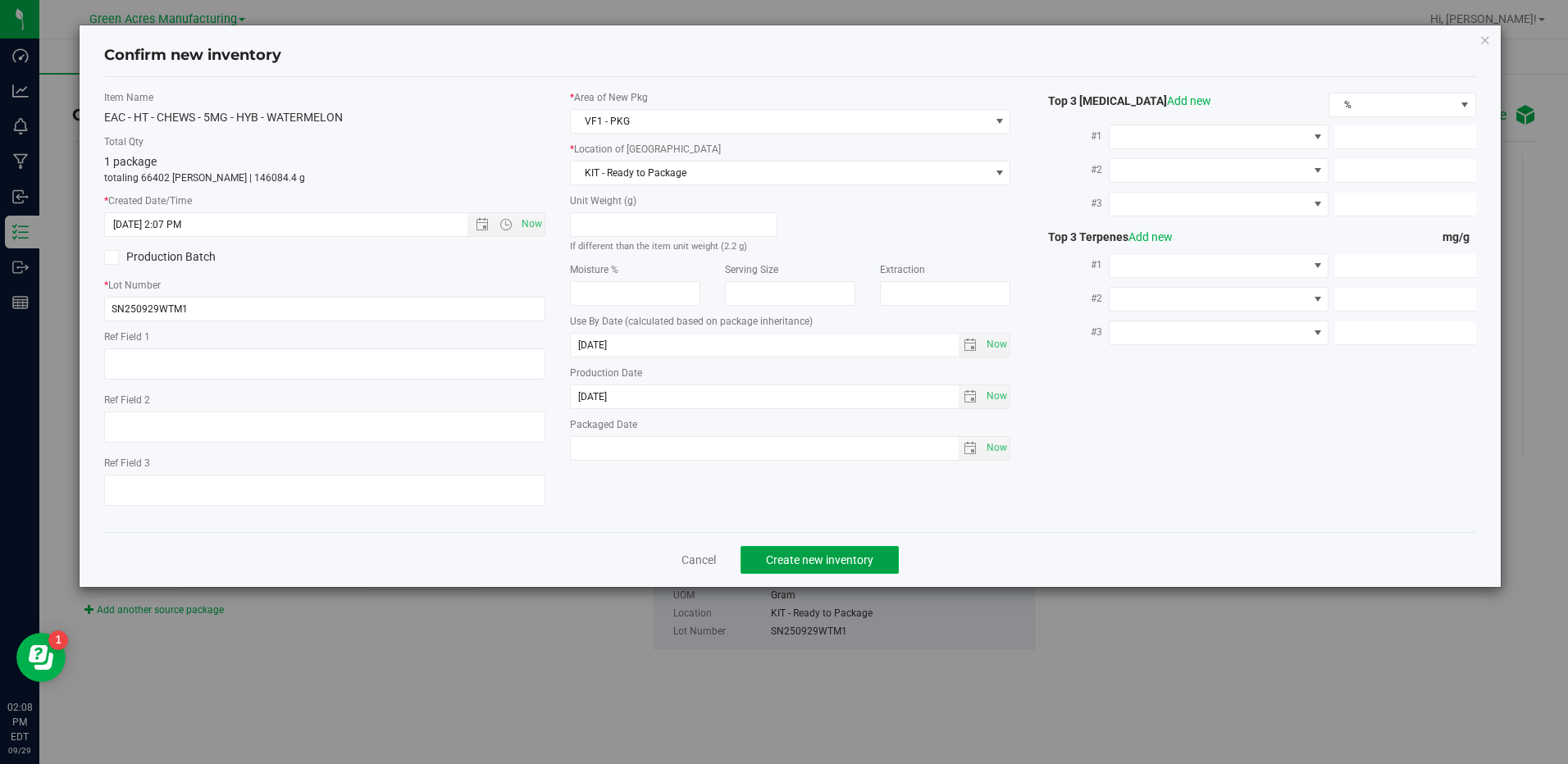
click at [838, 561] on span "Create new inventory" at bounding box center [819, 560] width 108 height 13
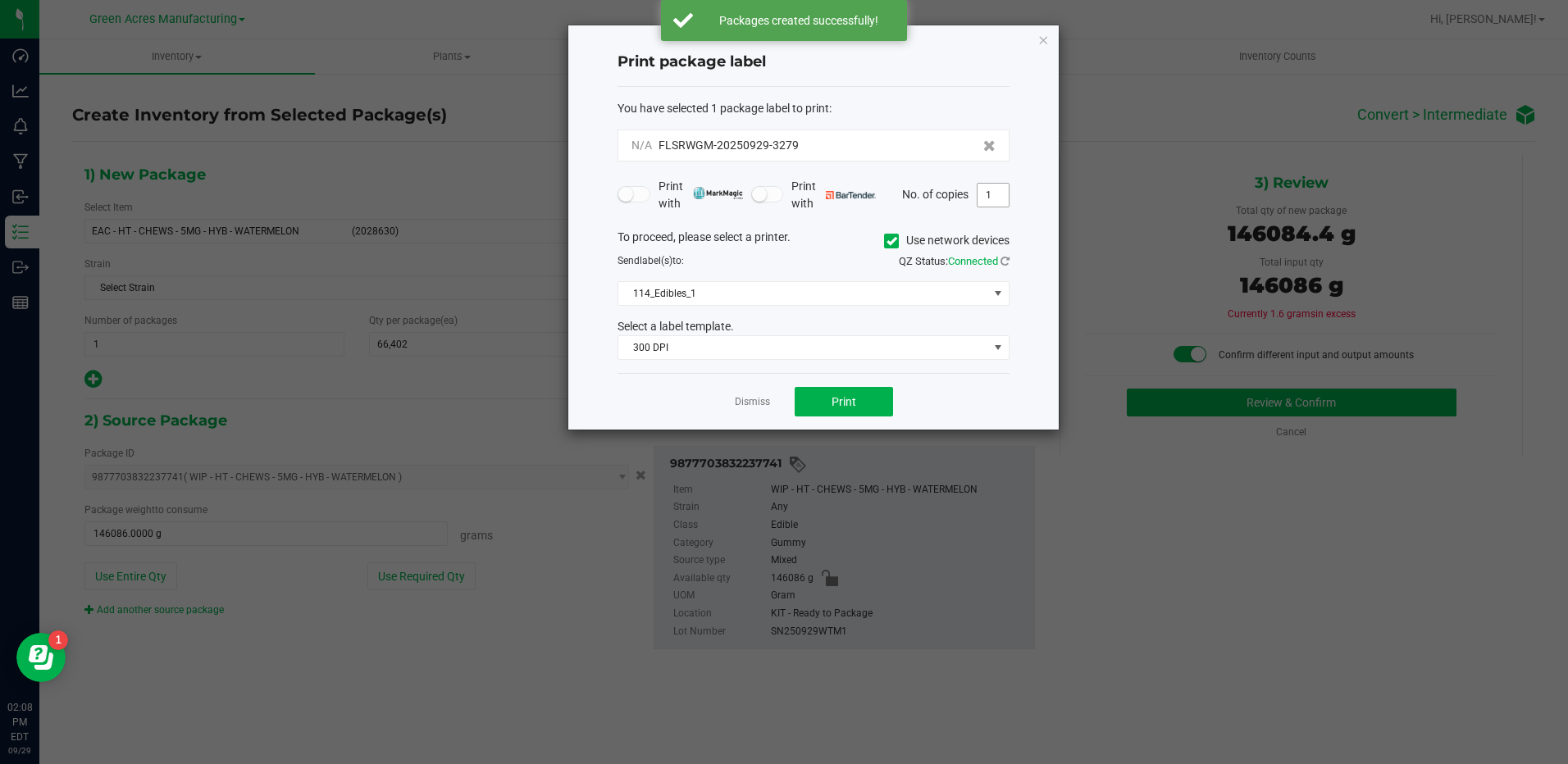
click at [997, 193] on input "1" at bounding box center [993, 194] width 32 height 23
type input "6"
click at [1008, 261] on icon at bounding box center [1005, 260] width 9 height 10
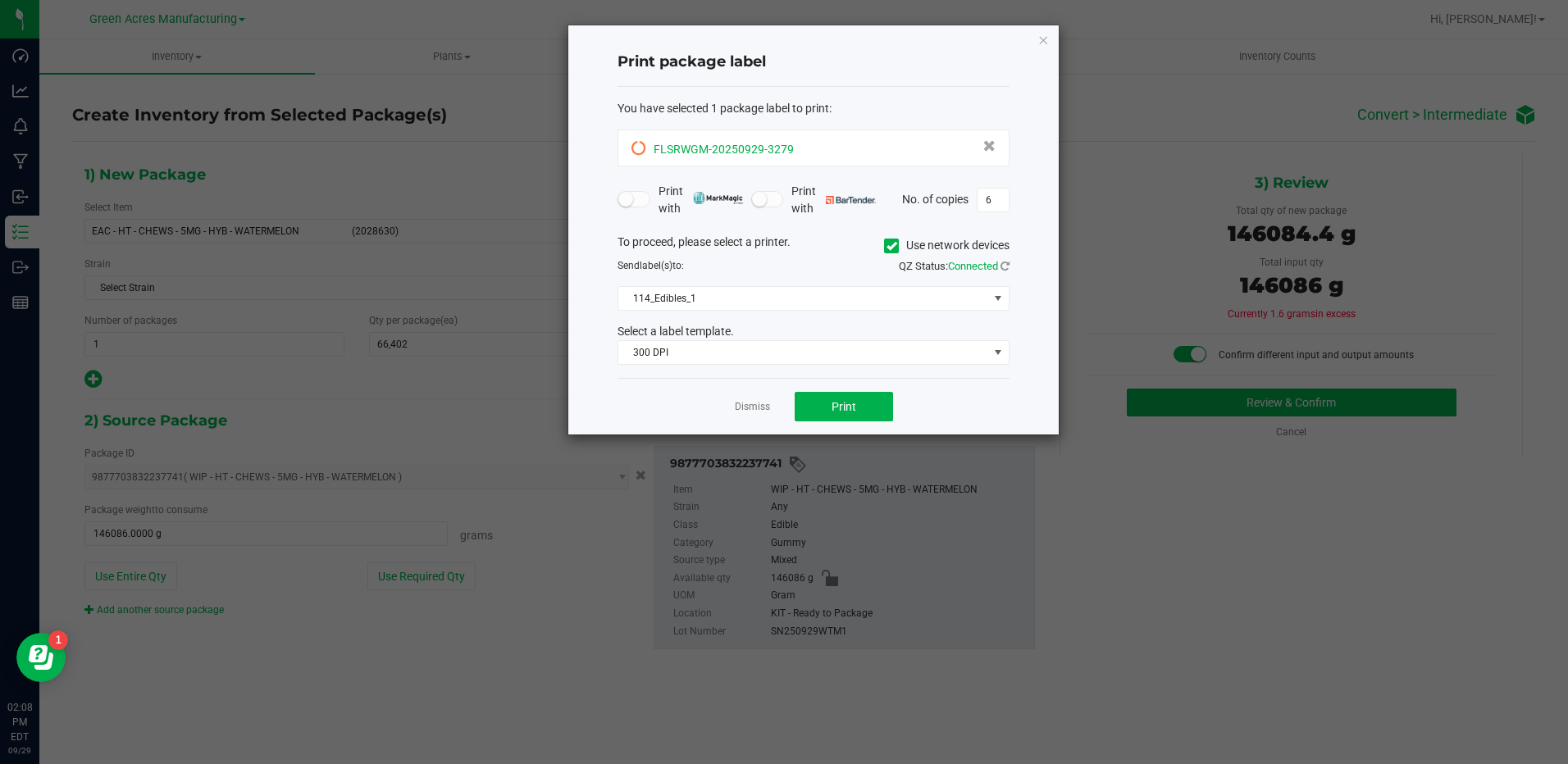
click at [641, 144] on icon at bounding box center [639, 149] width 15 height 15
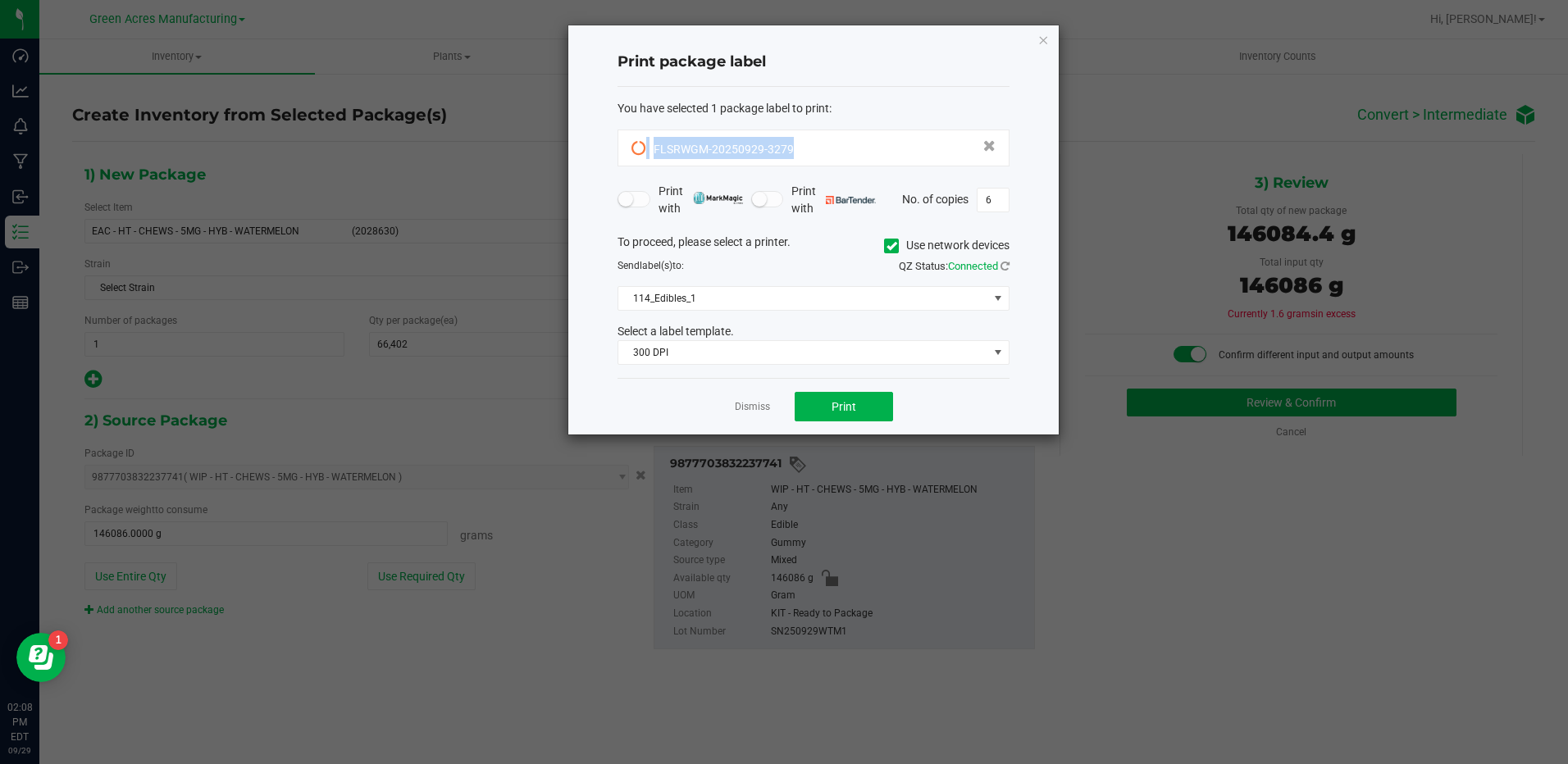
click at [641, 144] on icon at bounding box center [639, 149] width 15 height 15
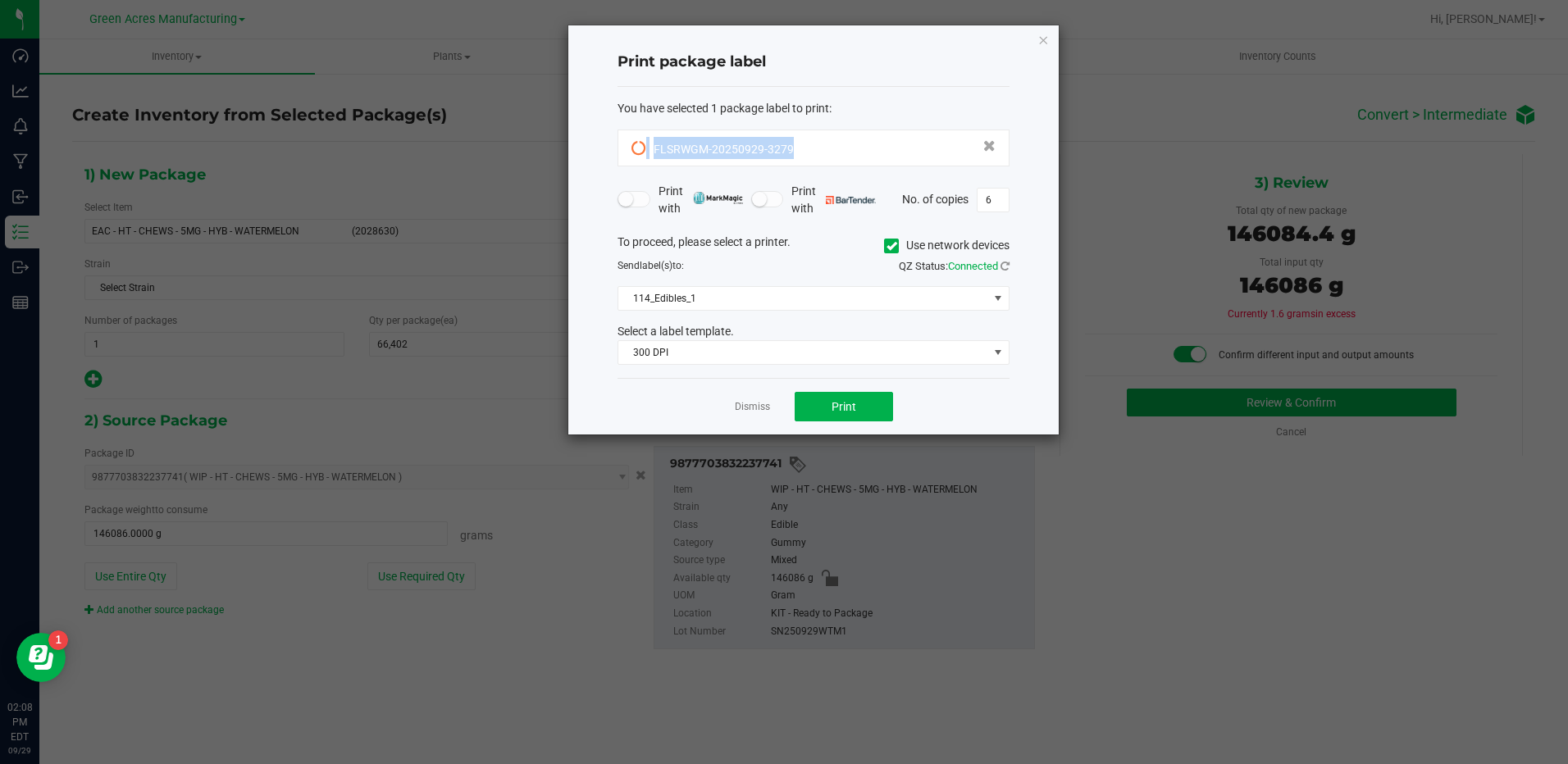
click at [641, 144] on icon at bounding box center [639, 149] width 15 height 15
click at [836, 408] on span "Print" at bounding box center [844, 406] width 24 height 13
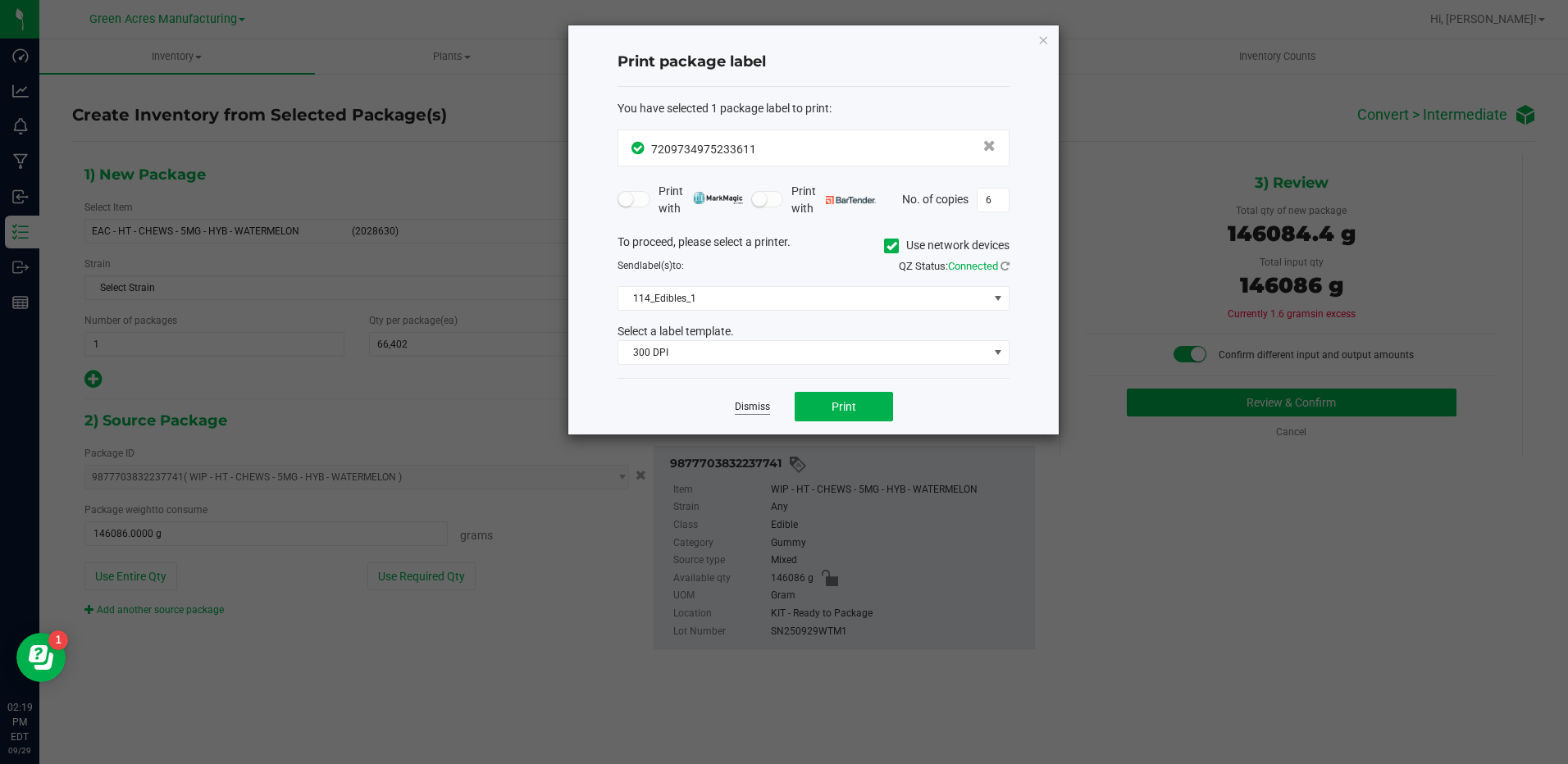
click at [754, 405] on link "Dismiss" at bounding box center [752, 406] width 35 height 14
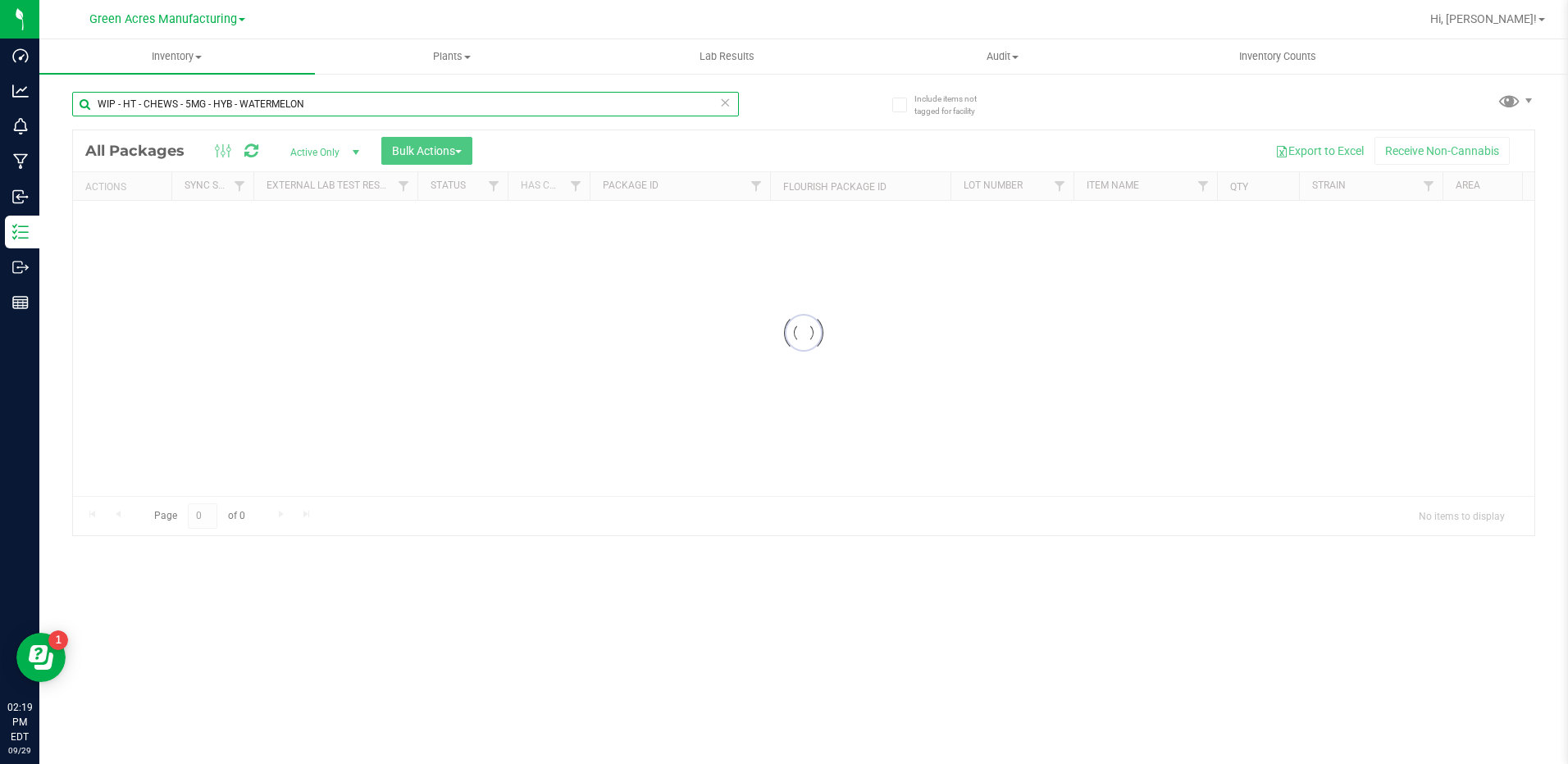
drag, startPoint x: 318, startPoint y: 99, endPoint x: 55, endPoint y: 121, distance: 263.9
click at [55, 121] on div "Include items not tagged for facility WIP - HT - CHEWS - 5MG - HYB - WATERMELON…" at bounding box center [803, 323] width 1528 height 500
paste input "2670256450202283"
type input "2670256450202283"
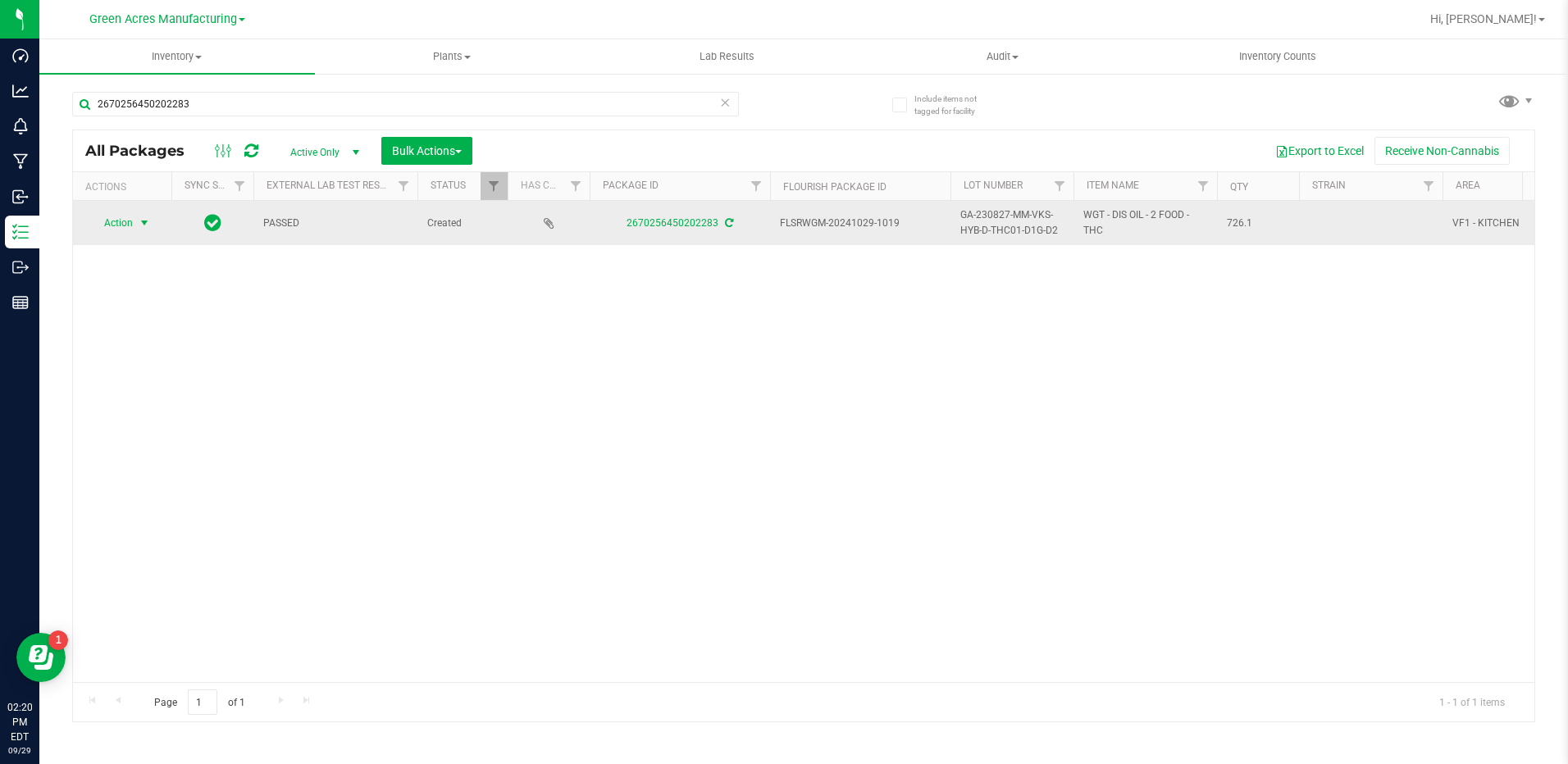
click at [139, 225] on span "select" at bounding box center [144, 223] width 13 height 13
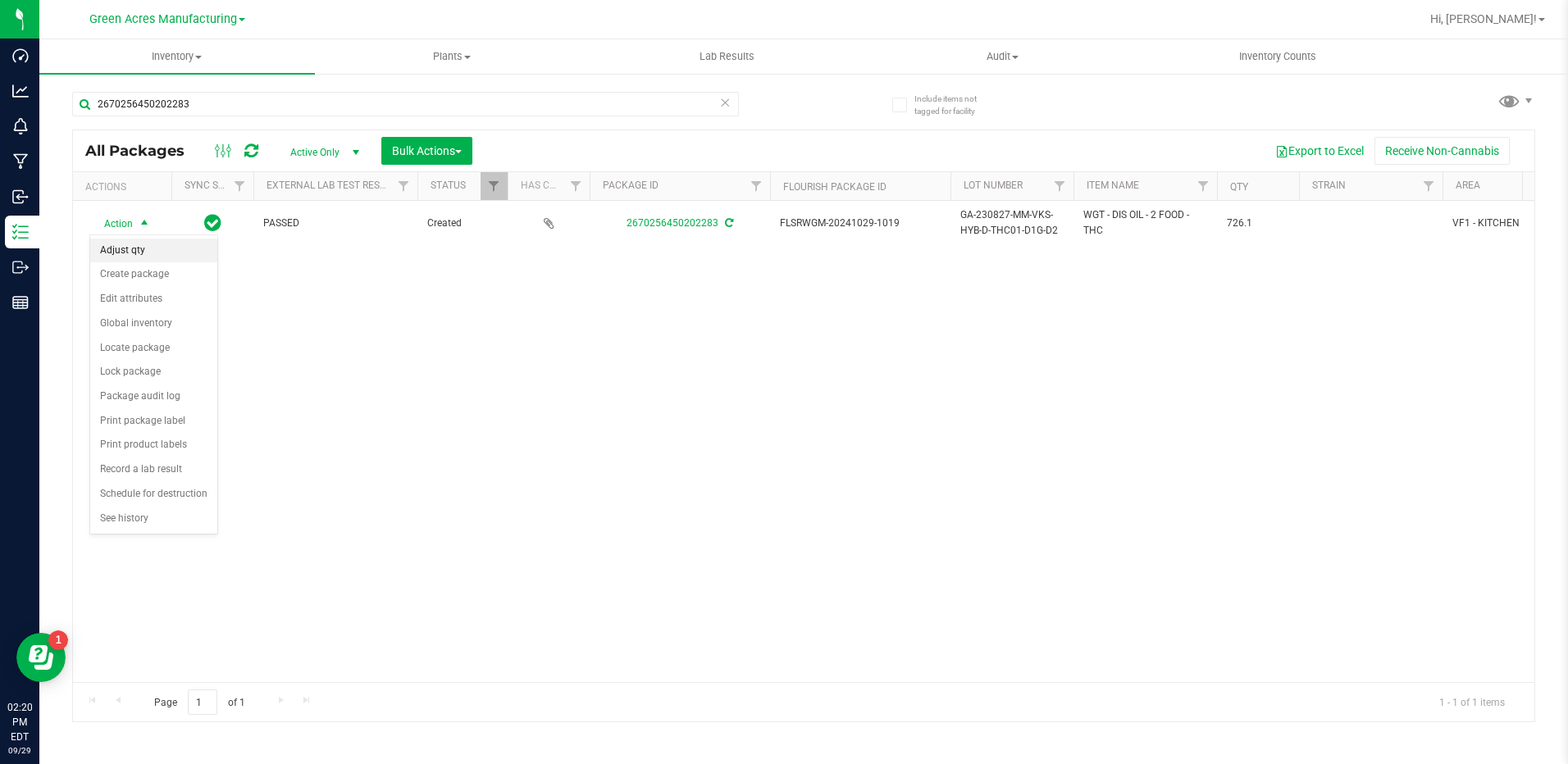
click at [163, 245] on li "Adjust qty" at bounding box center [153, 251] width 127 height 24
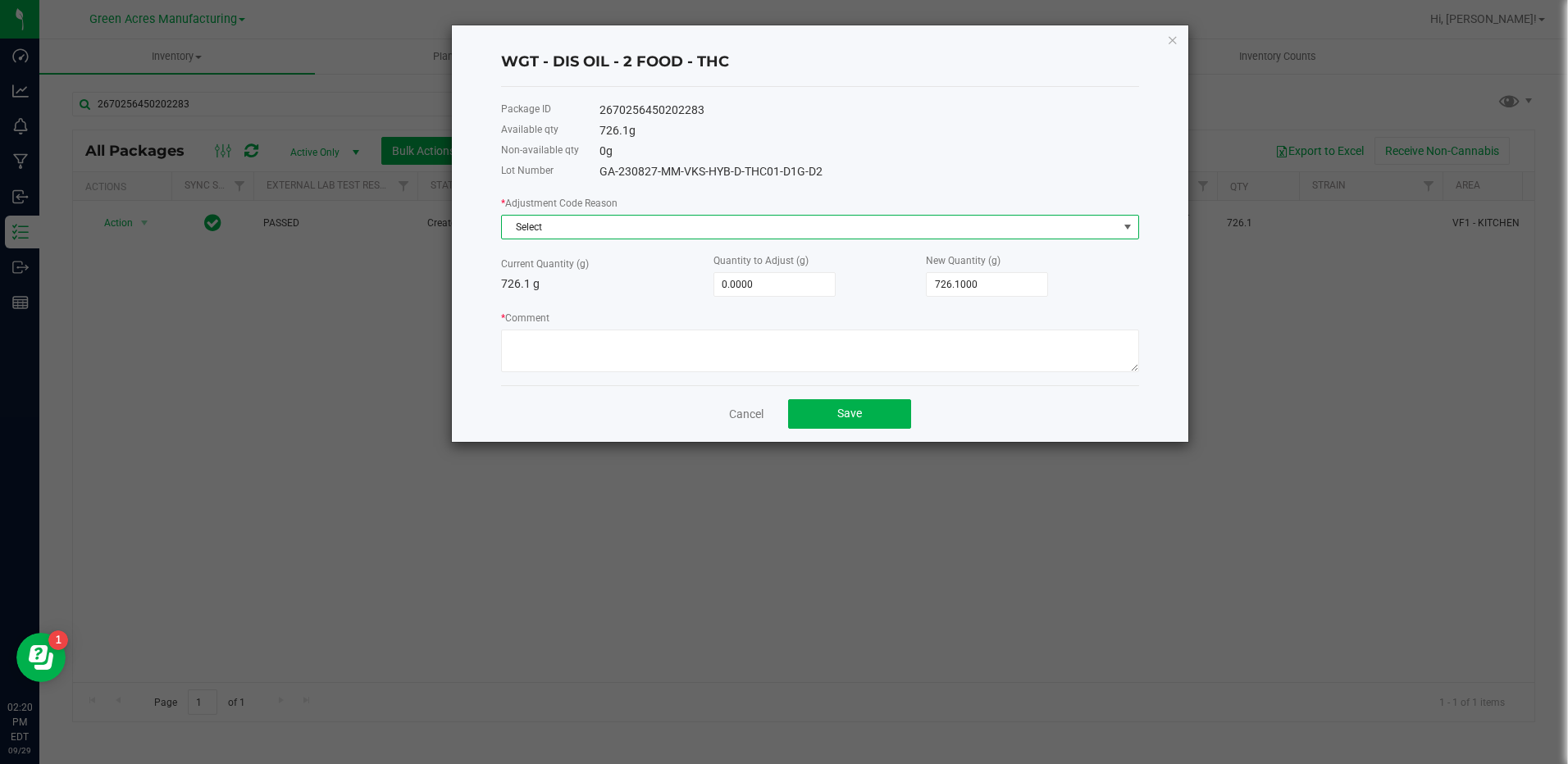
click at [856, 224] on span "Select" at bounding box center [810, 227] width 616 height 23
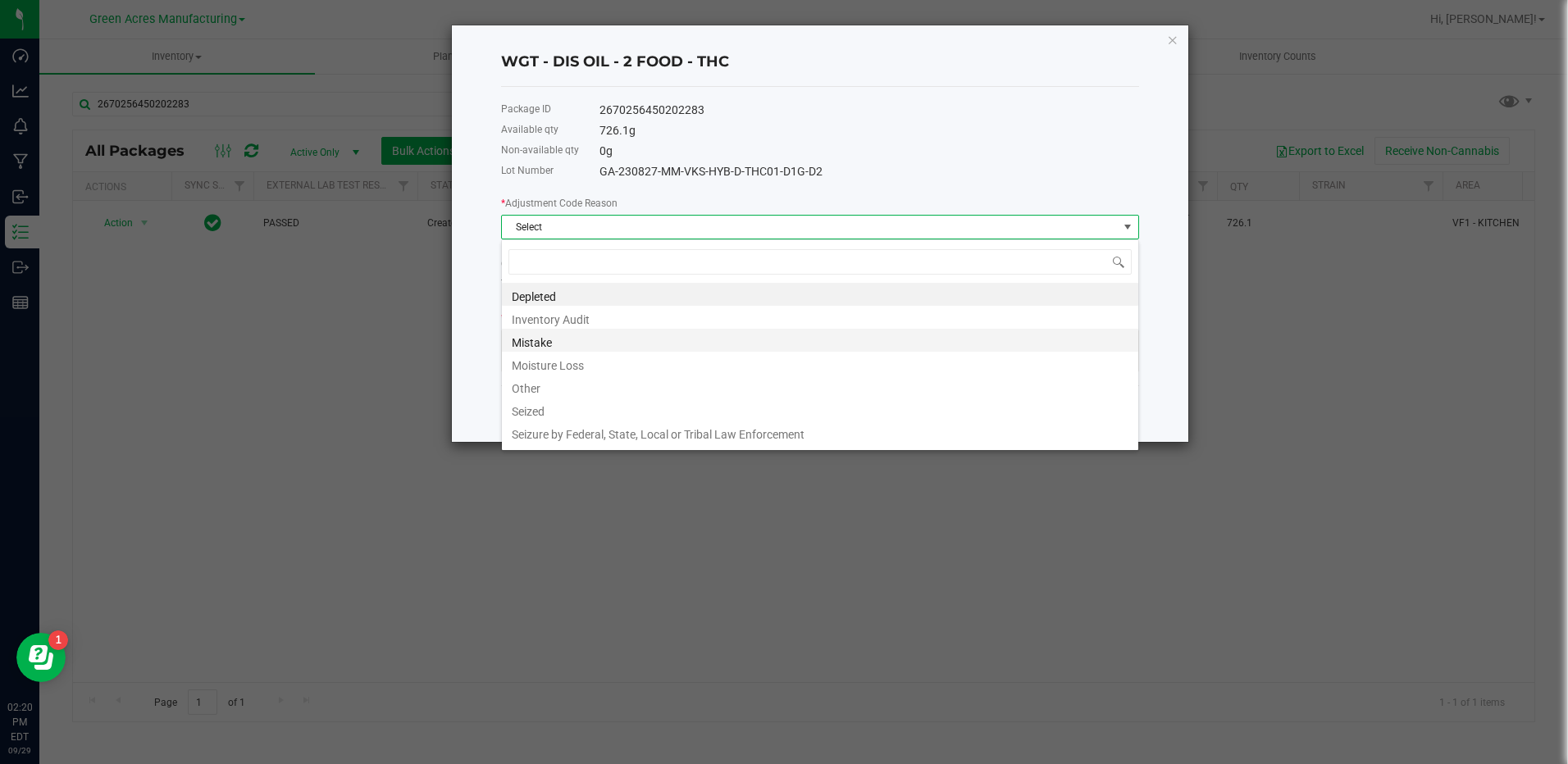
scroll to position [24, 638]
click at [761, 388] on li "Other" at bounding box center [820, 386] width 636 height 23
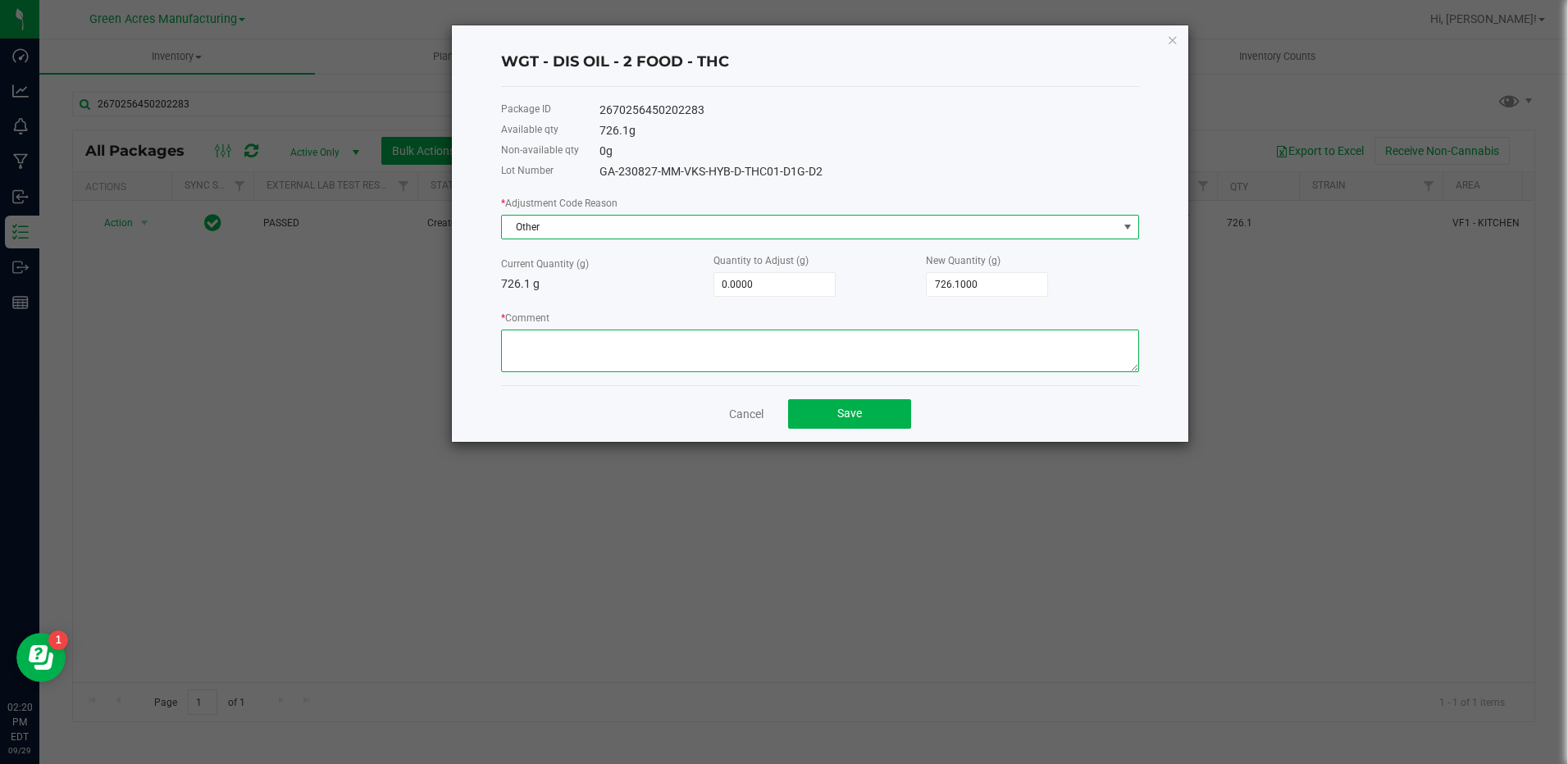
click at [788, 341] on textarea "* Comment" at bounding box center [820, 350] width 638 height 43
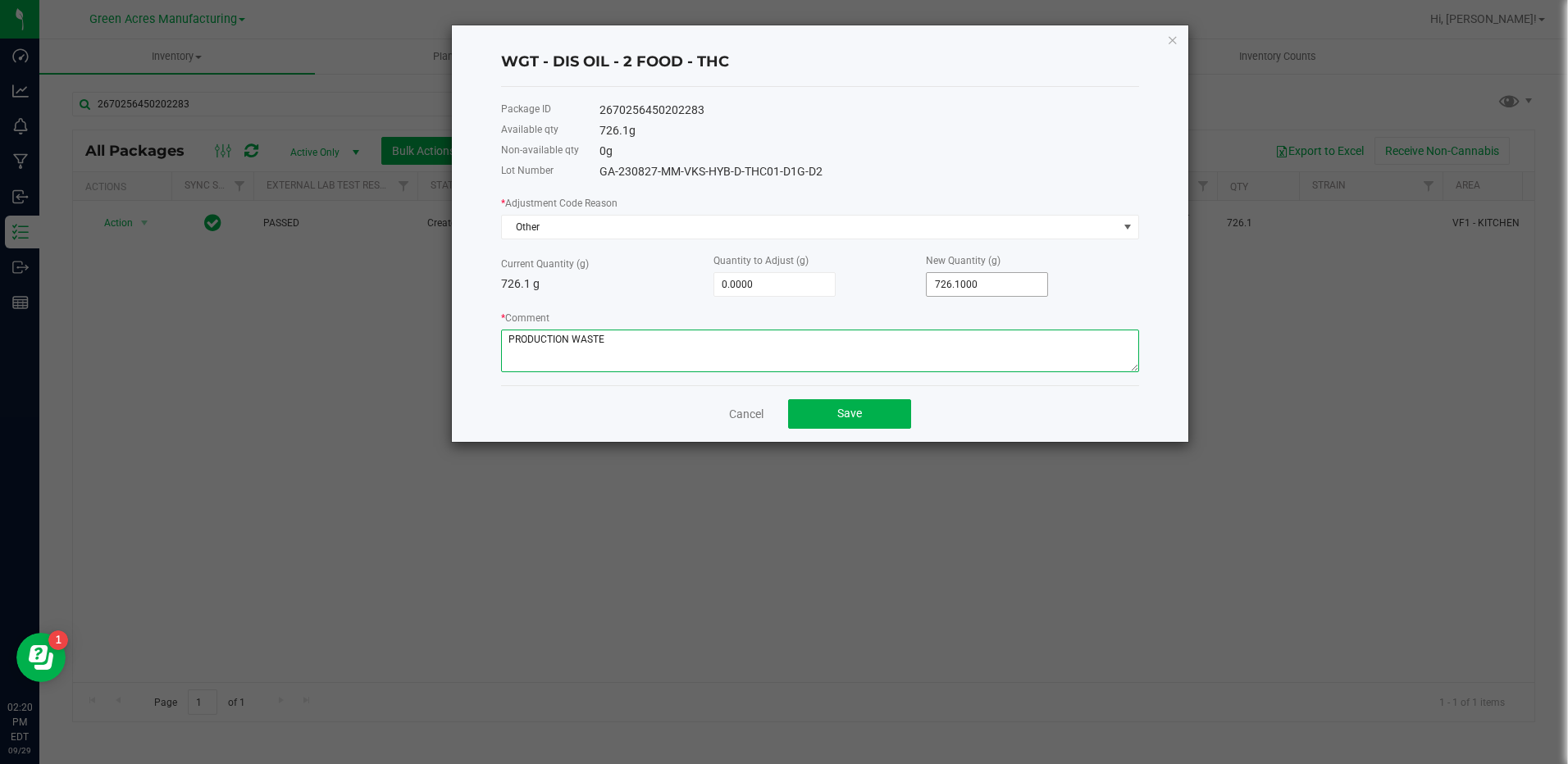
type textarea "PRODUCTION WASTE"
type input "726.1"
click at [953, 285] on input "726.1" at bounding box center [987, 284] width 121 height 23
type input "-654.0000"
type input "72.1"
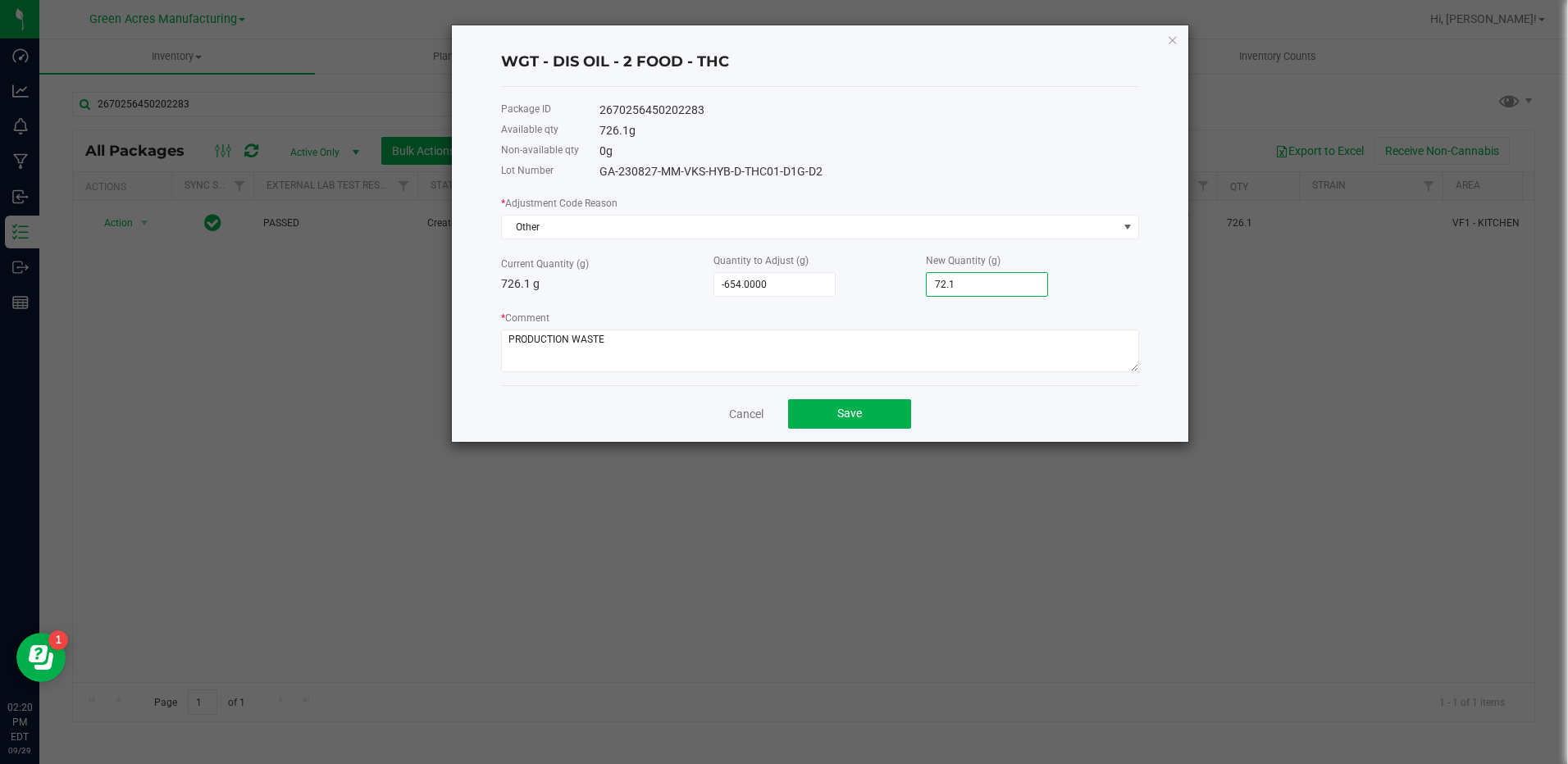
type input "-1.0000"
type input "725.1000"
click at [853, 417] on span "Save" at bounding box center [849, 413] width 24 height 13
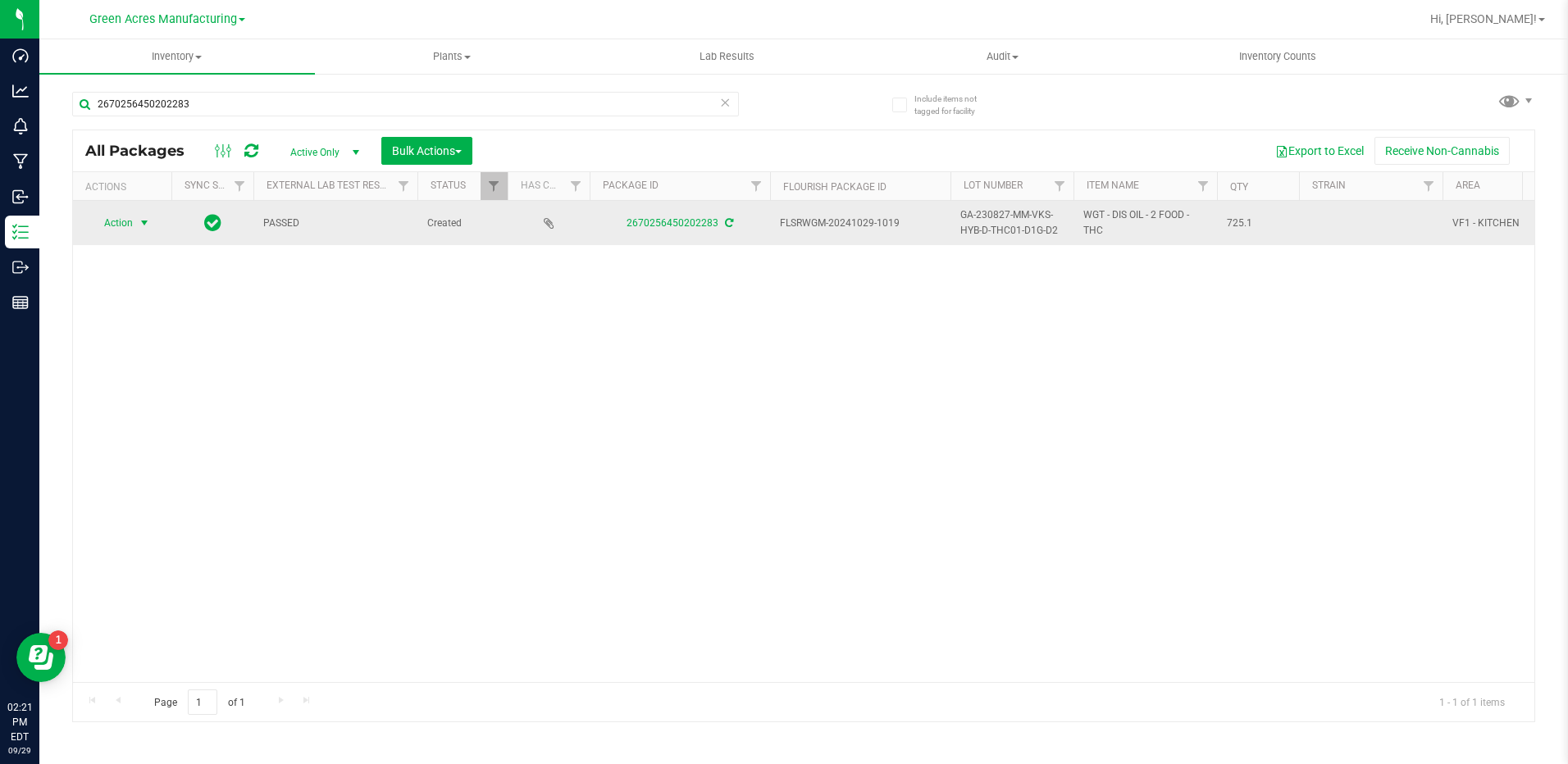
click at [138, 227] on span "select" at bounding box center [144, 223] width 13 height 13
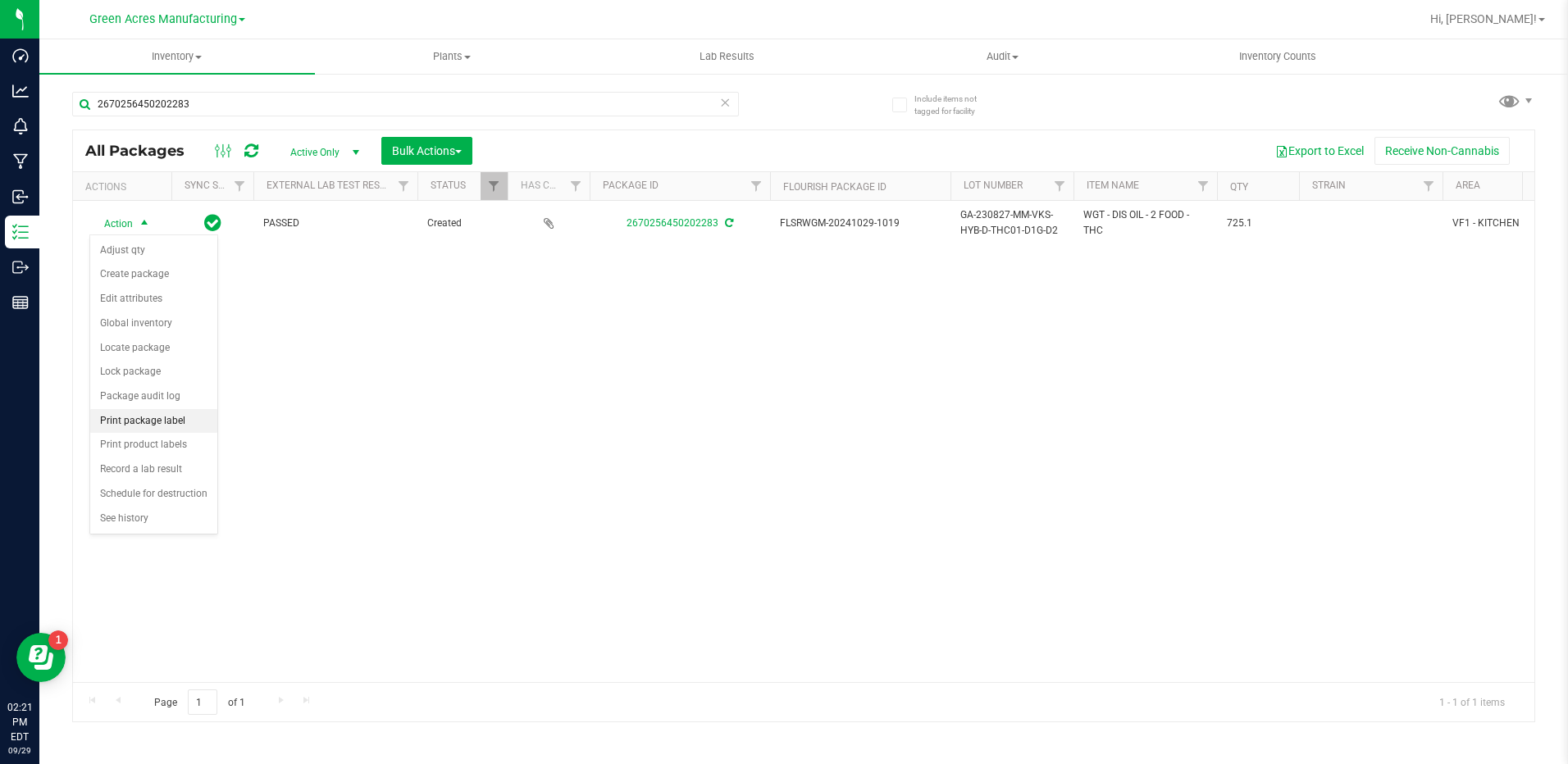
click at [149, 415] on li "Print package label" at bounding box center [153, 421] width 127 height 24
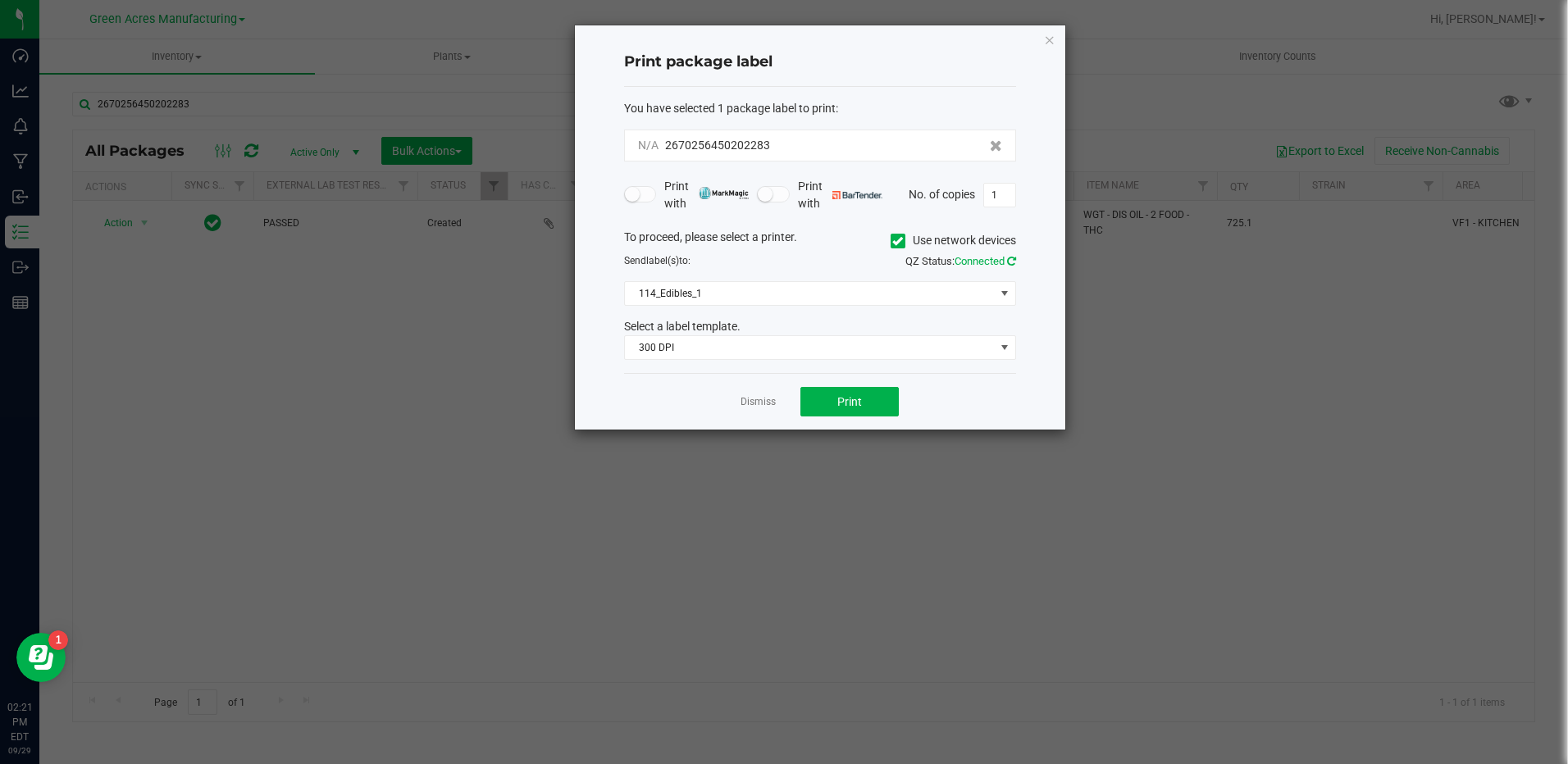
click at [1014, 259] on icon at bounding box center [1012, 260] width 9 height 10
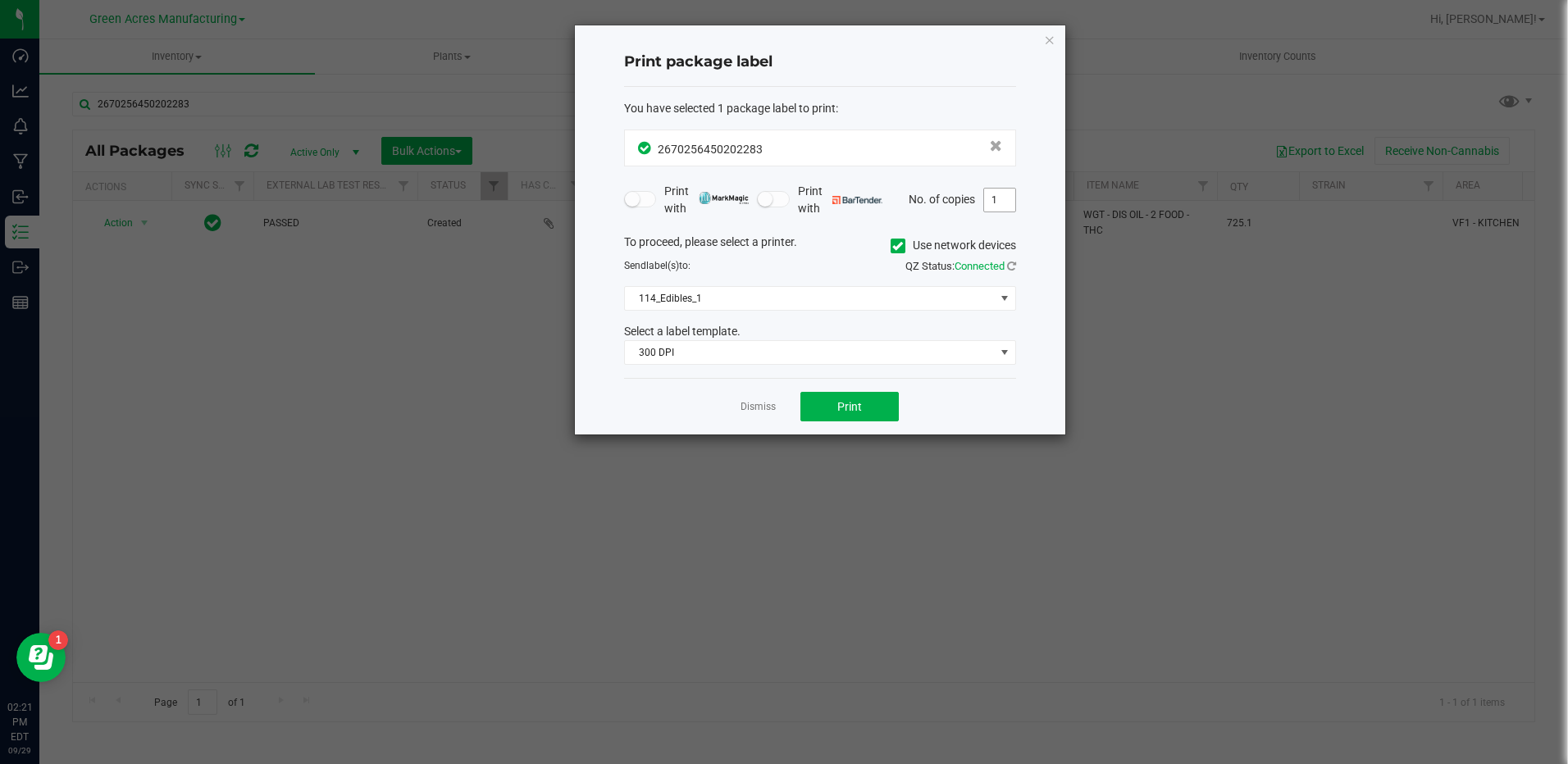
click at [1005, 199] on input "1" at bounding box center [1000, 200] width 32 height 23
type input "2"
click at [862, 409] on button "Print" at bounding box center [850, 406] width 99 height 30
click at [751, 399] on app-cancel-button "Dismiss" at bounding box center [758, 406] width 35 height 18
click at [751, 408] on link "Dismiss" at bounding box center [758, 406] width 35 height 14
